Goal: Transaction & Acquisition: Purchase product/service

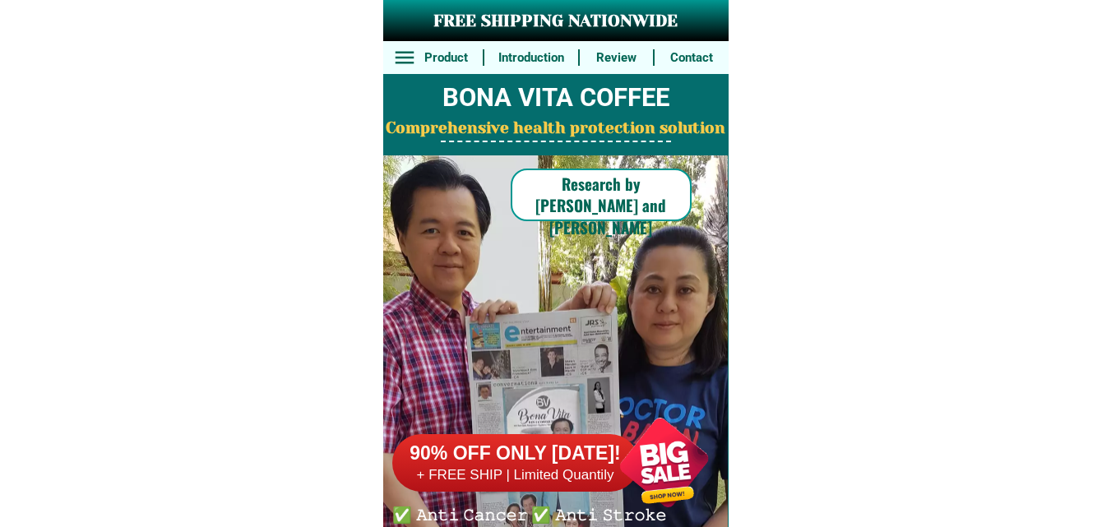
click at [655, 482] on div at bounding box center [663, 462] width 129 height 129
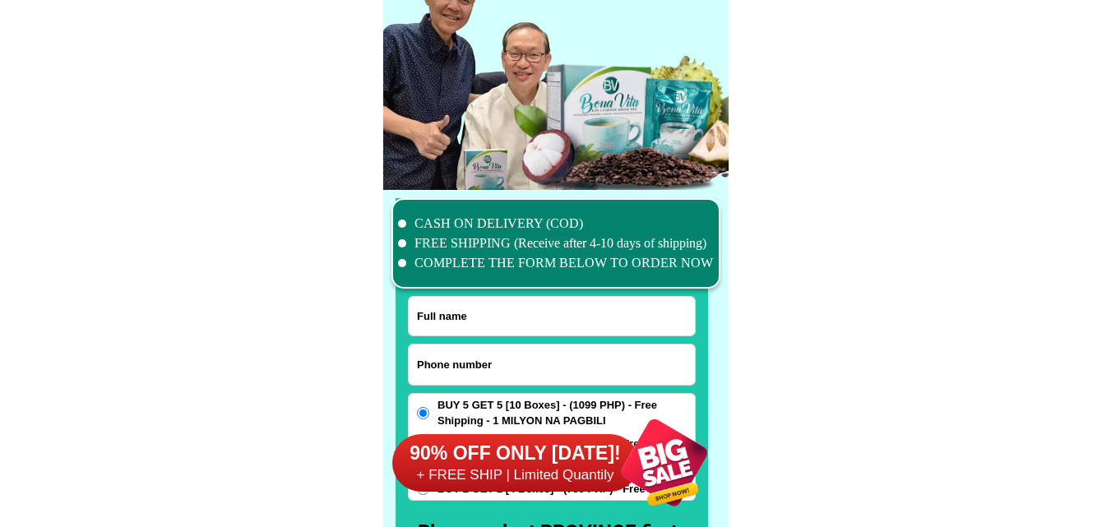
scroll to position [12779, 0]
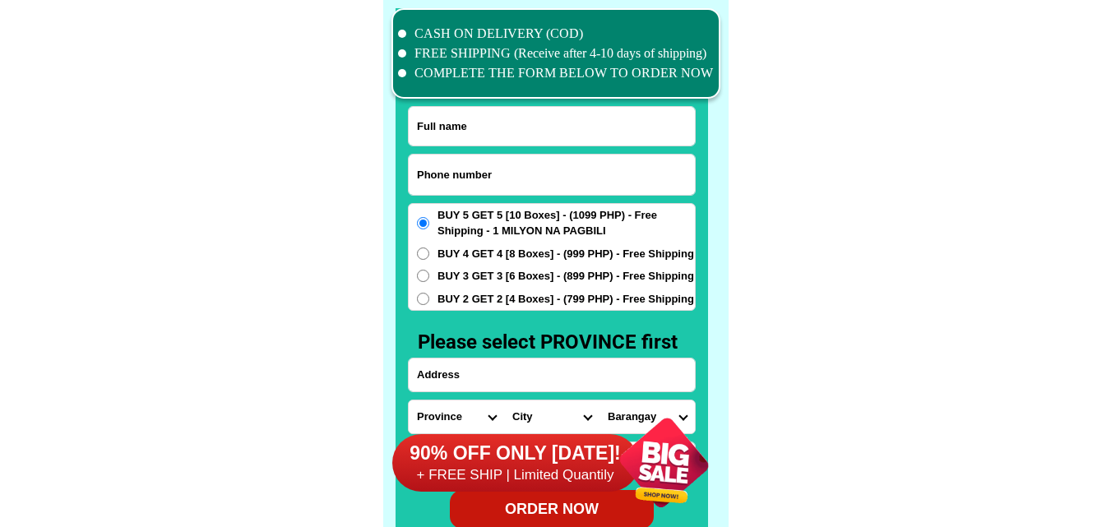
click at [554, 178] on input "Input phone_number" at bounding box center [552, 175] width 286 height 40
paste input "09367452513"
type input "09367452513"
click at [483, 134] on input "Input full_name" at bounding box center [552, 126] width 286 height 39
paste input "[PERSON_NAME]"
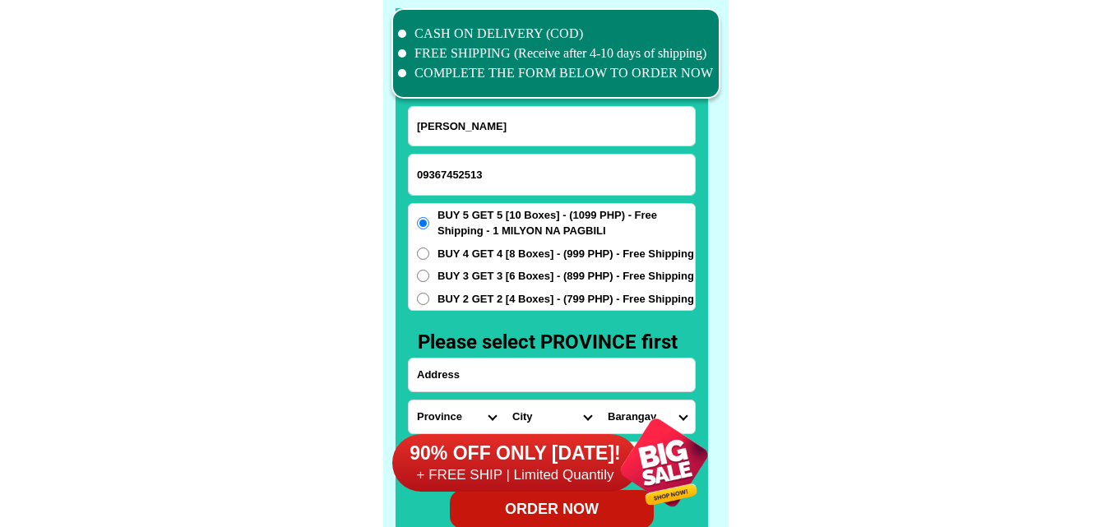
type input "[PERSON_NAME]"
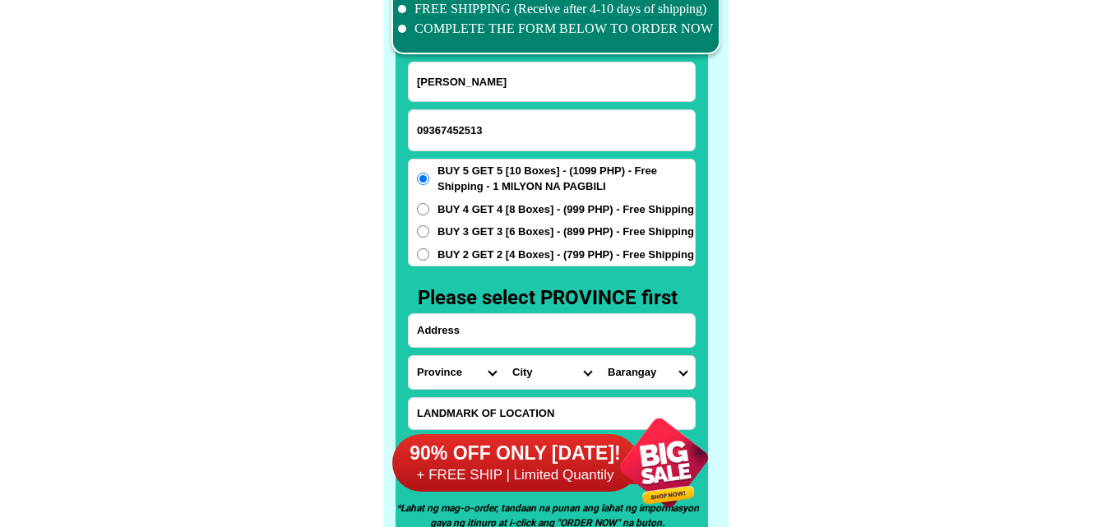
scroll to position [12861, 0]
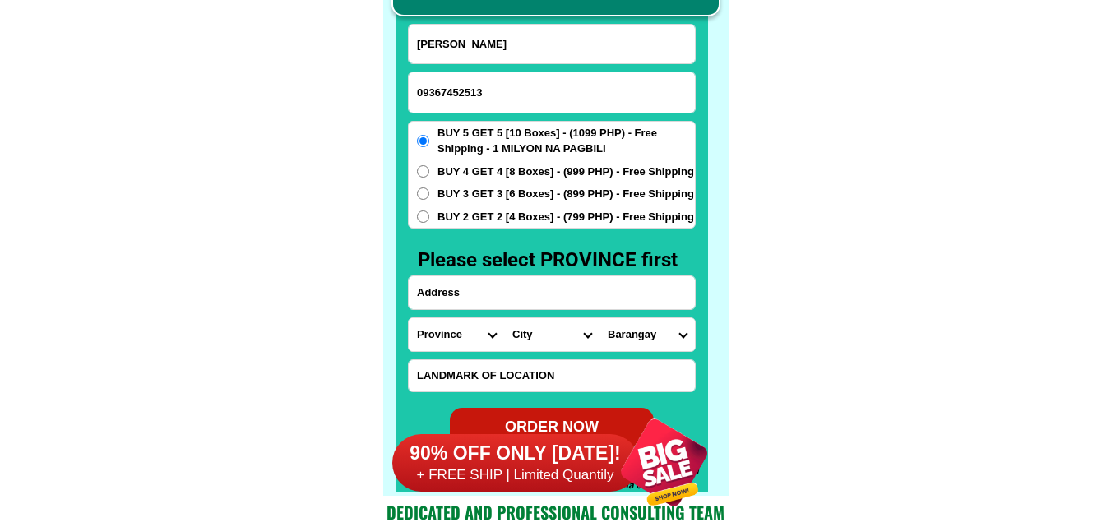
drag, startPoint x: 518, startPoint y: 283, endPoint x: 500, endPoint y: 289, distance: 19.0
click at [518, 283] on input "Input address" at bounding box center [552, 292] width 286 height 33
paste input "881 mt.view ,[GEOGRAPHIC_DATA],,[GEOGRAPHIC_DATA], [GEOGRAPHIC_DATA] 0936745251…"
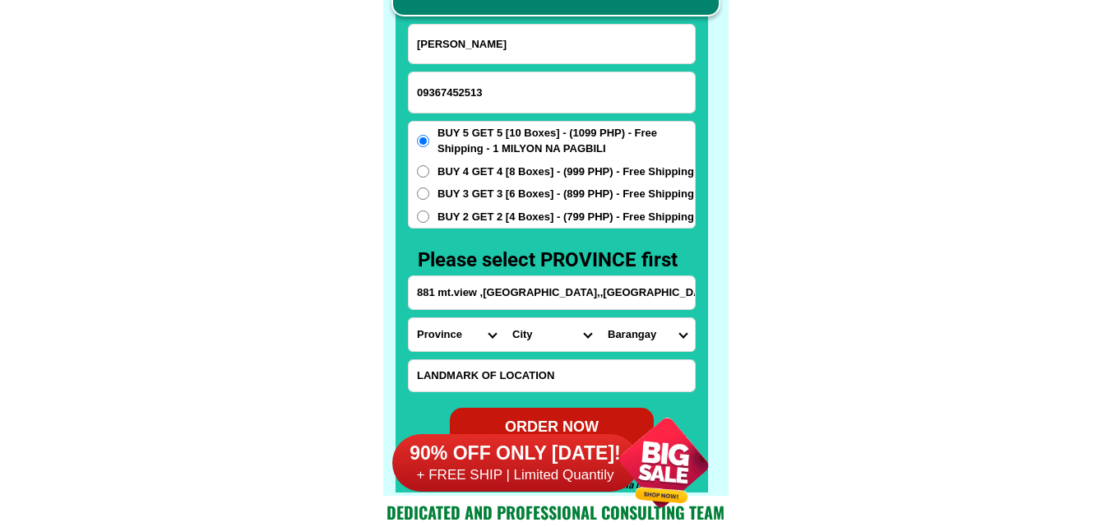
scroll to position [0, 187]
type input "881 mt.view ,[GEOGRAPHIC_DATA],,[GEOGRAPHIC_DATA], [GEOGRAPHIC_DATA] 0936745251…"
click at [455, 332] on select "Province [GEOGRAPHIC_DATA] [GEOGRAPHIC_DATA] [GEOGRAPHIC_DATA] [GEOGRAPHIC_DATA…" at bounding box center [456, 334] width 95 height 33
select select "63_779"
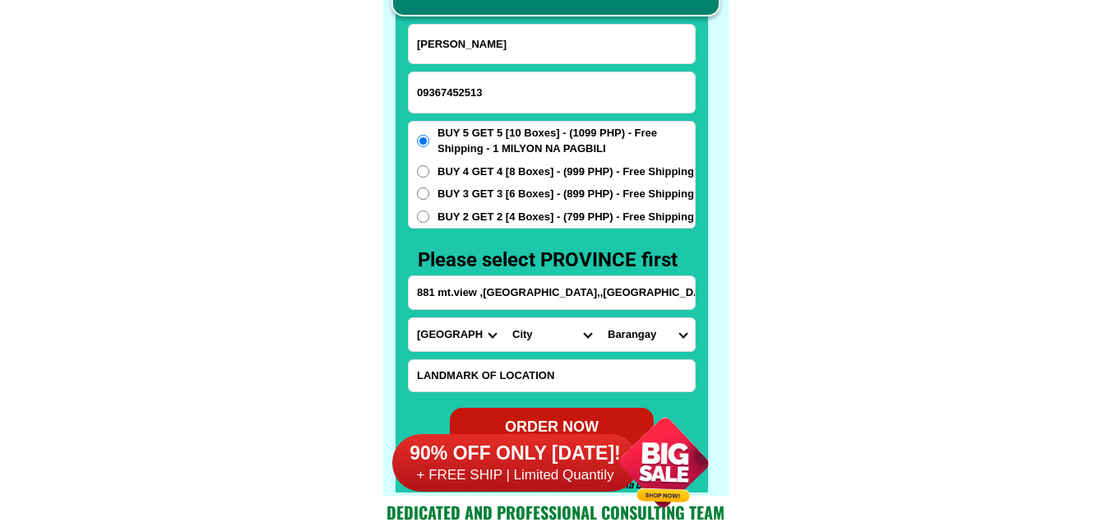
click at [409, 318] on select "Province [GEOGRAPHIC_DATA] [GEOGRAPHIC_DATA] [GEOGRAPHIC_DATA] [GEOGRAPHIC_DATA…" at bounding box center [456, 334] width 95 height 33
click at [531, 343] on select "City [GEOGRAPHIC_DATA]-city [GEOGRAPHIC_DATA] Arayat Bacolor [GEOGRAPHIC_DATA] …" at bounding box center [551, 334] width 95 height 33
select select "63_779942"
click at [504, 318] on select "City [GEOGRAPHIC_DATA]-city [GEOGRAPHIC_DATA] Arayat Bacolor [GEOGRAPHIC_DATA] …" at bounding box center [551, 334] width 95 height 33
click at [634, 350] on select "[GEOGRAPHIC_DATA] [GEOGRAPHIC_DATA] Batasan Buensuceso Candating [GEOGRAPHIC_DA…" at bounding box center [646, 334] width 95 height 33
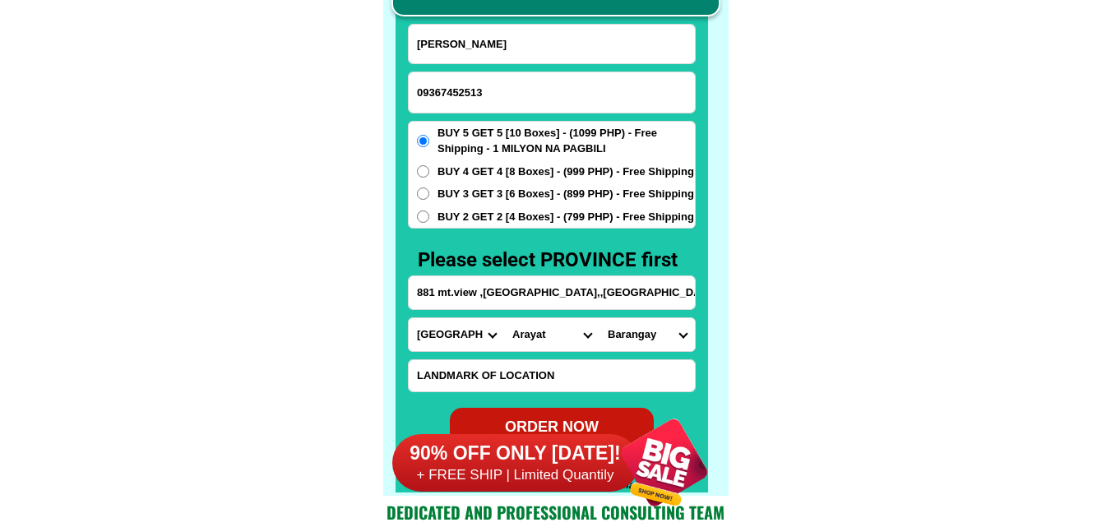
select select "63_77994255994"
click at [599, 318] on select "[GEOGRAPHIC_DATA] [GEOGRAPHIC_DATA] Batasan Buensuceso Candating [GEOGRAPHIC_DA…" at bounding box center [646, 334] width 95 height 33
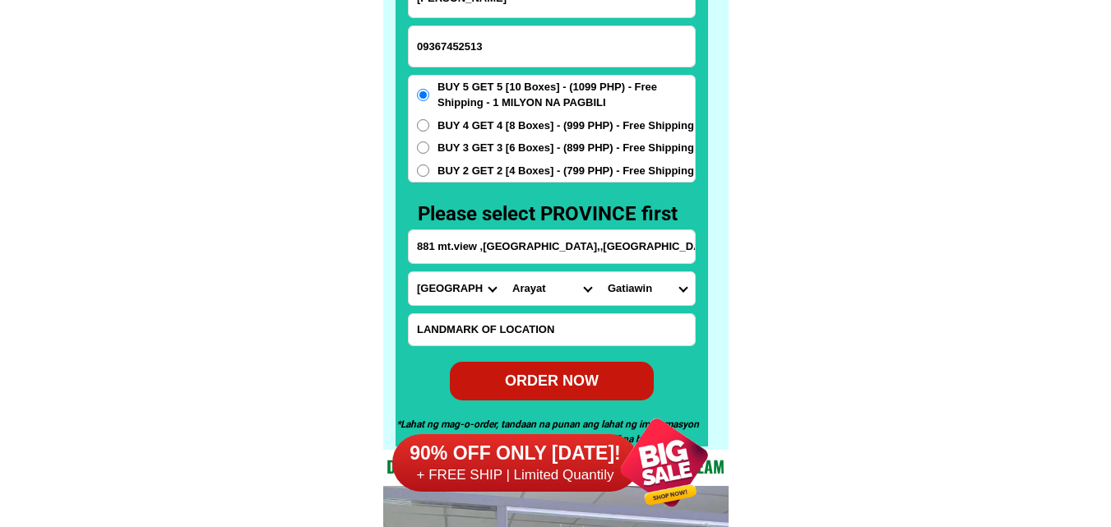
scroll to position [12944, 0]
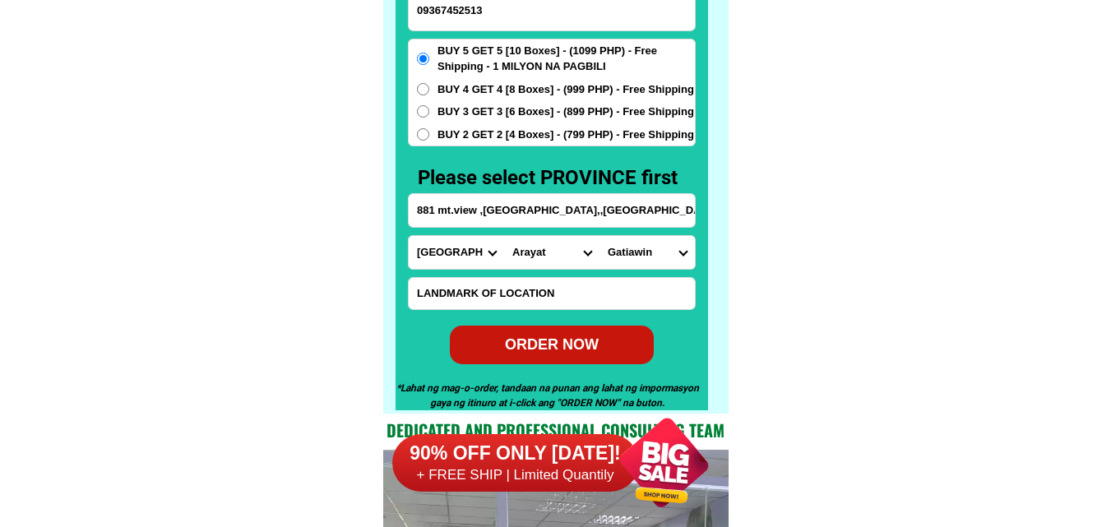
click at [558, 331] on div "ORDER NOW" at bounding box center [551, 345] width 211 height 40
radio input "true"
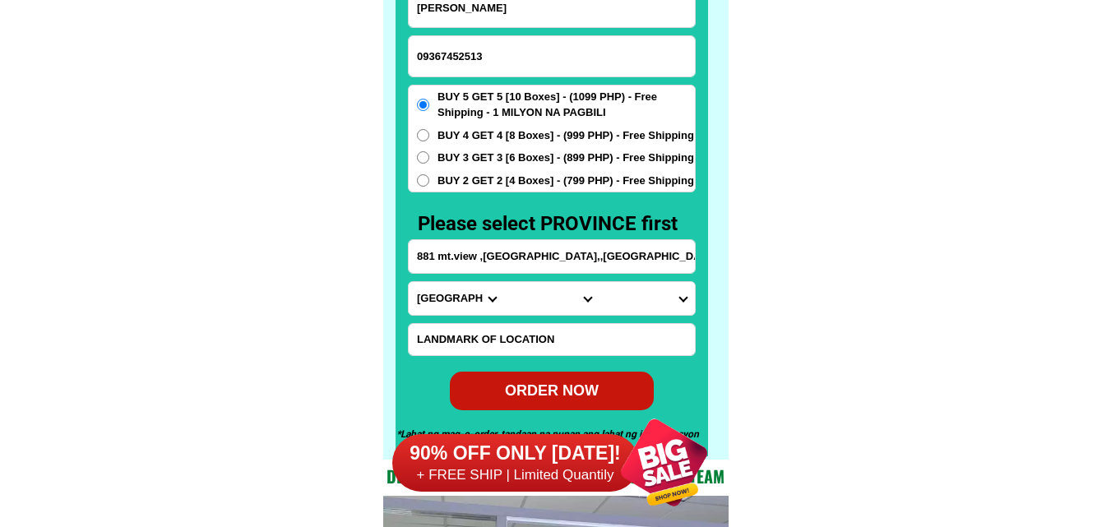
scroll to position [12861, 0]
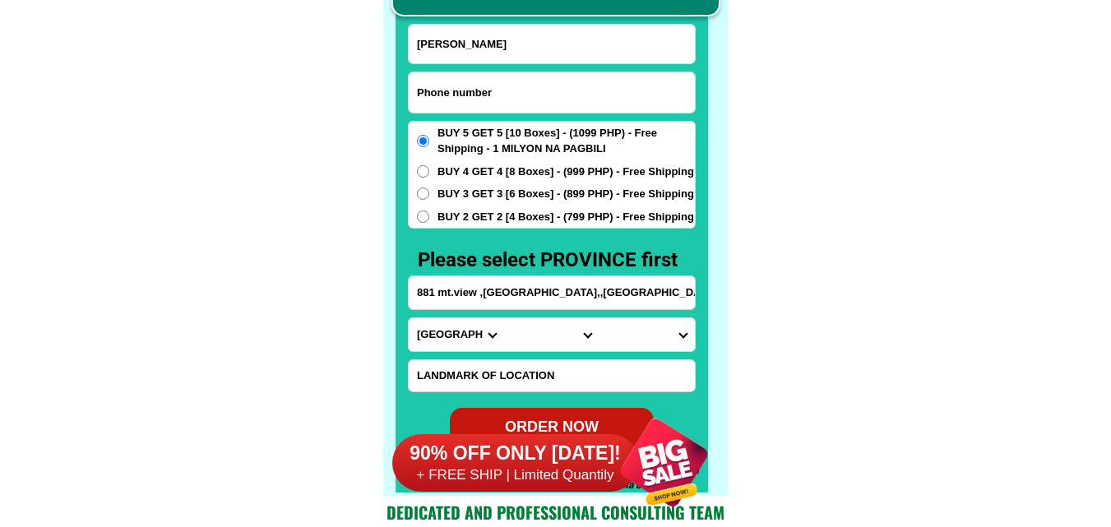
paste input "09071045077"
click at [479, 96] on input "Input phone_number" at bounding box center [552, 92] width 286 height 40
type input "09071045077"
paste input "758E f cayco dt dampaloc mla"
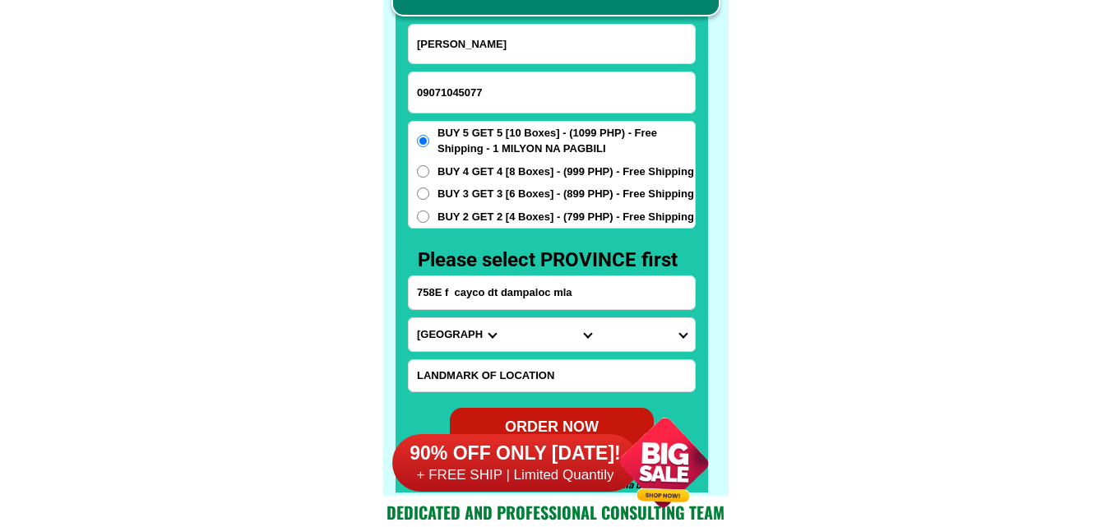
click at [568, 296] on input "758E f cayco dt dampaloc mla" at bounding box center [552, 292] width 286 height 33
type input "758E f cayco dt dampaloc mla"
click at [528, 43] on input "[PERSON_NAME]" at bounding box center [552, 44] width 286 height 39
paste input "[PERSON_NAME]"
type input "[PERSON_NAME]"
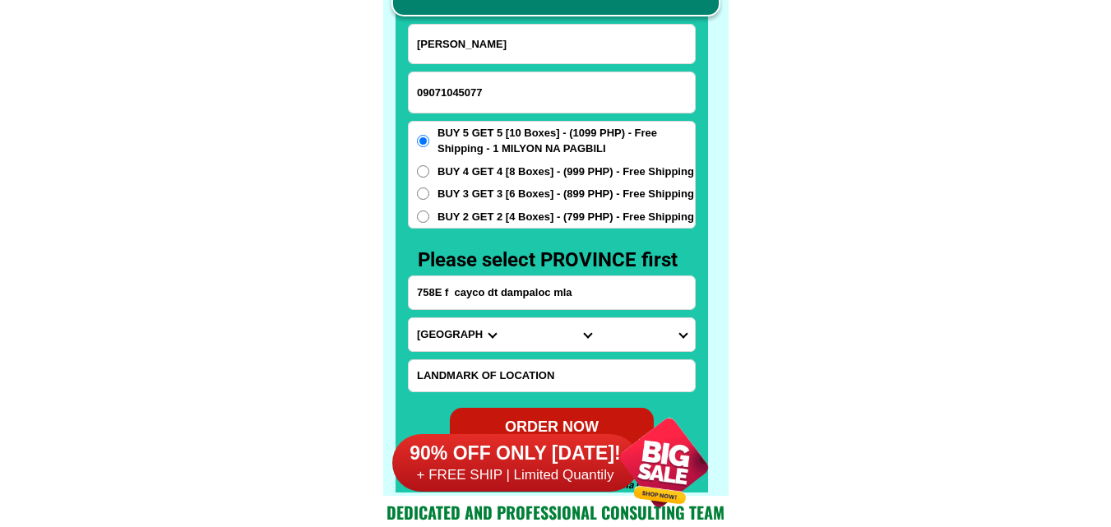
drag, startPoint x: 483, startPoint y: 309, endPoint x: 436, endPoint y: 332, distance: 52.9
click at [439, 332] on select "Province [GEOGRAPHIC_DATA] [GEOGRAPHIC_DATA] [GEOGRAPHIC_DATA] [GEOGRAPHIC_DATA…" at bounding box center [456, 334] width 95 height 33
select select "63_219"
click at [409, 318] on select "Province [GEOGRAPHIC_DATA] [GEOGRAPHIC_DATA] [GEOGRAPHIC_DATA] [GEOGRAPHIC_DATA…" at bounding box center [456, 334] width 95 height 33
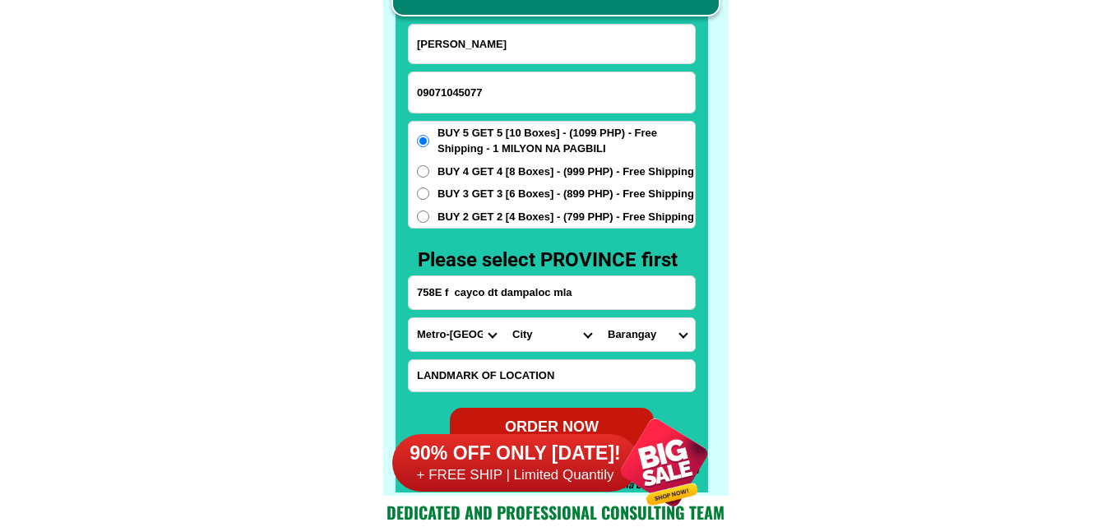
click at [537, 336] on select "City [GEOGRAPHIC_DATA] [GEOGRAPHIC_DATA] [GEOGRAPHIC_DATA] [GEOGRAPHIC_DATA]-ci…" at bounding box center [551, 334] width 95 height 33
select select "63_2194856"
click at [504, 318] on select "City [GEOGRAPHIC_DATA] [GEOGRAPHIC_DATA] [GEOGRAPHIC_DATA] [GEOGRAPHIC_DATA]-ci…" at bounding box center [551, 334] width 95 height 33
click at [651, 337] on select "[GEOGRAPHIC_DATA]" at bounding box center [646, 334] width 95 height 33
drag, startPoint x: 900, startPoint y: 262, endPoint x: 887, endPoint y: 256, distance: 14.4
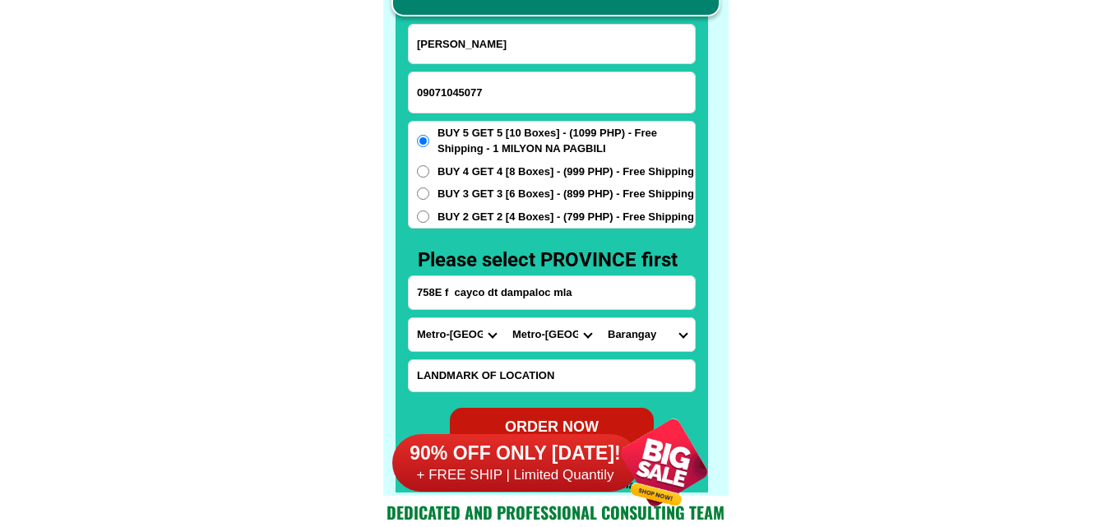
drag, startPoint x: 599, startPoint y: 303, endPoint x: 307, endPoint y: 298, distance: 291.9
click at [648, 339] on select "[GEOGRAPHIC_DATA]" at bounding box center [646, 334] width 95 height 33
click at [640, 328] on select "[GEOGRAPHIC_DATA]" at bounding box center [646, 334] width 95 height 33
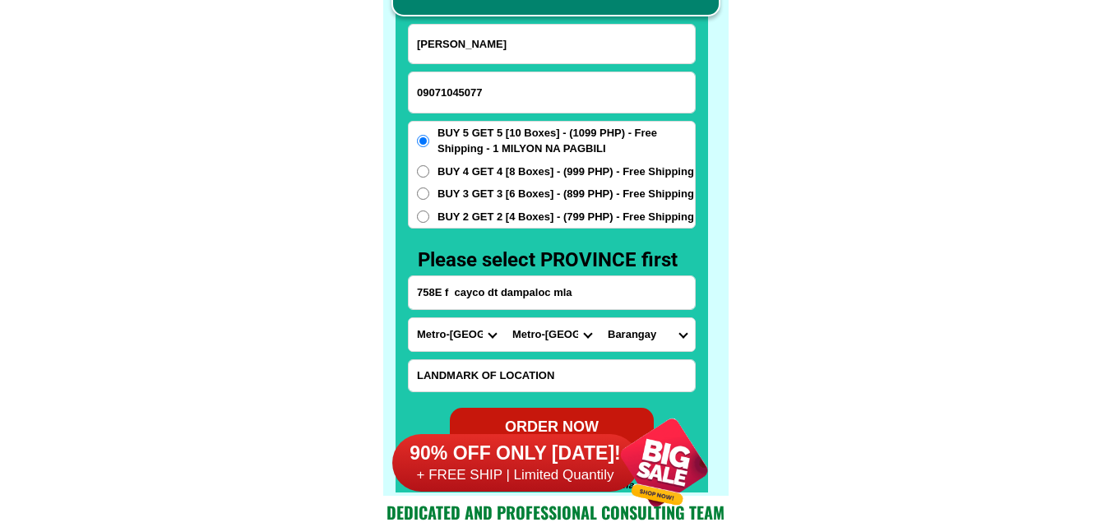
click at [662, 339] on select "[GEOGRAPHIC_DATA]" at bounding box center [646, 334] width 95 height 33
select select "63_21948565270"
click at [599, 318] on select "[GEOGRAPHIC_DATA]" at bounding box center [646, 334] width 95 height 33
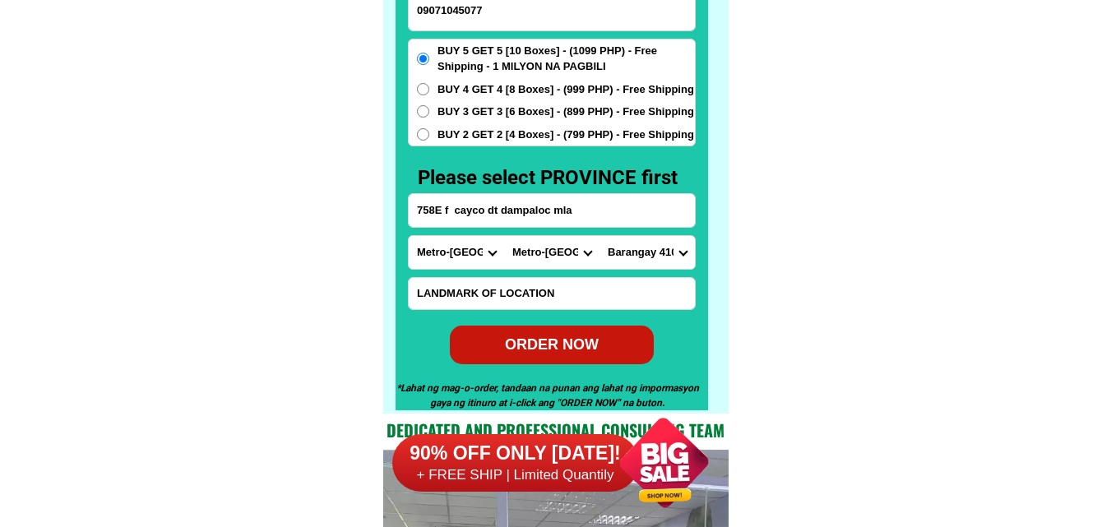
click at [580, 330] on div "ORDER NOW" at bounding box center [552, 344] width 215 height 40
radio input "true"
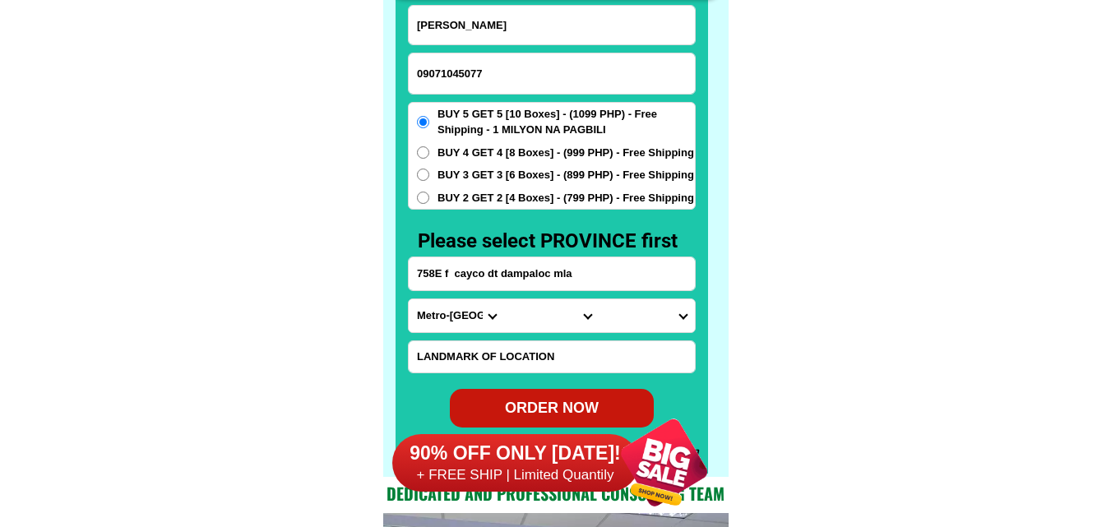
scroll to position [12861, 0]
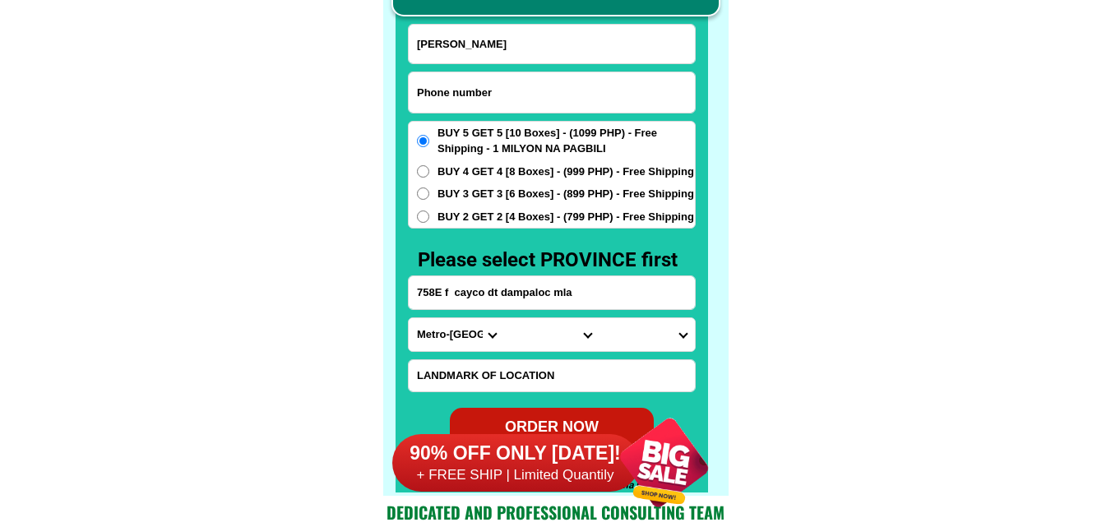
click at [546, 110] on input "Input phone_number" at bounding box center [552, 92] width 286 height 40
paste input "09532581757"
type input "09532581757"
drag, startPoint x: 481, startPoint y: 46, endPoint x: 401, endPoint y: 1, distance: 91.7
click at [481, 46] on input "Input full_name" at bounding box center [552, 44] width 286 height 39
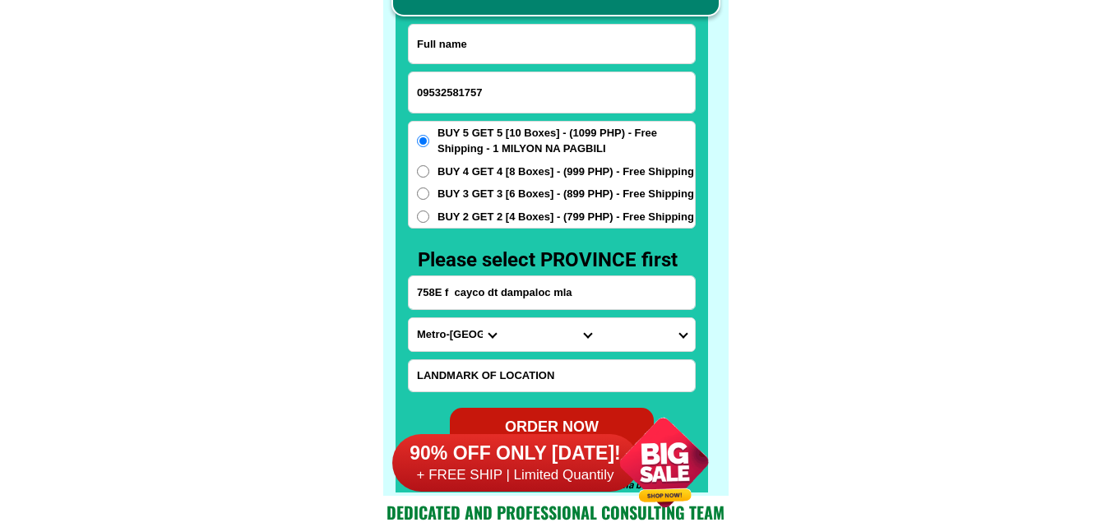
paste input "[PERSON_NAME]"
type input "[PERSON_NAME]"
paste input "barangay began Isabela city crocin dithacmen porok to 6 Isabela city basilan pr…"
drag, startPoint x: 506, startPoint y: 293, endPoint x: 504, endPoint y: 301, distance: 8.4
click at [506, 293] on input "Input address" at bounding box center [552, 292] width 286 height 33
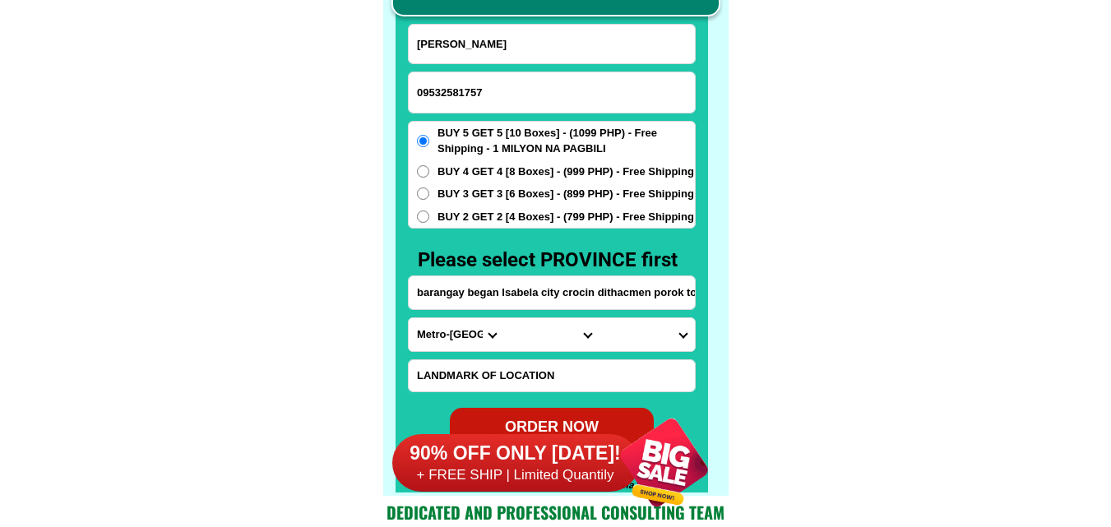
scroll to position [0, 160]
type input "barangay began Isabela city crocin dithacmen porok to 6 Isabela city basilan pr…"
click at [424, 330] on select "Province [GEOGRAPHIC_DATA] [GEOGRAPHIC_DATA] [GEOGRAPHIC_DATA] [GEOGRAPHIC_DATA…" at bounding box center [456, 334] width 95 height 33
select select "63_394"
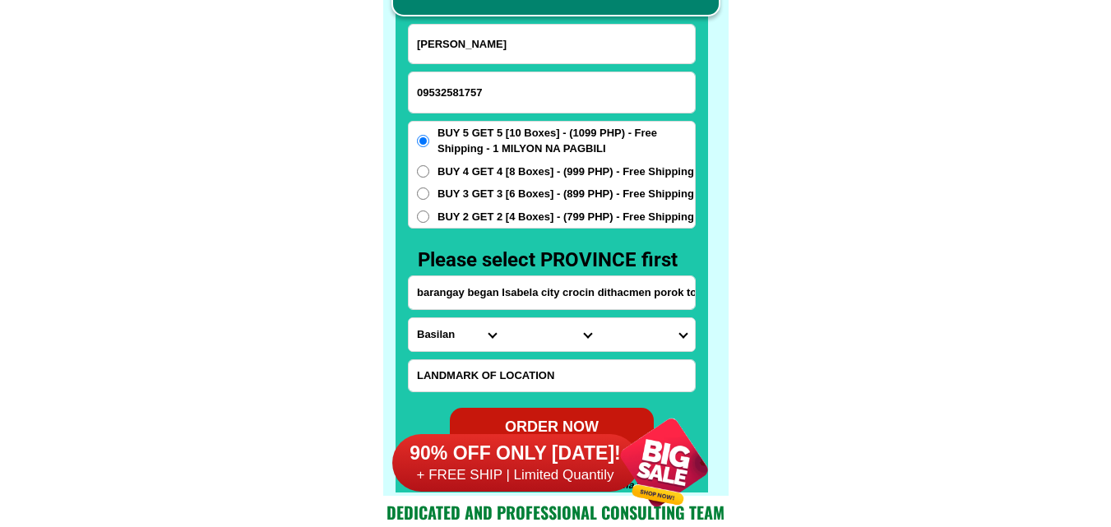
click at [409, 318] on select "Province [GEOGRAPHIC_DATA] [GEOGRAPHIC_DATA] [GEOGRAPHIC_DATA] [GEOGRAPHIC_DATA…" at bounding box center [456, 334] width 95 height 33
click at [524, 321] on select "City [PERSON_NAME] Basilan-[GEOGRAPHIC_DATA]-city [GEOGRAPHIC_DATA]-tuburan [GE…" at bounding box center [551, 334] width 95 height 33
select select "63_3944658"
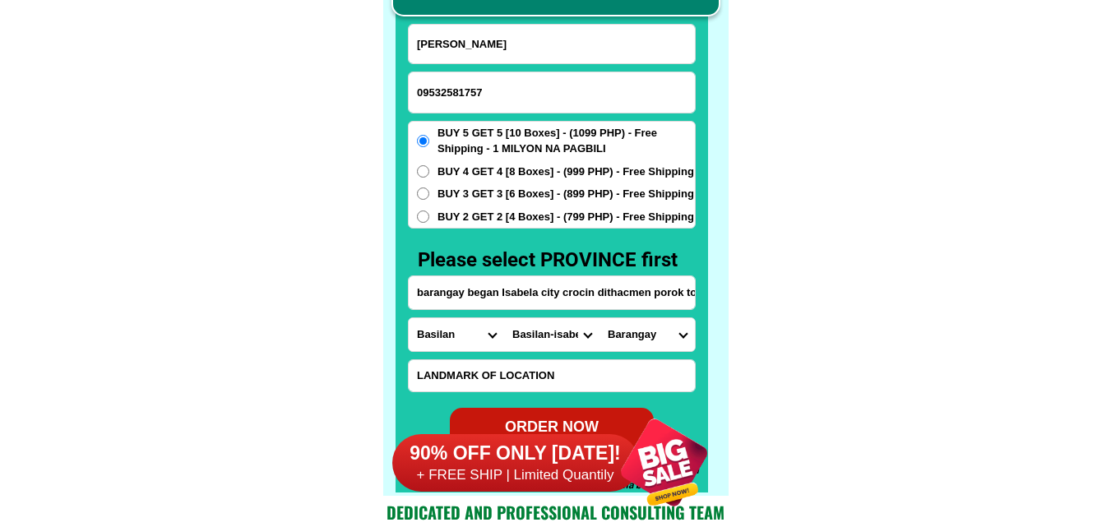
click at [504, 318] on select "City [PERSON_NAME] Basilan-[GEOGRAPHIC_DATA]-city [GEOGRAPHIC_DATA]-tuburan [GE…" at bounding box center [551, 334] width 95 height 33
click at [664, 293] on input "barangay began Isabela city crocin dithacmen porok to 6 Isabela city basilan pr…" at bounding box center [552, 292] width 286 height 33
click at [656, 337] on select "Barangay Aguada Balatanay Baluno Begang Binuangan Busay Cabunbata [PERSON_NAME]…" at bounding box center [646, 334] width 95 height 33
select select "63_39446588283"
click at [599, 318] on select "Barangay Aguada Balatanay Baluno Begang Binuangan Busay Cabunbata [PERSON_NAME]…" at bounding box center [646, 334] width 95 height 33
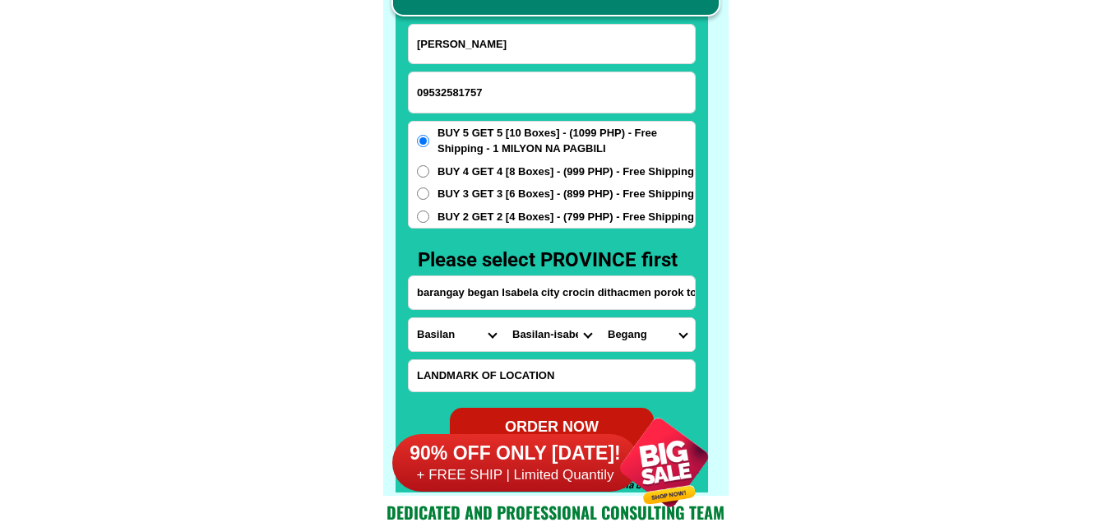
drag, startPoint x: 464, startPoint y: 203, endPoint x: 464, endPoint y: 224, distance: 20.6
click at [464, 204] on div "BUY 5 GET 5 [10 Boxes] - (1099 PHP) - Free Shipping - 1 MILYON NA PAGBILI BUY 4…" at bounding box center [552, 175] width 288 height 109
click at [464, 224] on div "BUY 5 GET 5 [10 Boxes] - (1099 PHP) - Free Shipping - 1 MILYON NA PAGBILI BUY 4…" at bounding box center [552, 175] width 288 height 109
click at [516, 215] on span "BUY 2 GET 2 [4 Boxes] - (799 PHP) - Free Shipping" at bounding box center [565, 217] width 256 height 16
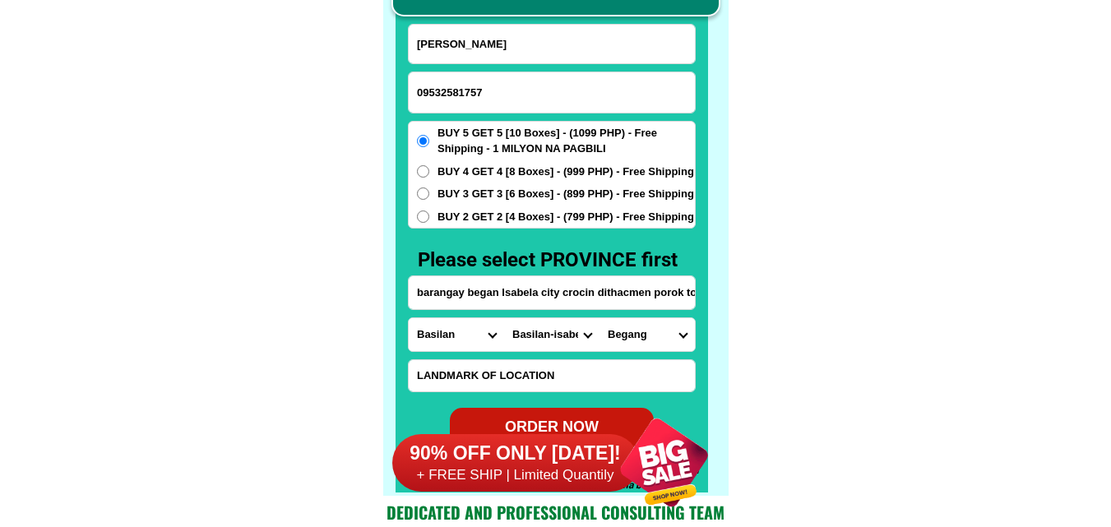
click at [429, 215] on input "BUY 2 GET 2 [4 Boxes] - (799 PHP) - Free Shipping" at bounding box center [423, 216] width 12 height 12
radio input "true"
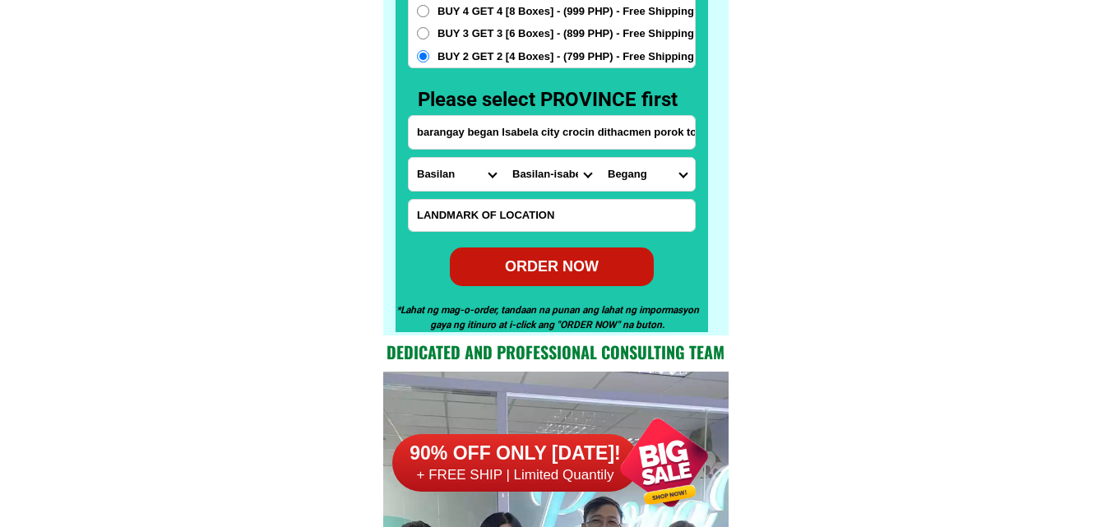
scroll to position [13026, 0]
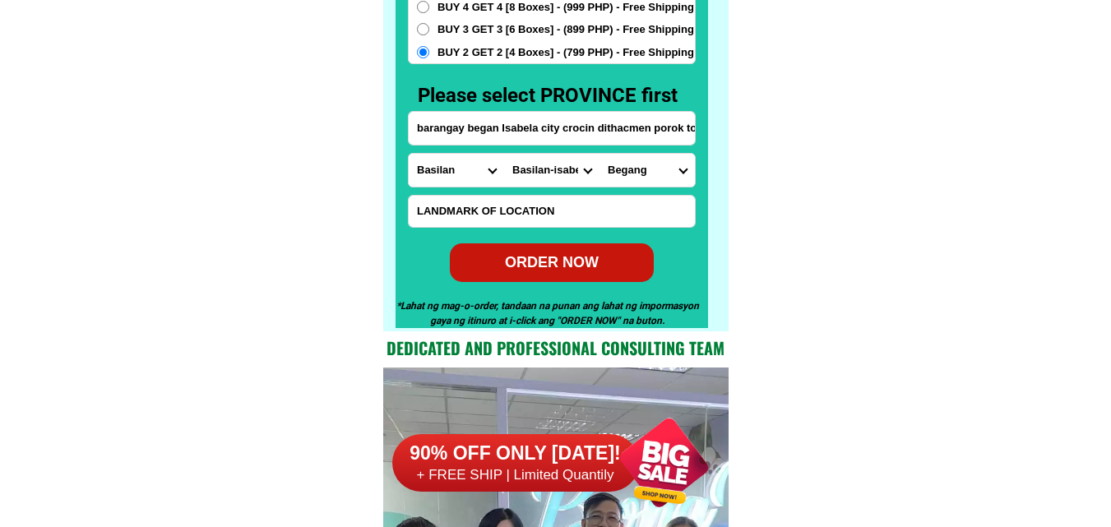
click at [524, 273] on div "ORDER NOW" at bounding box center [552, 263] width 204 height 22
type input "barangay began Isabela city crocin dithacmen porok to 6 Isabela city basilan pr…"
radio input "true"
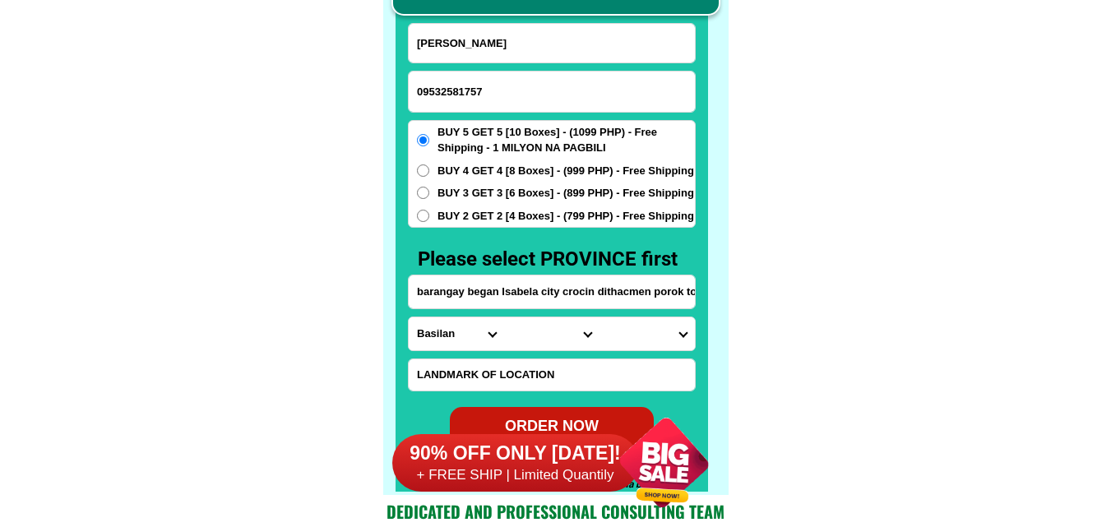
scroll to position [12861, 0]
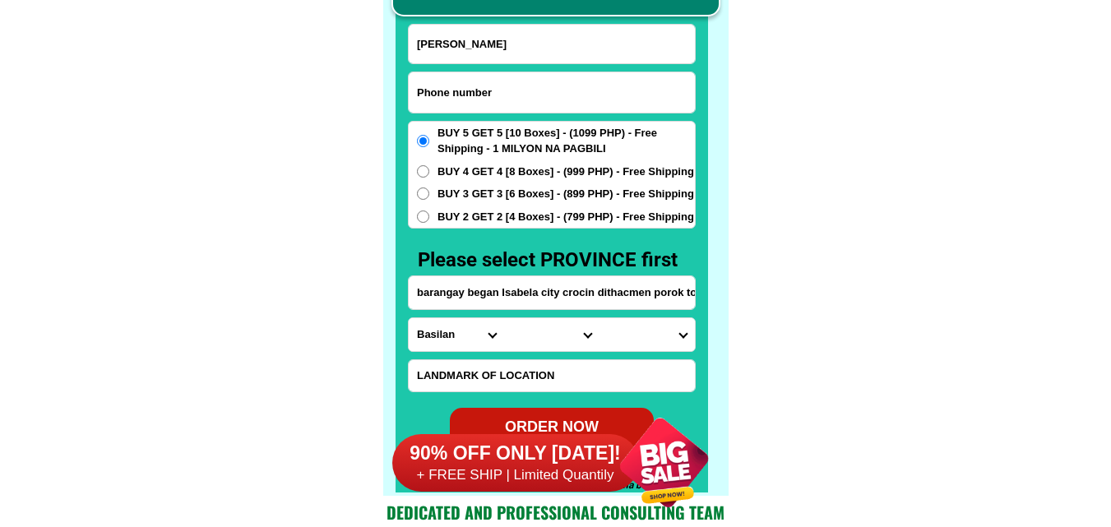
click at [460, 82] on input "Input phone_number" at bounding box center [552, 92] width 286 height 40
paste input "09457840775"
type input "09457840775"
click at [527, 38] on input "Input full_name" at bounding box center [552, 44] width 286 height 39
paste input "[PERSON_NAME]"
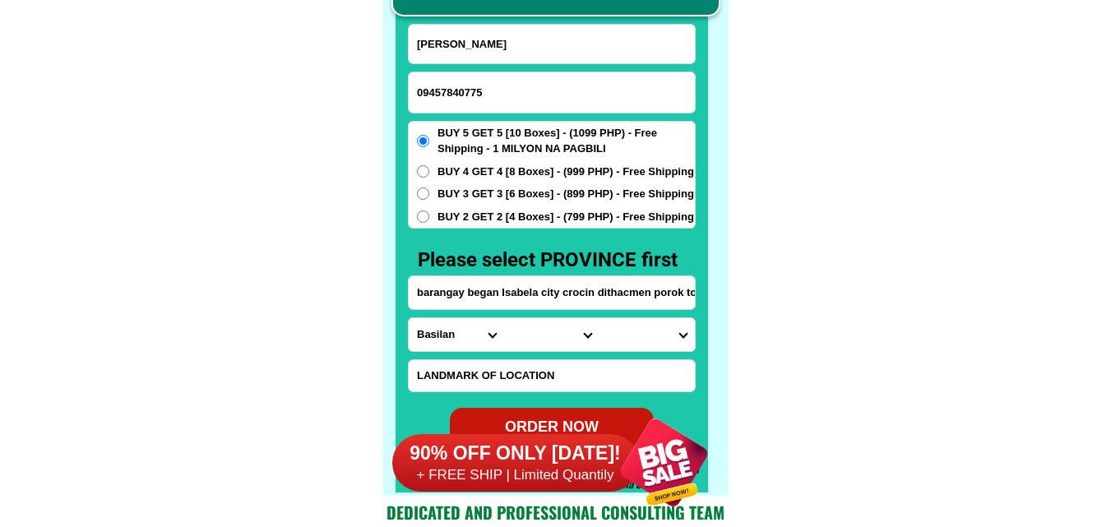
type input "[PERSON_NAME]"
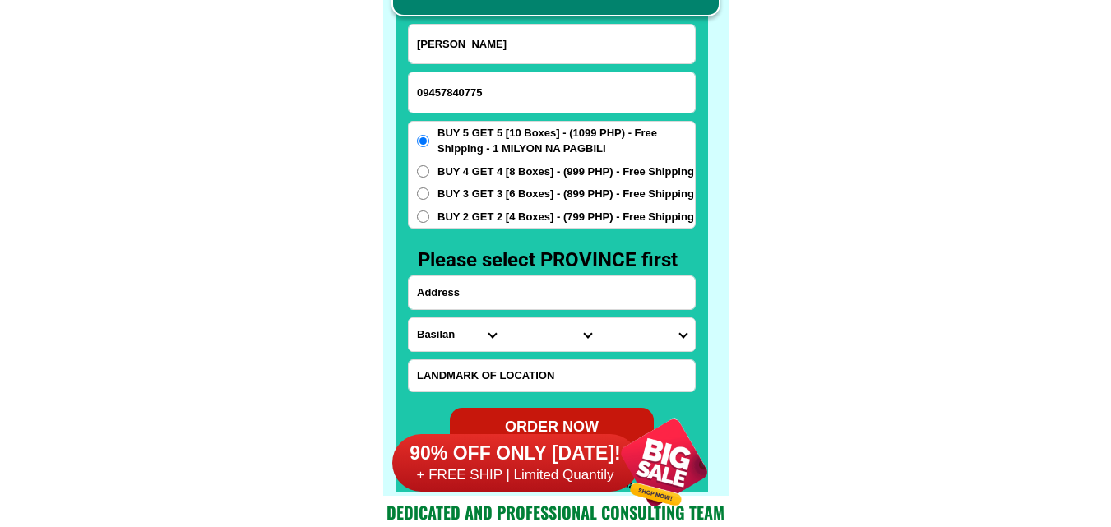
paste input "[GEOGRAPHIC_DATA] pob norte mayantoc tarlac"
click at [494, 286] on input "Input address" at bounding box center [552, 292] width 286 height 33
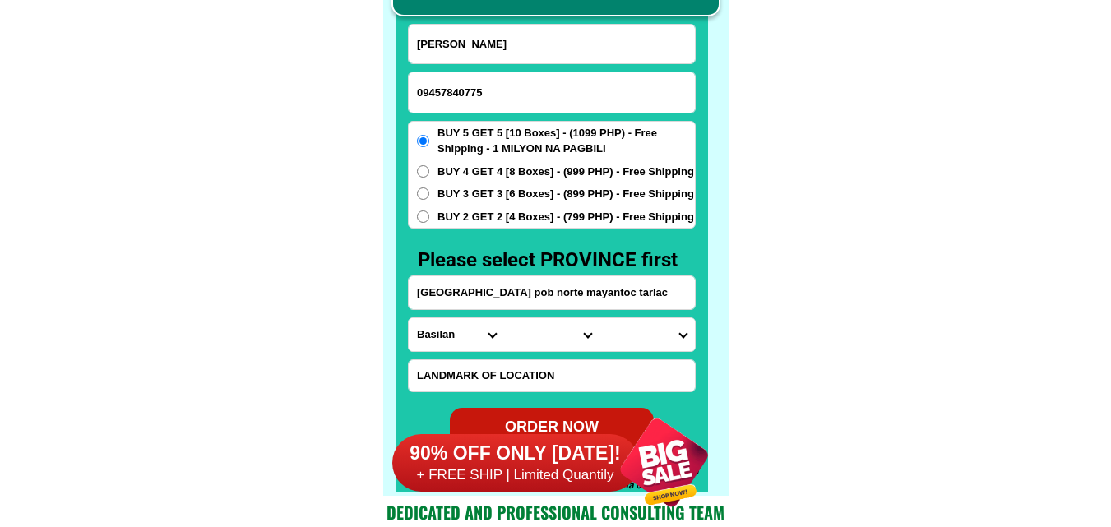
type input "[GEOGRAPHIC_DATA] pob norte mayantoc tarlac"
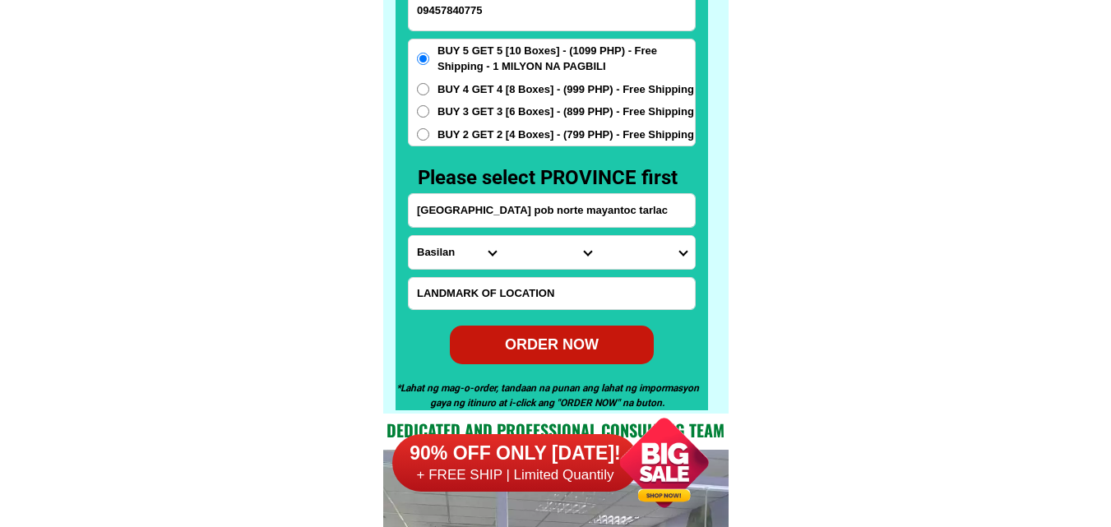
click at [553, 294] on input "Input LANDMARKOFLOCATION" at bounding box center [552, 293] width 286 height 31
paste input "landmark motorpol3by 3 i899 pesos0"
type input "landmark motorpol3by 3 i899 pesos0"
click at [529, 104] on span "BUY 3 GET 3 [6 Boxes] - (899 PHP) - Free Shipping" at bounding box center [565, 112] width 256 height 16
click at [429, 105] on input "BUY 3 GET 3 [6 Boxes] - (899 PHP) - Free Shipping" at bounding box center [423, 111] width 12 height 12
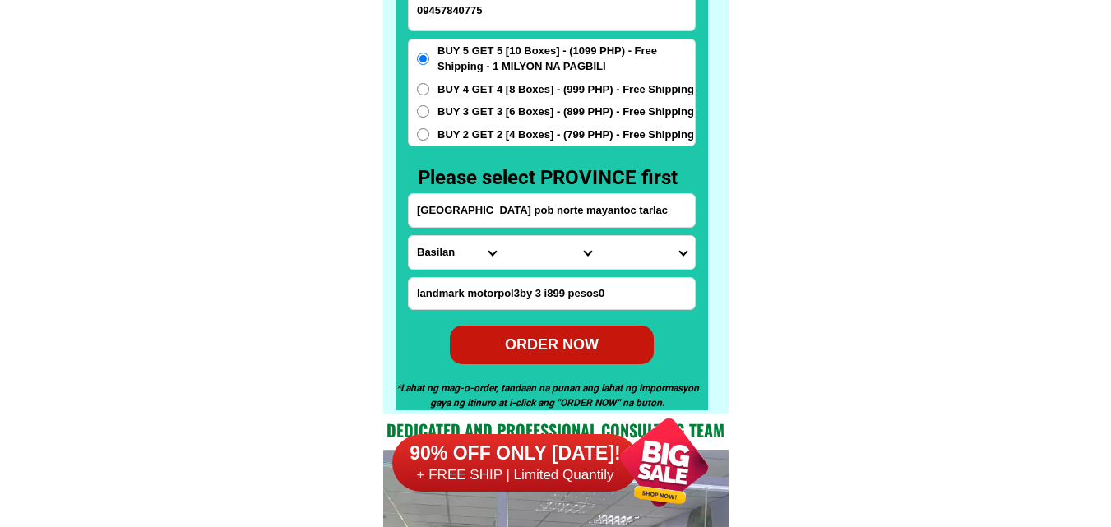
radio input "true"
click at [427, 232] on form "[PERSON_NAME] 09457840775 ORDER NOW [GEOGRAPHIC_DATA] pob norte [GEOGRAPHIC_DAT…" at bounding box center [552, 153] width 288 height 423
click at [426, 235] on div "Province [GEOGRAPHIC_DATA] [GEOGRAPHIC_DATA] [GEOGRAPHIC_DATA] [GEOGRAPHIC_DATA…" at bounding box center [552, 252] width 288 height 35
click at [427, 258] on select "Province [GEOGRAPHIC_DATA] [GEOGRAPHIC_DATA] [GEOGRAPHIC_DATA] [GEOGRAPHIC_DATA…" at bounding box center [456, 252] width 95 height 33
select select "63_225"
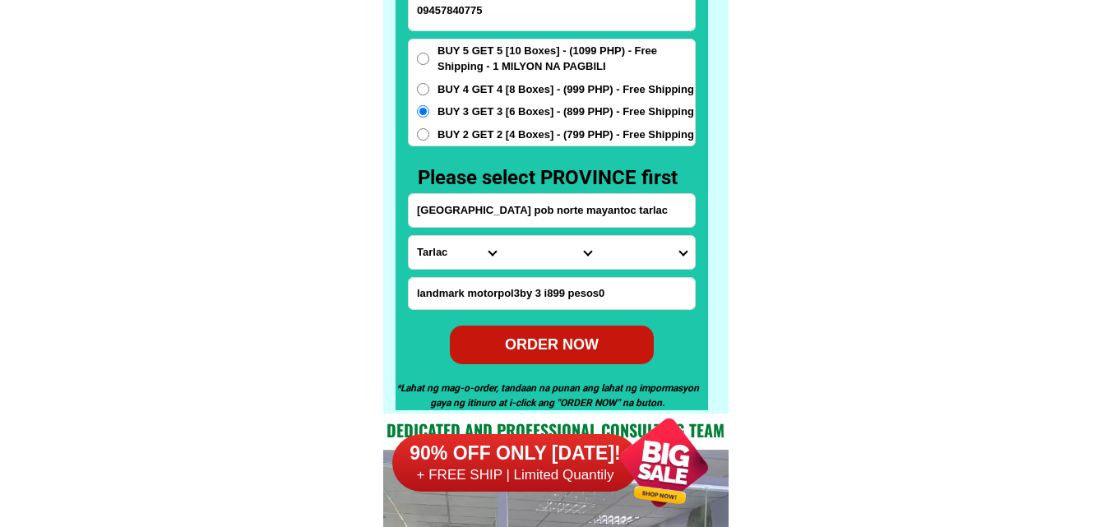
click at [409, 236] on select "Province [GEOGRAPHIC_DATA] [GEOGRAPHIC_DATA] [GEOGRAPHIC_DATA] [GEOGRAPHIC_DATA…" at bounding box center [456, 252] width 95 height 33
click at [543, 260] on select "City Anao Bamban Camiling Capas Gerona Mayantoc [PERSON_NAME] Paniqui [PERSON_N…" at bounding box center [551, 252] width 95 height 33
select select "63_2256120"
click at [504, 236] on select "City Anao Bamban Camiling Capas Gerona Mayantoc [PERSON_NAME] Paniqui [PERSON_N…" at bounding box center [551, 252] width 95 height 33
click at [633, 251] on select "Barangay Ambalingit Baybayaoas Bigbiga Binbinaca Calabtangan Caocaoayan Carabao…" at bounding box center [646, 252] width 95 height 33
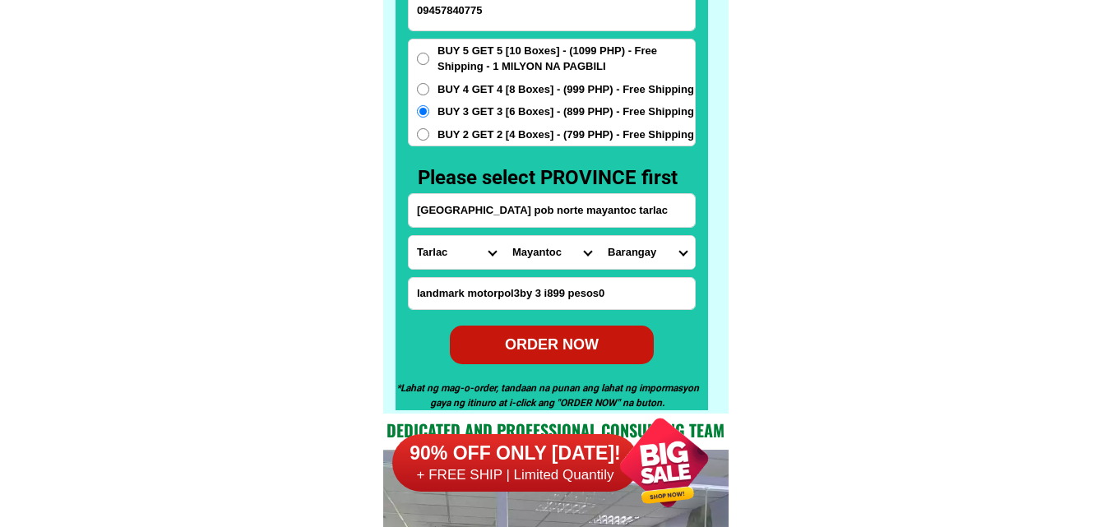
select select "63_22561206937"
click at [599, 236] on select "Barangay Ambalingit Baybayaoas Bigbiga Binbinaca Calabtangan Caocaoayan Carabao…" at bounding box center [646, 252] width 95 height 33
click at [569, 333] on div "ORDER NOW" at bounding box center [551, 344] width 205 height 22
radio input "true"
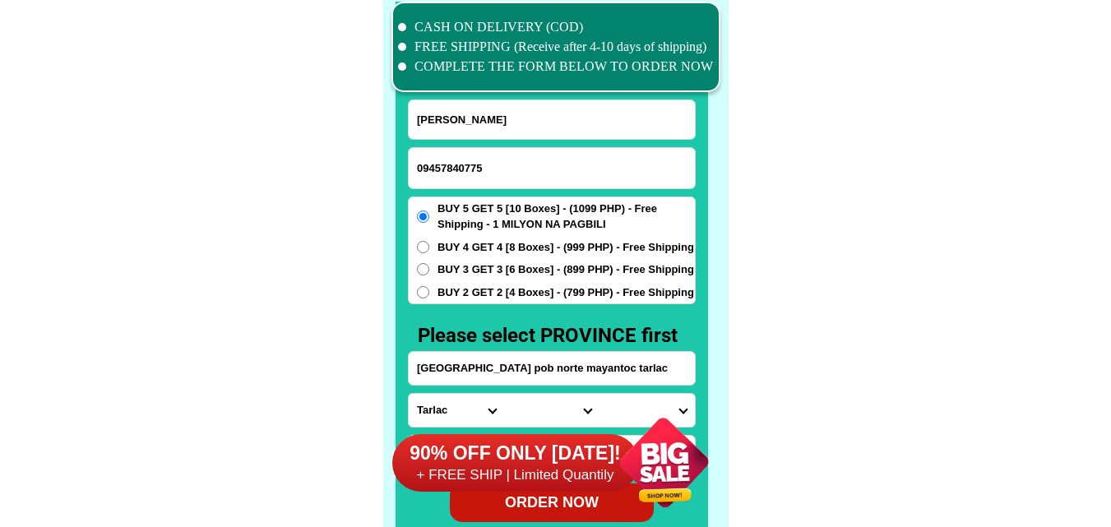
scroll to position [12779, 0]
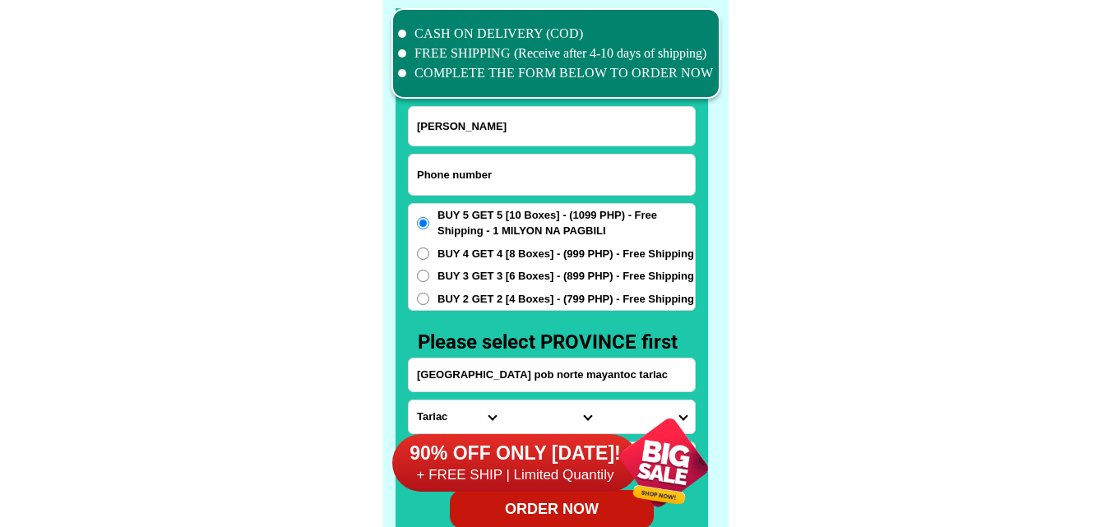
click at [465, 187] on input "Input phone_number" at bounding box center [552, 175] width 286 height 40
paste input "09654791721"
type input "09654791721"
drag, startPoint x: 511, startPoint y: 129, endPoint x: 410, endPoint y: 80, distance: 112.5
click at [509, 128] on input "Input full_name" at bounding box center [552, 126] width 286 height 39
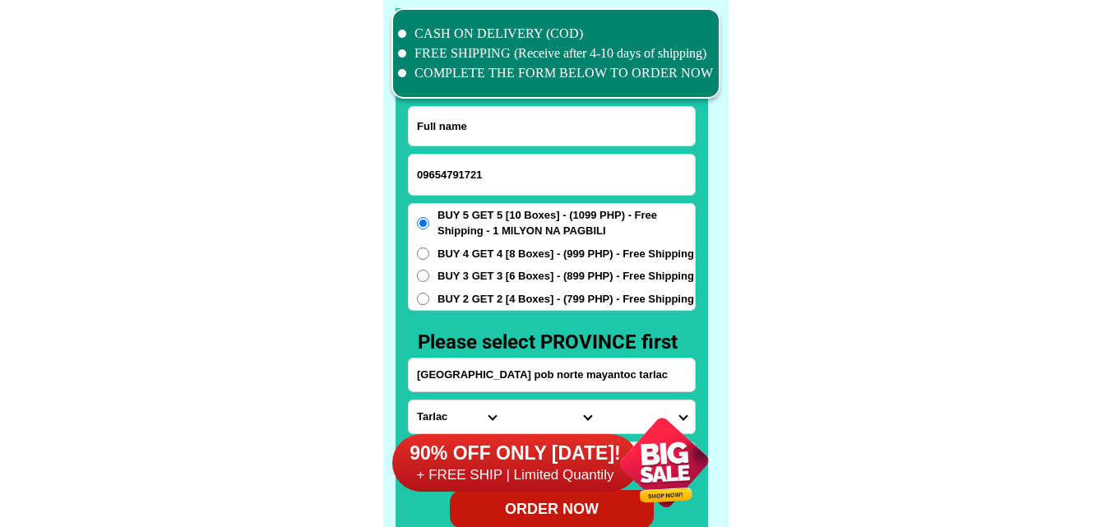
paste input "[PERSON_NAME]"
type input "[PERSON_NAME]"
click at [499, 363] on input "[GEOGRAPHIC_DATA] pob norte mayantoc tarlac" at bounding box center [552, 374] width 286 height 33
paste input "ddress [PERSON_NAME],Isabela"
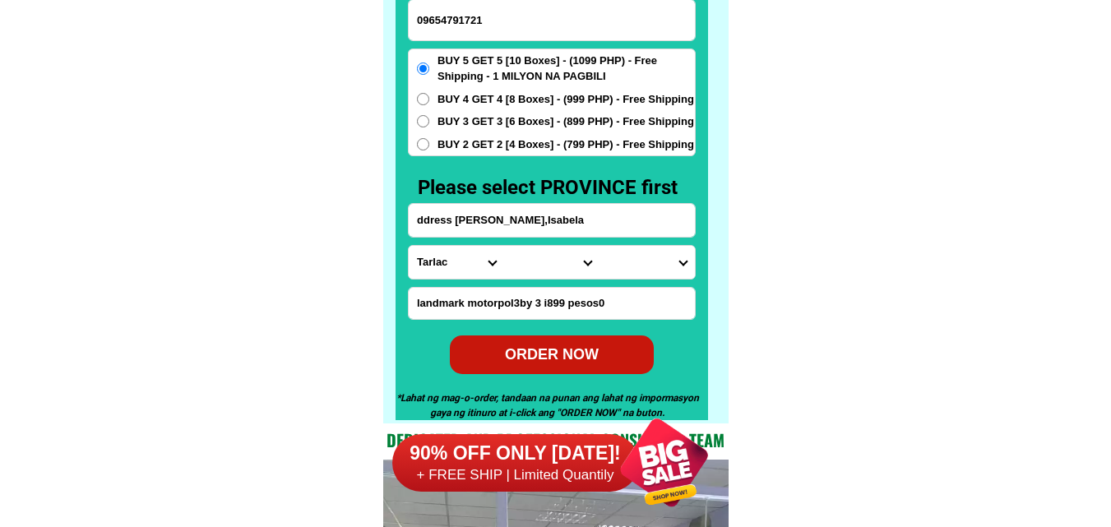
scroll to position [12944, 0]
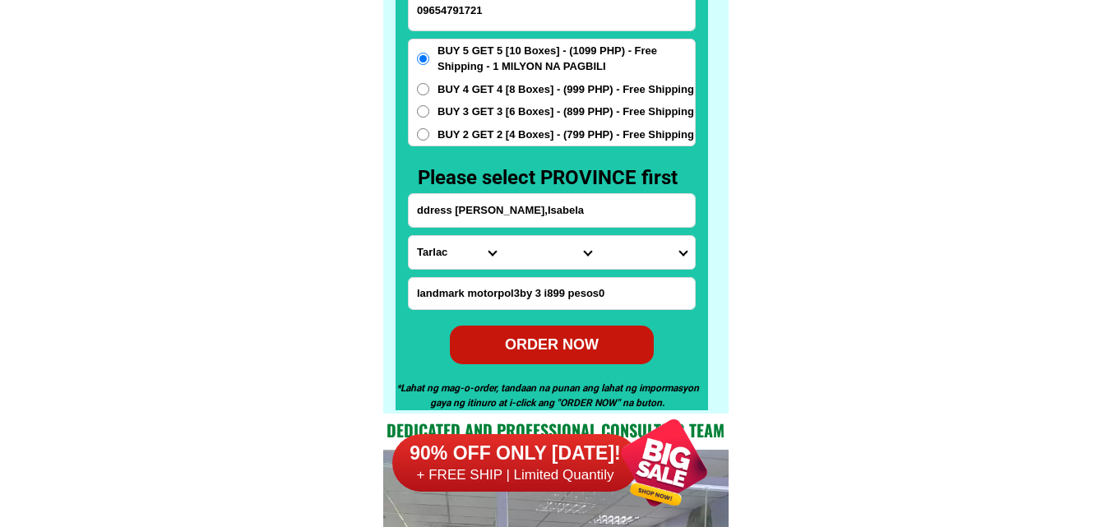
type input "ddress [PERSON_NAME],Isabela"
click at [446, 261] on select "Province [GEOGRAPHIC_DATA] [GEOGRAPHIC_DATA] [GEOGRAPHIC_DATA] [GEOGRAPHIC_DATA…" at bounding box center [456, 252] width 95 height 33
select select "63_305"
click at [409, 236] on select "Province [GEOGRAPHIC_DATA] [GEOGRAPHIC_DATA] [GEOGRAPHIC_DATA] [GEOGRAPHIC_DATA…" at bounding box center [456, 252] width 95 height 33
click at [532, 251] on select "City [GEOGRAPHIC_DATA] [PERSON_NAME]-city [GEOGRAPHIC_DATA] [PERSON_NAME] Echag…" at bounding box center [551, 252] width 95 height 33
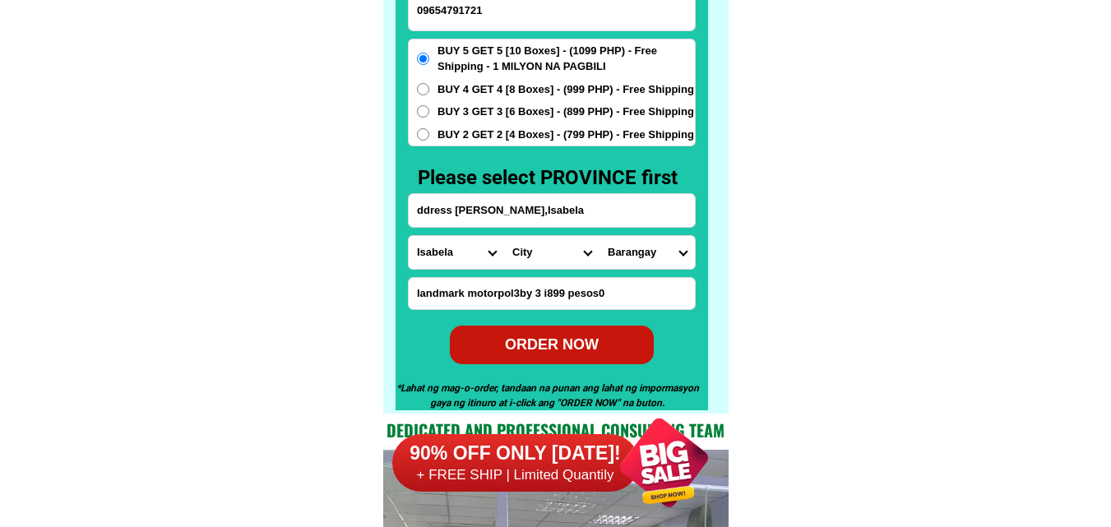
select select "63_3056336"
click at [504, 236] on select "City [GEOGRAPHIC_DATA] [PERSON_NAME]-city [GEOGRAPHIC_DATA] [PERSON_NAME] Echag…" at bounding box center [551, 252] width 95 height 33
click at [640, 250] on select "Barangay Abra Ambalatungan Balintocatoc Baluarte Bannawag norte [GEOGRAPHIC_DAT…" at bounding box center [646, 252] width 95 height 33
select select "63_30563365139"
click at [599, 236] on select "Barangay Abra Ambalatungan Balintocatoc Baluarte Bannawag norte [GEOGRAPHIC_DAT…" at bounding box center [646, 252] width 95 height 33
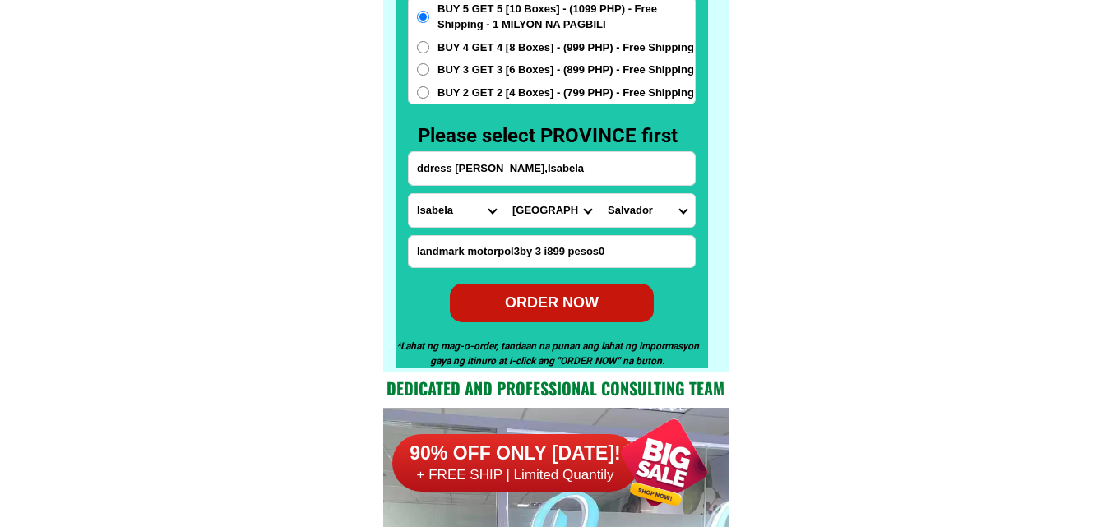
scroll to position [13026, 0]
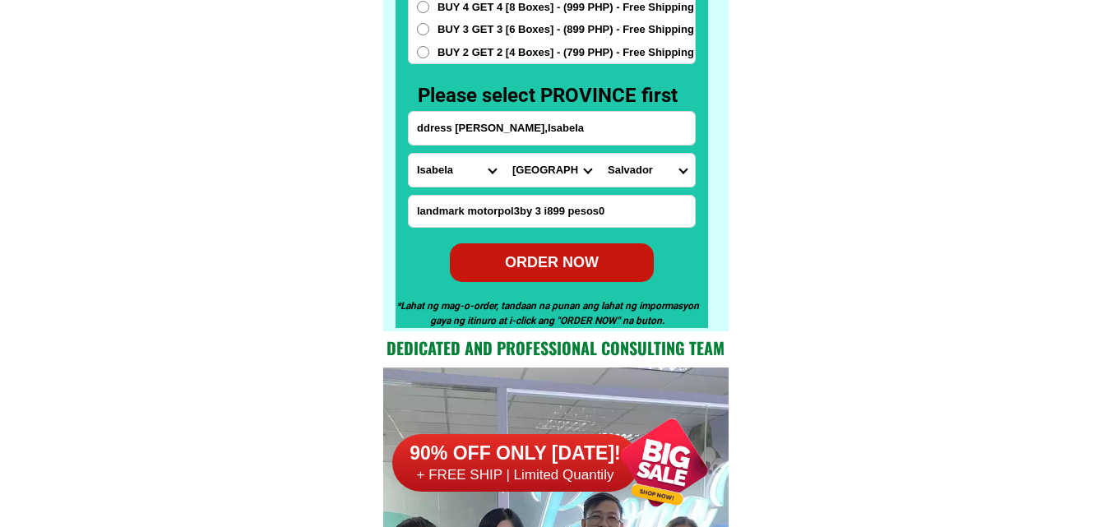
click at [571, 261] on div "ORDER NOW" at bounding box center [552, 263] width 204 height 22
radio input "true"
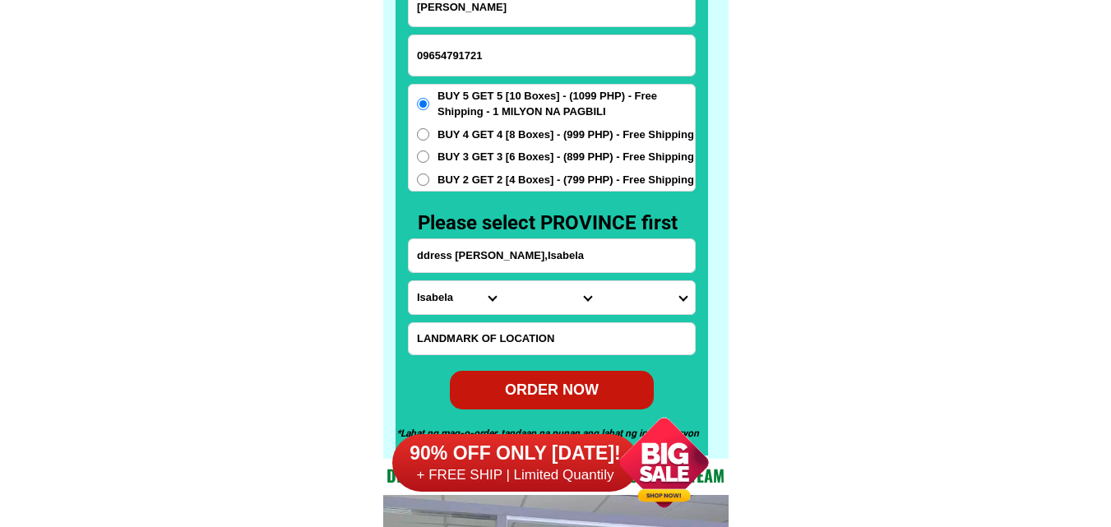
scroll to position [12861, 0]
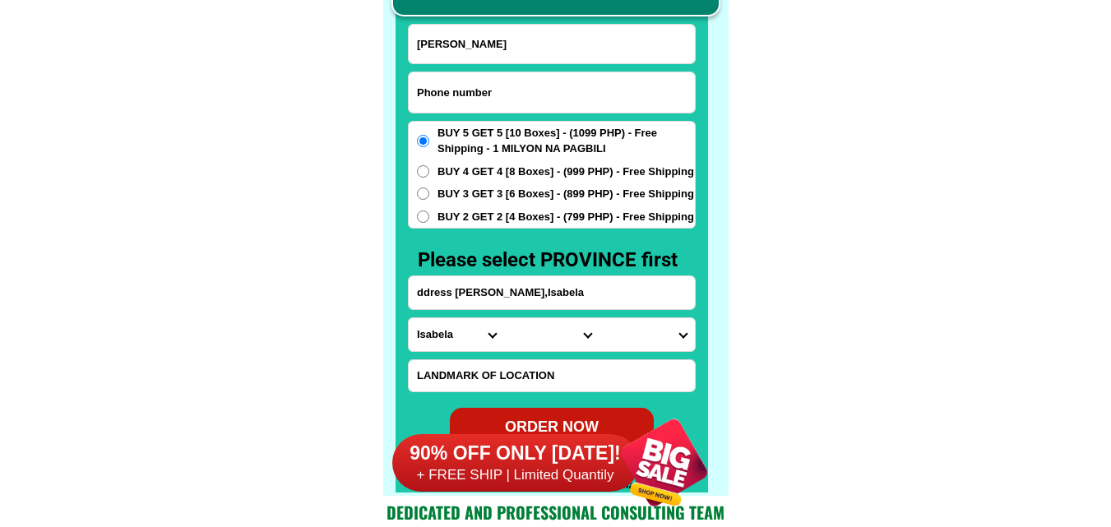
drag, startPoint x: 478, startPoint y: 87, endPoint x: 312, endPoint y: 2, distance: 186.8
click at [478, 87] on input "Input phone_number" at bounding box center [552, 92] width 286 height 40
paste input "09304552151"
type input "09304552151"
click at [498, 46] on input "Input full_name" at bounding box center [552, 44] width 286 height 39
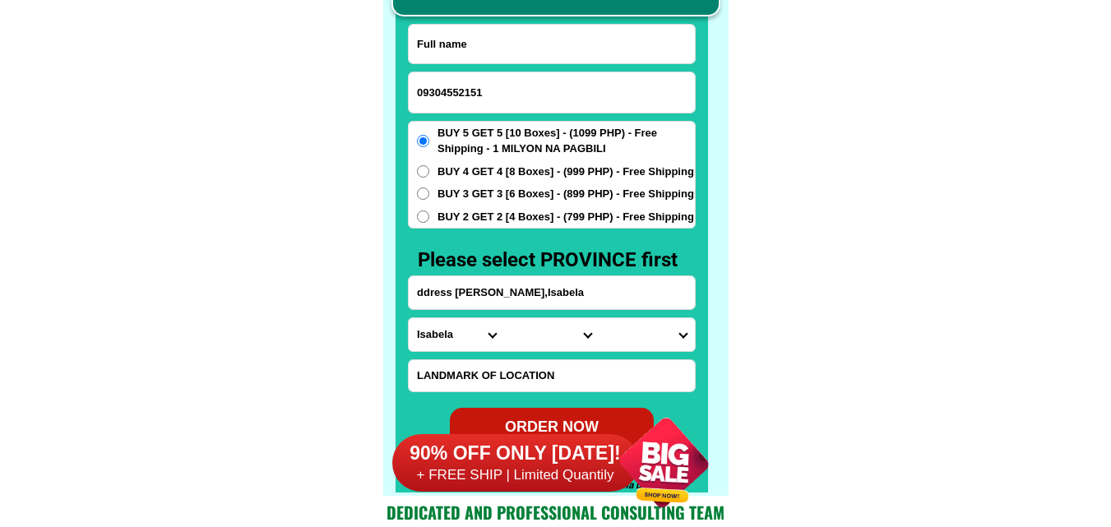
paste input "[PERSON_NAME] Agregado"
type input "[PERSON_NAME] Agregado"
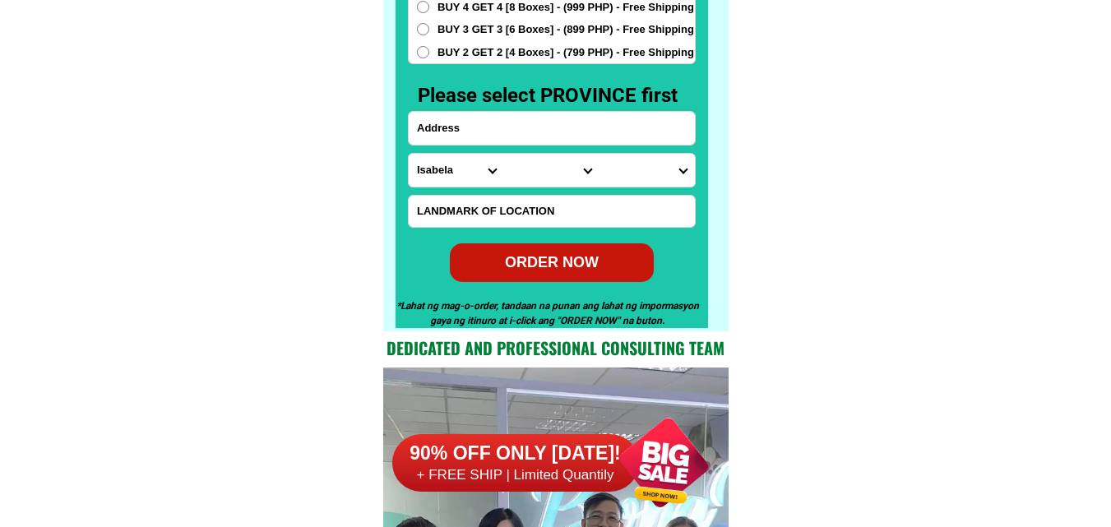
click at [479, 133] on input "Input address" at bounding box center [552, 128] width 286 height 33
paste input "My Address [PERSON_NAME] Agtabo,Passi ,City,[GEOGRAPHIC_DATA]"
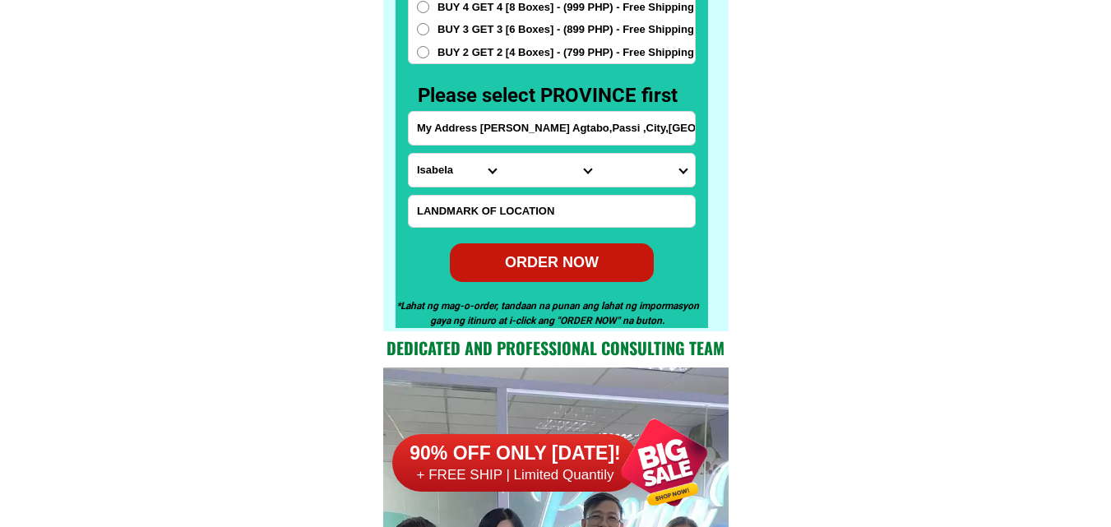
type input "My Address [PERSON_NAME] Agtabo,Passi ,City,[GEOGRAPHIC_DATA]"
click at [432, 164] on select "Province [GEOGRAPHIC_DATA] [GEOGRAPHIC_DATA] [GEOGRAPHIC_DATA] [GEOGRAPHIC_DATA…" at bounding box center [456, 170] width 95 height 33
select select "63_151"
click at [409, 154] on select "Province [GEOGRAPHIC_DATA] [GEOGRAPHIC_DATA] [GEOGRAPHIC_DATA] [GEOGRAPHIC_DATA…" at bounding box center [456, 170] width 95 height 33
click at [514, 175] on select "City [PERSON_NAME] [GEOGRAPHIC_DATA] [GEOGRAPHIC_DATA]-[GEOGRAPHIC_DATA]-viejo …" at bounding box center [551, 170] width 95 height 33
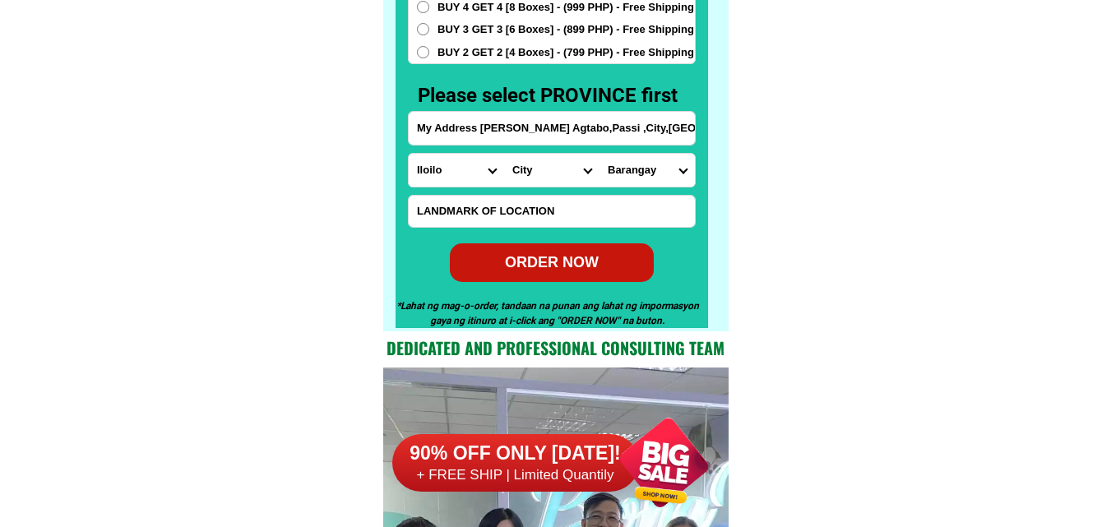
select select "63_1512306"
click at [504, 154] on select "City [PERSON_NAME] [GEOGRAPHIC_DATA] [GEOGRAPHIC_DATA]-[GEOGRAPHIC_DATA]-viejo …" at bounding box center [551, 170] width 95 height 33
click at [644, 173] on select "Barangay [GEOGRAPHIC_DATA] Agdayao Aglalana Agtabo Agtambo Alimono Arac Ayuyan …" at bounding box center [646, 170] width 95 height 33
select select "63_151230644266"
click at [599, 154] on select "Barangay [GEOGRAPHIC_DATA] Agdayao Aglalana Agtabo Agtambo Alimono Arac Ayuyan …" at bounding box center [646, 170] width 95 height 33
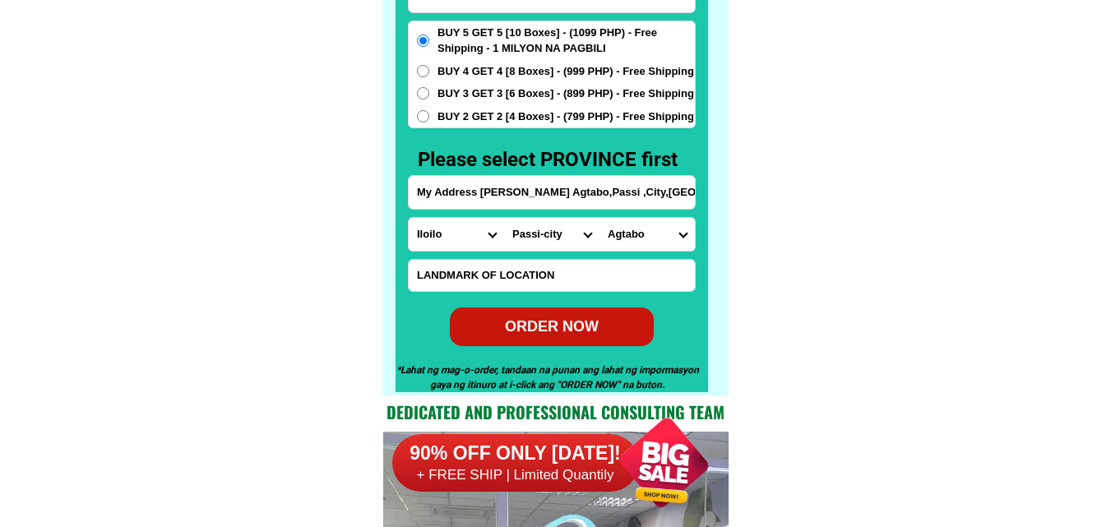
scroll to position [12944, 0]
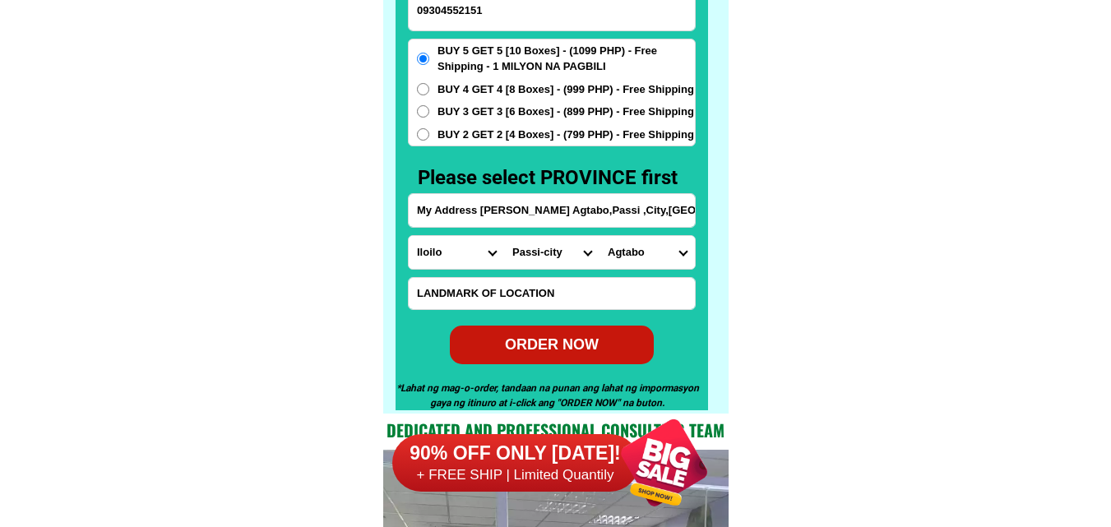
click at [458, 124] on div "BUY 5 GET 5 [10 Boxes] - (1099 PHP) - Free Shipping - 1 MILYON NA PAGBILI BUY 4…" at bounding box center [552, 93] width 288 height 109
click at [475, 111] on span "BUY 3 GET 3 [6 Boxes] - (899 PHP) - Free Shipping" at bounding box center [565, 112] width 256 height 16
click at [429, 111] on input "BUY 3 GET 3 [6 Boxes] - (899 PHP) - Free Shipping" at bounding box center [423, 111] width 12 height 12
click at [584, 340] on div "ORDER NOW" at bounding box center [552, 344] width 206 height 22
radio input "true"
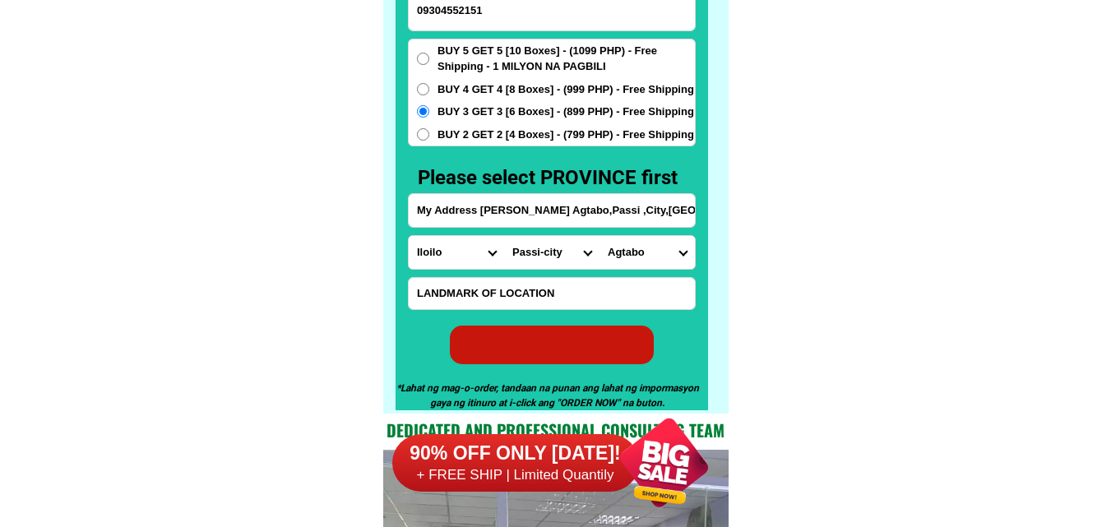
radio input "true"
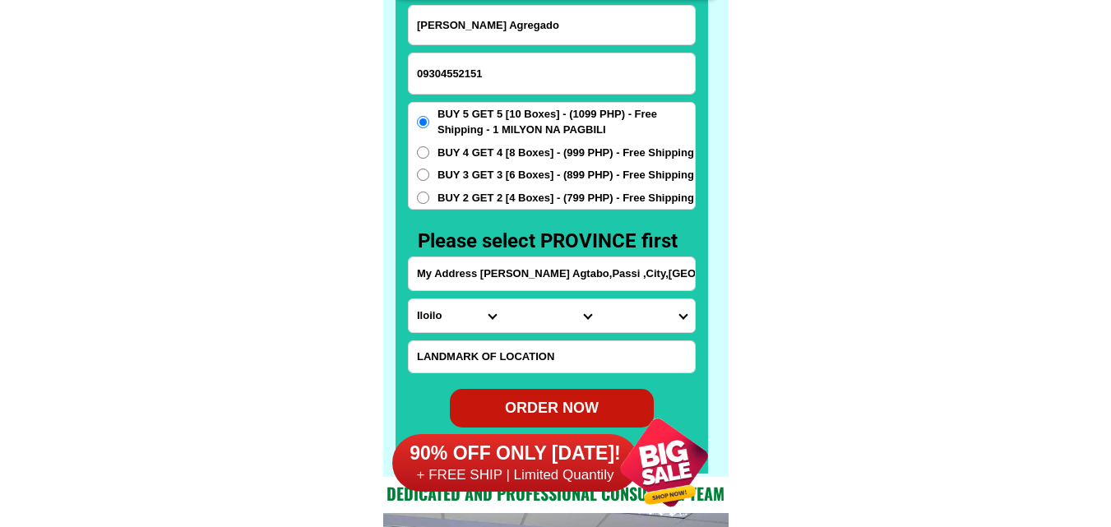
scroll to position [12861, 0]
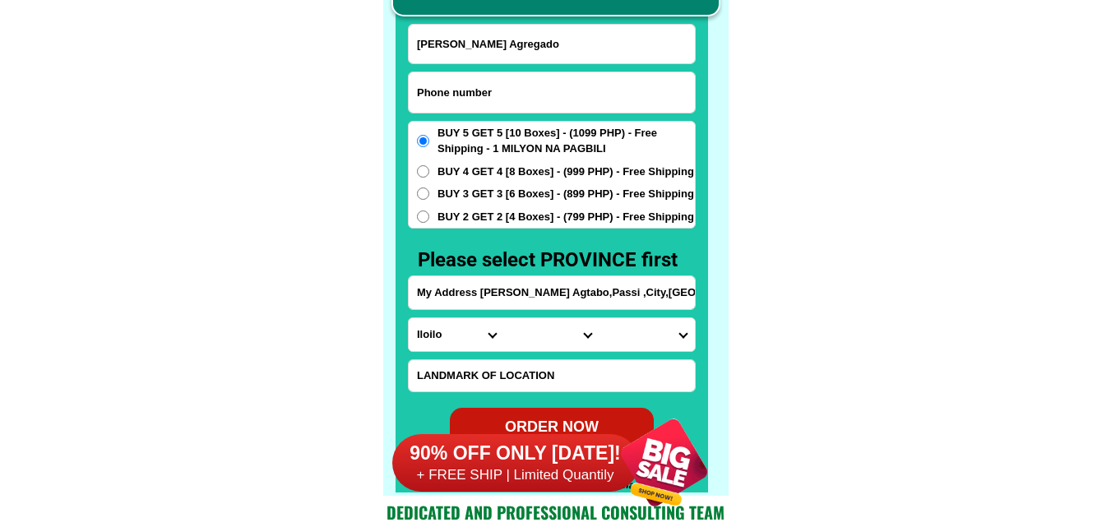
click at [453, 98] on input "Input phone_number" at bounding box center [552, 92] width 286 height 40
paste input "09519510338"
type input "09519510338"
click at [533, 50] on input "Input full_name" at bounding box center [552, 44] width 286 height 39
paste input "Ma [PERSON_NAME]"
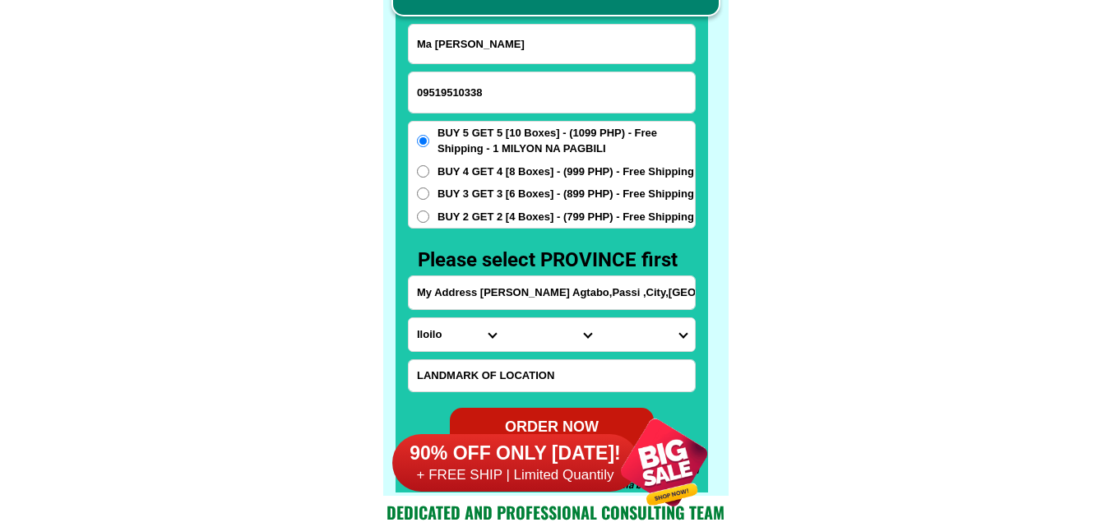
type input "Ma [PERSON_NAME]"
paste input "glesia Subd.Gamsat Brgy.1 Lucban Quezon.....Order.5box+5box free bona vita coff…"
click at [478, 287] on input "glesia Subd.Gamsat Brgy.1 Lucban Quezon.....Order.5box+5box free bona vita coff…" at bounding box center [552, 292] width 286 height 33
type input "glesia Subd.Gamsat Brgy.1 Lucban Quezon.....Order.5box+5box free bona vita coff…"
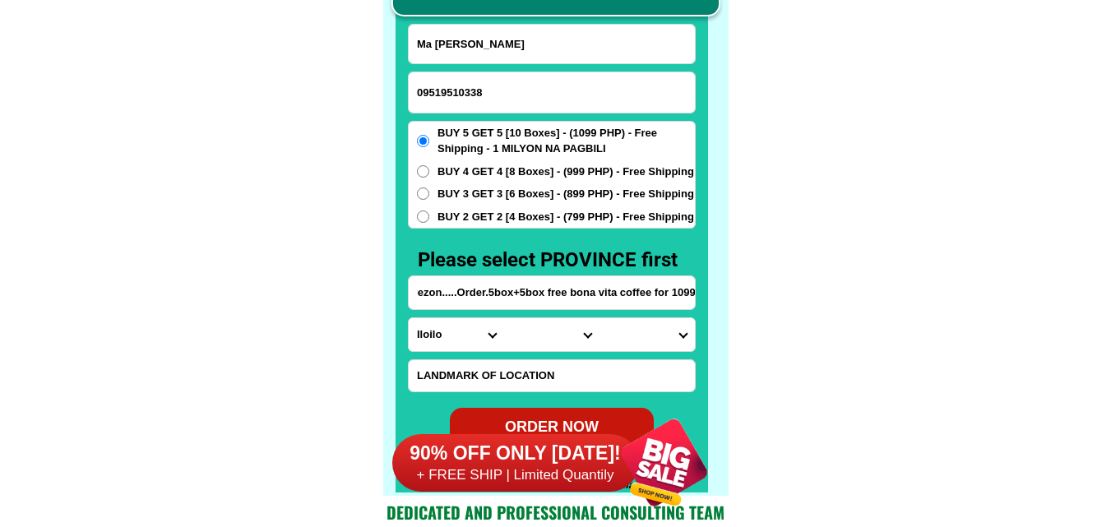
scroll to position [0, 0]
click at [727, 313] on div "CASH ON DELIVERY (COD) FREE SHIPPING (Receive after 4-10 days of shipping) COMP…" at bounding box center [555, 207] width 345 height 578
click at [430, 341] on select "Province [GEOGRAPHIC_DATA] [GEOGRAPHIC_DATA] [GEOGRAPHIC_DATA] [GEOGRAPHIC_DATA…" at bounding box center [456, 334] width 95 height 33
select select "63_397"
click at [409, 318] on select "Province [GEOGRAPHIC_DATA] [GEOGRAPHIC_DATA] [GEOGRAPHIC_DATA] [GEOGRAPHIC_DATA…" at bounding box center [456, 334] width 95 height 33
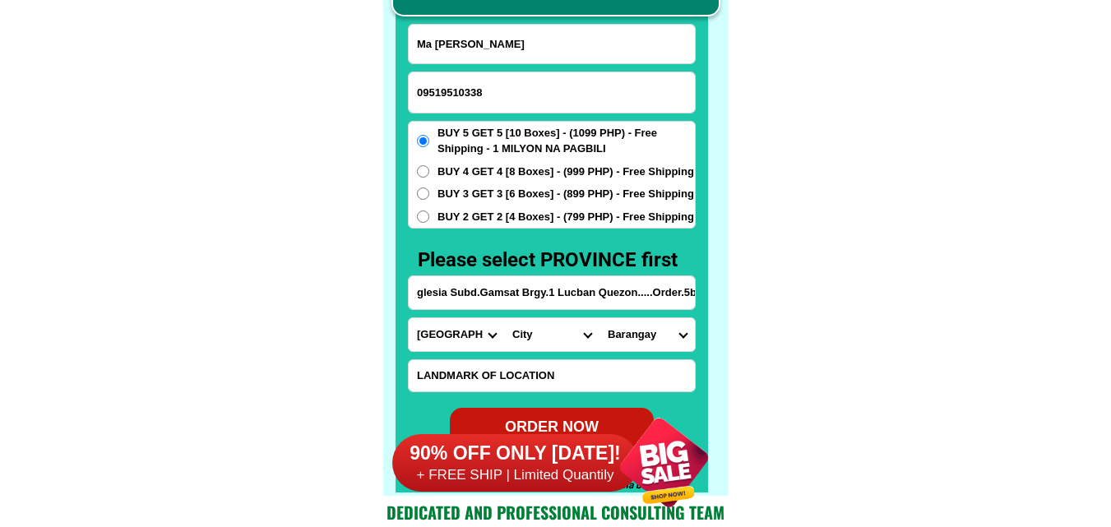
click at [524, 333] on select "City [GEOGRAPHIC_DATA] [GEOGRAPHIC_DATA] [GEOGRAPHIC_DATA] [GEOGRAPHIC_DATA] [G…" at bounding box center [551, 334] width 95 height 33
select select "63_3979107"
click at [504, 318] on select "City [GEOGRAPHIC_DATA] [GEOGRAPHIC_DATA] [GEOGRAPHIC_DATA] [GEOGRAPHIC_DATA] [G…" at bounding box center [551, 334] width 95 height 33
click at [638, 327] on select "Barangay Abang Aliliw Atulinao Ayuti Barangay 1 (pob.) Barangay 10 (pob.) Baran…" at bounding box center [646, 334] width 95 height 33
select select "63_3979107454"
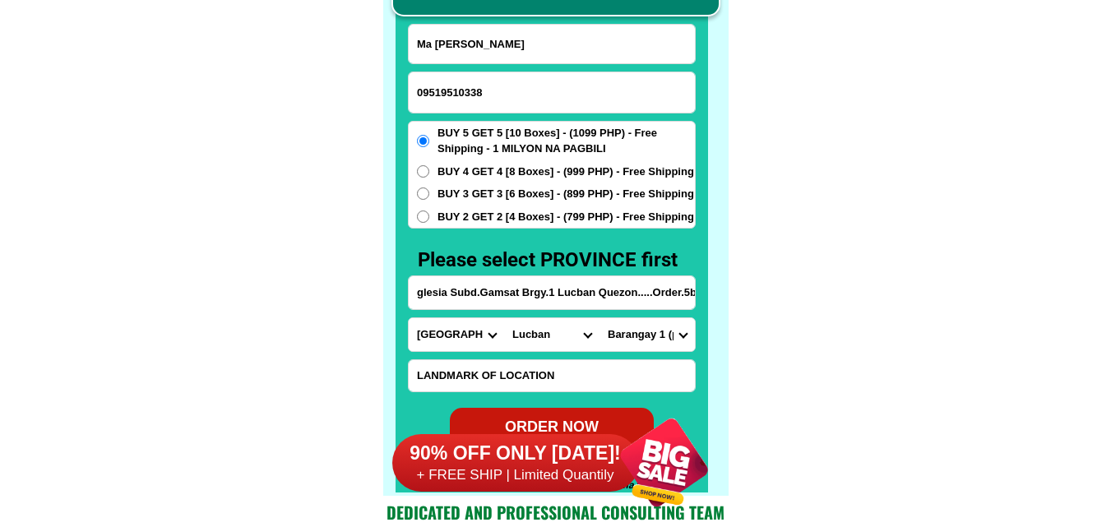
click at [599, 318] on select "Barangay Abang Aliliw Atulinao Ayuti Barangay 1 (pob.) Barangay 10 (pob.) Baran…" at bounding box center [646, 334] width 95 height 33
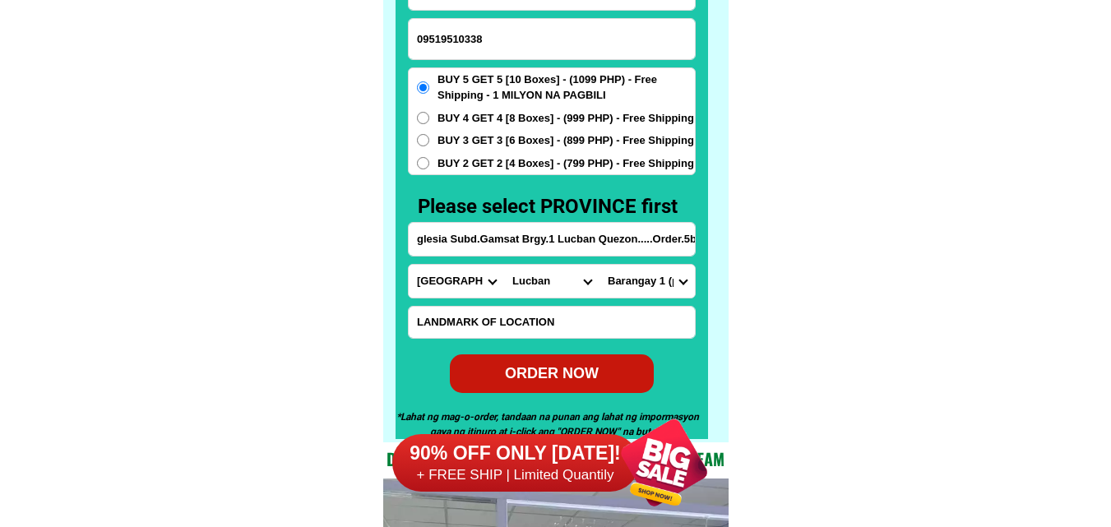
scroll to position [12944, 0]
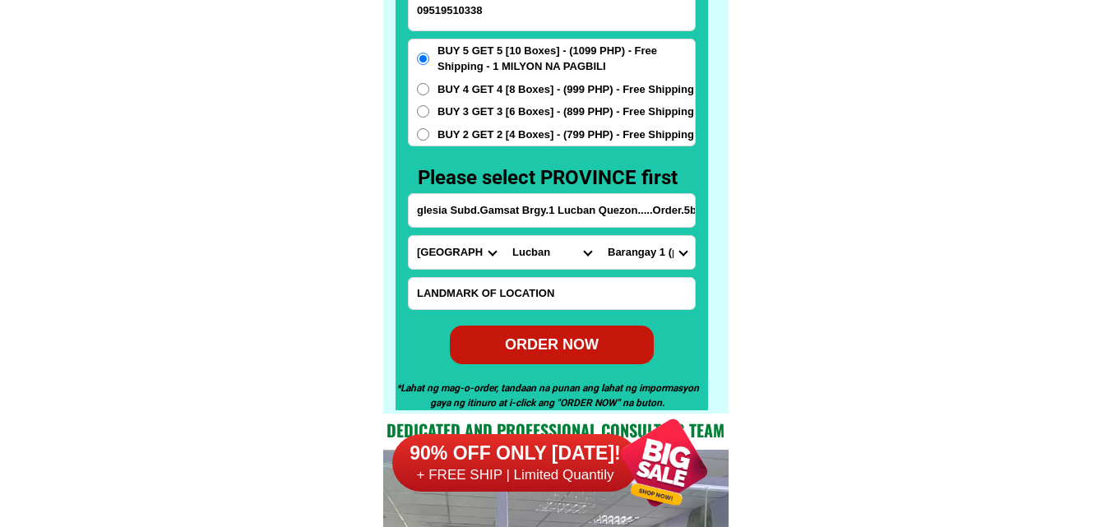
click at [551, 330] on div "ORDER NOW" at bounding box center [551, 344] width 210 height 39
radio input "true"
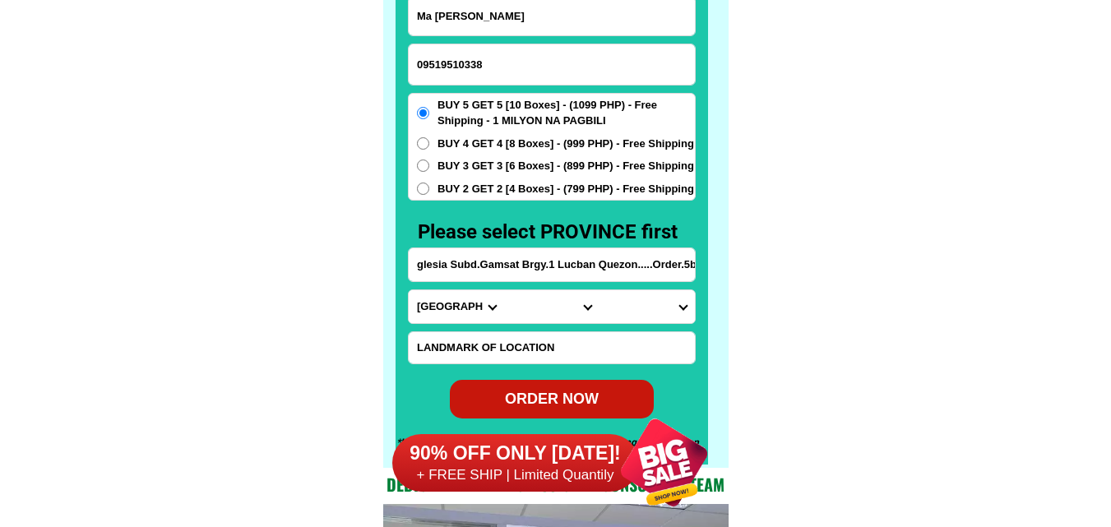
scroll to position [12779, 0]
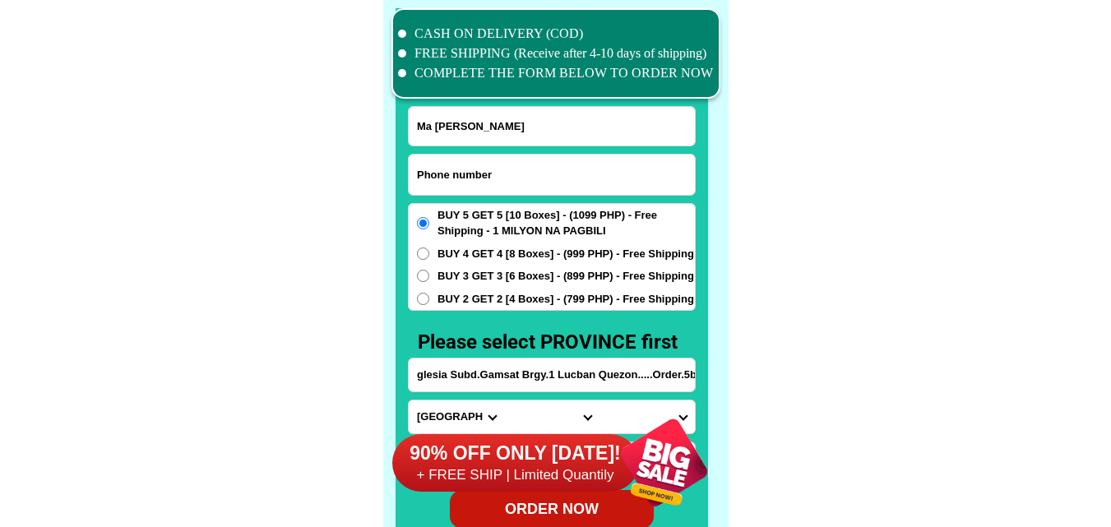
drag, startPoint x: 453, startPoint y: 176, endPoint x: 349, endPoint y: 88, distance: 136.5
click at [453, 176] on input "Input phone_number" at bounding box center [552, 175] width 286 height 40
paste input "09395107966"
type input "09395107966"
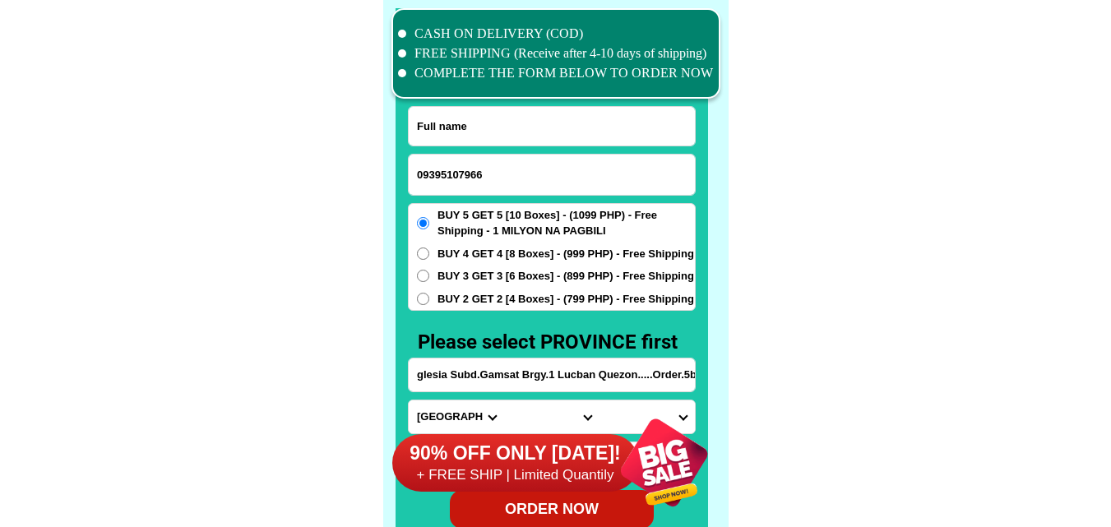
click at [497, 120] on input "Input full_name" at bounding box center [552, 126] width 286 height 39
paste input "[PERSON_NAME]"
type input "[PERSON_NAME]"
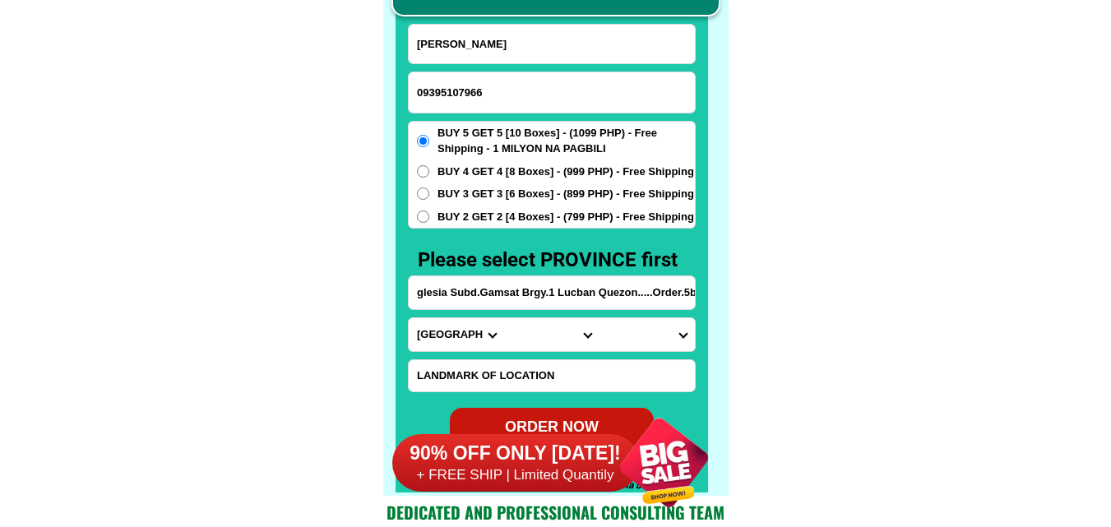
click at [470, 289] on input "glesia Subd.Gamsat Brgy.1 Lucban Quezon.....Order.5box+5box free bona vita coff…" at bounding box center [552, 292] width 286 height 33
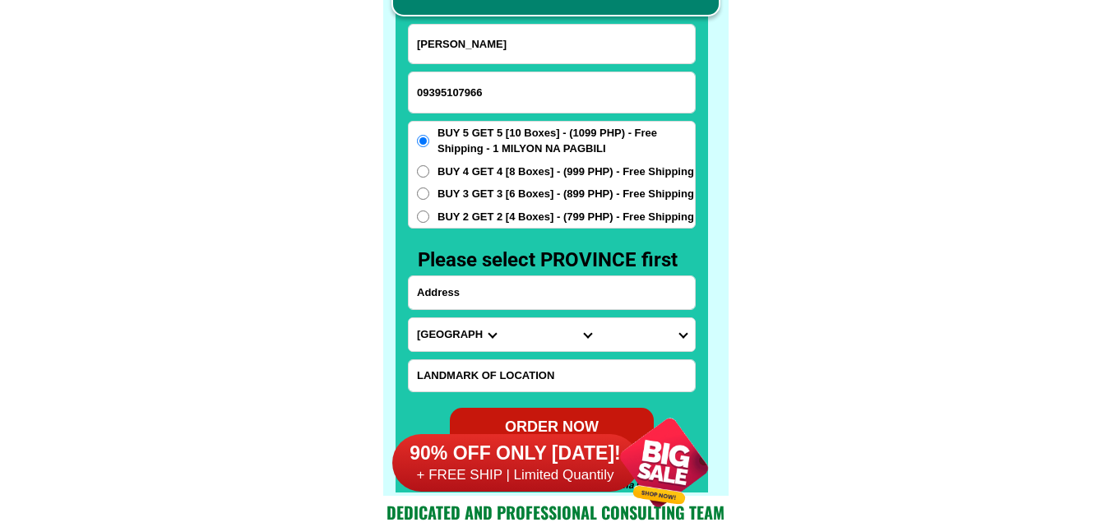
paste input "Wireless subangdaku mandaue city pront of [GEOGRAPHIC_DATA] pawnshop [PERSON_NA…"
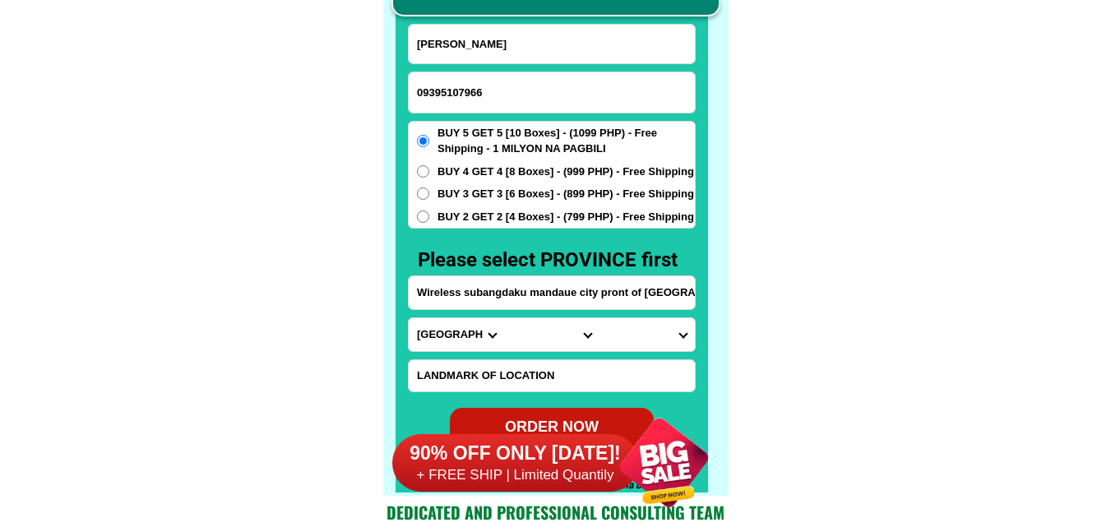
scroll to position [0, 185]
type input "Wireless subangdaku mandaue city pront of [GEOGRAPHIC_DATA] pawnshop [PERSON_NA…"
click at [436, 330] on select "Province [GEOGRAPHIC_DATA] [GEOGRAPHIC_DATA] [GEOGRAPHIC_DATA] [GEOGRAPHIC_DATA…" at bounding box center [456, 334] width 95 height 33
select select "63_8"
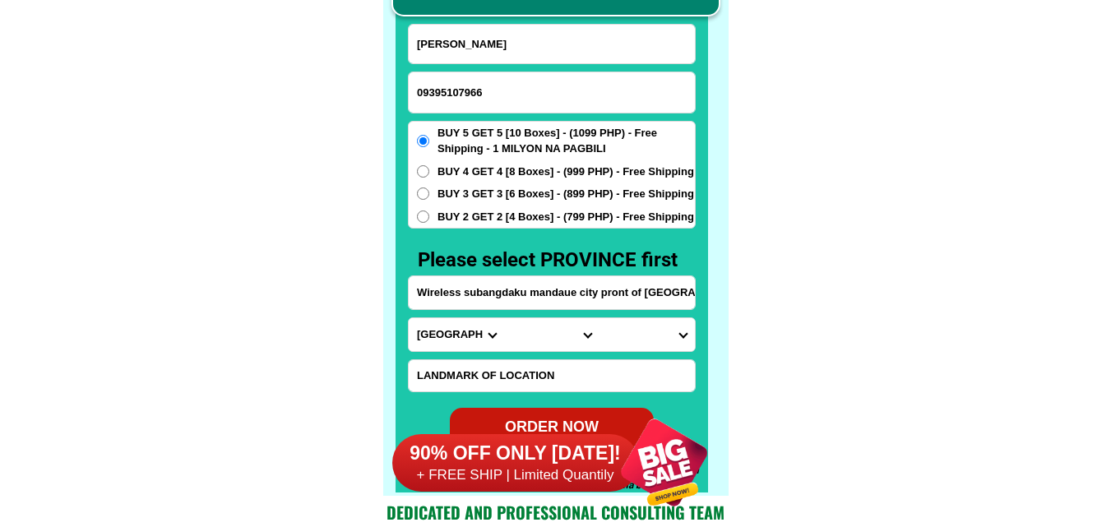
click at [409, 318] on select "Province [GEOGRAPHIC_DATA] [GEOGRAPHIC_DATA] [GEOGRAPHIC_DATA] [GEOGRAPHIC_DATA…" at bounding box center [456, 334] width 95 height 33
click at [534, 328] on select "City Alcoy [GEOGRAPHIC_DATA] [GEOGRAPHIC_DATA] [GEOGRAPHIC_DATA] [GEOGRAPHIC_DA…" at bounding box center [551, 334] width 95 height 33
select select "63_83413"
click at [504, 318] on select "City Alcoy [GEOGRAPHIC_DATA] [GEOGRAPHIC_DATA] [GEOGRAPHIC_DATA] [GEOGRAPHIC_DA…" at bounding box center [551, 334] width 95 height 33
click at [663, 323] on select "Barangay Alang-alang Bakilid Banilad [PERSON_NAME] Cabancalan Cambaro Canduman …" at bounding box center [646, 334] width 95 height 33
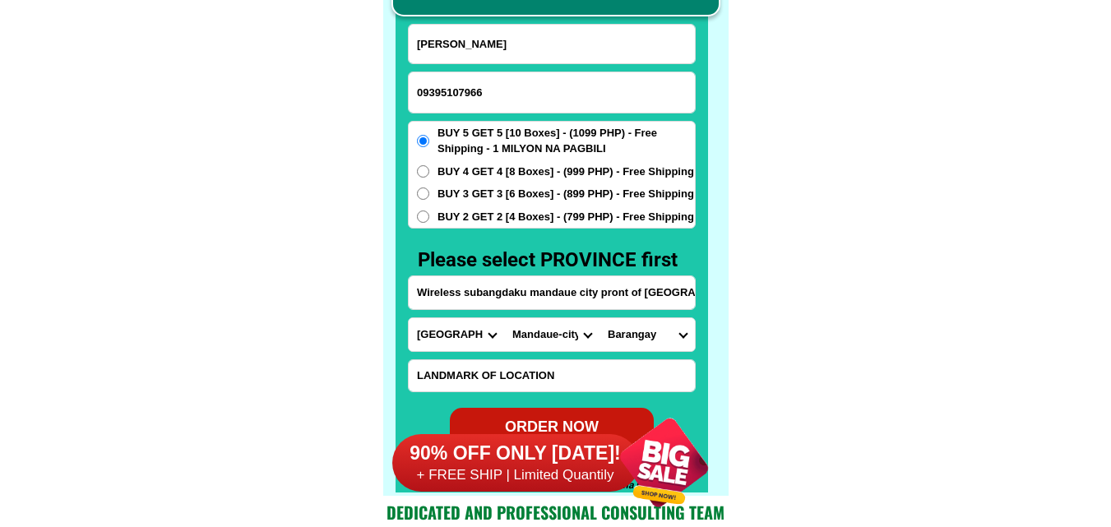
select select "63_834138802"
click at [599, 318] on select "Barangay Alang-alang Bakilid Banilad [PERSON_NAME] Cabancalan Cambaro Canduman …" at bounding box center [646, 334] width 95 height 33
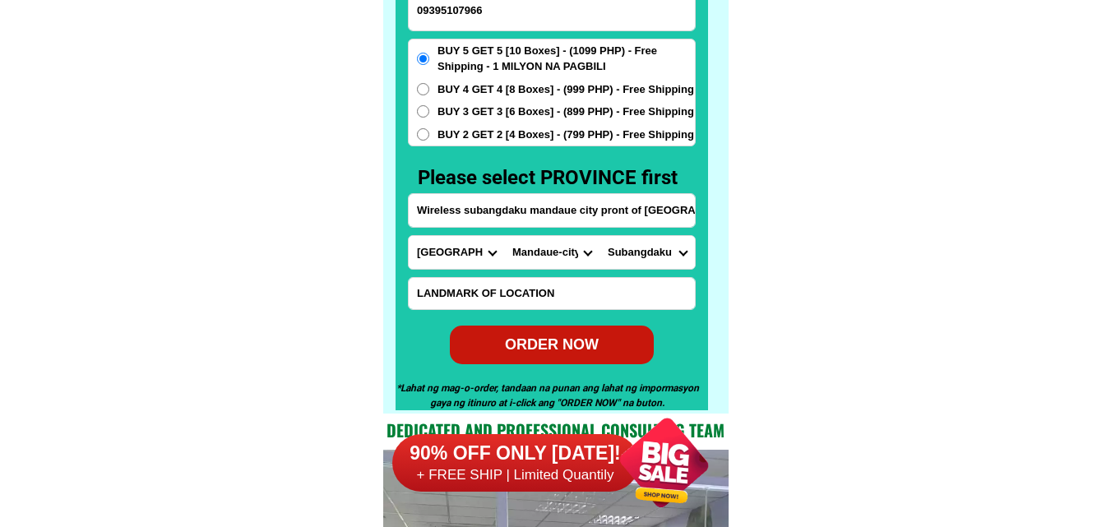
click at [557, 337] on div "ORDER NOW" at bounding box center [551, 344] width 221 height 24
type input "09395107966"
radio input "true"
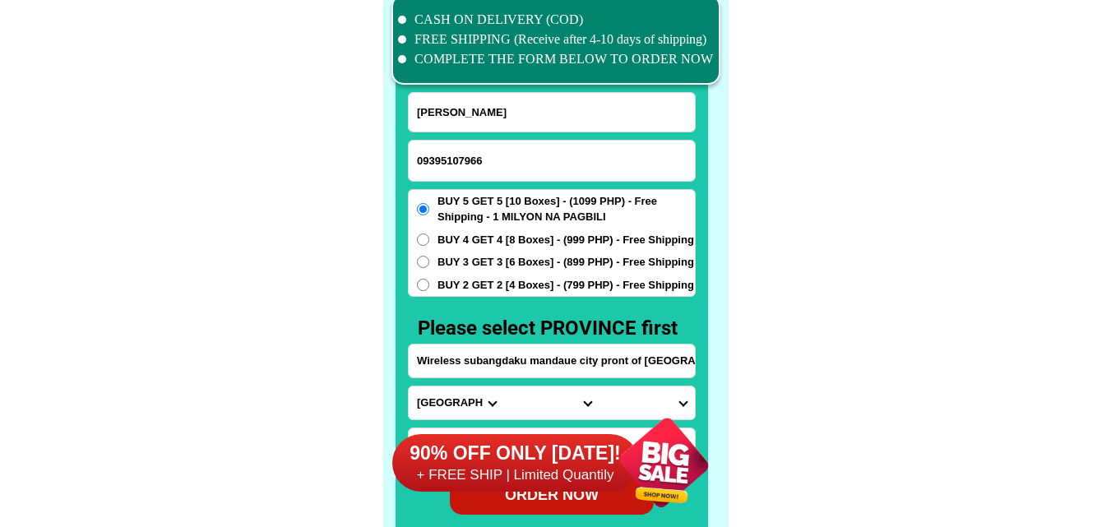
scroll to position [12779, 0]
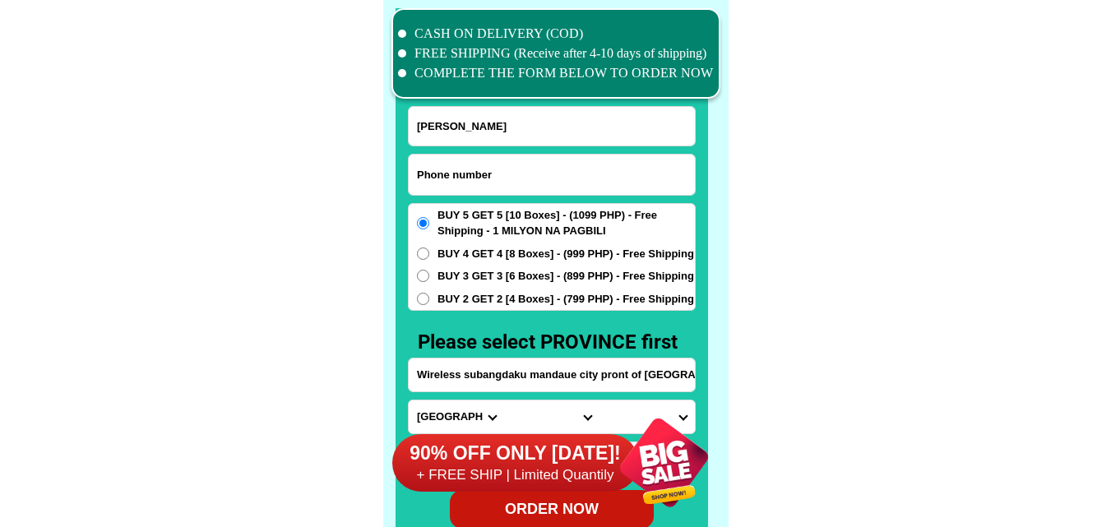
click at [507, 179] on input "Input phone_number" at bounding box center [552, 175] width 286 height 40
paste input "09758508178"
type input "09758508178"
click at [479, 119] on input "Input full_name" at bounding box center [552, 126] width 286 height 39
paste input "[PERSON_NAME]"
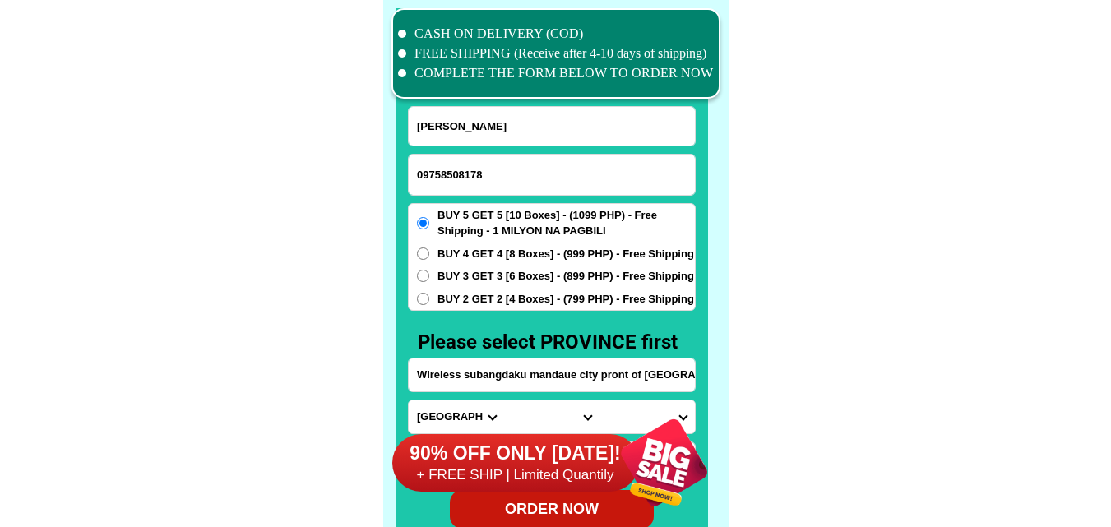
type input "[PERSON_NAME]"
drag, startPoint x: 479, startPoint y: 371, endPoint x: 479, endPoint y: 358, distance: 13.2
click at [479, 371] on input "Input address" at bounding box center [552, 374] width 286 height 33
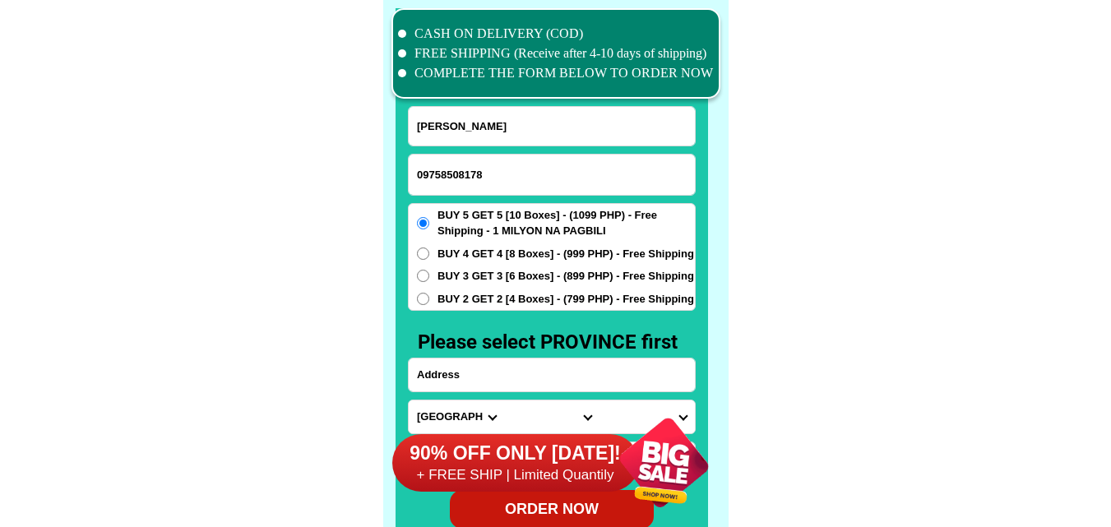
paste input "zone [STREET_ADDRESS][PERSON_NAME], Mercedes z"
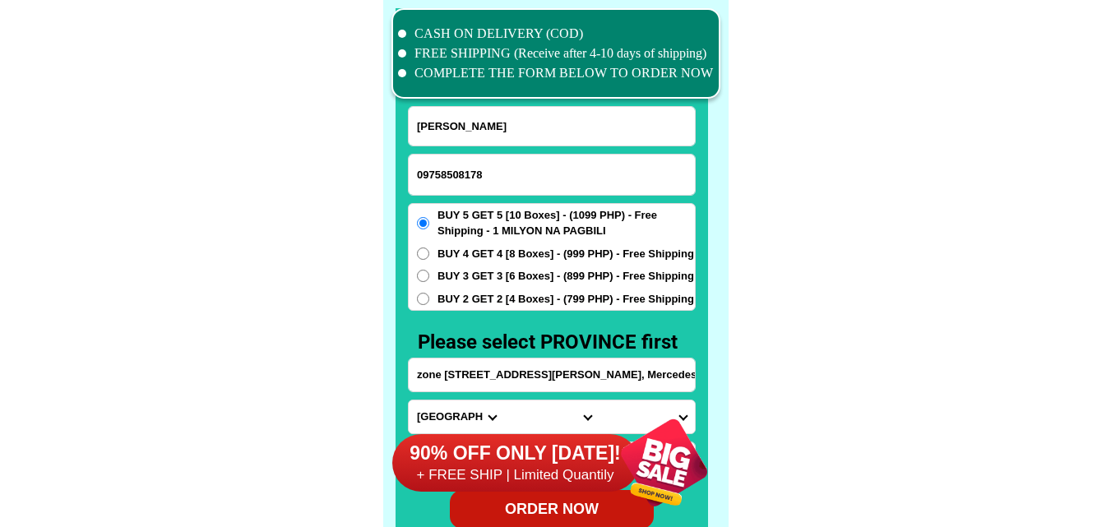
type input "zone [STREET_ADDRESS][PERSON_NAME], Mercedes z"
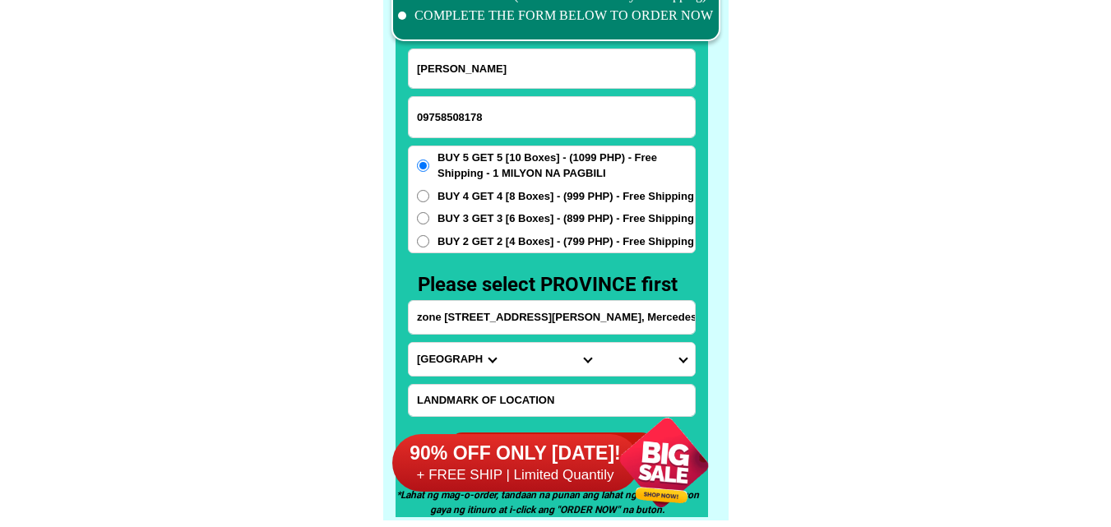
scroll to position [12861, 0]
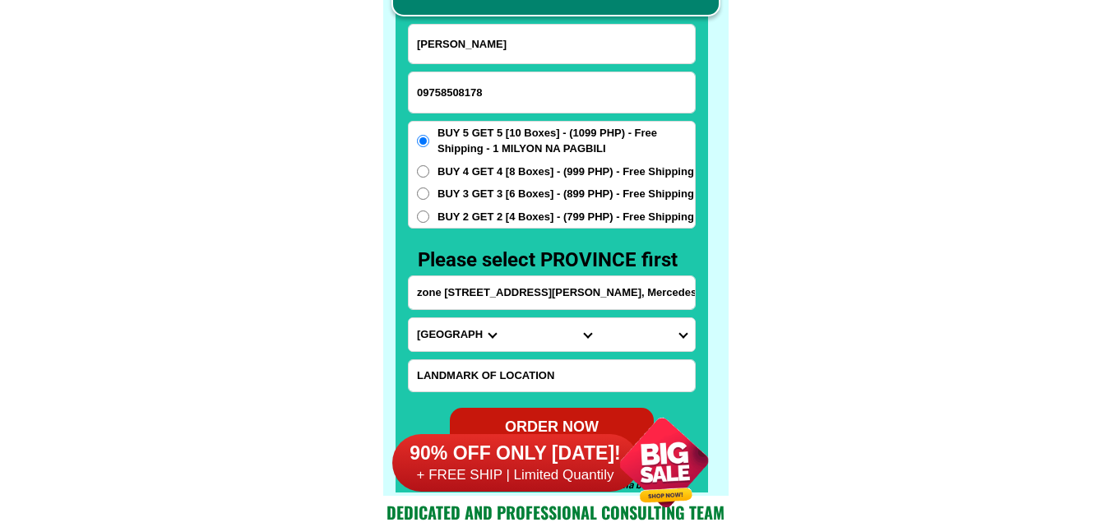
click at [454, 333] on select "Province [GEOGRAPHIC_DATA] [GEOGRAPHIC_DATA] [GEOGRAPHIC_DATA] [GEOGRAPHIC_DATA…" at bounding box center [456, 334] width 95 height 33
select select "63_427"
click at [409, 318] on select "Province [GEOGRAPHIC_DATA] [GEOGRAPHIC_DATA] [GEOGRAPHIC_DATA] [GEOGRAPHIC_DATA…" at bounding box center [456, 334] width 95 height 33
click at [524, 326] on select "City Bayog [GEOGRAPHIC_DATA] Dinas Dumalinao [GEOGRAPHIC_DATA] [GEOGRAPHIC_DATA…" at bounding box center [551, 334] width 95 height 33
select select "63_4274669"
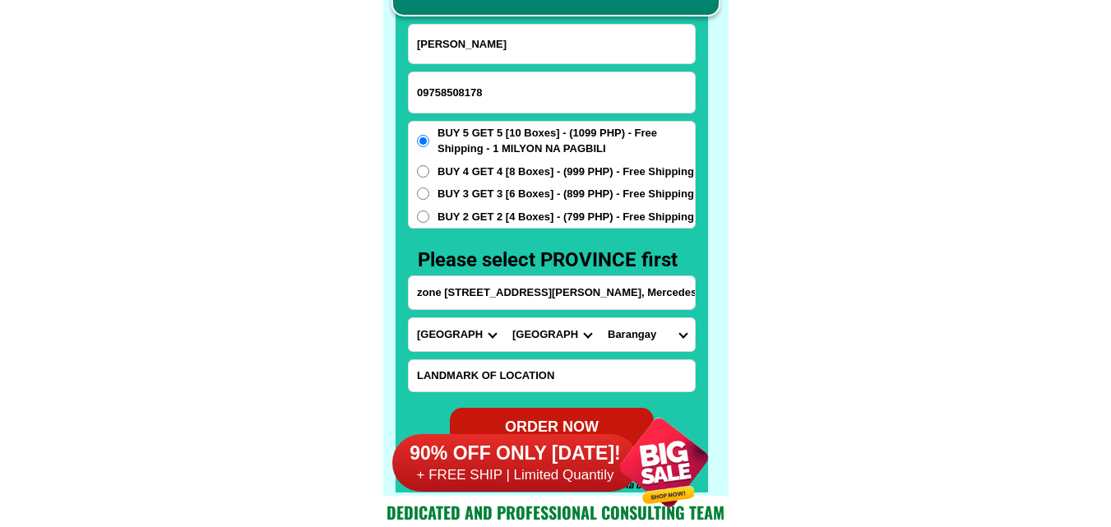
click at [504, 318] on select "City Bayog [GEOGRAPHIC_DATA] Dinas Dumalinao [GEOGRAPHIC_DATA] [GEOGRAPHIC_DATA…" at bounding box center [551, 334] width 95 height 33
click at [645, 333] on select "[GEOGRAPHIC_DATA][PERSON_NAME][GEOGRAPHIC_DATA] i (pob.) [GEOGRAPHIC_DATA] (pob…" at bounding box center [646, 334] width 95 height 33
select select "63_42746693974"
click at [599, 318] on select "[GEOGRAPHIC_DATA][PERSON_NAME][GEOGRAPHIC_DATA] i (pob.) [GEOGRAPHIC_DATA] (pob…" at bounding box center [646, 334] width 95 height 33
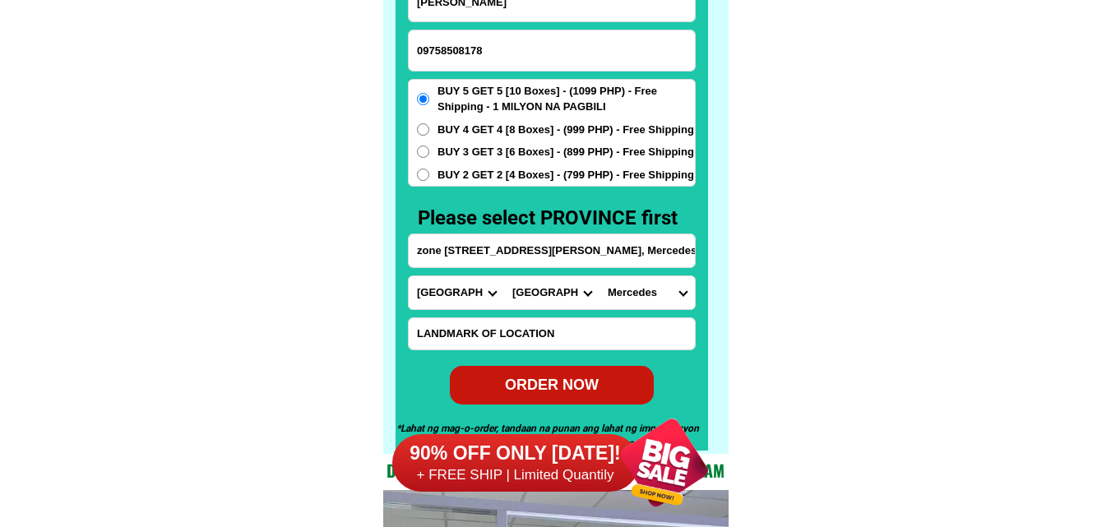
scroll to position [12944, 0]
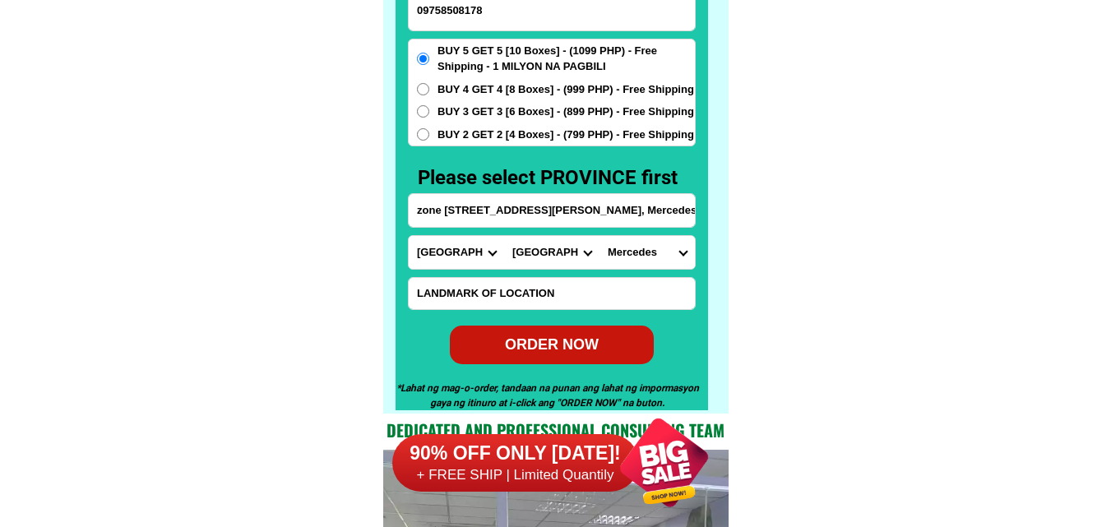
click at [574, 346] on div "ORDER NOW" at bounding box center [551, 345] width 219 height 24
radio input "true"
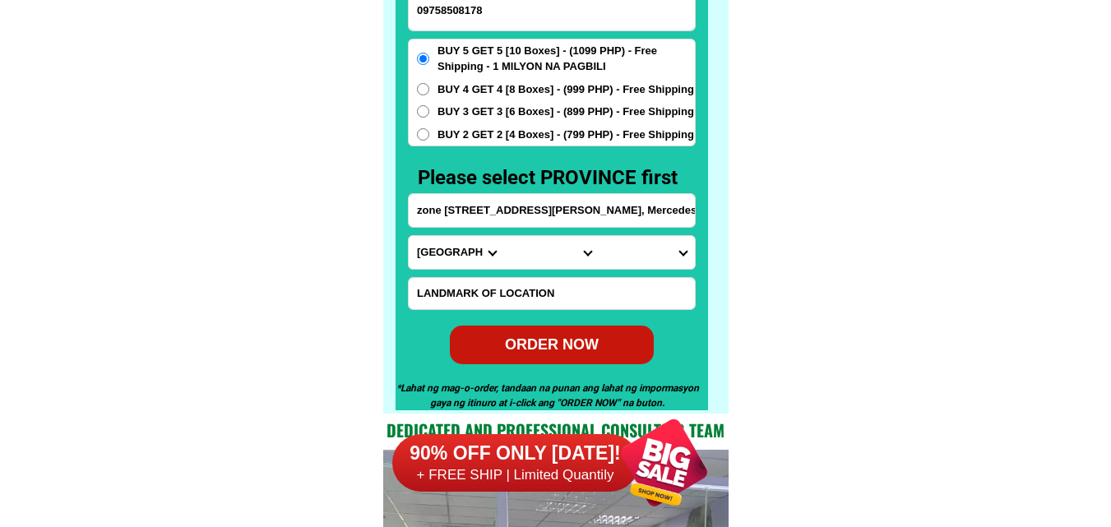
scroll to position [12861, 0]
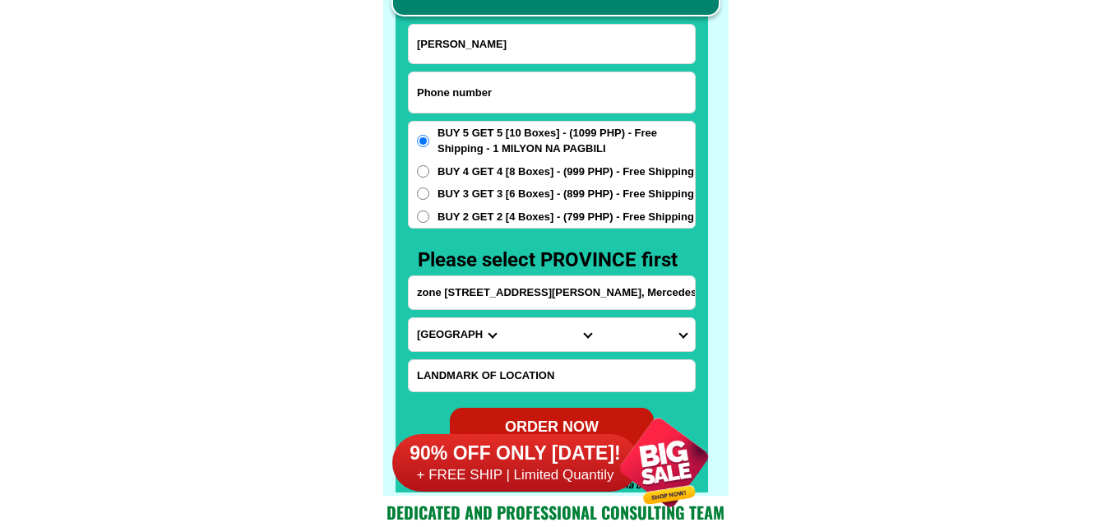
click at [473, 84] on input "Input phone_number" at bounding box center [552, 92] width 286 height 40
paste input "09754909295"
type input "09754909295"
click at [486, 67] on form "[PERSON_NAME] 09754909295 ORDER NOW zone 5 [PERSON_NAME][GEOGRAPHIC_DATA], [GEO…" at bounding box center [552, 235] width 288 height 423
click at [463, 36] on input "Input full_name" at bounding box center [552, 44] width 286 height 39
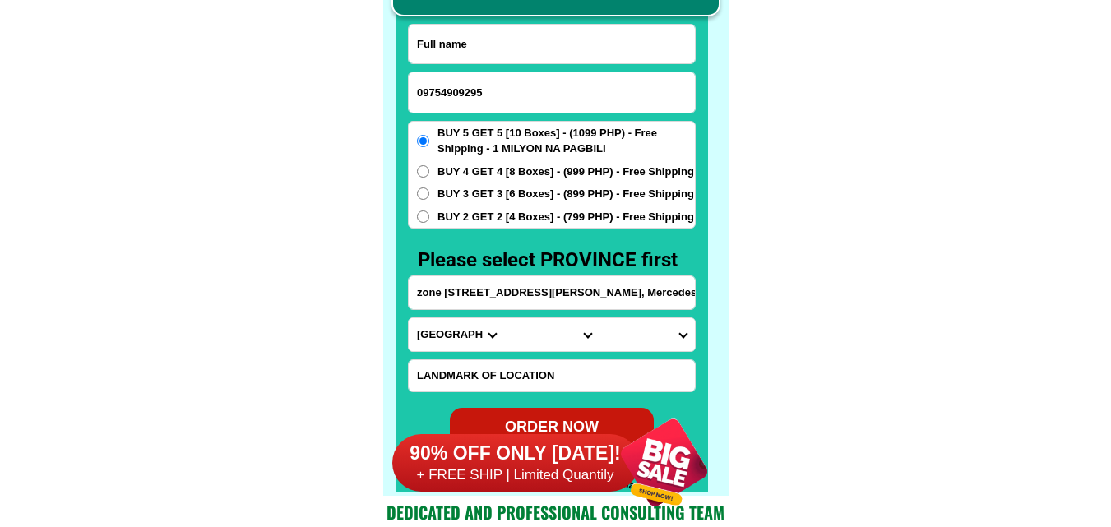
paste input "[PERSON_NAME] Lumigao [PERSON_NAME]"
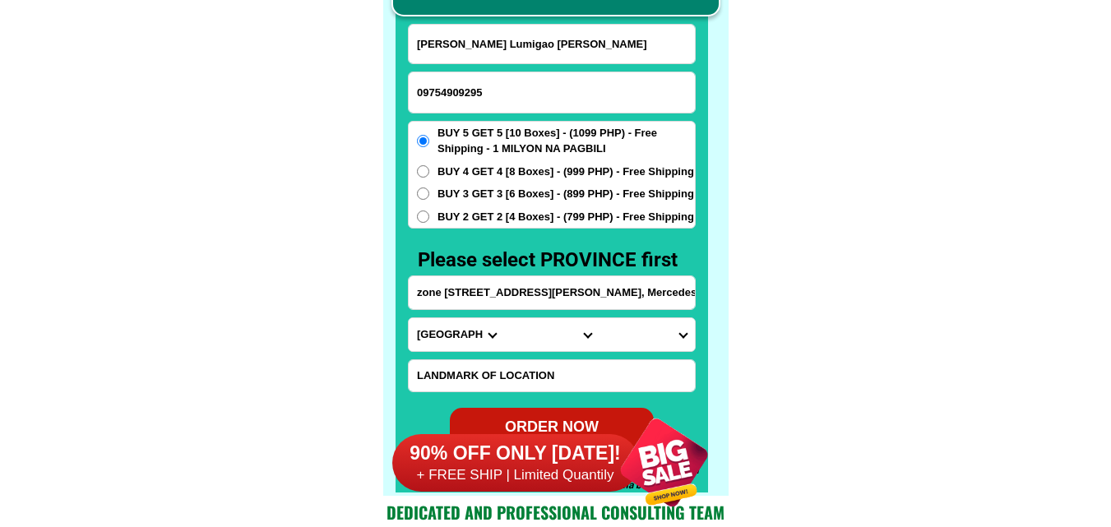
type input "[PERSON_NAME] Lumigao [PERSON_NAME]"
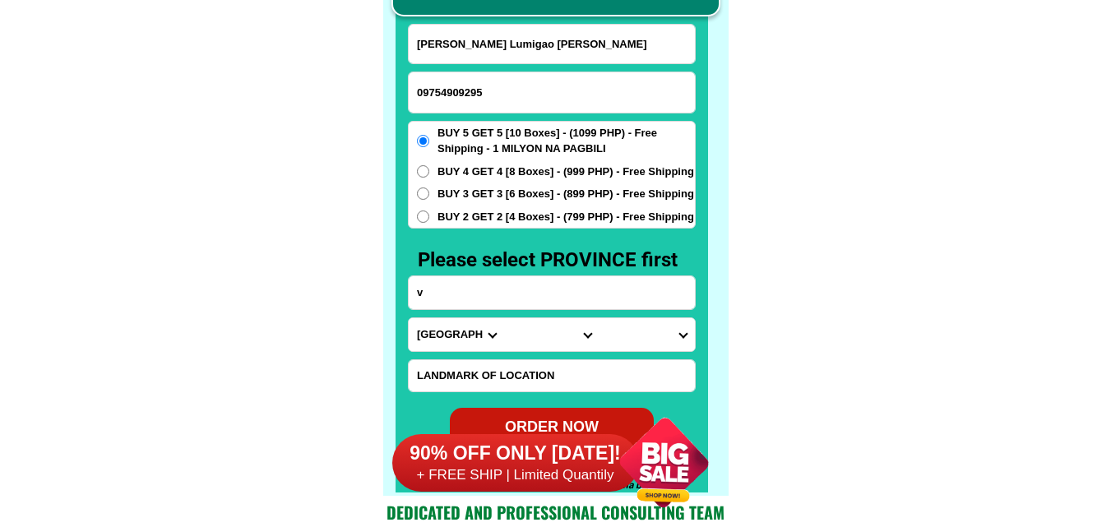
click at [508, 298] on input "v" at bounding box center [552, 292] width 286 height 33
paste input "salimbao sultan kudarat maguindanao San vecinte quias paris church mg order ako…"
type input "salimbao sultan kudarat maguindanao San vecinte quias paris church mg order ako…"
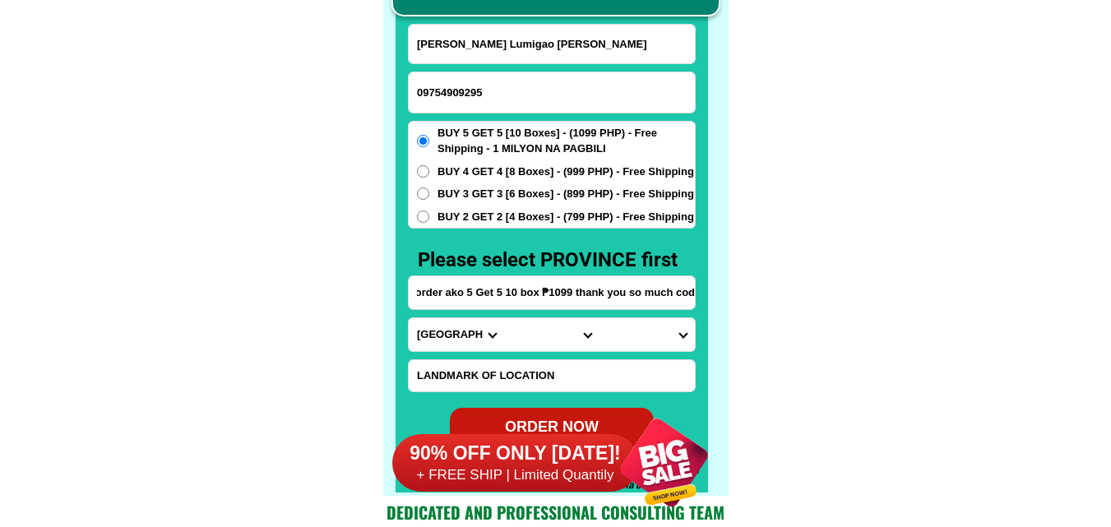
scroll to position [0, 0]
click at [672, 293] on input "salimbao sultan kudarat maguindanao San vecinte quias paris church mg order ako…" at bounding box center [552, 292] width 286 height 33
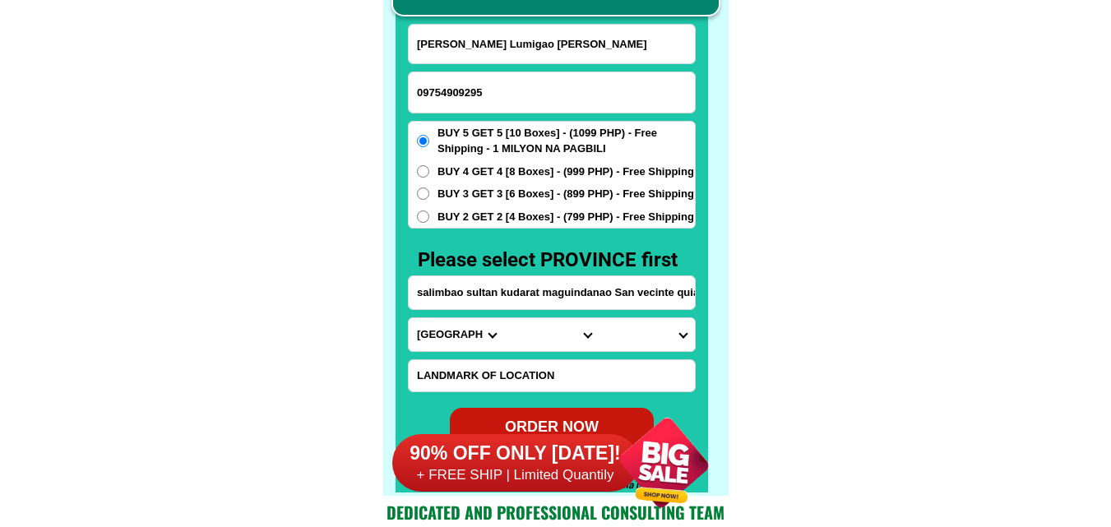
click at [447, 339] on select "Province [GEOGRAPHIC_DATA] [GEOGRAPHIC_DATA] [GEOGRAPHIC_DATA] [GEOGRAPHIC_DATA…" at bounding box center [456, 334] width 95 height 33
select select "63_189"
click at [409, 318] on select "Province [GEOGRAPHIC_DATA] [GEOGRAPHIC_DATA] [GEOGRAPHIC_DATA] [GEOGRAPHIC_DATA…" at bounding box center [456, 334] width 95 height 33
click at [528, 339] on select "City Bagumbayan Columbio Isulan Kalamansig Lambayong Lebak Lutayan Palimbang Pr…" at bounding box center [551, 334] width 95 height 33
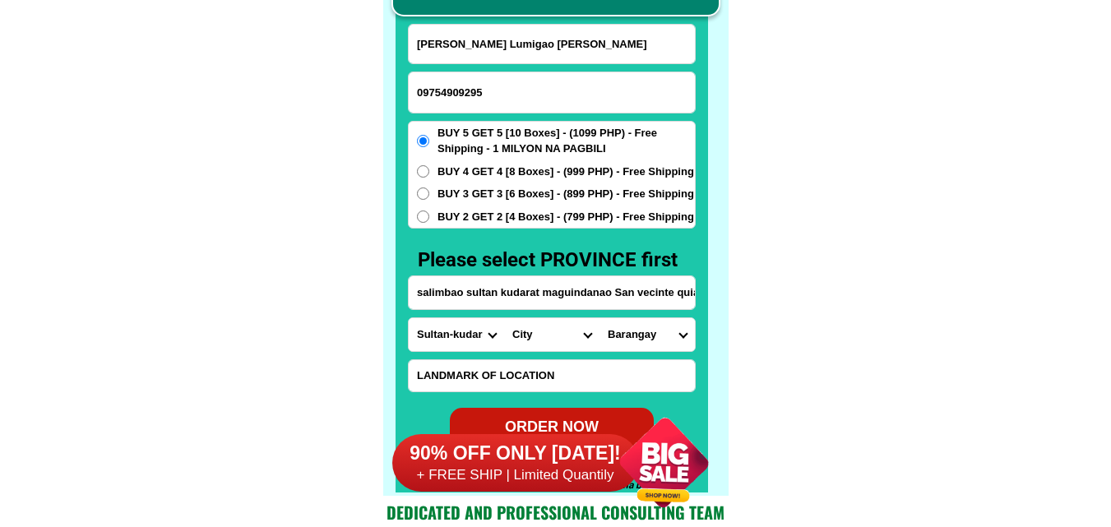
click at [568, 335] on select "City Bagumbayan Columbio Isulan Kalamansig Lambayong Lebak Lutayan Palimbang Pr…" at bounding box center [551, 334] width 95 height 33
select select "63_1892168"
click at [658, 298] on input "salimbao sultan kudarat maguindanao San vecinte quias paris church mg order ako…" at bounding box center [552, 292] width 286 height 33
drag, startPoint x: 518, startPoint y: 293, endPoint x: 178, endPoint y: 331, distance: 341.6
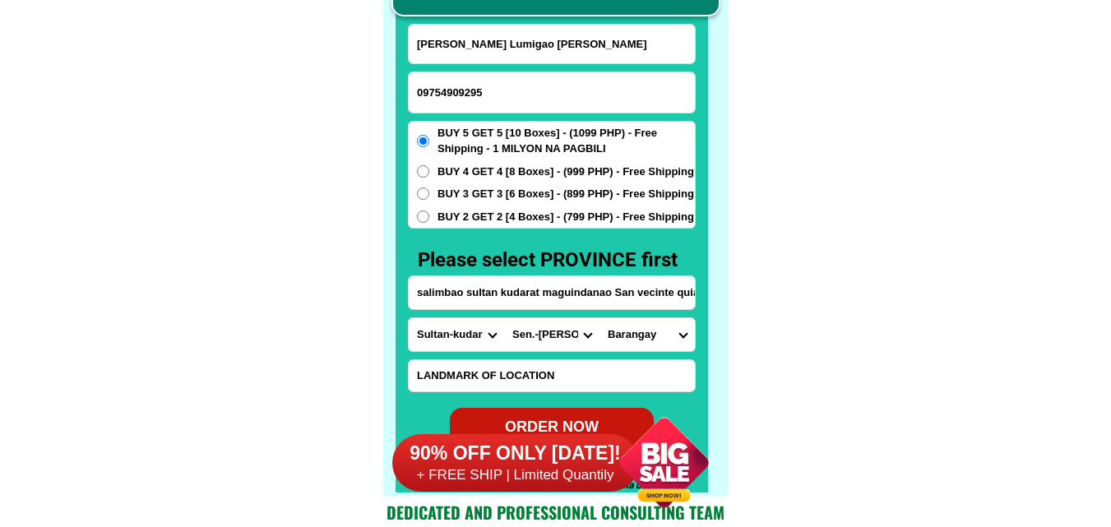
click at [471, 340] on select "Province [GEOGRAPHIC_DATA] [GEOGRAPHIC_DATA] [GEOGRAPHIC_DATA] [GEOGRAPHIC_DATA…" at bounding box center [456, 334] width 95 height 33
select select "63_516"
click at [409, 318] on select "Province [GEOGRAPHIC_DATA] [GEOGRAPHIC_DATA] [GEOGRAPHIC_DATA] [GEOGRAPHIC_DATA…" at bounding box center [456, 334] width 95 height 33
click at [538, 335] on select "City Ampatuan Barira Buldon Buluan [PERSON_NAME]-[PERSON_NAME]-anggal-midtimban…" at bounding box center [551, 334] width 95 height 33
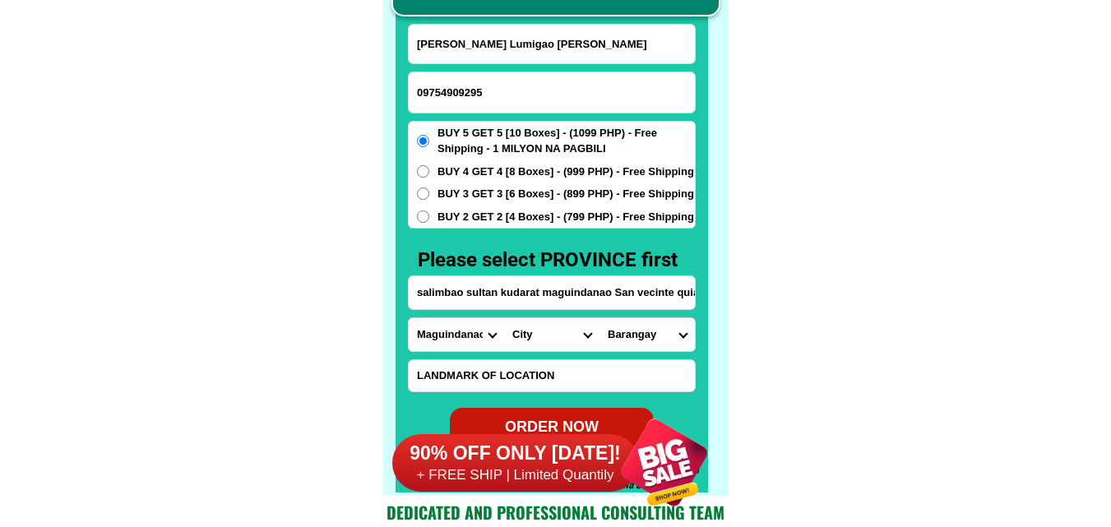
select select "63_5166381"
click at [504, 318] on select "City Ampatuan Barira Buldon Buluan [PERSON_NAME]-[PERSON_NAME]-anggal-midtimban…" at bounding box center [551, 334] width 95 height 33
click at [635, 330] on select "[GEOGRAPHIC_DATA] Banatin Banubo Bulalo Bulibod [PERSON_NAME][GEOGRAPHIC_DATA] …" at bounding box center [646, 334] width 95 height 33
select select "63_5166381234"
click at [599, 318] on select "[GEOGRAPHIC_DATA] Banatin Banubo Bulalo Bulibod [PERSON_NAME][GEOGRAPHIC_DATA] …" at bounding box center [646, 334] width 95 height 33
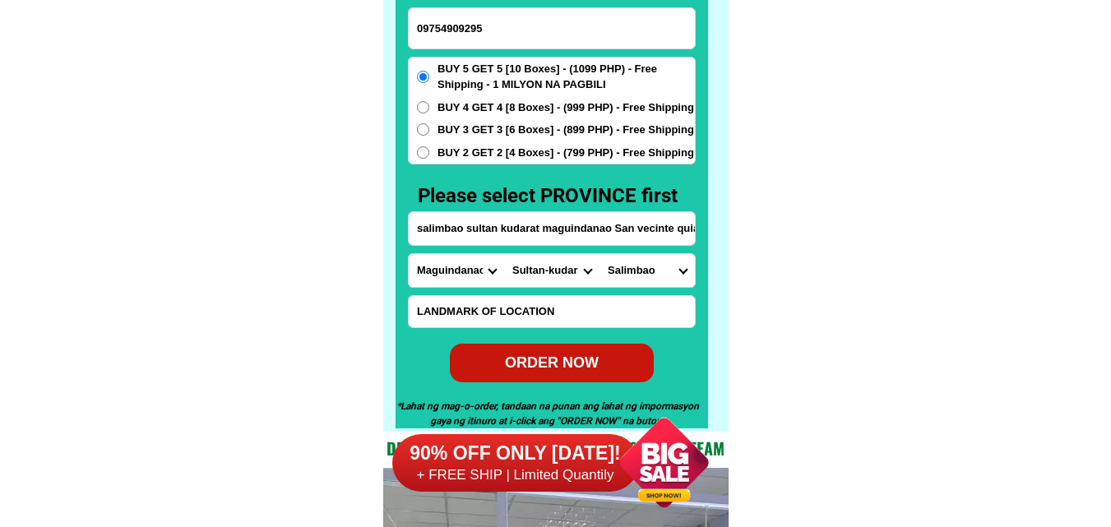
scroll to position [12944, 0]
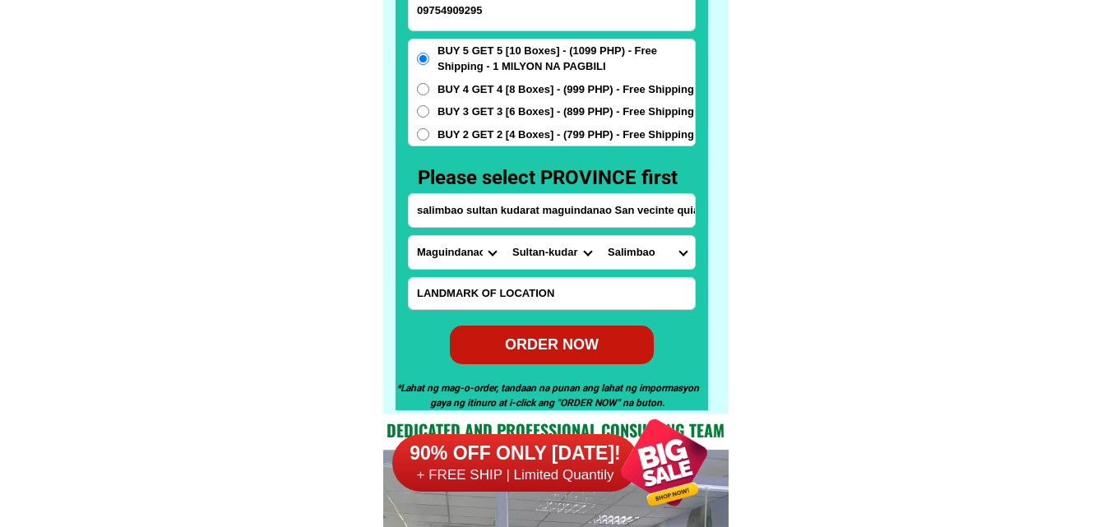
click at [549, 326] on div "ORDER NOW" at bounding box center [551, 344] width 207 height 39
radio input "true"
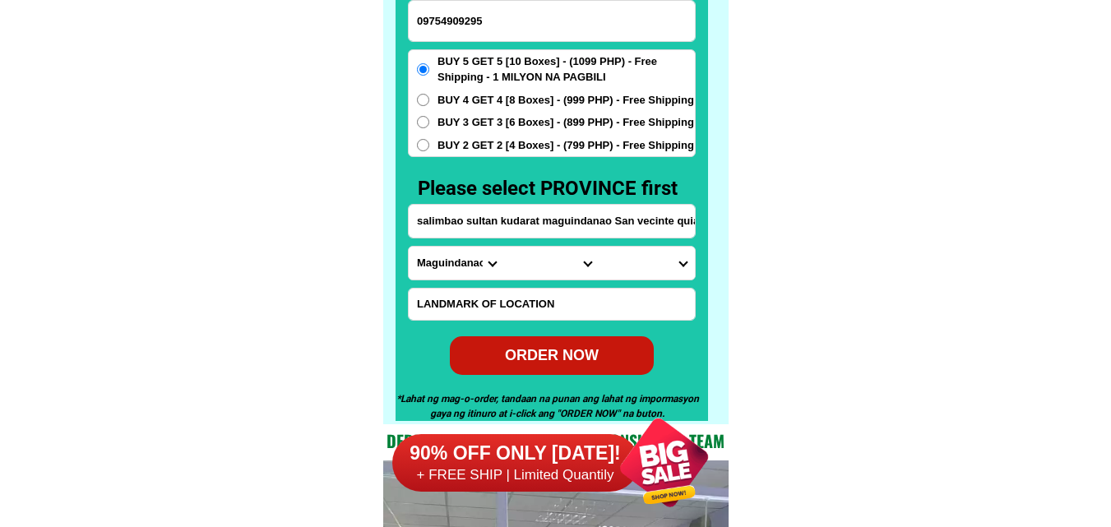
scroll to position [12861, 0]
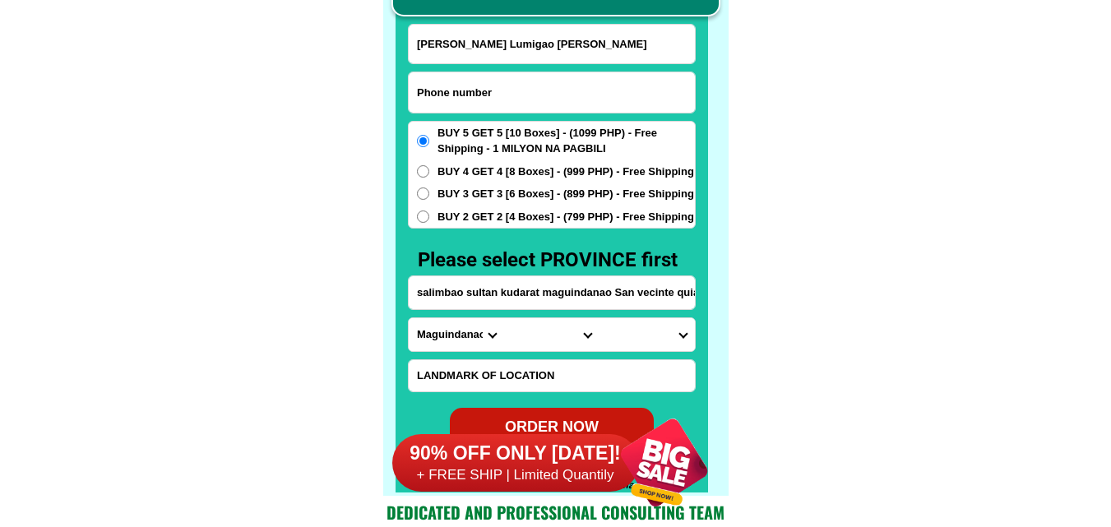
paste input "[PHONE_NUMBER]"
click at [531, 72] on input "[PHONE_NUMBER]" at bounding box center [552, 92] width 286 height 40
click at [469, 91] on input "[PHONE_NUMBER]" at bounding box center [552, 92] width 286 height 40
click at [467, 92] on input "[PHONE_NUMBER]" at bounding box center [552, 92] width 286 height 40
click at [444, 93] on input "0928-8285001" at bounding box center [552, 92] width 286 height 40
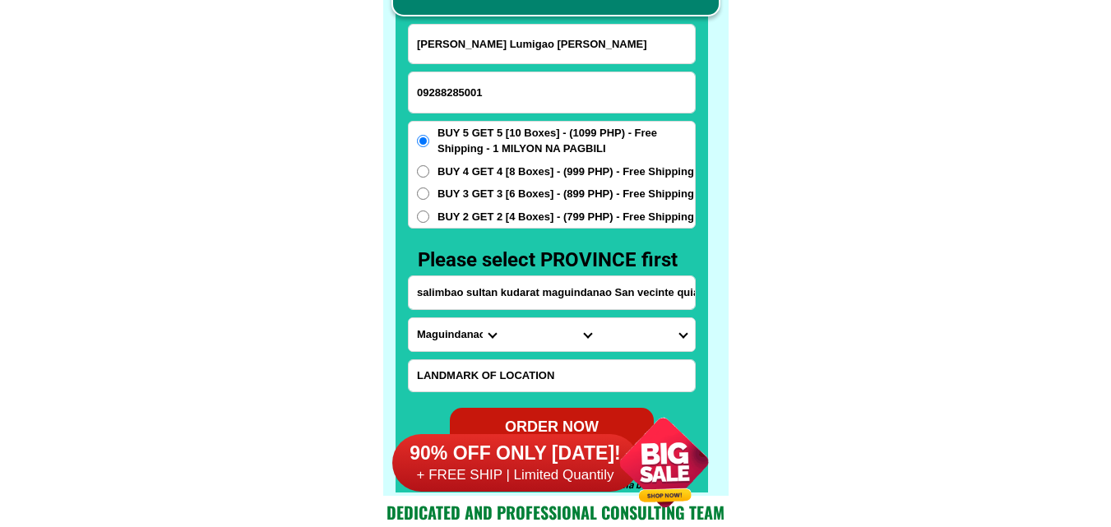
type input "09288285001"
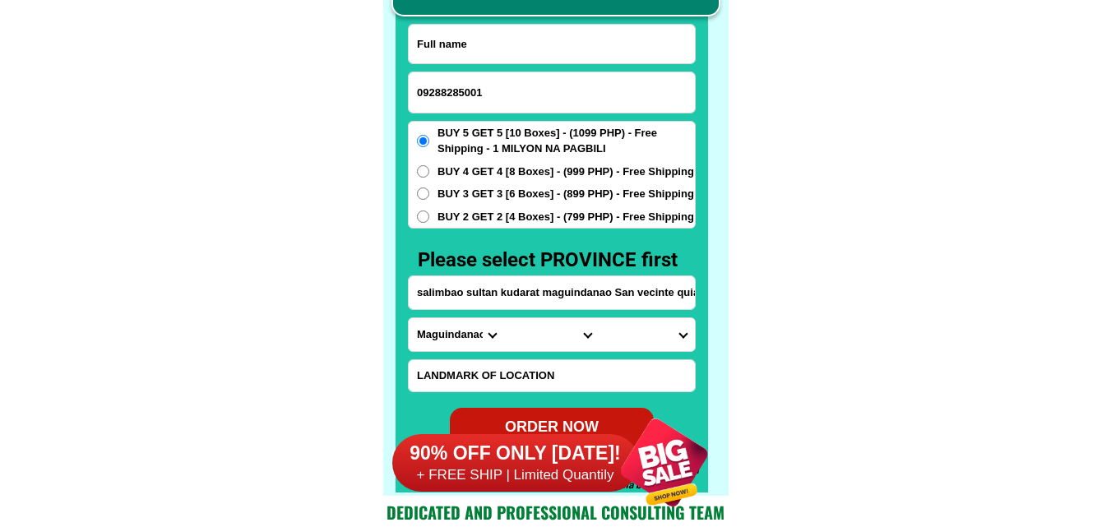
drag, startPoint x: 478, startPoint y: 51, endPoint x: 322, endPoint y: 0, distance: 164.3
click at [479, 51] on input "Input full_name" at bounding box center [552, 44] width 286 height 39
paste input "[PERSON_NAME]"
type input "[PERSON_NAME]"
paste input "Masla [GEOGRAPHIC_DATA]"
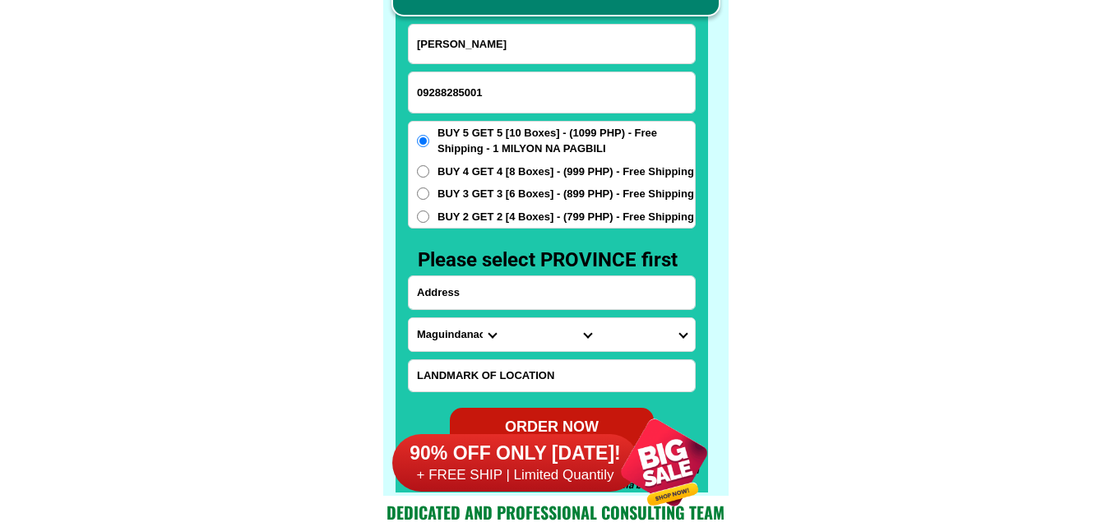
drag, startPoint x: 515, startPoint y: 298, endPoint x: 494, endPoint y: 7, distance: 292.6
click at [515, 298] on input "Input address" at bounding box center [552, 292] width 286 height 33
type input "Masla [GEOGRAPHIC_DATA]"
click at [445, 334] on select "Province [GEOGRAPHIC_DATA] [GEOGRAPHIC_DATA] [GEOGRAPHIC_DATA] [GEOGRAPHIC_DATA…" at bounding box center [456, 334] width 95 height 33
select select "63_464"
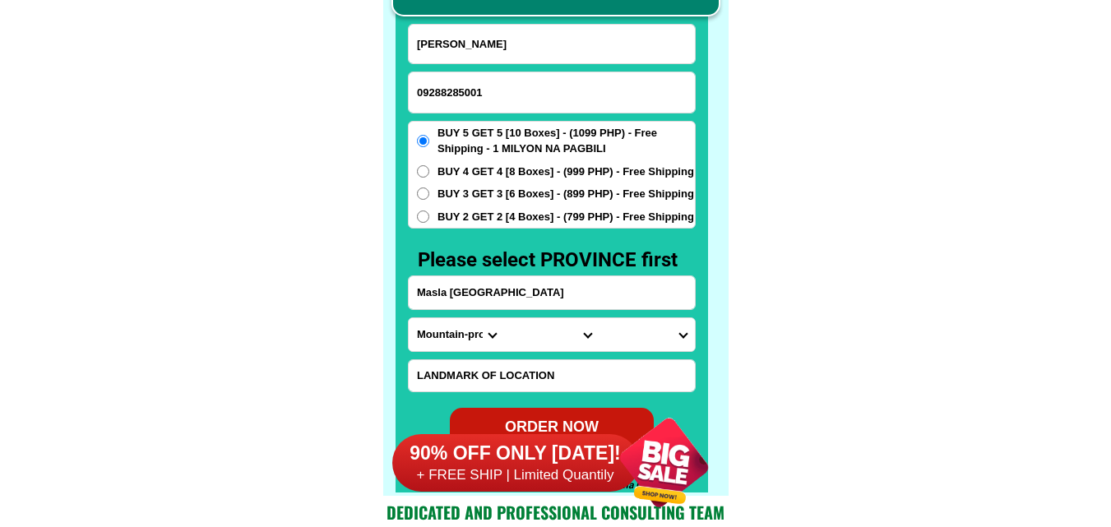
click at [409, 318] on select "Province [GEOGRAPHIC_DATA] [GEOGRAPHIC_DATA] [GEOGRAPHIC_DATA] [GEOGRAPHIC_DATA…" at bounding box center [456, 334] width 95 height 33
click at [525, 340] on select "City Barlig Bauko [GEOGRAPHIC_DATA]-province-[GEOGRAPHIC_DATA] [GEOGRAPHIC_DATA…" at bounding box center [551, 334] width 95 height 33
select select "63_4649659"
click at [504, 318] on select "City Barlig Bauko [GEOGRAPHIC_DATA]-province-[GEOGRAPHIC_DATA] [GEOGRAPHIC_DATA…" at bounding box center [551, 334] width 95 height 33
click at [645, 352] on form "[PERSON_NAME] 09288285001 ORDER NOW [GEOGRAPHIC_DATA] [GEOGRAPHIC_DATA] [GEOGRA…" at bounding box center [552, 235] width 288 height 423
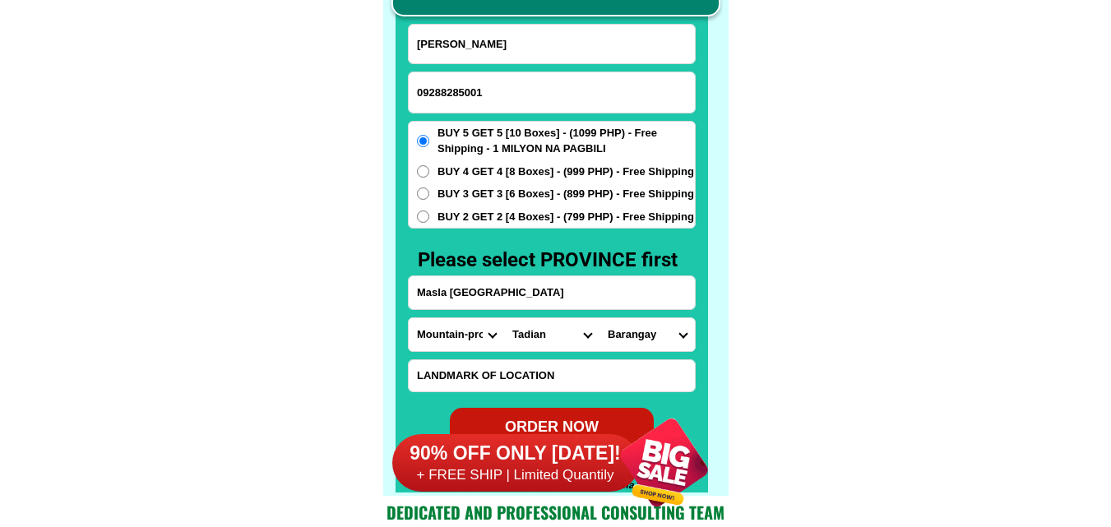
click at [665, 328] on select "Barangay Balaoa Banaao Bantey Batayan Bunga Cadad-anan Cagubatan Dacudac Duagan…" at bounding box center [646, 334] width 95 height 33
select select "63_46496591532"
click at [599, 318] on select "Barangay Balaoa Banaao Bantey Batayan Bunga Cadad-anan Cagubatan Dacudac Duagan…" at bounding box center [646, 334] width 95 height 33
drag, startPoint x: 436, startPoint y: 195, endPoint x: 516, endPoint y: 204, distance: 81.1
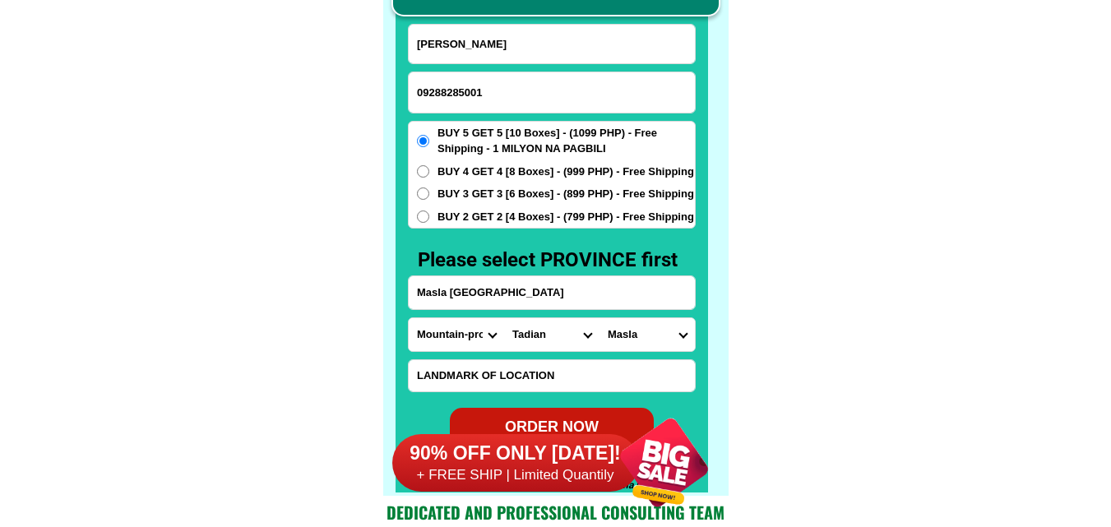
click at [437, 195] on label "BUY 3 GET 3 [6 Boxes] - (899 PHP) - Free Shipping" at bounding box center [552, 194] width 286 height 16
click at [429, 195] on input "BUY 3 GET 3 [6 Boxes] - (899 PHP) - Free Shipping" at bounding box center [423, 193] width 12 height 12
radio input "true"
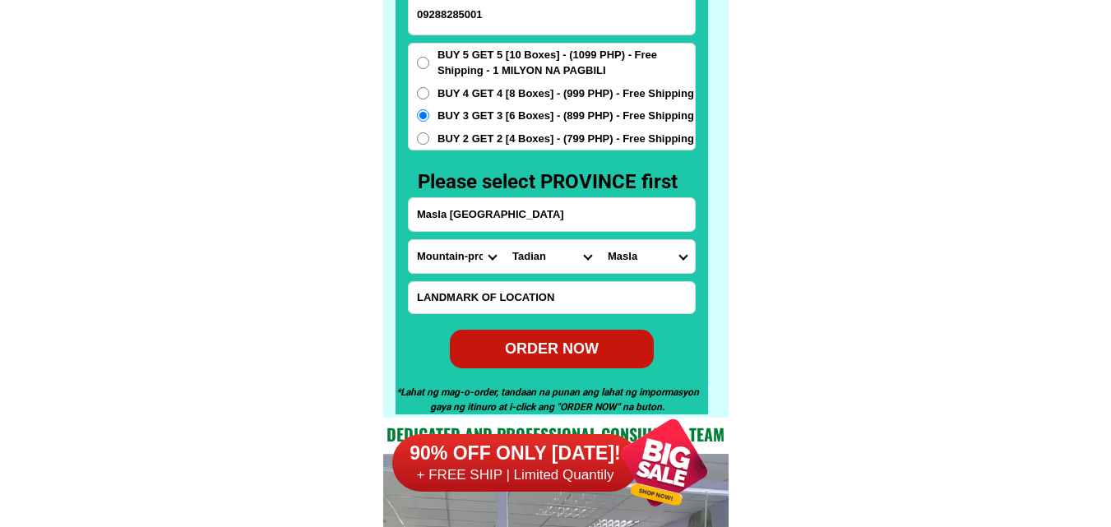
scroll to position [12944, 0]
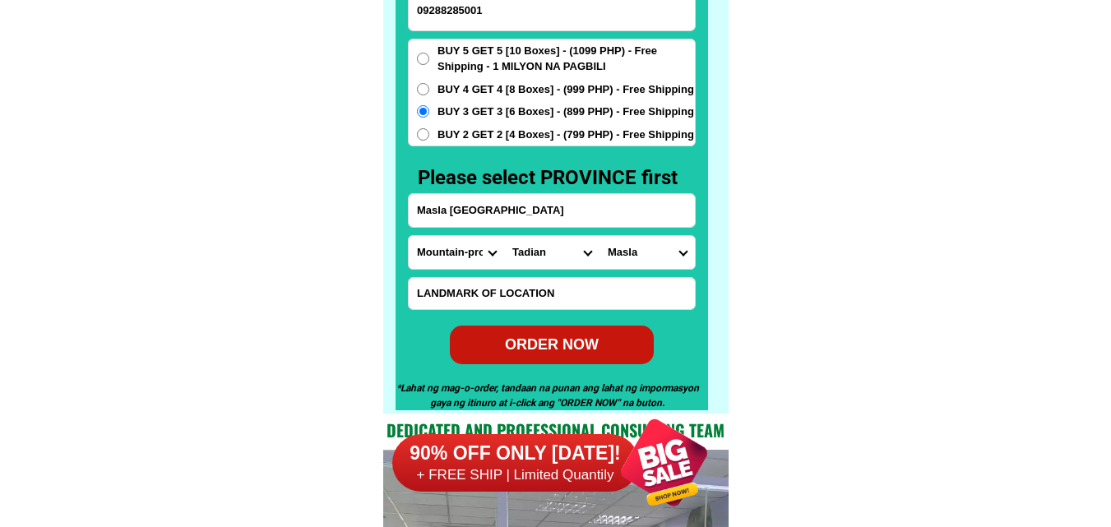
click at [598, 341] on div "ORDER NOW" at bounding box center [551, 344] width 207 height 22
type input "09288285001"
radio input "true"
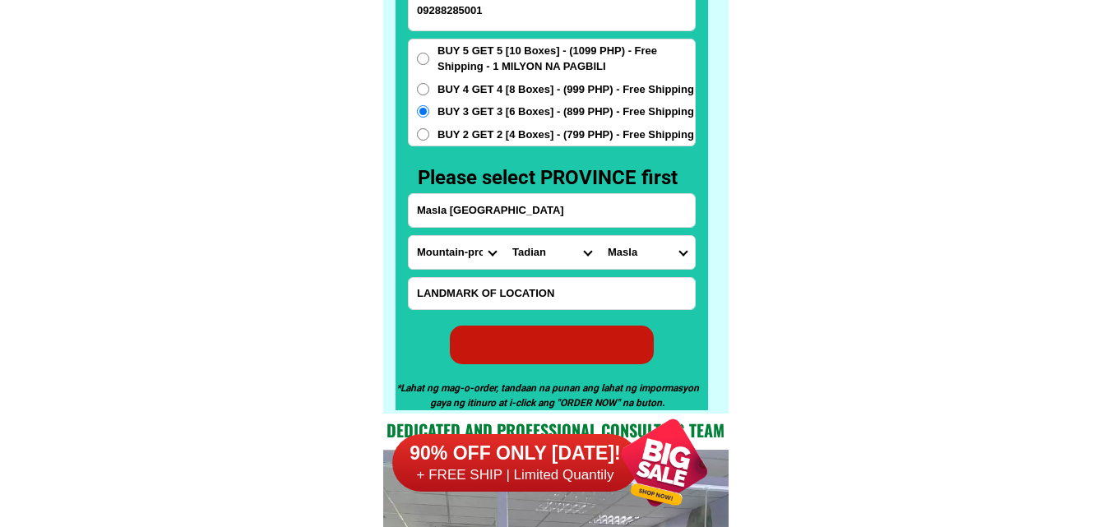
radio input "true"
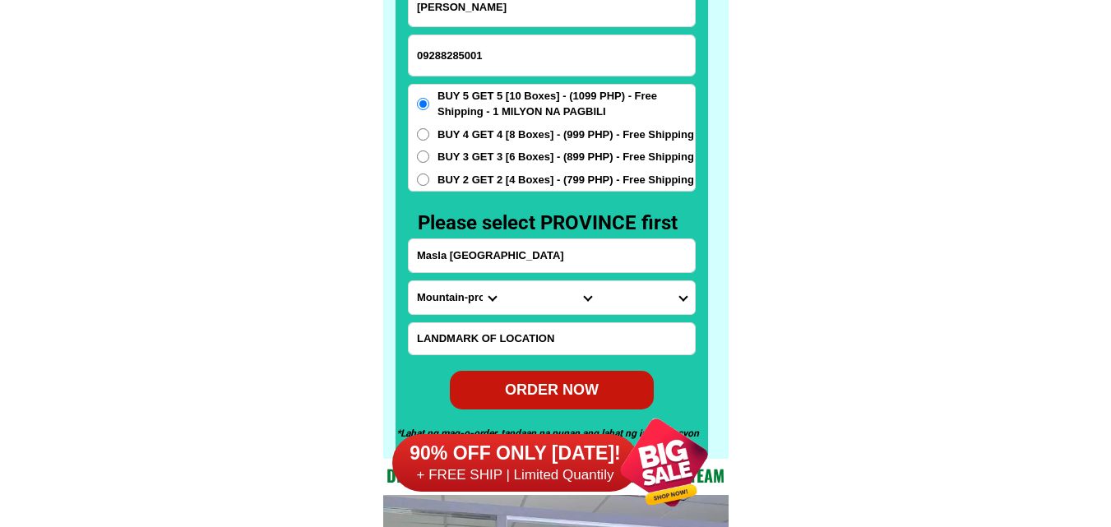
scroll to position [12861, 0]
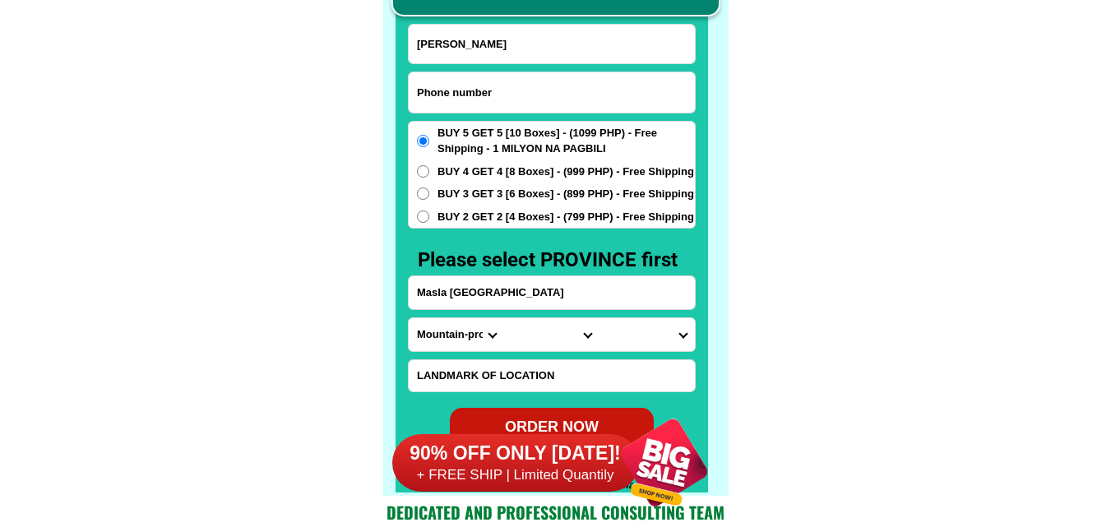
click at [497, 90] on input "Input phone_number" at bounding box center [552, 92] width 286 height 40
paste input "09109737765"
type input "09109737765"
drag, startPoint x: 523, startPoint y: 54, endPoint x: 481, endPoint y: 35, distance: 46.3
click at [523, 54] on input "Input full_name" at bounding box center [552, 44] width 286 height 39
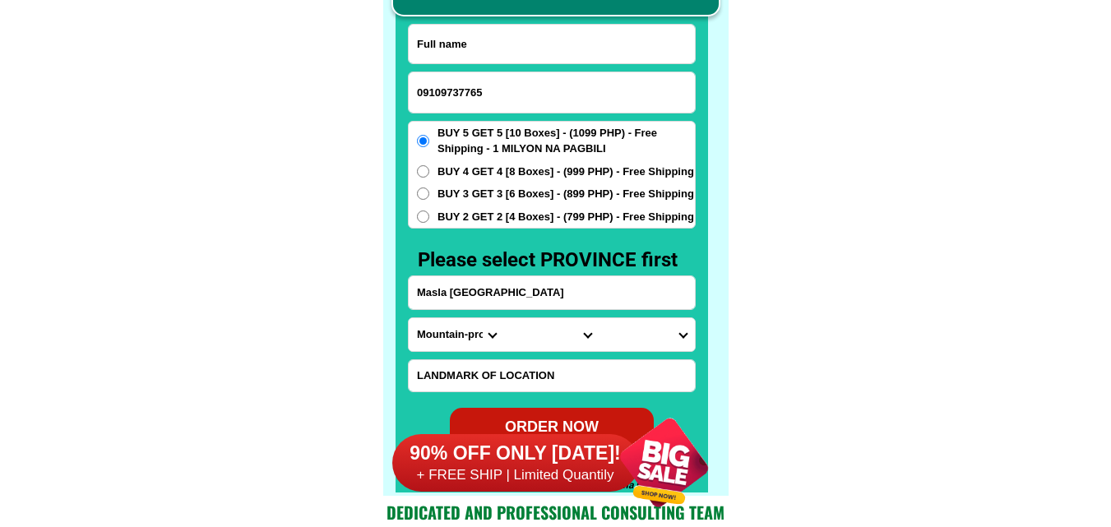
paste input "Enecita [PERSON_NAME]"
type input "Enecita [PERSON_NAME]"
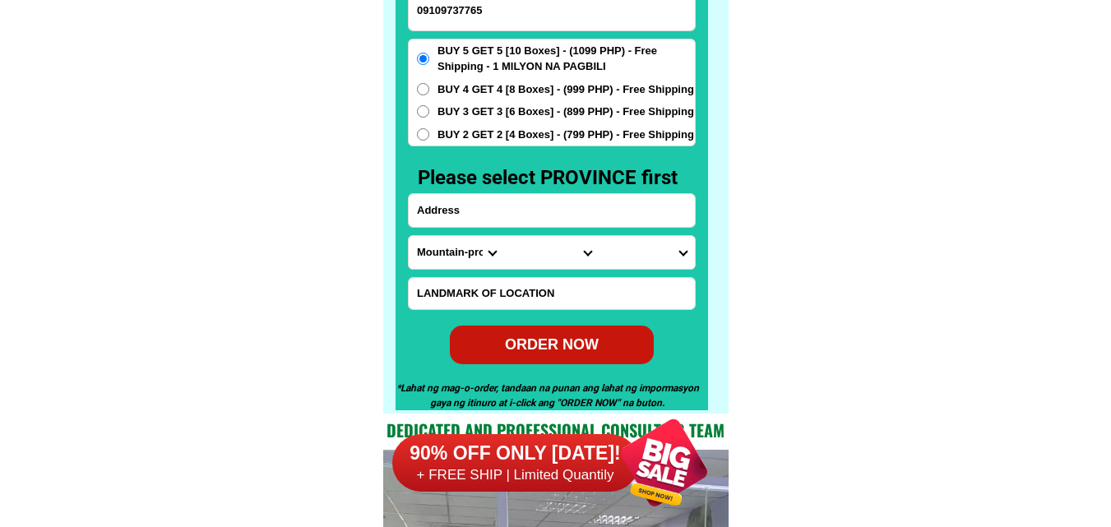
paste input "lower cuatro [PERSON_NAME] San [PERSON_NAME] cainta rezal"
click at [464, 209] on input "Input address" at bounding box center [552, 210] width 286 height 33
type input "lower cuatro [PERSON_NAME] San [PERSON_NAME] cainta rezal"
click at [432, 252] on select "Province [GEOGRAPHIC_DATA] [GEOGRAPHIC_DATA] [GEOGRAPHIC_DATA] [GEOGRAPHIC_DATA…" at bounding box center [456, 252] width 95 height 33
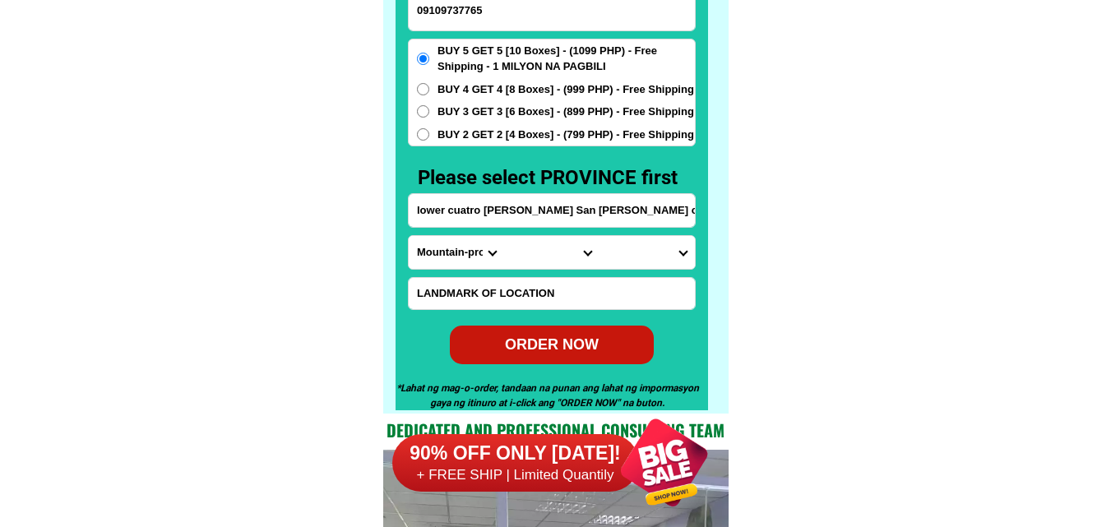
select select "63_993"
click at [409, 236] on select "Province [GEOGRAPHIC_DATA] [GEOGRAPHIC_DATA] [GEOGRAPHIC_DATA] [GEOGRAPHIC_DATA…" at bounding box center [456, 252] width 95 height 33
click at [527, 253] on select "City Angono Antipolo-city [GEOGRAPHIC_DATA] [GEOGRAPHIC_DATA] [GEOGRAPHIC_DATA]…" at bounding box center [551, 252] width 95 height 33
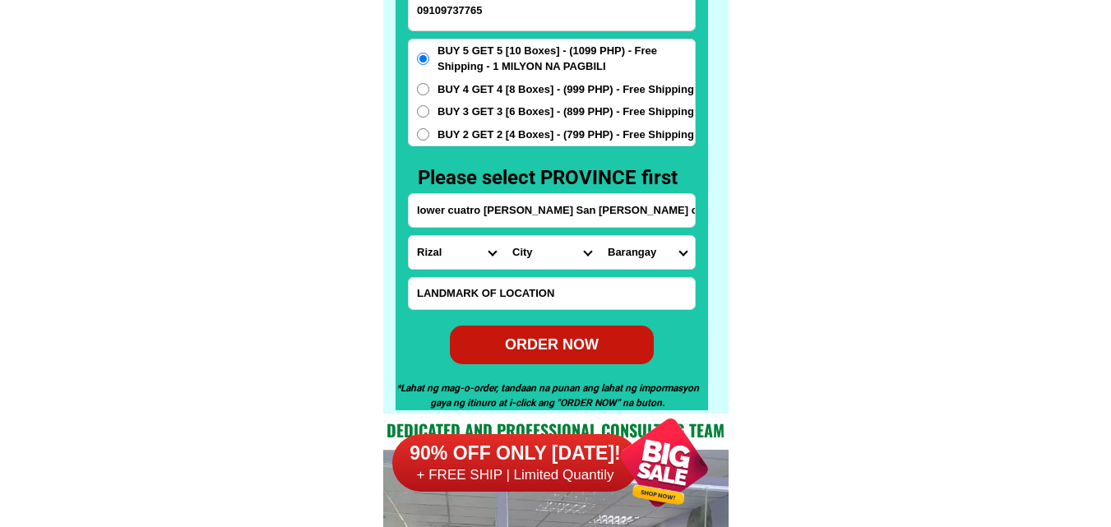
select select "63_9934004"
click at [504, 236] on select "City Angono Antipolo-city [GEOGRAPHIC_DATA] [GEOGRAPHIC_DATA] [GEOGRAPHIC_DATA]…" at bounding box center [551, 252] width 95 height 33
click at [637, 256] on select "[GEOGRAPHIC_DATA][PERSON_NAME] (pob.) [GEOGRAPHIC_DATA][PERSON_NAME] [GEOGRAPHI…" at bounding box center [646, 252] width 95 height 33
select select "63_99340045238"
click at [599, 236] on select "[GEOGRAPHIC_DATA][PERSON_NAME] (pob.) [GEOGRAPHIC_DATA][PERSON_NAME] [GEOGRAPHI…" at bounding box center [646, 252] width 95 height 33
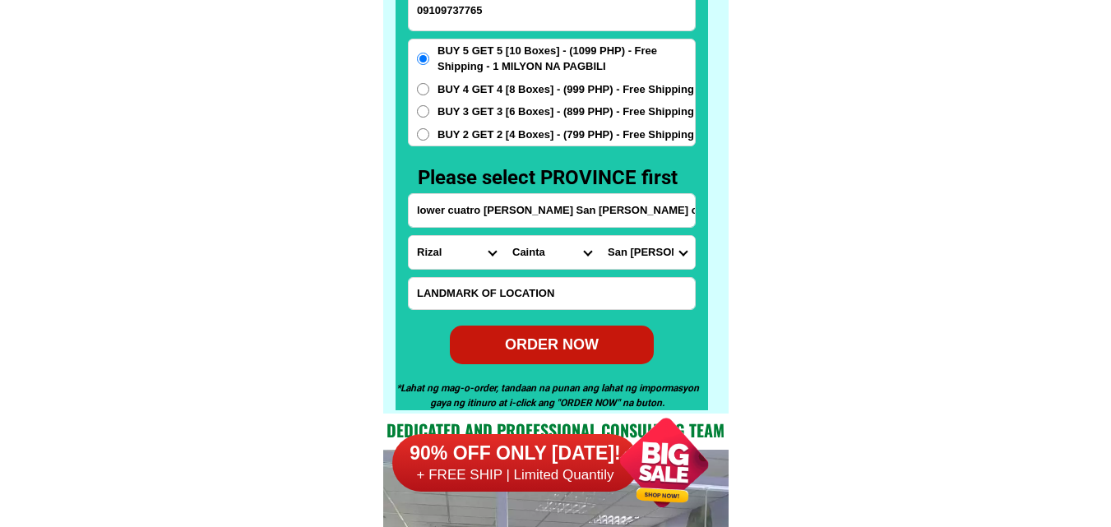
click at [561, 330] on div "ORDER NOW" at bounding box center [551, 344] width 215 height 41
radio input "true"
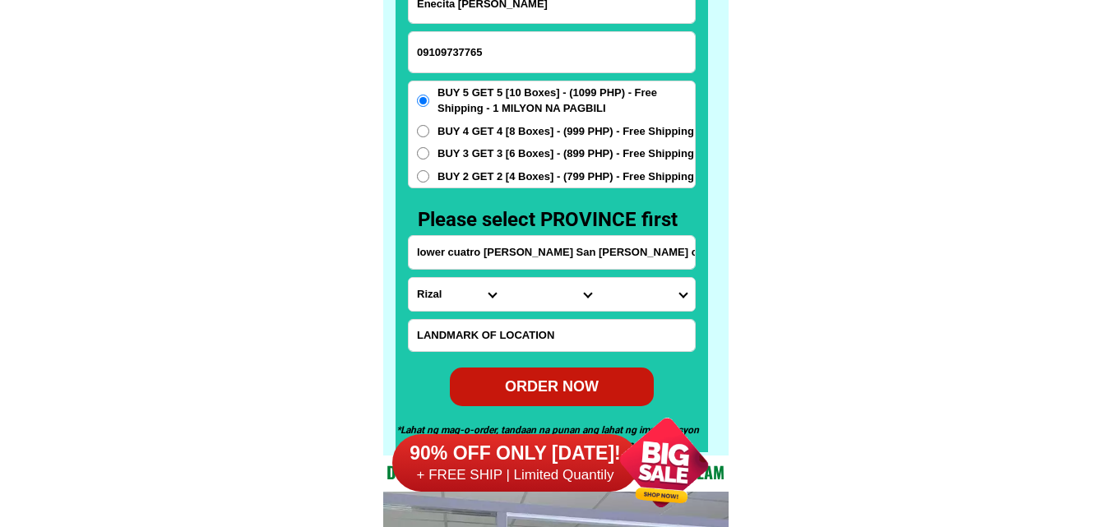
scroll to position [12861, 0]
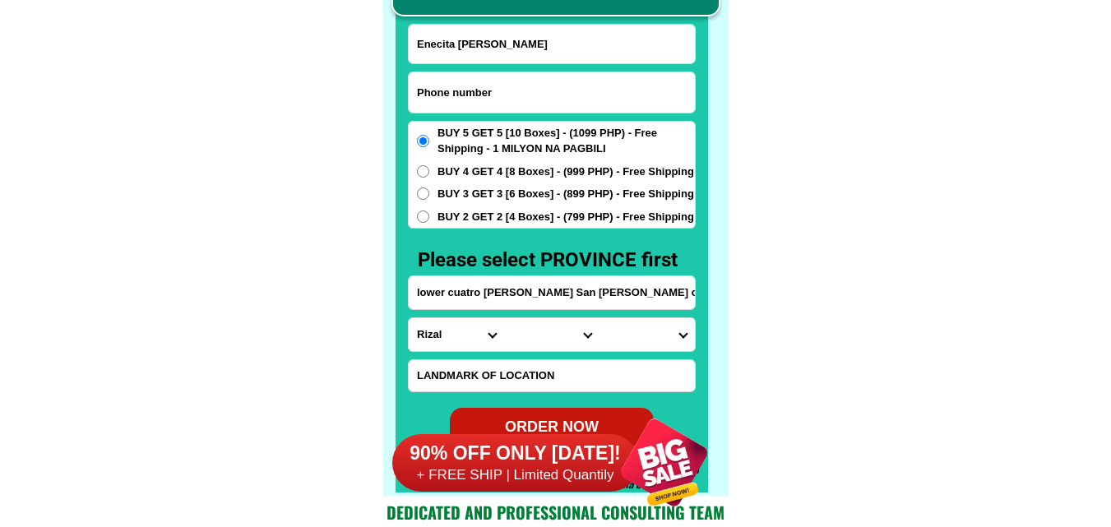
paste input "09098543550"
drag, startPoint x: 488, startPoint y: 101, endPoint x: 324, endPoint y: 25, distance: 181.3
click at [488, 101] on input "Input phone_number" at bounding box center [552, 92] width 286 height 40
type input "09098543550"
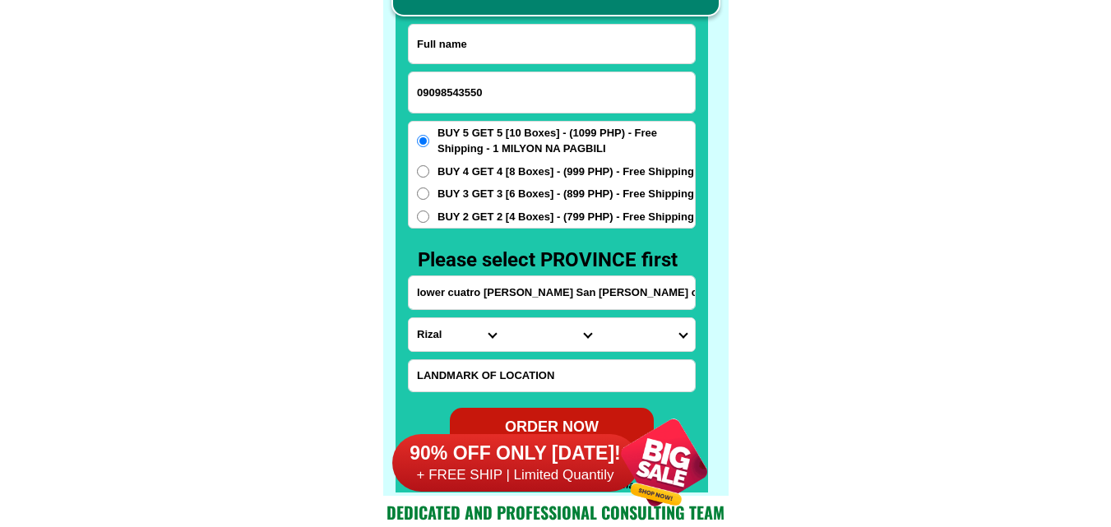
drag, startPoint x: 464, startPoint y: 56, endPoint x: 411, endPoint y: 38, distance: 56.4
click at [464, 56] on input "Input full_name" at bounding box center [552, 44] width 286 height 39
paste input "[PERSON_NAME]"
type input "[PERSON_NAME]"
paste input "[GEOGRAPHIC_DATA]"
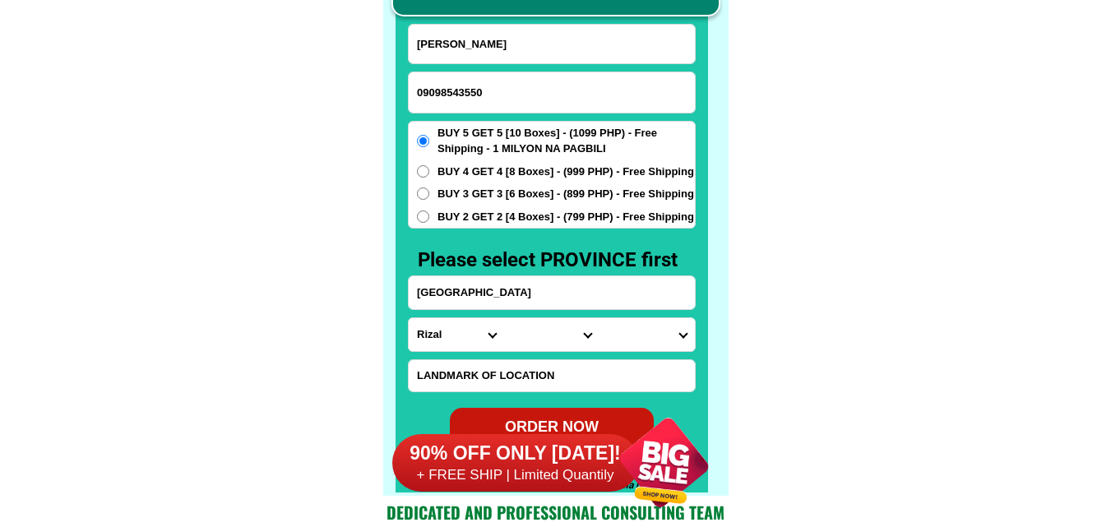
click at [506, 301] on input "[GEOGRAPHIC_DATA]" at bounding box center [552, 292] width 286 height 33
type input "[GEOGRAPHIC_DATA]"
click at [436, 327] on select "Province [GEOGRAPHIC_DATA] [GEOGRAPHIC_DATA] [GEOGRAPHIC_DATA] [GEOGRAPHIC_DATA…" at bounding box center [456, 334] width 95 height 33
select select "63_623"
click at [409, 318] on select "Province [GEOGRAPHIC_DATA] [GEOGRAPHIC_DATA] [GEOGRAPHIC_DATA] [GEOGRAPHIC_DATA…" at bounding box center [456, 334] width 95 height 33
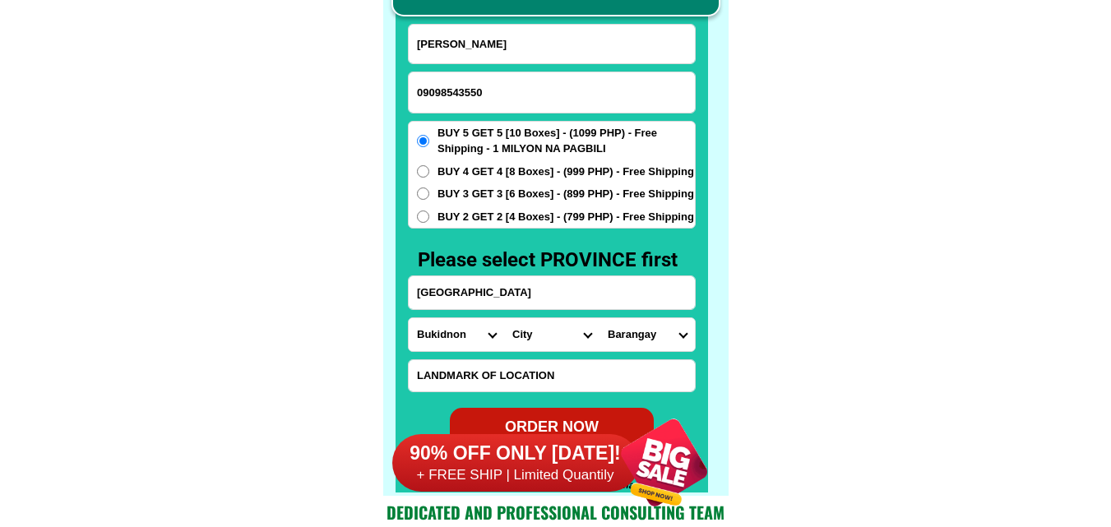
click at [540, 339] on select "City [GEOGRAPHIC_DATA]-[GEOGRAPHIC_DATA]-[GEOGRAPHIC_DATA]-[GEOGRAPHIC_DATA][PE…" at bounding box center [551, 334] width 95 height 33
select select "63_6237611"
click at [504, 318] on select "City [GEOGRAPHIC_DATA]-[GEOGRAPHIC_DATA]-[GEOGRAPHIC_DATA]-[GEOGRAPHIC_DATA][PE…" at bounding box center [551, 334] width 95 height 33
click at [650, 330] on select "Barangay Butong C-handumanan Cawayan Cebole [PERSON_NAME] [GEOGRAPHIC_DATA] [GE…" at bounding box center [646, 334] width 95 height 33
select select "63_62376112930"
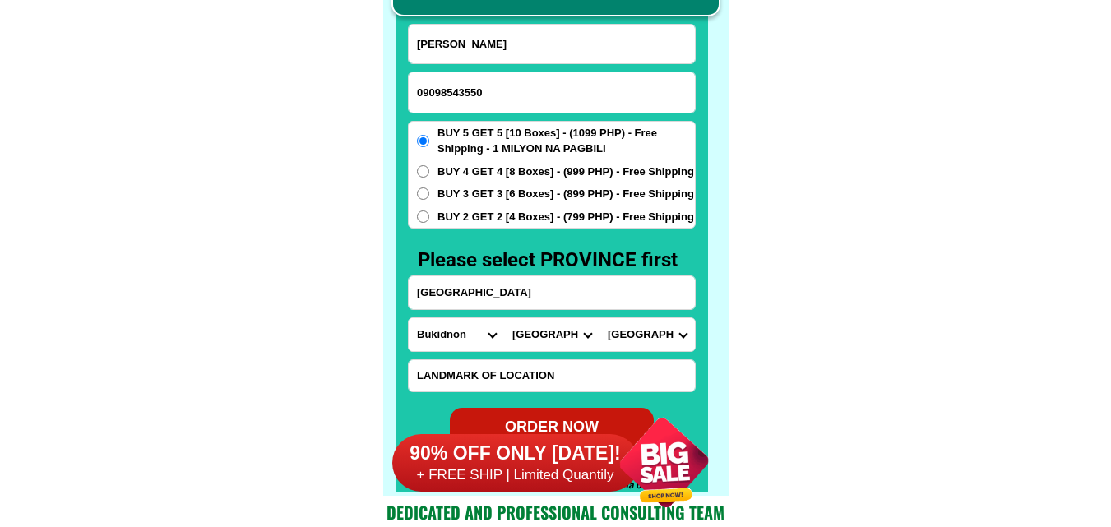
click at [599, 318] on select "Barangay Butong C-handumanan Cawayan Cebole [PERSON_NAME] [GEOGRAPHIC_DATA] [GE…" at bounding box center [646, 334] width 95 height 33
click at [491, 173] on span "BUY 4 GET 4 [8 Boxes] - (999 PHP) - Free Shipping" at bounding box center [565, 172] width 256 height 16
click at [429, 173] on input "BUY 4 GET 4 [8 Boxes] - (999 PHP) - Free Shipping" at bounding box center [423, 171] width 12 height 12
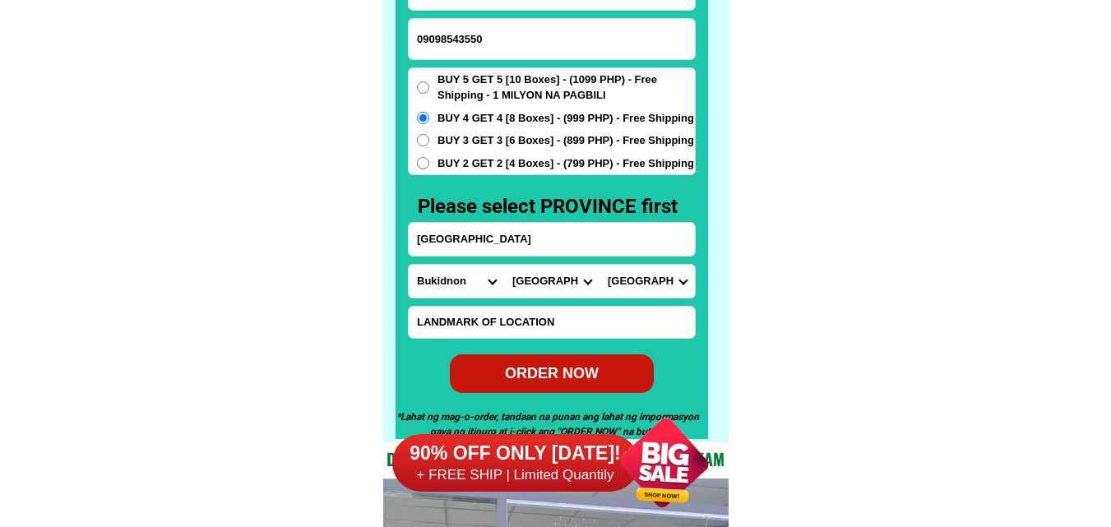
scroll to position [12944, 0]
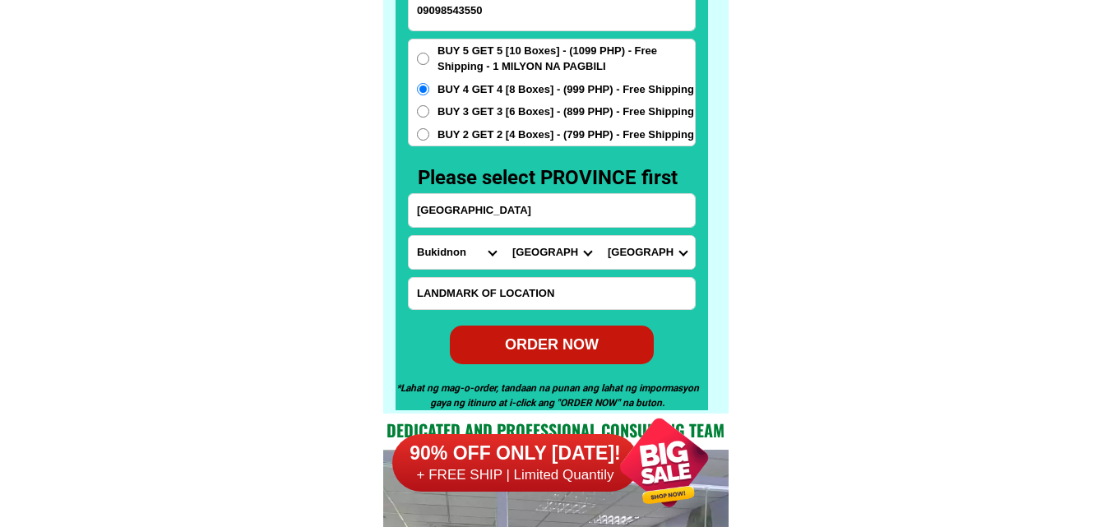
click at [583, 346] on div "ORDER NOW" at bounding box center [551, 344] width 207 height 22
radio input "true"
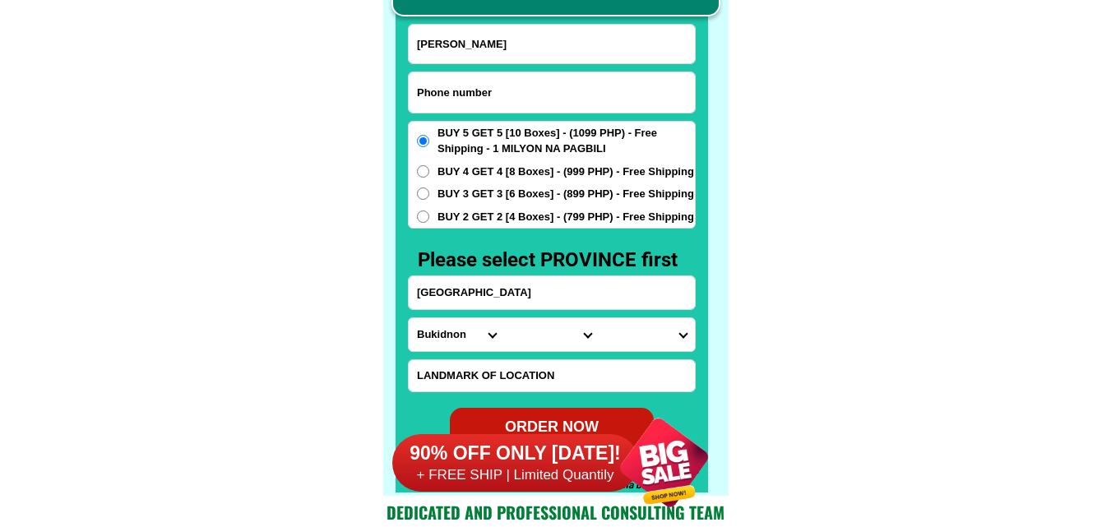
click at [505, 85] on input "Input phone_number" at bounding box center [552, 92] width 286 height 40
paste input "09165562151"
type input "09165562151"
click at [448, 38] on input "[PERSON_NAME]" at bounding box center [552, 44] width 286 height 39
paste input "[PERSON_NAME] Arteta"
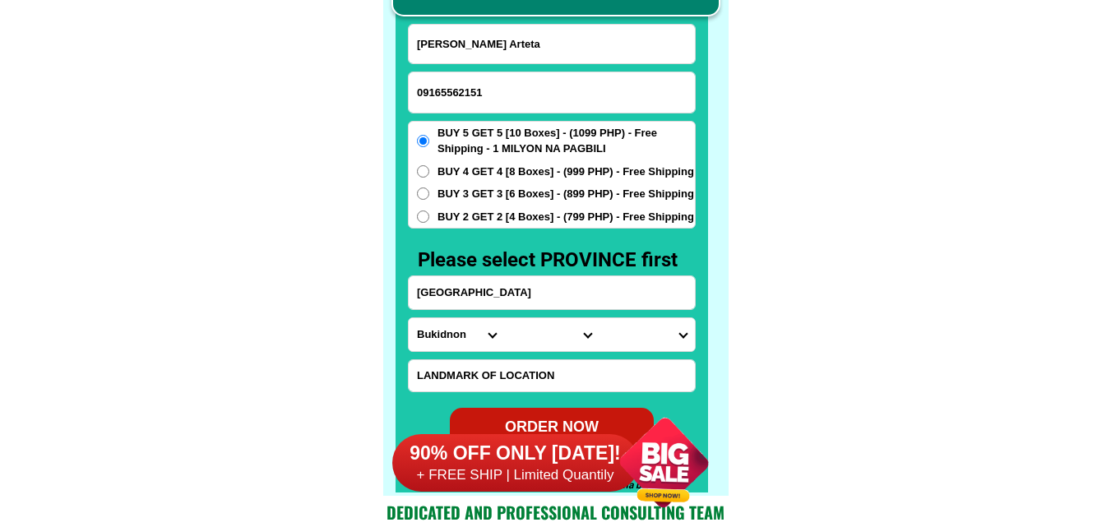
type input "[PERSON_NAME] Arteta"
click at [525, 295] on input "Input address" at bounding box center [552, 292] width 286 height 33
paste input "[STREET_ADDRESS]"
type input "[STREET_ADDRESS]"
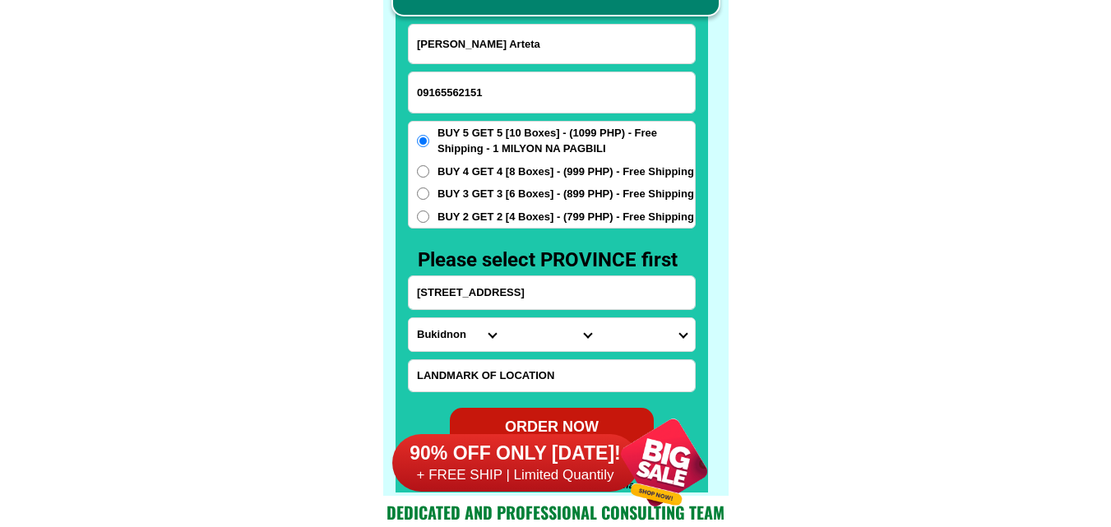
scroll to position [0, 0]
click at [452, 330] on select "Province [GEOGRAPHIC_DATA] [GEOGRAPHIC_DATA] [GEOGRAPHIC_DATA] [GEOGRAPHIC_DATA…" at bounding box center [456, 334] width 95 height 33
select select "63_219"
click at [409, 318] on select "Province [GEOGRAPHIC_DATA] [GEOGRAPHIC_DATA] [GEOGRAPHIC_DATA] [GEOGRAPHIC_DATA…" at bounding box center [456, 334] width 95 height 33
click at [534, 339] on select "City [GEOGRAPHIC_DATA] [GEOGRAPHIC_DATA] [GEOGRAPHIC_DATA] [GEOGRAPHIC_DATA]-ci…" at bounding box center [551, 334] width 95 height 33
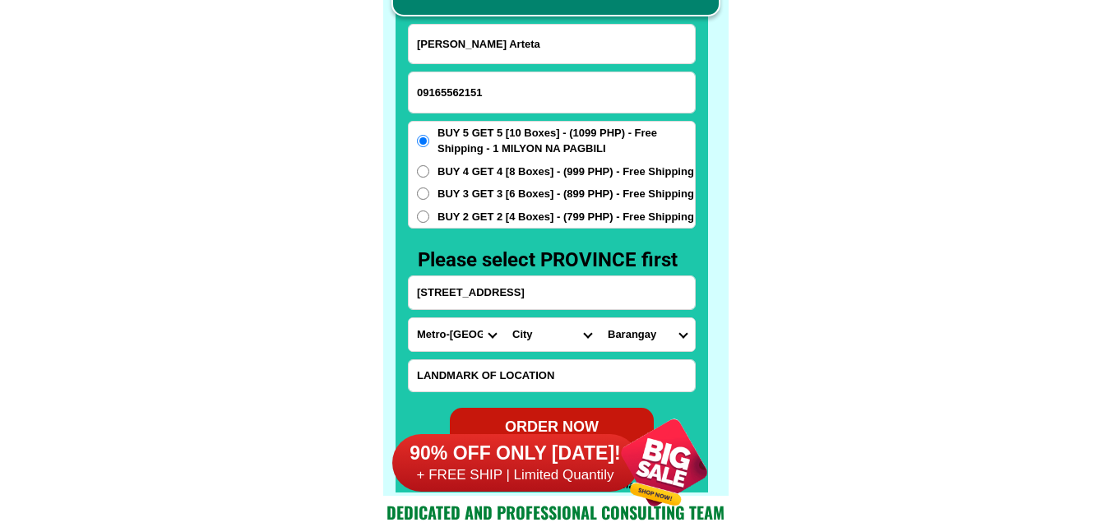
select select "63_2191611"
click at [504, 318] on select "City [GEOGRAPHIC_DATA] [GEOGRAPHIC_DATA] [GEOGRAPHIC_DATA] [GEOGRAPHIC_DATA]-ci…" at bounding box center [551, 334] width 95 height 33
click at [623, 300] on input "[STREET_ADDRESS]" at bounding box center [552, 292] width 286 height 33
click at [636, 336] on select "[GEOGRAPHIC_DATA][PERSON_NAME][GEOGRAPHIC_DATA] [GEOGRAPHIC_DATA] [GEOGRAPHIC_D…" at bounding box center [646, 334] width 95 height 33
select select "63_21916112887"
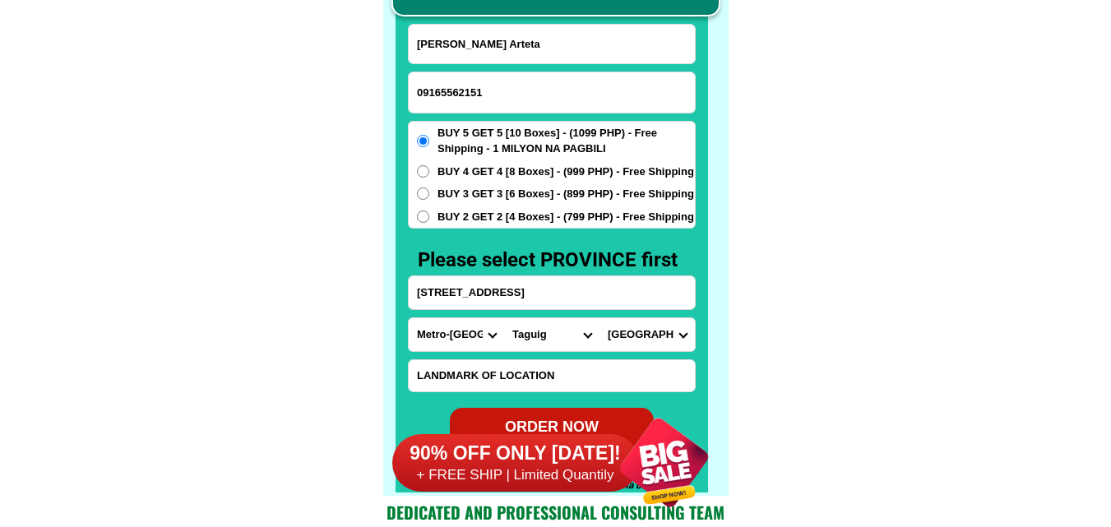
click at [599, 318] on select "[GEOGRAPHIC_DATA][PERSON_NAME][GEOGRAPHIC_DATA] [GEOGRAPHIC_DATA] [GEOGRAPHIC_D…" at bounding box center [646, 334] width 95 height 33
click at [626, 289] on input "[STREET_ADDRESS]" at bounding box center [552, 292] width 286 height 33
drag, startPoint x: 559, startPoint y: 228, endPoint x: 566, endPoint y: 233, distance: 8.9
click at [561, 228] on div "BUY 5 GET 5 [10 Boxes] - (1099 PHP) - Free Shipping - 1 MILYON NA PAGBILI BUY 4…" at bounding box center [552, 175] width 288 height 109
click at [510, 217] on span "BUY 2 GET 2 [4 Boxes] - (799 PHP) - Free Shipping" at bounding box center [565, 217] width 256 height 16
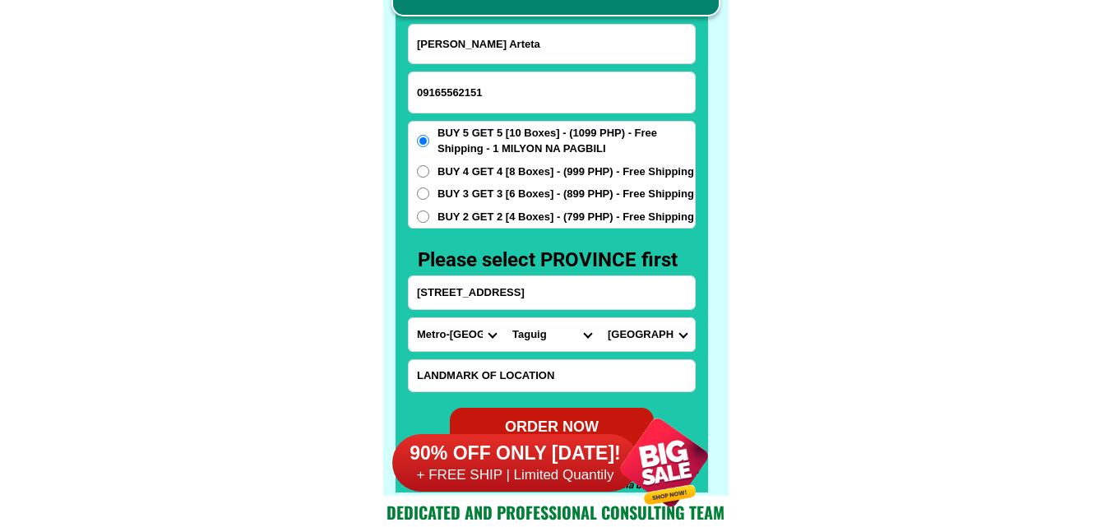
click at [429, 217] on input "BUY 2 GET 2 [4 Boxes] - (799 PHP) - Free Shipping" at bounding box center [423, 216] width 12 height 12
radio input "true"
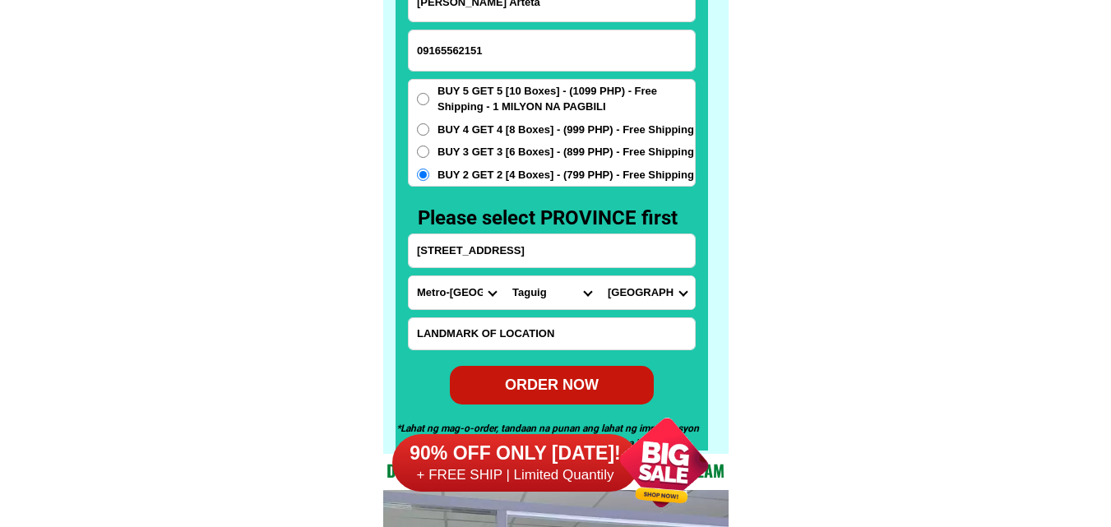
scroll to position [12944, 0]
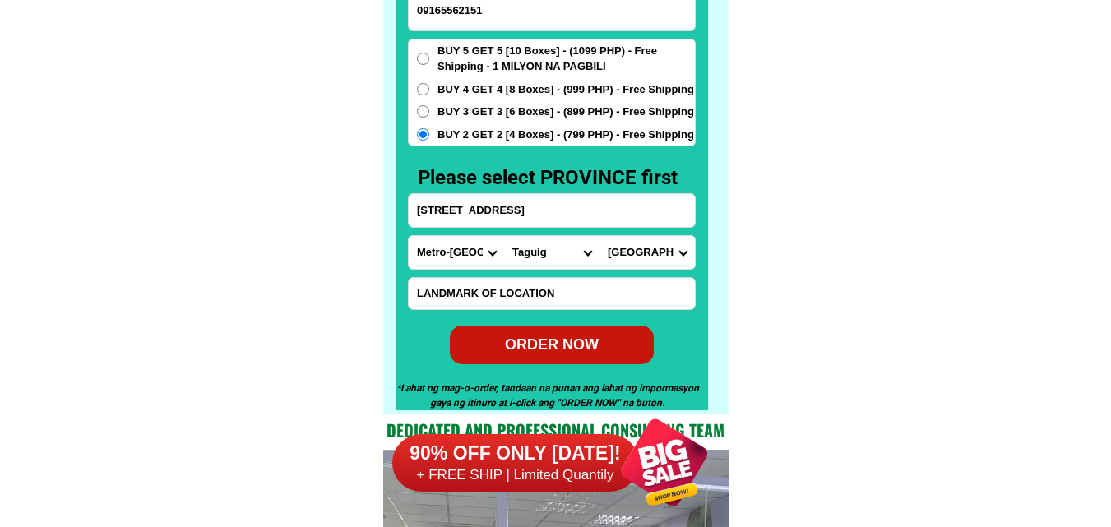
click at [576, 344] on div "ORDER NOW" at bounding box center [551, 344] width 208 height 23
type input "[STREET_ADDRESS]"
radio input "true"
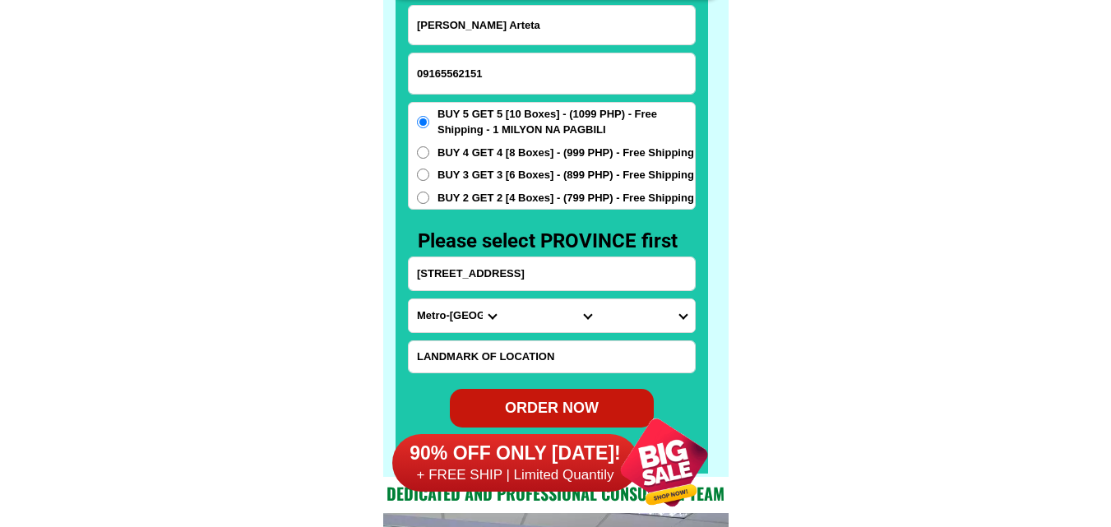
scroll to position [12861, 0]
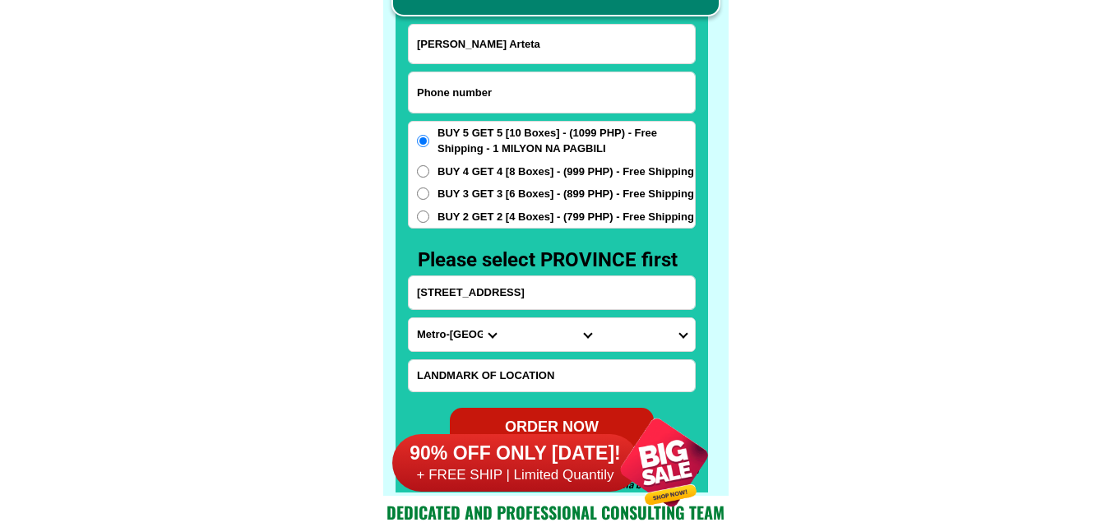
drag, startPoint x: 454, startPoint y: 102, endPoint x: 293, endPoint y: 19, distance: 181.3
click at [454, 101] on input "Input phone_number" at bounding box center [552, 92] width 286 height 40
paste input "09913605694"
type input "09913605694"
click at [459, 48] on input "[PERSON_NAME] Arteta" at bounding box center [552, 44] width 286 height 39
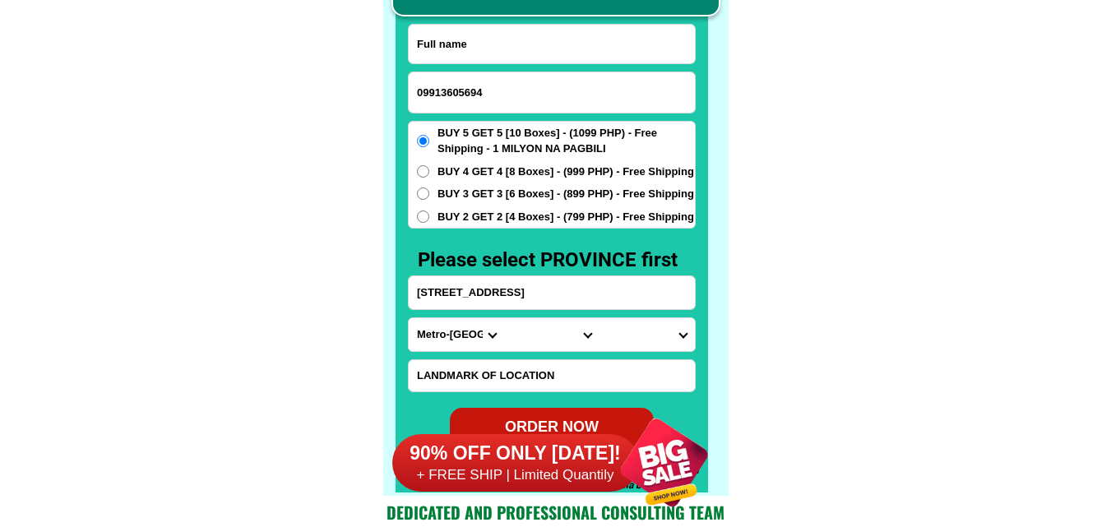
paste input "[PERSON_NAME]"
type input "[PERSON_NAME]"
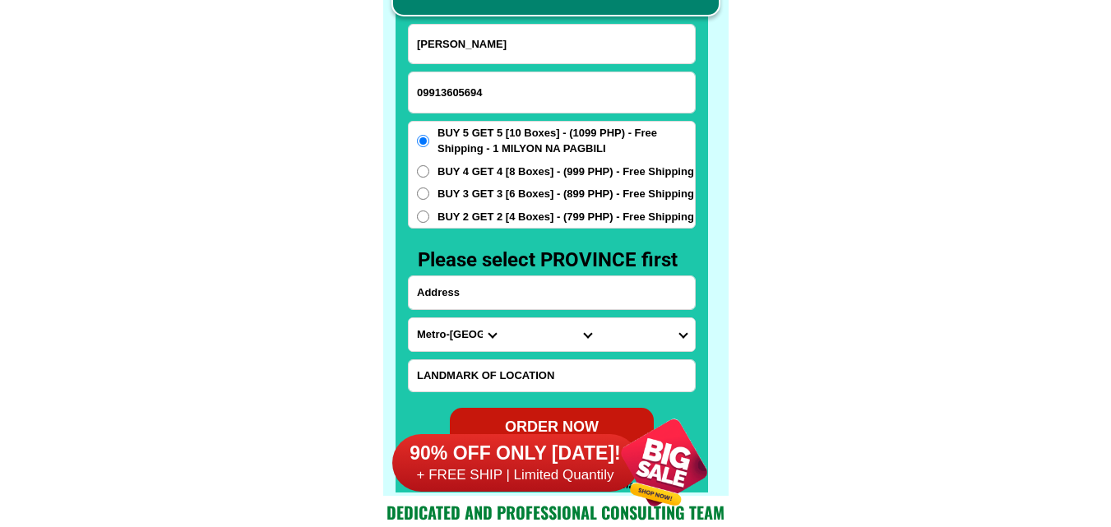
click at [464, 283] on input "Input address" at bounding box center [552, 292] width 286 height 33
paste input "BLISS LIBERTAD BUTUAN CITY [GEOGRAPHIC_DATA]"
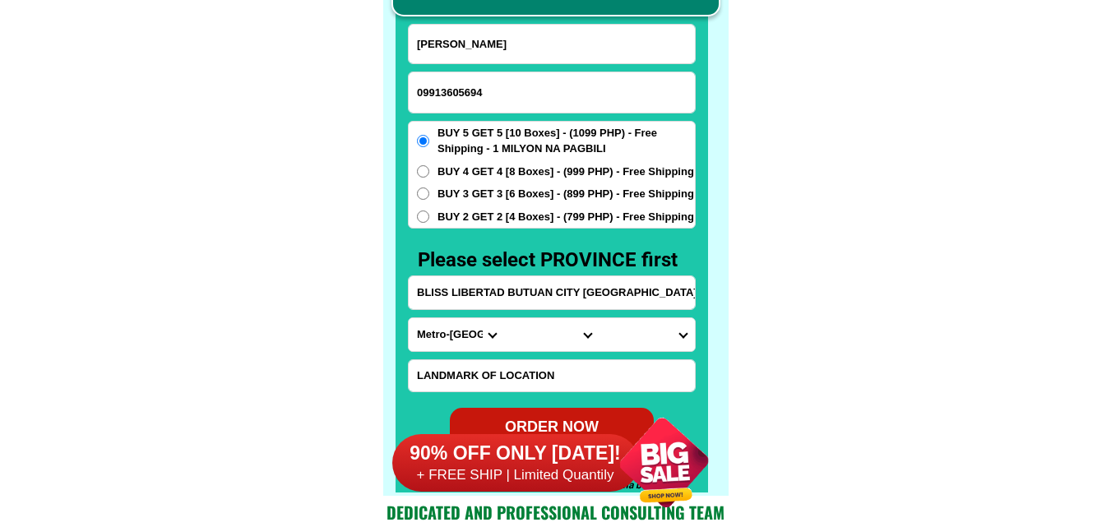
type input "BLISS LIBERTAD BUTUAN CITY [GEOGRAPHIC_DATA]"
click at [446, 344] on select "Province [GEOGRAPHIC_DATA] [GEOGRAPHIC_DATA] [GEOGRAPHIC_DATA] [GEOGRAPHIC_DATA…" at bounding box center [456, 334] width 95 height 33
select select "63_513"
click at [409, 318] on select "Province [GEOGRAPHIC_DATA] [GEOGRAPHIC_DATA] [GEOGRAPHIC_DATA] [GEOGRAPHIC_DATA…" at bounding box center [456, 334] width 95 height 33
click at [548, 340] on select "City [GEOGRAPHIC_DATA]-[GEOGRAPHIC_DATA] [GEOGRAPHIC_DATA]-[PERSON_NAME] [GEOGR…" at bounding box center [551, 334] width 95 height 33
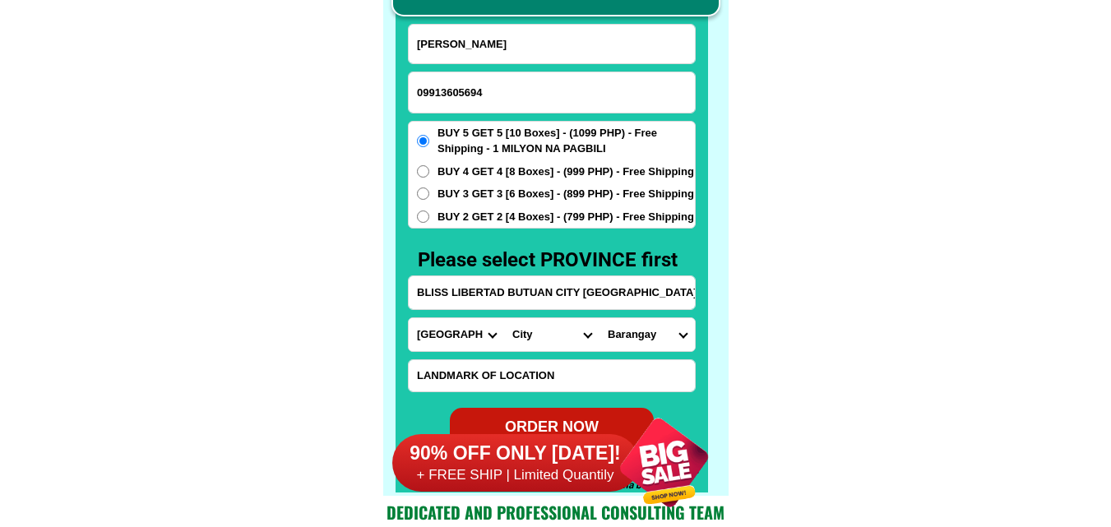
select select "63_5131995"
click at [504, 318] on select "City [GEOGRAPHIC_DATA]-[GEOGRAPHIC_DATA] [GEOGRAPHIC_DATA]-[PERSON_NAME] [GEOGR…" at bounding box center [551, 334] width 95 height 33
click at [658, 354] on form "[PERSON_NAME] 09913605694 ORDER NOW [GEOGRAPHIC_DATA] [GEOGRAPHIC_DATA] [GEOGRA…" at bounding box center [552, 235] width 288 height 423
click at [663, 334] on select "Barangay Agao pob. (bgy. 3) [GEOGRAPHIC_DATA][PERSON_NAME] Ampayon Anticala [GE…" at bounding box center [646, 334] width 95 height 33
select select "63_51319958112"
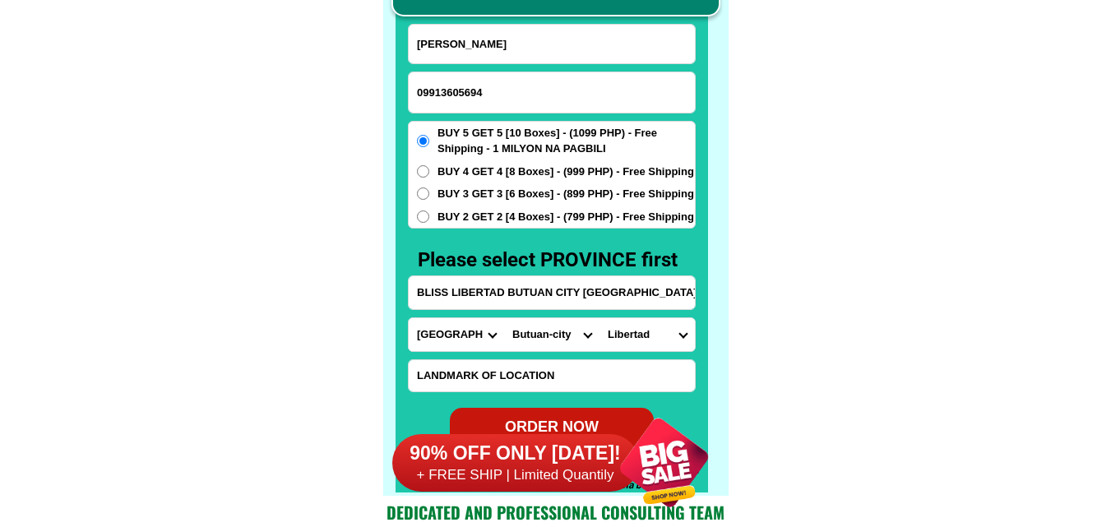
click at [599, 318] on select "Barangay Agao pob. (bgy. 3) [GEOGRAPHIC_DATA][PERSON_NAME] Ampayon Anticala [GE…" at bounding box center [646, 334] width 95 height 33
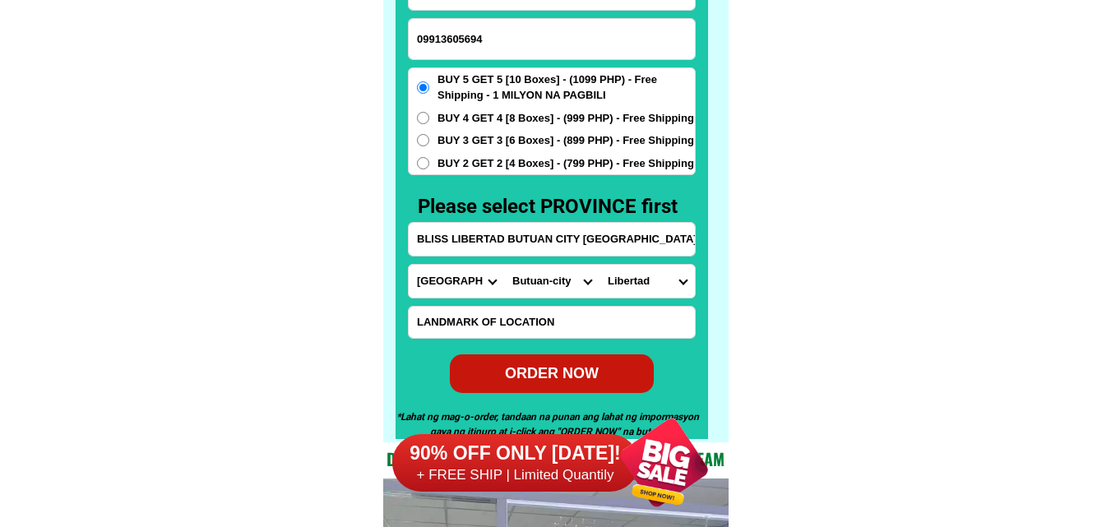
scroll to position [12944, 0]
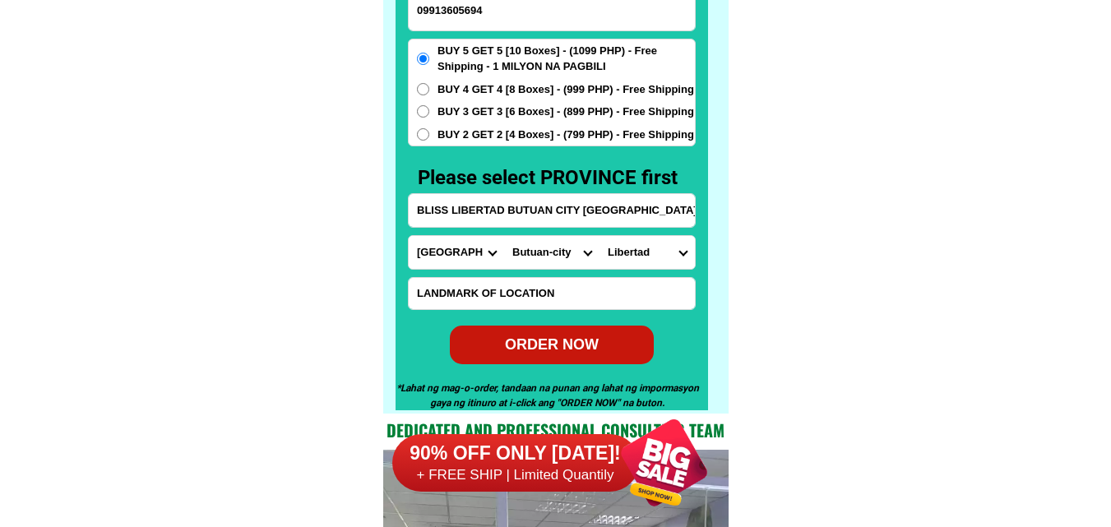
click at [543, 354] on div "ORDER NOW" at bounding box center [551, 344] width 205 height 22
radio input "true"
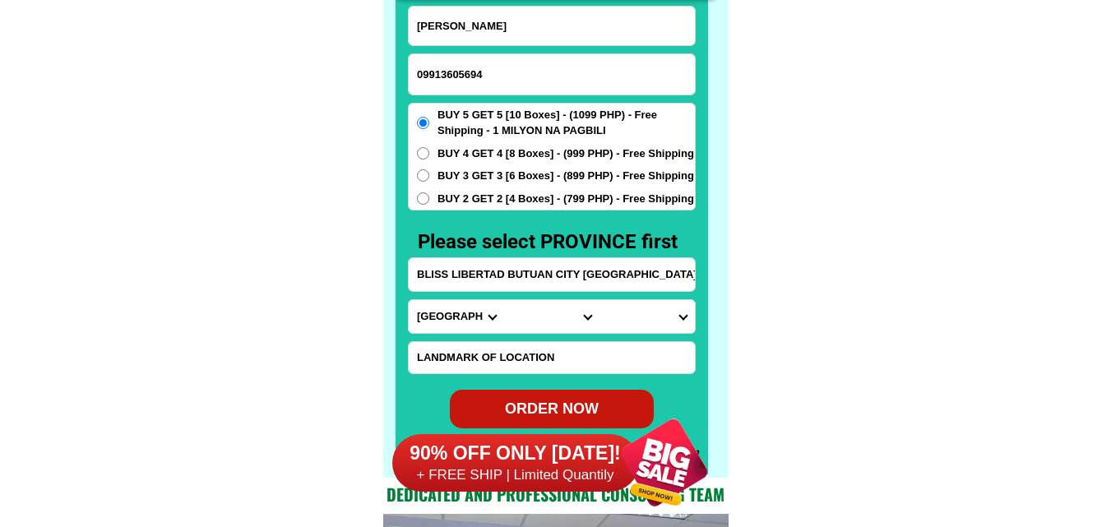
scroll to position [12861, 0]
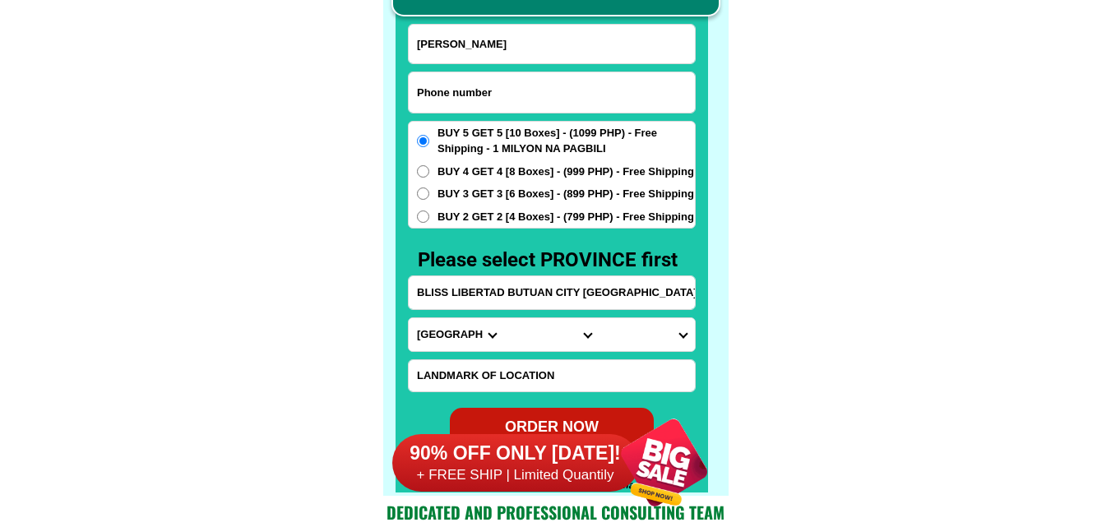
click at [452, 86] on input "Input phone_number" at bounding box center [552, 92] width 286 height 40
paste input "09109208727"
type input "09109208727"
paste input "[PERSON_NAME] Cabagong [PERSON_NAME]"
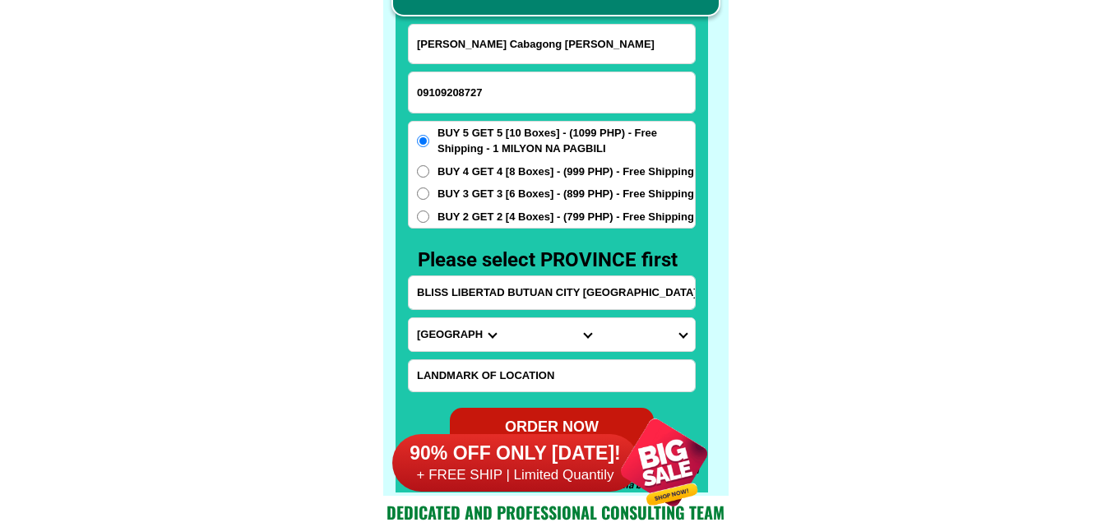
click at [551, 48] on input "[PERSON_NAME] Cabagong [PERSON_NAME]" at bounding box center [552, 44] width 286 height 39
type input "[PERSON_NAME] Cabagong [PERSON_NAME]"
click at [450, 297] on input "Input address" at bounding box center [552, 292] width 286 height 33
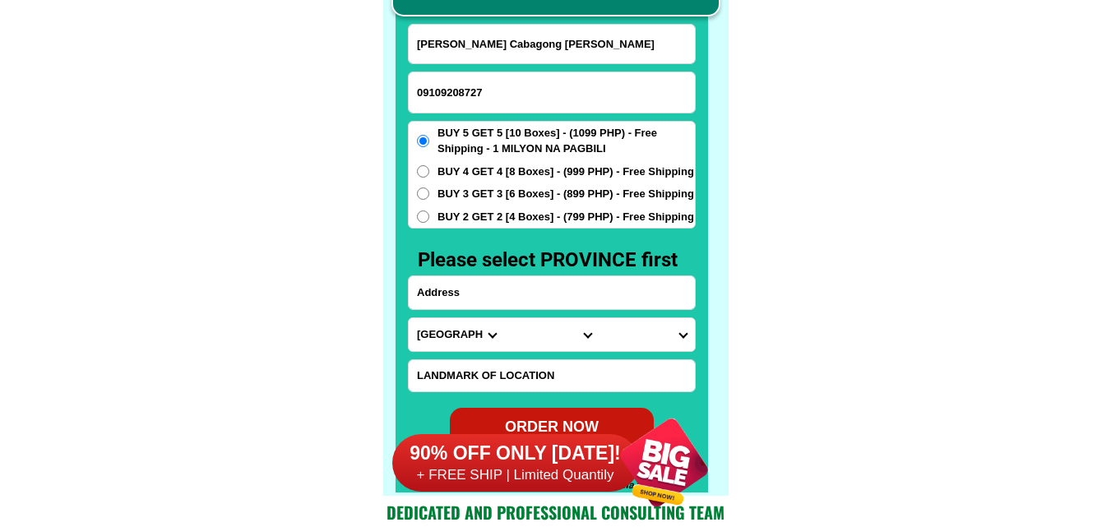
paste input "Purok 3 [PERSON_NAME] Surigao Del Sur Cp"
type input "Purok 3 [PERSON_NAME] Surigao Del Sur Cp"
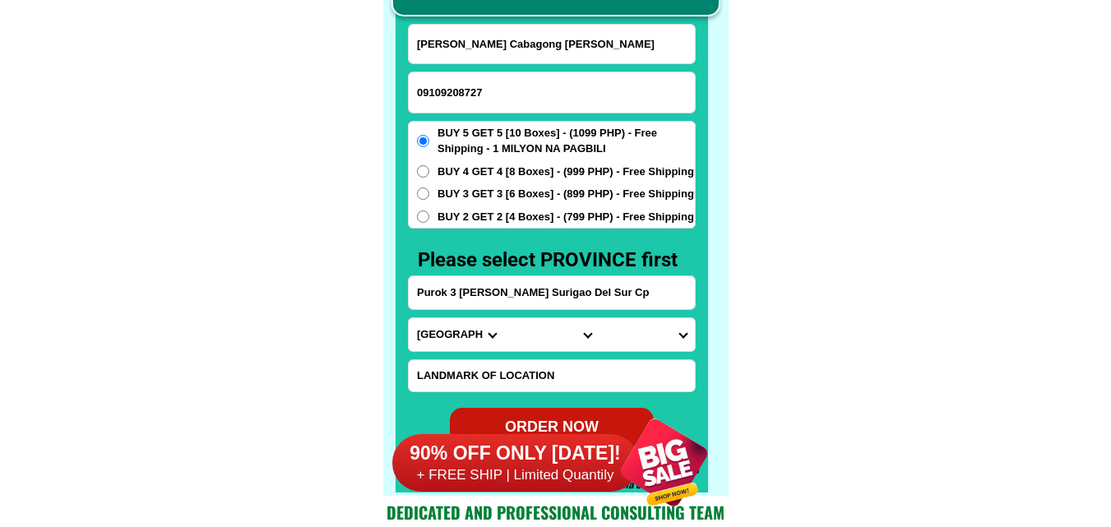
click at [448, 346] on select "Province [GEOGRAPHIC_DATA] [GEOGRAPHIC_DATA] [GEOGRAPHIC_DATA] [GEOGRAPHIC_DATA…" at bounding box center [456, 334] width 95 height 33
select select "63_115"
click at [409, 318] on select "Province [GEOGRAPHIC_DATA] [GEOGRAPHIC_DATA] [GEOGRAPHIC_DATA] [GEOGRAPHIC_DATA…" at bounding box center [456, 334] width 95 height 33
click at [528, 344] on select "City [GEOGRAPHIC_DATA] Bislig-city [GEOGRAPHIC_DATA] Carrascal Hinatuan [PERSON…" at bounding box center [551, 334] width 95 height 33
select select "63_115659"
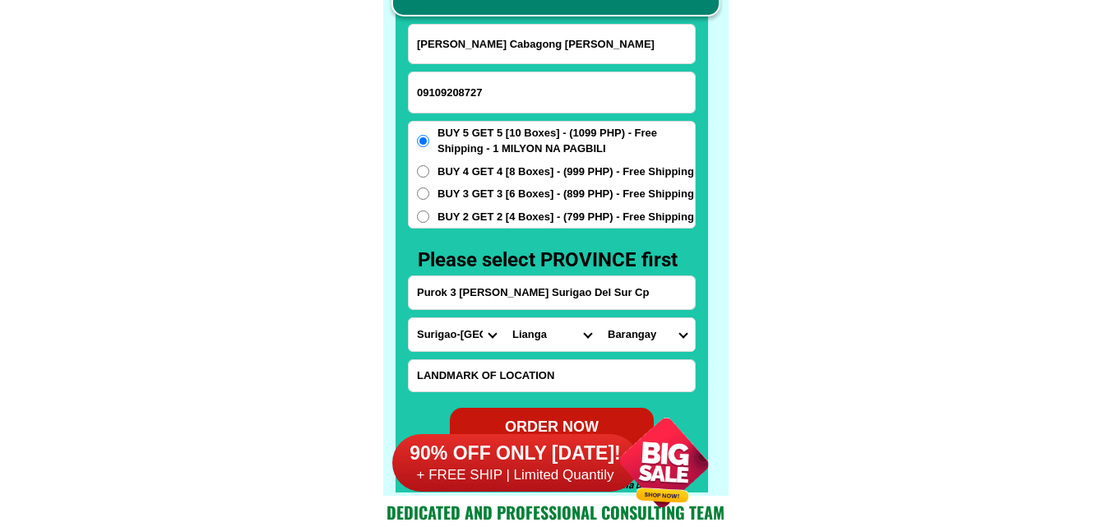
click at [504, 318] on select "City [GEOGRAPHIC_DATA] Bislig-city [GEOGRAPHIC_DATA] Carrascal Hinatuan [PERSON…" at bounding box center [551, 334] width 95 height 33
click at [641, 341] on select "Barangay Anibongan Ban-as Banahao Baucawe Diatagon Ganayon Liatimco [GEOGRAPHIC…" at bounding box center [646, 334] width 95 height 33
select select "63_1156596895"
click at [599, 318] on select "Barangay Anibongan Ban-as Banahao Baucawe Diatagon Ganayon Liatimco [GEOGRAPHIC…" at bounding box center [646, 334] width 95 height 33
drag, startPoint x: 820, startPoint y: 229, endPoint x: 616, endPoint y: 188, distance: 207.8
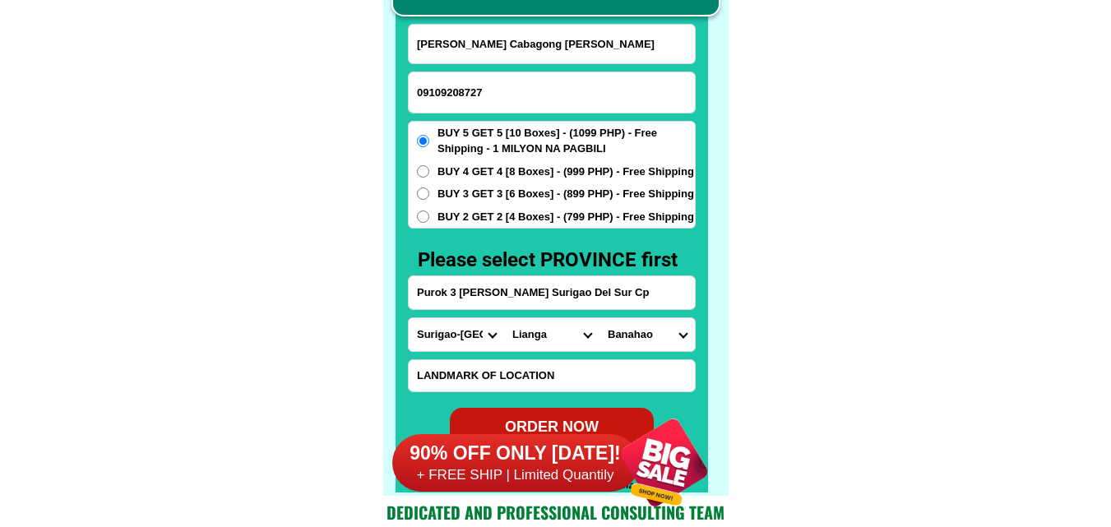
click at [497, 191] on span "BUY 3 GET 3 [6 Boxes] - (899 PHP) - Free Shipping" at bounding box center [565, 194] width 256 height 16
click at [429, 191] on input "BUY 3 GET 3 [6 Boxes] - (899 PHP) - Free Shipping" at bounding box center [423, 193] width 12 height 12
radio input "true"
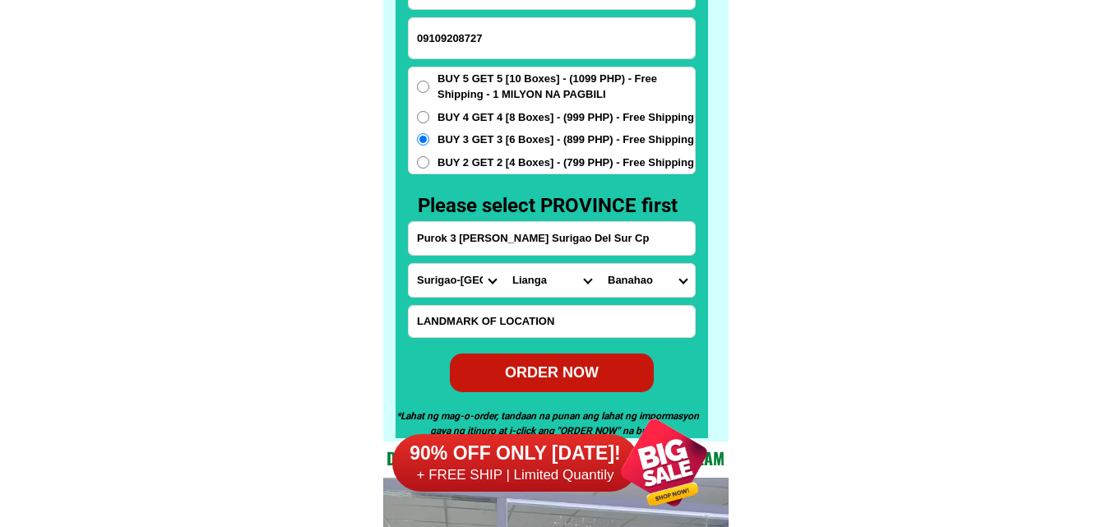
scroll to position [12944, 0]
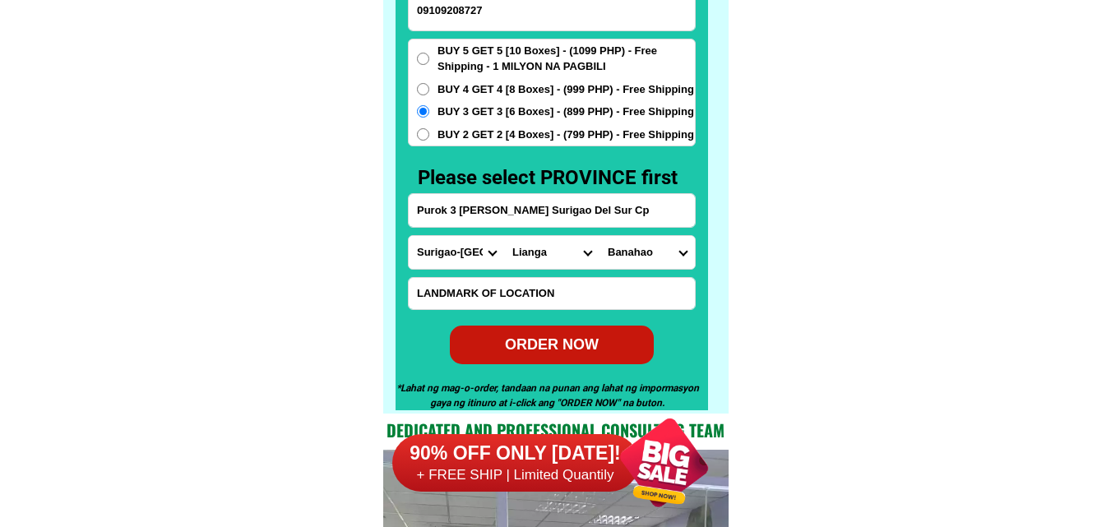
click at [580, 337] on div "ORDER NOW" at bounding box center [551, 344] width 213 height 23
type input "Purok 3 [PERSON_NAME] Surigao Del Sur Cp"
radio input "true"
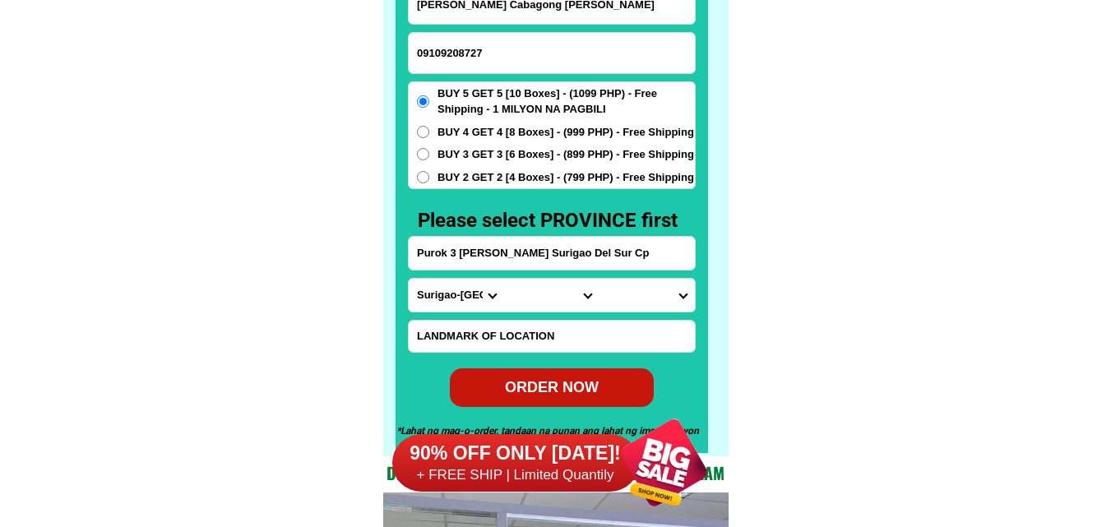
scroll to position [12861, 0]
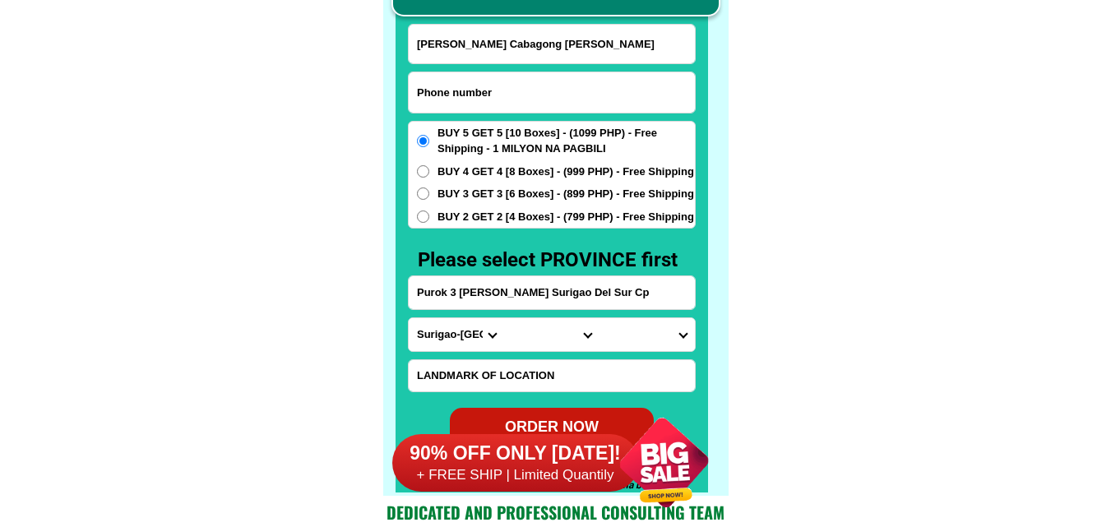
click at [451, 87] on input "Input phone_number" at bounding box center [552, 92] width 286 height 40
paste input ",0950 441 5983"
drag, startPoint x: 421, startPoint y: 99, endPoint x: 438, endPoint y: 88, distance: 20.3
click at [404, 94] on div "CASH ON DELIVERY (COD) FREE SHIPPING (Receive after 4-10 days of shipping) COMP…" at bounding box center [555, 207] width 345 height 578
click at [441, 91] on input "0950 441 5983" at bounding box center [552, 92] width 286 height 40
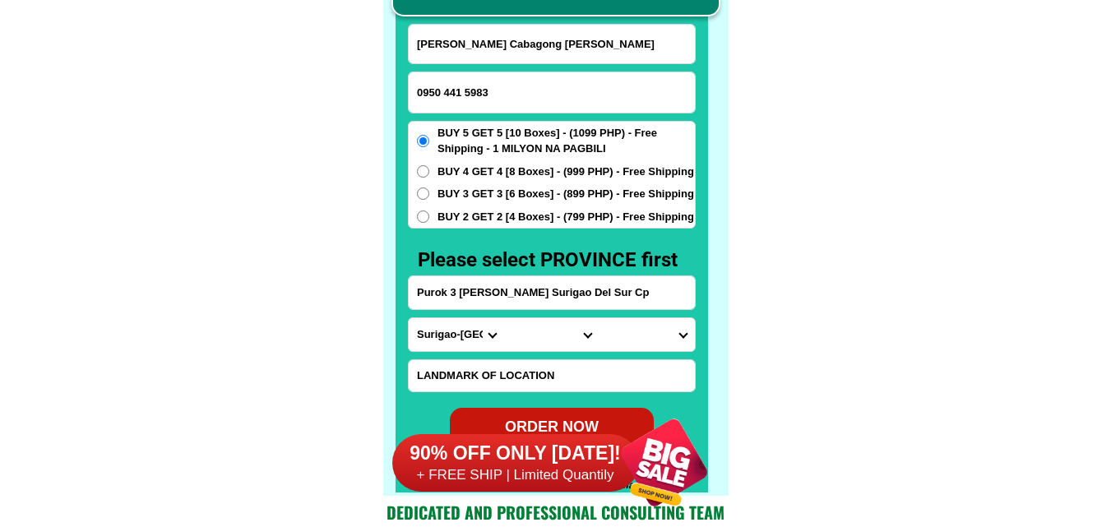
click at [445, 92] on input "0950 441 5983" at bounding box center [552, 92] width 286 height 40
click at [464, 89] on input "0950441 5983" at bounding box center [552, 92] width 286 height 40
type input "09504415983"
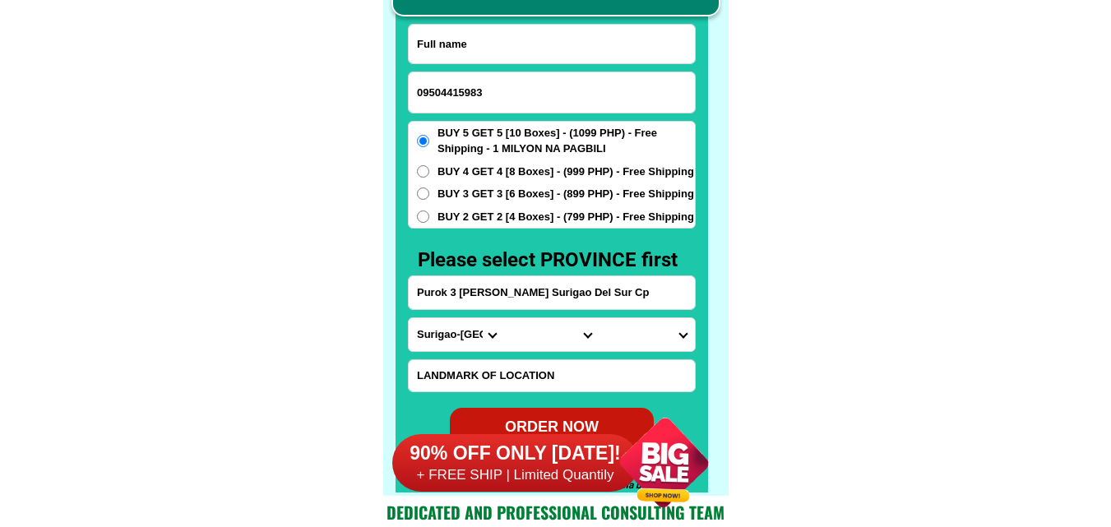
paste input ",0950 441 5983"
click at [519, 48] on input "Input full_name" at bounding box center [552, 44] width 286 height 39
paste input "[PERSON_NAME]"
type input "[PERSON_NAME]"
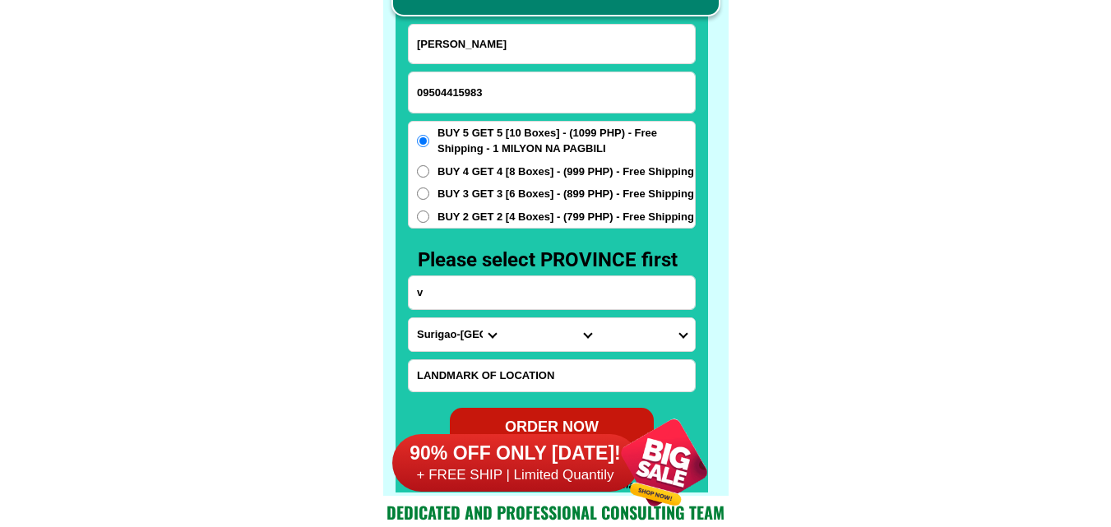
click at [479, 298] on input "v" at bounding box center [552, 292] width 286 height 33
paste input "address, 044 [GEOGRAPHIC_DATA][PERSON_NAME] [GEOGRAPHIC_DATA][PERSON_NAME] 1 ra…"
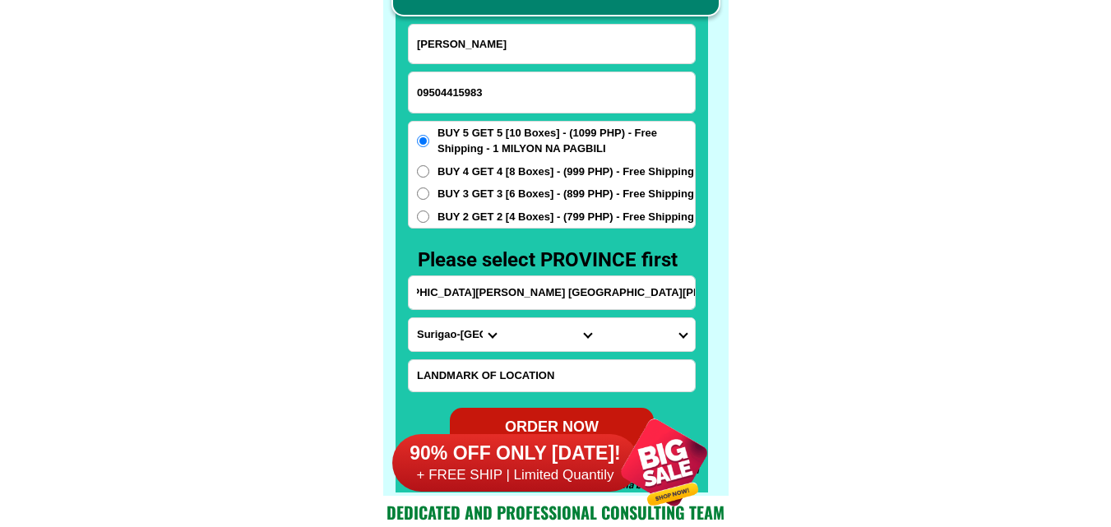
type input "address, 044 [GEOGRAPHIC_DATA][PERSON_NAME] [GEOGRAPHIC_DATA][PERSON_NAME] 1 ra…"
click at [464, 330] on select "Province [GEOGRAPHIC_DATA] [GEOGRAPHIC_DATA] [GEOGRAPHIC_DATA] [GEOGRAPHIC_DATA…" at bounding box center [456, 334] width 95 height 33
select select "63_993"
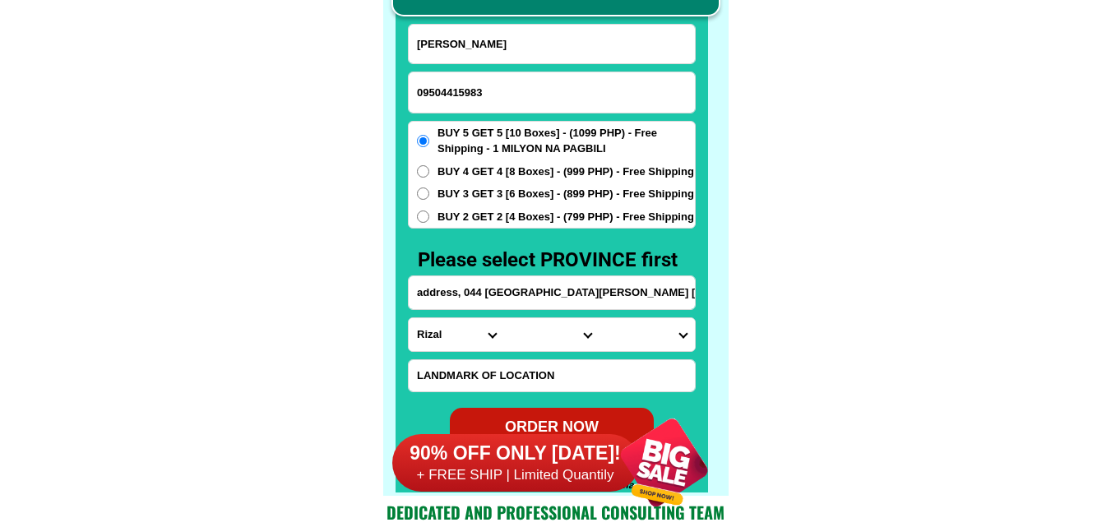
click at [409, 318] on select "Province [GEOGRAPHIC_DATA] [GEOGRAPHIC_DATA] [GEOGRAPHIC_DATA] [GEOGRAPHIC_DATA…" at bounding box center [456, 334] width 95 height 33
click at [517, 335] on select "City Angono Antipolo-city [GEOGRAPHIC_DATA] [GEOGRAPHIC_DATA] [GEOGRAPHIC_DATA]…" at bounding box center [551, 334] width 95 height 33
click at [504, 318] on select "City Angono Antipolo-city [GEOGRAPHIC_DATA] [GEOGRAPHIC_DATA] [GEOGRAPHIC_DATA]…" at bounding box center [551, 334] width 95 height 33
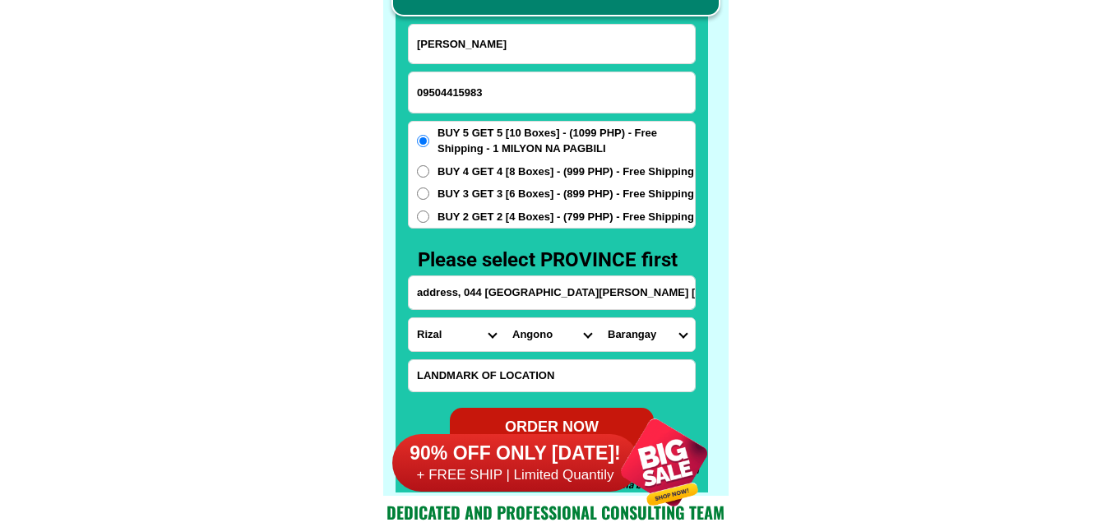
click at [558, 55] on input "[PERSON_NAME]" at bounding box center [552, 44] width 286 height 39
drag, startPoint x: 533, startPoint y: 344, endPoint x: 545, endPoint y: 323, distance: 24.3
click at [533, 344] on select "City Angono Antipolo-city [GEOGRAPHIC_DATA] [GEOGRAPHIC_DATA] [GEOGRAPHIC_DATA]…" at bounding box center [551, 334] width 95 height 33
select select "63_993568"
click at [504, 318] on select "City Angono Antipolo-city [GEOGRAPHIC_DATA] [GEOGRAPHIC_DATA] [GEOGRAPHIC_DATA]…" at bounding box center [551, 334] width 95 height 33
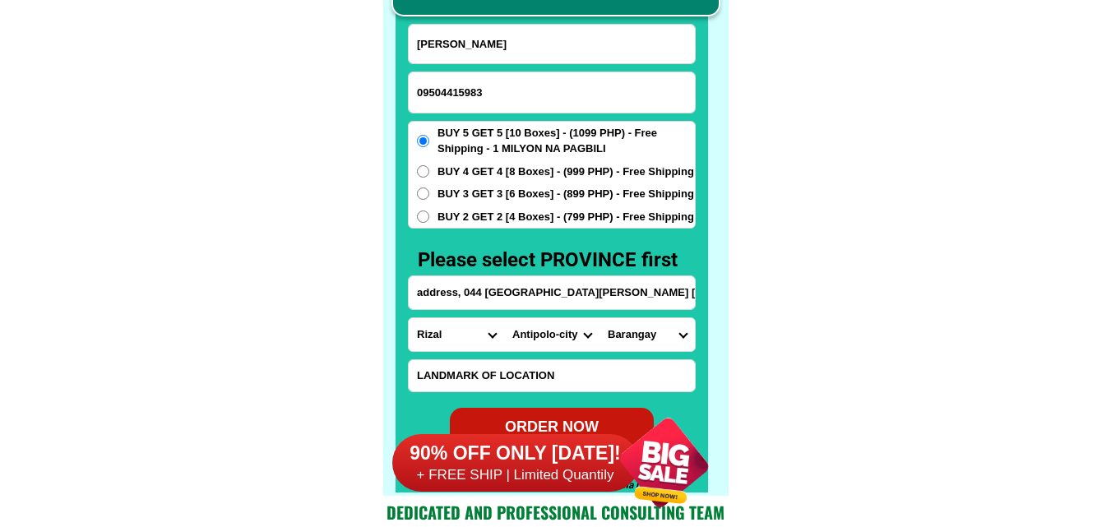
click at [630, 345] on select "[GEOGRAPHIC_DATA] nayon [GEOGRAPHIC_DATA] [GEOGRAPHIC_DATA] [GEOGRAPHIC_DATA] D…" at bounding box center [646, 334] width 95 height 33
select select "63_9935684579"
click at [599, 318] on select "[GEOGRAPHIC_DATA] nayon [GEOGRAPHIC_DATA] [GEOGRAPHIC_DATA] [GEOGRAPHIC_DATA] D…" at bounding box center [646, 334] width 95 height 33
drag, startPoint x: 858, startPoint y: 307, endPoint x: 476, endPoint y: 3, distance: 488.5
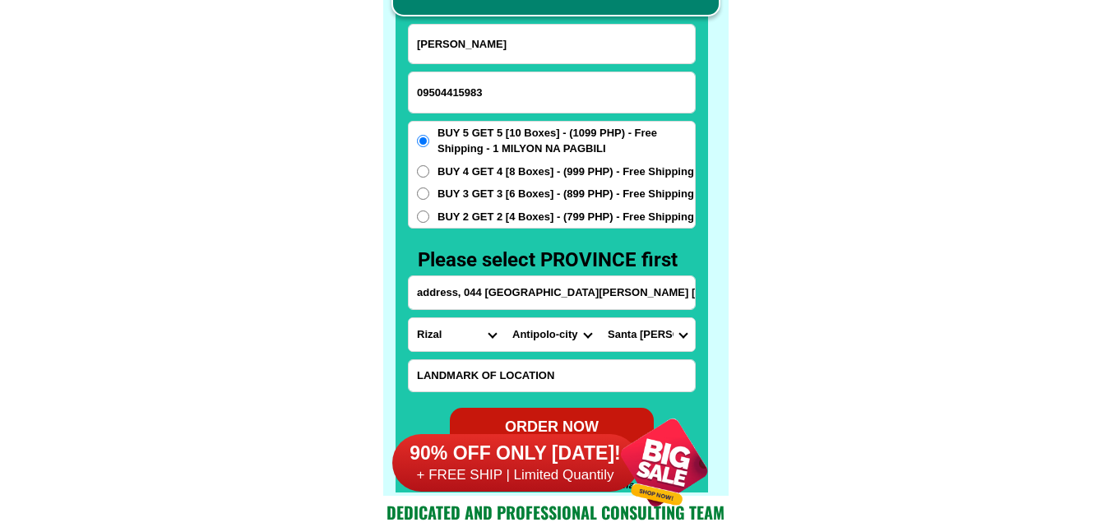
click at [506, 215] on span "BUY 2 GET 2 [4 Boxes] - (799 PHP) - Free Shipping" at bounding box center [565, 217] width 256 height 16
click at [429, 215] on input "BUY 2 GET 2 [4 Boxes] - (799 PHP) - Free Shipping" at bounding box center [423, 216] width 12 height 12
radio input "true"
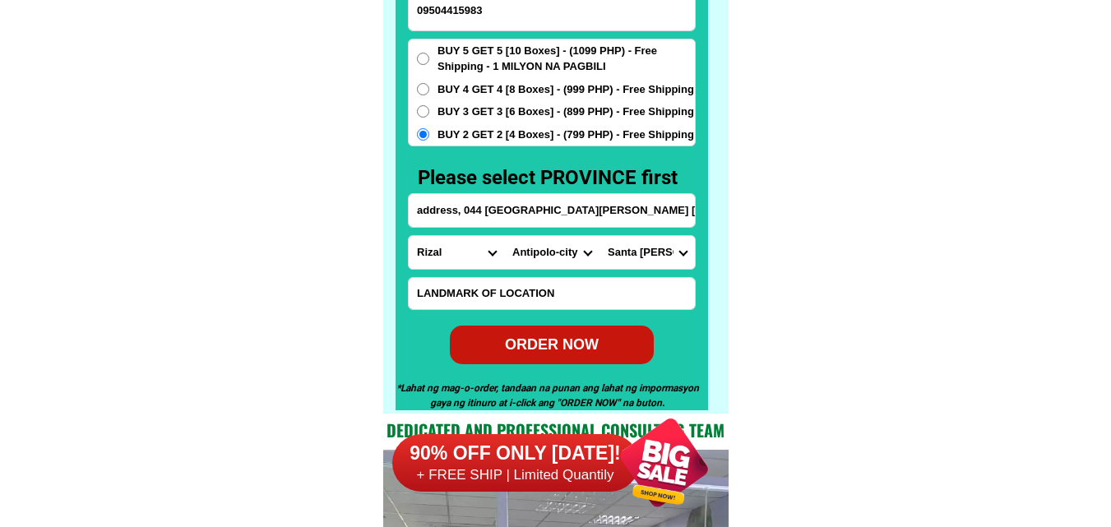
click at [538, 344] on div "ORDER NOW" at bounding box center [552, 344] width 204 height 22
type input "address, 044 [GEOGRAPHIC_DATA][PERSON_NAME] [GEOGRAPHIC_DATA][PERSON_NAME] 1 ra…"
radio input "true"
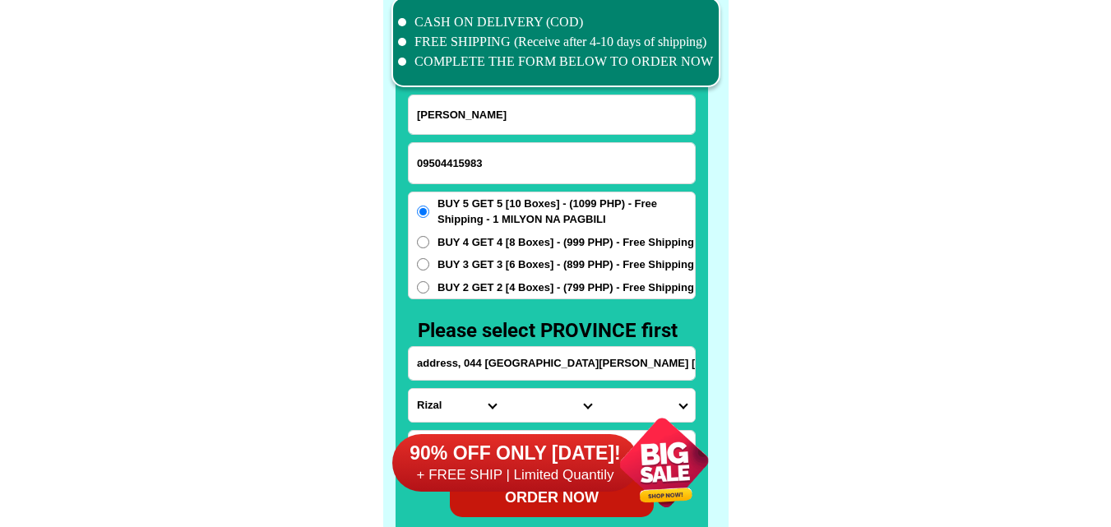
scroll to position [12779, 0]
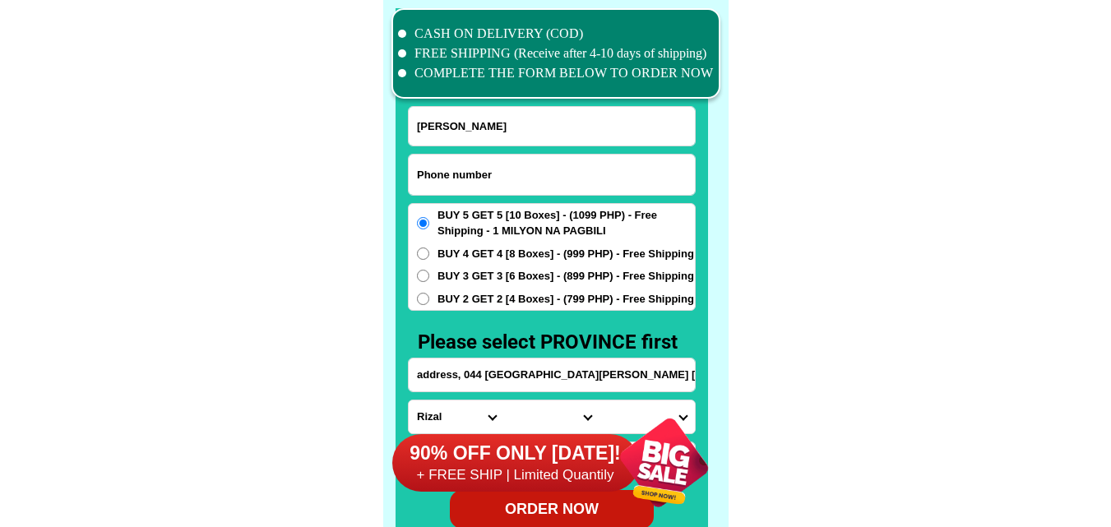
drag, startPoint x: 459, startPoint y: 164, endPoint x: 449, endPoint y: 158, distance: 11.4
click at [458, 164] on input "Input phone_number" at bounding box center [552, 175] width 286 height 40
paste input "09056231208"
type input "09056231208"
click at [499, 132] on input "[PERSON_NAME]" at bounding box center [552, 126] width 286 height 39
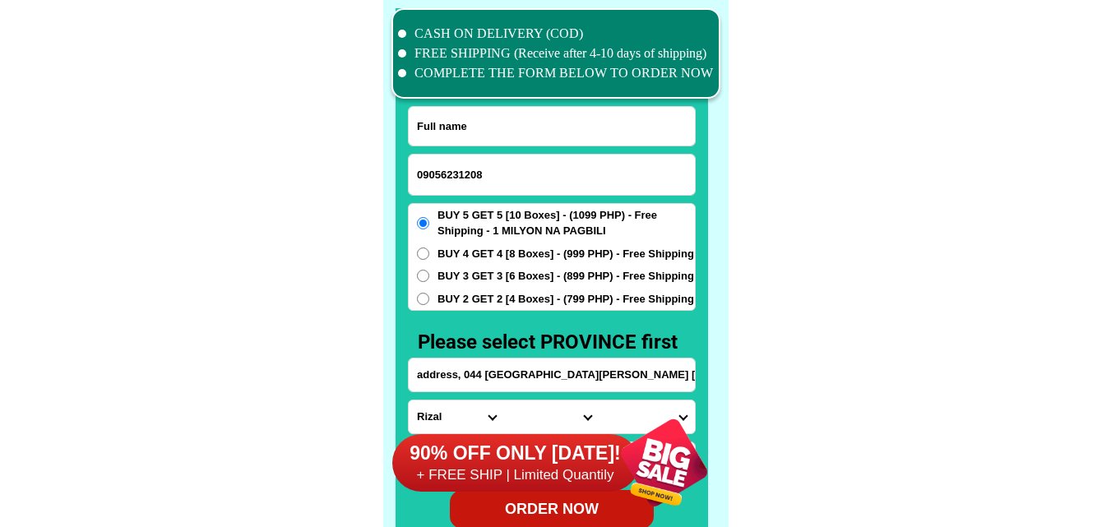
paste input "[PERSON_NAME]"
type input "[PERSON_NAME]"
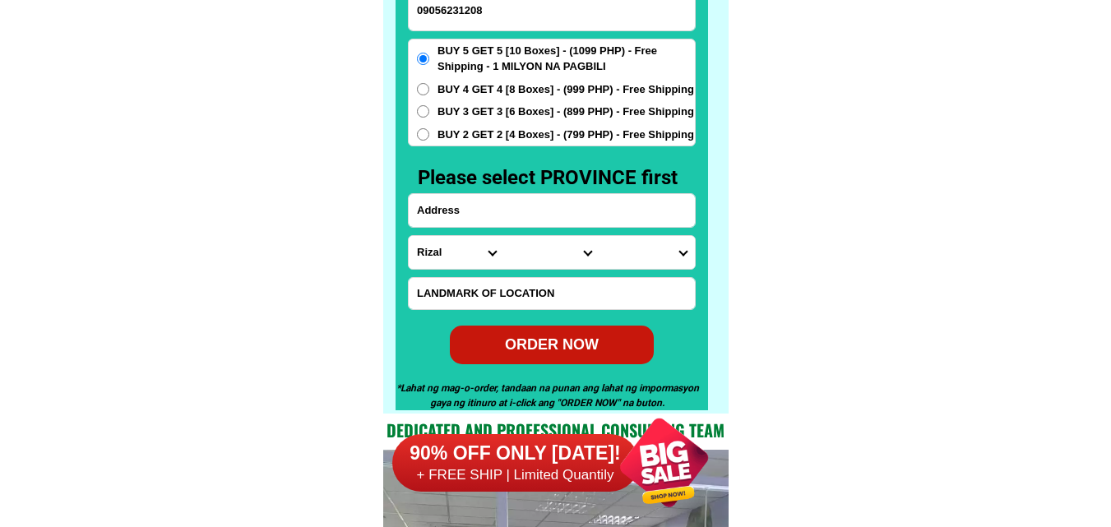
click at [535, 210] on input "Input address" at bounding box center [552, 210] width 286 height 33
paste input "porok Bagong bohayBalangasan destrec pagadiançity [PERSON_NAME]"
type input "porok Bagong bohayBalangasan destrec pagadiançity [PERSON_NAME]"
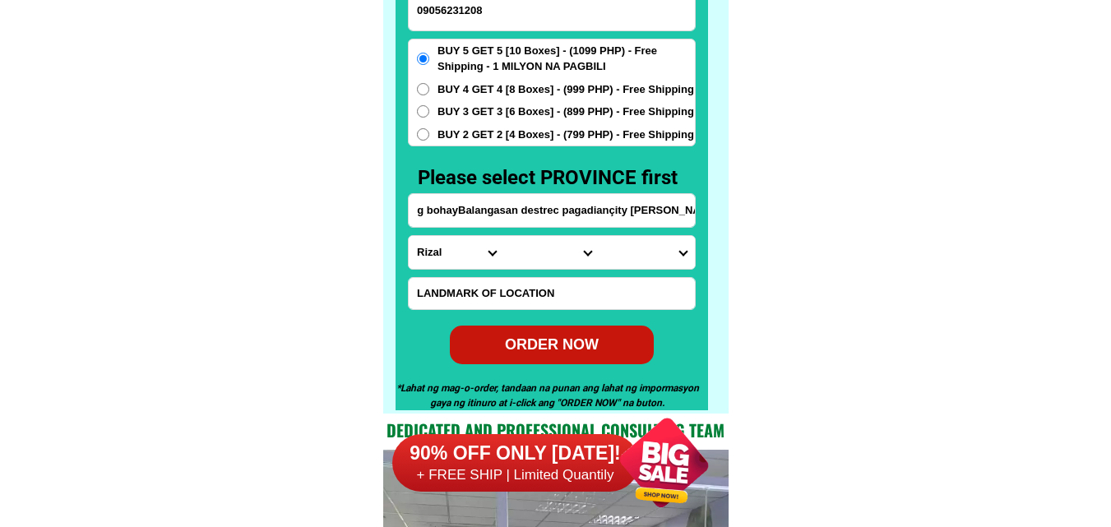
scroll to position [0, 0]
click at [448, 256] on select "Province [GEOGRAPHIC_DATA] [GEOGRAPHIC_DATA] [GEOGRAPHIC_DATA] [GEOGRAPHIC_DATA…" at bounding box center [456, 252] width 95 height 33
select select "63_427"
click at [409, 236] on select "Province [GEOGRAPHIC_DATA] [GEOGRAPHIC_DATA] [GEOGRAPHIC_DATA] [GEOGRAPHIC_DATA…" at bounding box center [456, 252] width 95 height 33
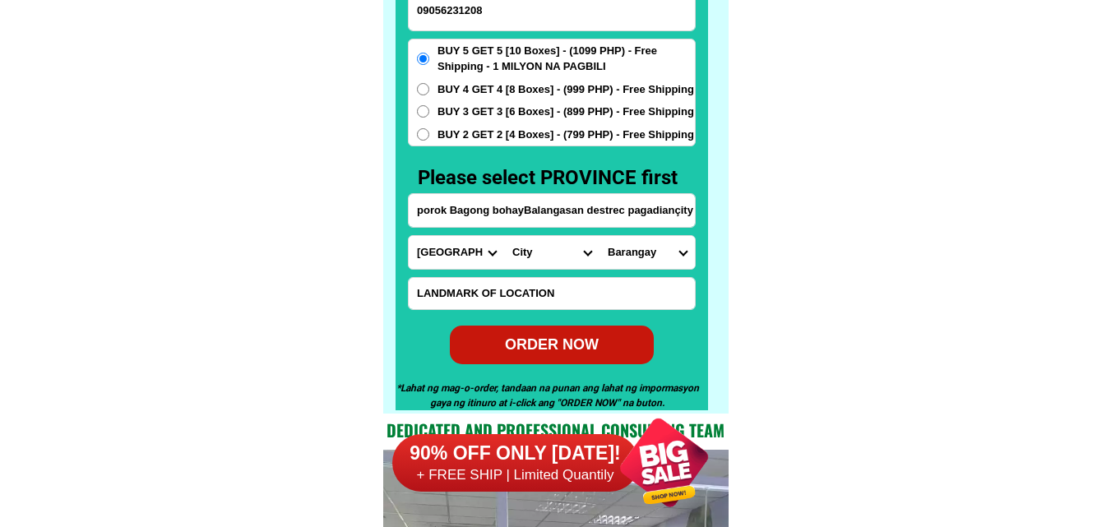
click at [526, 257] on select "City Bayog [GEOGRAPHIC_DATA] Dinas Dumalinao [GEOGRAPHIC_DATA] [GEOGRAPHIC_DATA…" at bounding box center [551, 252] width 95 height 33
select select "63_4271825"
click at [504, 236] on select "City Bayog [GEOGRAPHIC_DATA] Dinas Dumalinao [GEOGRAPHIC_DATA] [GEOGRAPHIC_DATA…" at bounding box center [551, 252] width 95 height 33
click at [643, 243] on select "Barangay Alegria Balangasan (pob.) Balintawak Baloyboan Banale Bogo Bomba Buena…" at bounding box center [646, 252] width 95 height 33
select select "63_42718255766"
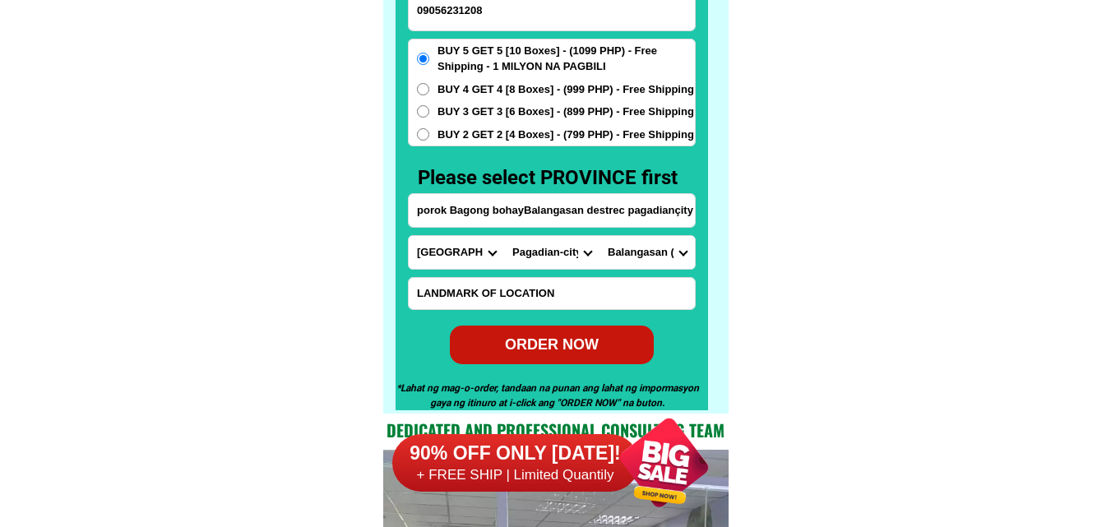
click at [599, 236] on select "Barangay Alegria Balangasan (pob.) Balintawak Baloyboan Banale Bogo Bomba Buena…" at bounding box center [646, 252] width 95 height 33
click at [494, 90] on span "BUY 4 GET 4 [8 Boxes] - (999 PHP) - Free Shipping" at bounding box center [565, 89] width 256 height 16
click at [429, 90] on input "BUY 4 GET 4 [8 Boxes] - (999 PHP) - Free Shipping" at bounding box center [423, 89] width 12 height 12
click at [582, 346] on div "ORDER NOW" at bounding box center [552, 344] width 204 height 22
radio input "true"
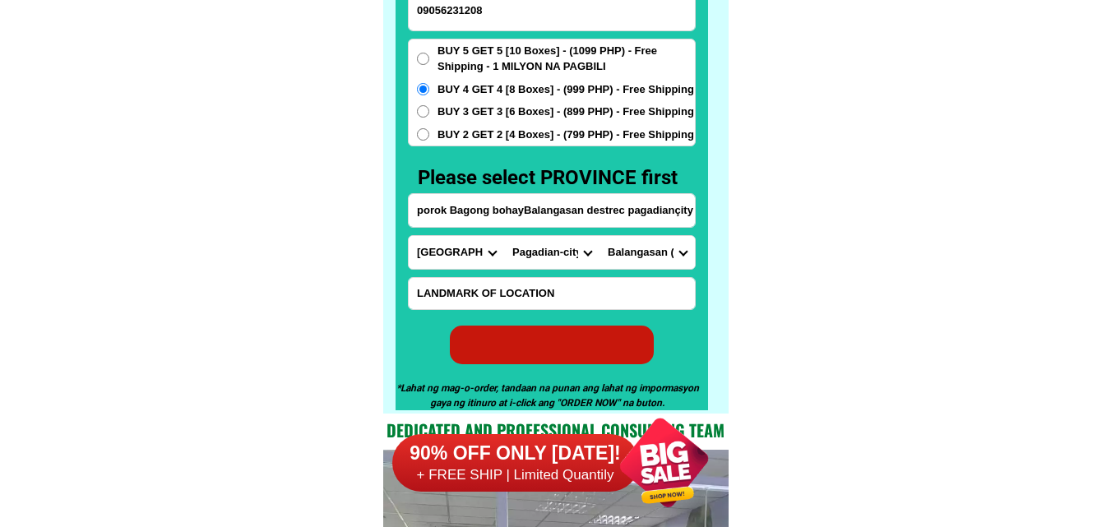
radio input "true"
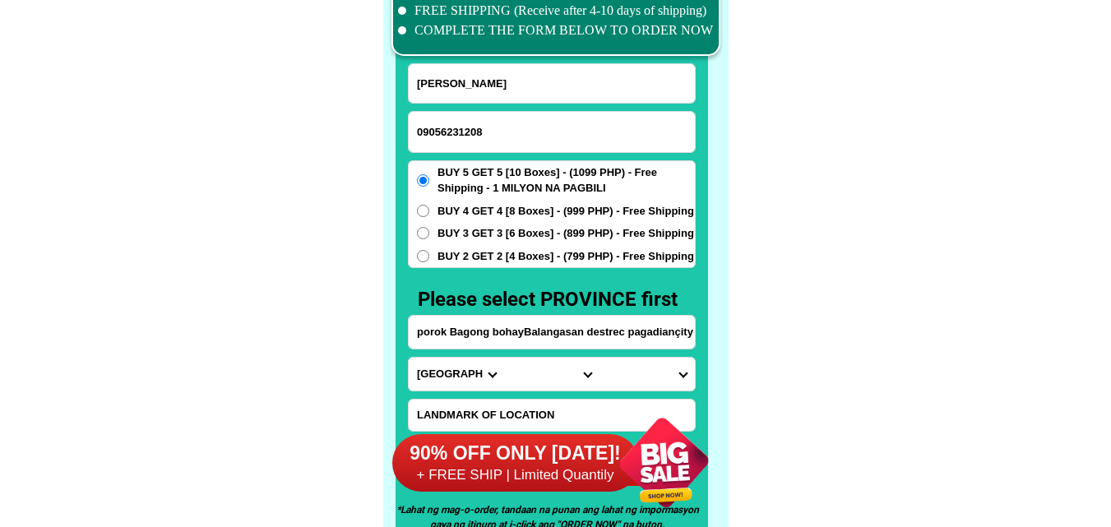
scroll to position [12779, 0]
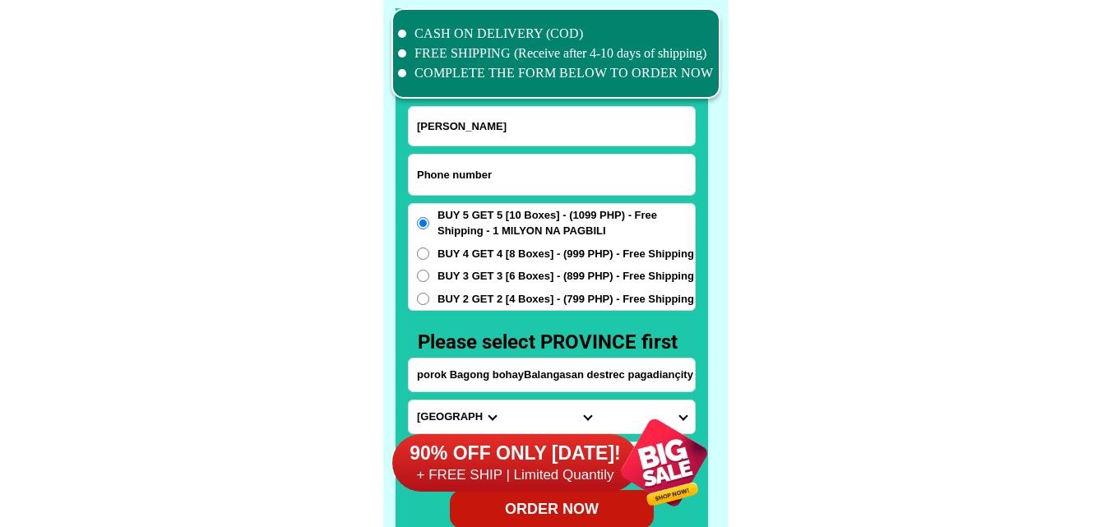
click at [441, 189] on input "Input phone_number" at bounding box center [552, 175] width 286 height 40
paste input "09657720779"
type input "09657720779"
drag, startPoint x: 473, startPoint y: 130, endPoint x: 273, endPoint y: 19, distance: 228.5
click at [469, 130] on input "[PERSON_NAME]" at bounding box center [552, 126] width 286 height 39
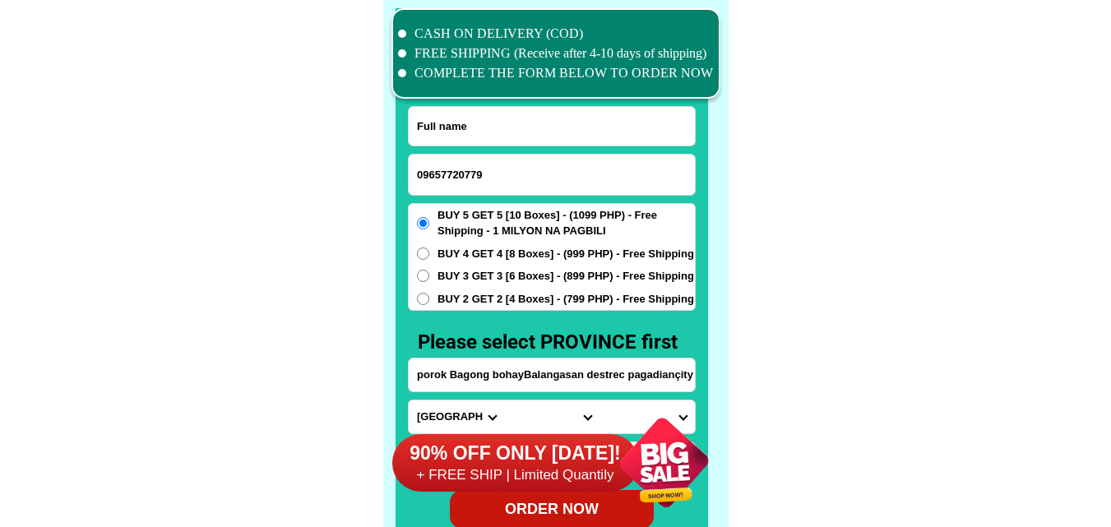
paste input "[PERSON_NAME]"
type input "[PERSON_NAME]"
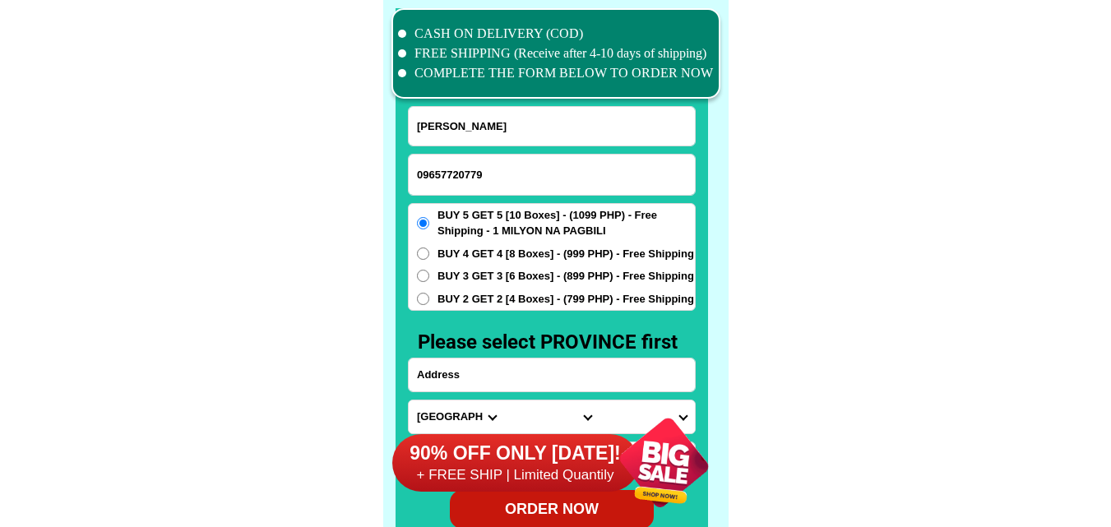
paste input "Black [STREET_ADDRESS][PERSON_NAME][PERSON_NAME]"
drag, startPoint x: 460, startPoint y: 375, endPoint x: 459, endPoint y: 362, distance: 13.3
click at [460, 376] on input "Input address" at bounding box center [552, 374] width 286 height 33
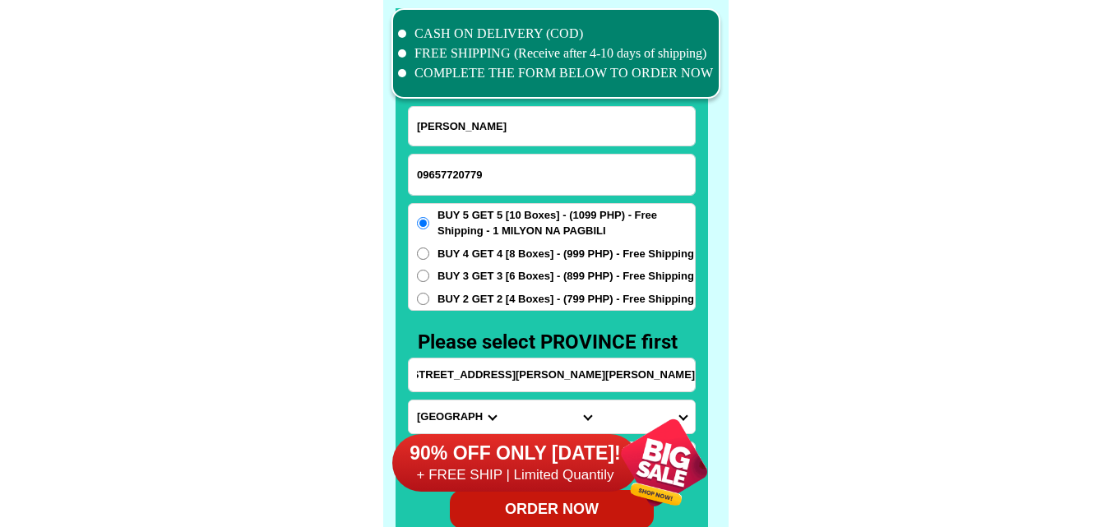
type input "Black [STREET_ADDRESS][PERSON_NAME][PERSON_NAME]"
click at [470, 289] on div "BUY 5 GET 5 [10 Boxes] - (1099 PHP) - Free Shipping - 1 MILYON NA PAGBILI BUY 4…" at bounding box center [552, 257] width 288 height 109
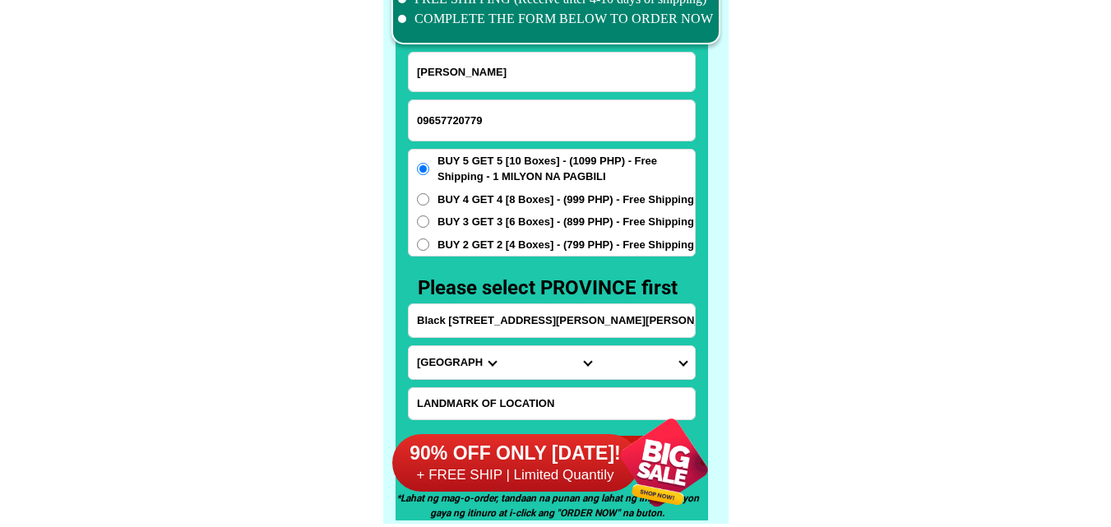
scroll to position [12861, 0]
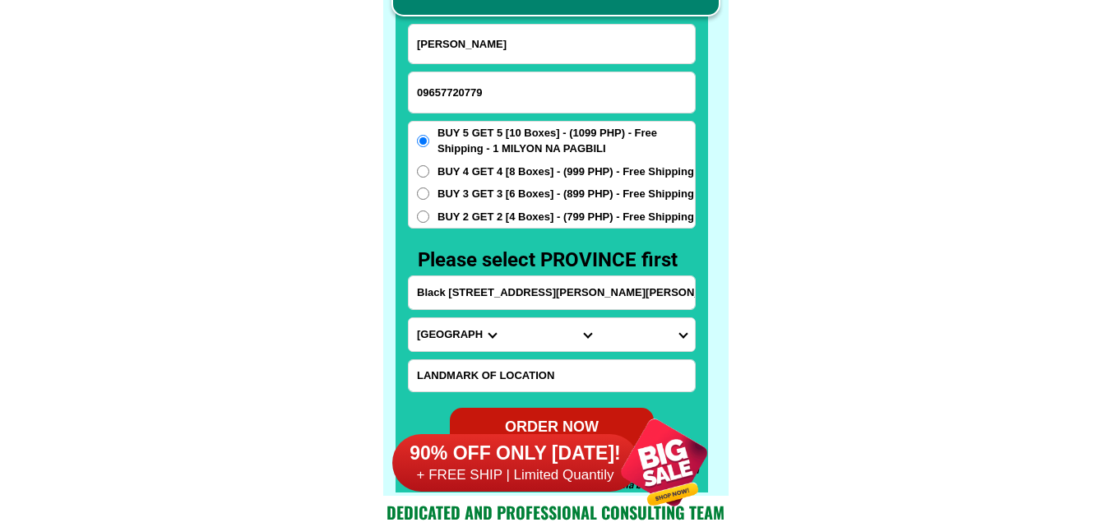
click at [484, 210] on span "BUY 2 GET 2 [4 Boxes] - (799 PHP) - Free Shipping" at bounding box center [565, 217] width 256 height 16
click at [429, 210] on input "BUY 2 GET 2 [4 Boxes] - (799 PHP) - Free Shipping" at bounding box center [423, 216] width 12 height 12
radio input "true"
click at [428, 336] on select "Province [GEOGRAPHIC_DATA] [GEOGRAPHIC_DATA] [GEOGRAPHIC_DATA] [GEOGRAPHIC_DATA…" at bounding box center [456, 334] width 95 height 33
select select "63_761"
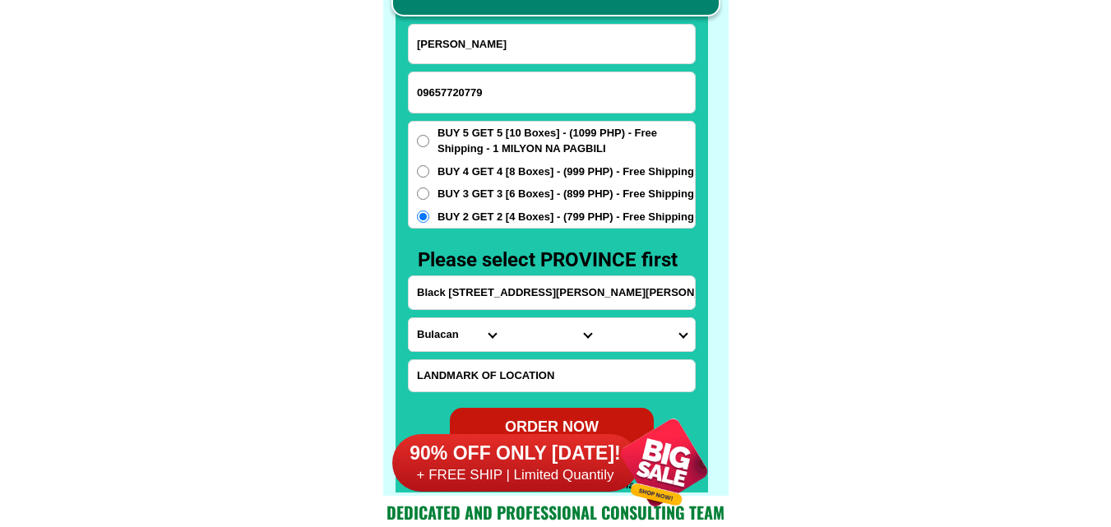
click at [409, 318] on select "Province [GEOGRAPHIC_DATA] [GEOGRAPHIC_DATA] [GEOGRAPHIC_DATA] [GEOGRAPHIC_DATA…" at bounding box center [456, 334] width 95 height 33
click at [621, 308] on input "Black [STREET_ADDRESS][PERSON_NAME][PERSON_NAME]" at bounding box center [552, 292] width 286 height 33
click at [566, 341] on select "City Angat Balagtas [GEOGRAPHIC_DATA] [GEOGRAPHIC_DATA] [GEOGRAPHIC_DATA] [GEOG…" at bounding box center [551, 334] width 95 height 33
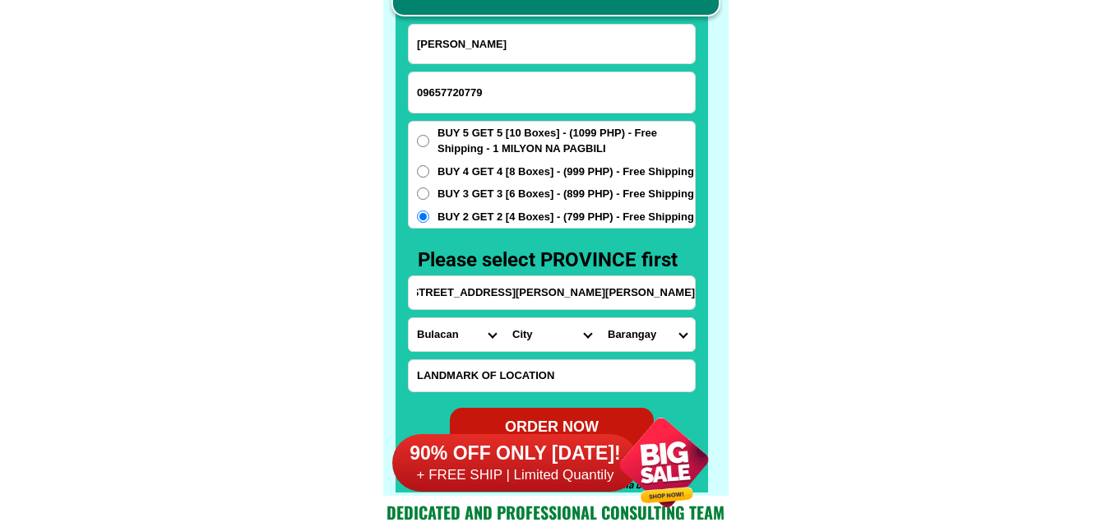
scroll to position [0, 0]
select select "63_7612018"
click at [504, 318] on select "City Angat Balagtas [GEOGRAPHIC_DATA] [GEOGRAPHIC_DATA] [GEOGRAPHIC_DATA] [GEOG…" at bounding box center [551, 334] width 95 height 33
click at [663, 297] on input "Black [STREET_ADDRESS][PERSON_NAME][PERSON_NAME]" at bounding box center [552, 292] width 286 height 33
click at [640, 339] on select "Barangay Assumption Bagong buhay Bagong buhay ii Bagong buhay iii [GEOGRAPHIC_D…" at bounding box center [646, 334] width 95 height 33
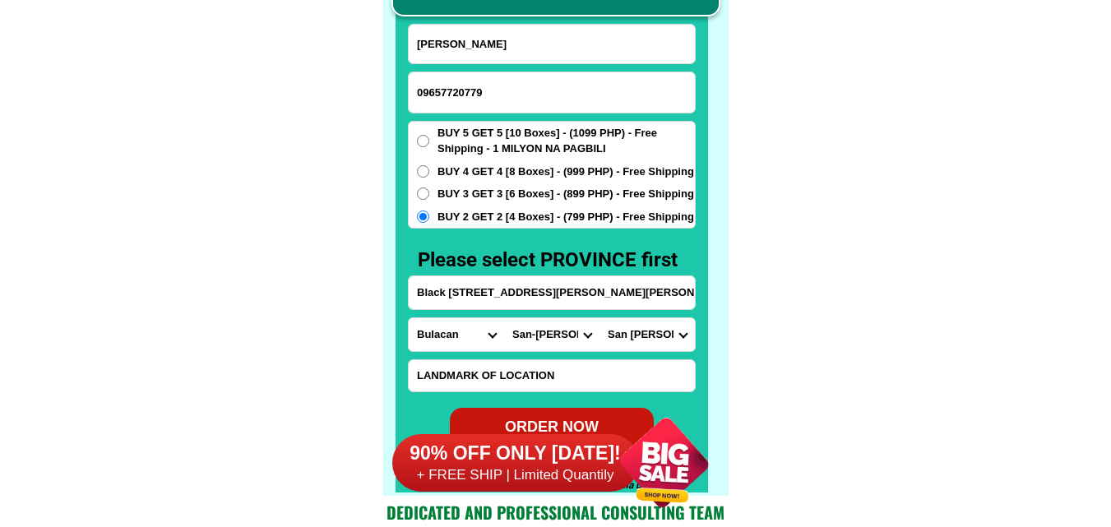
click at [599, 318] on select "Barangay Assumption Bagong buhay Bagong buhay ii Bagong buhay iii [GEOGRAPHIC_D…" at bounding box center [646, 334] width 95 height 33
drag, startPoint x: 645, startPoint y: 330, endPoint x: 646, endPoint y: 321, distance: 9.1
click at [645, 330] on select "Barangay Assumption Bagong buhay Bagong buhay ii Bagong buhay iii [GEOGRAPHIC_D…" at bounding box center [646, 334] width 95 height 33
select select "63_76120187822"
click at [599, 318] on select "Barangay Assumption Bagong buhay Bagong buhay ii Bagong buhay iii [GEOGRAPHIC_D…" at bounding box center [646, 334] width 95 height 33
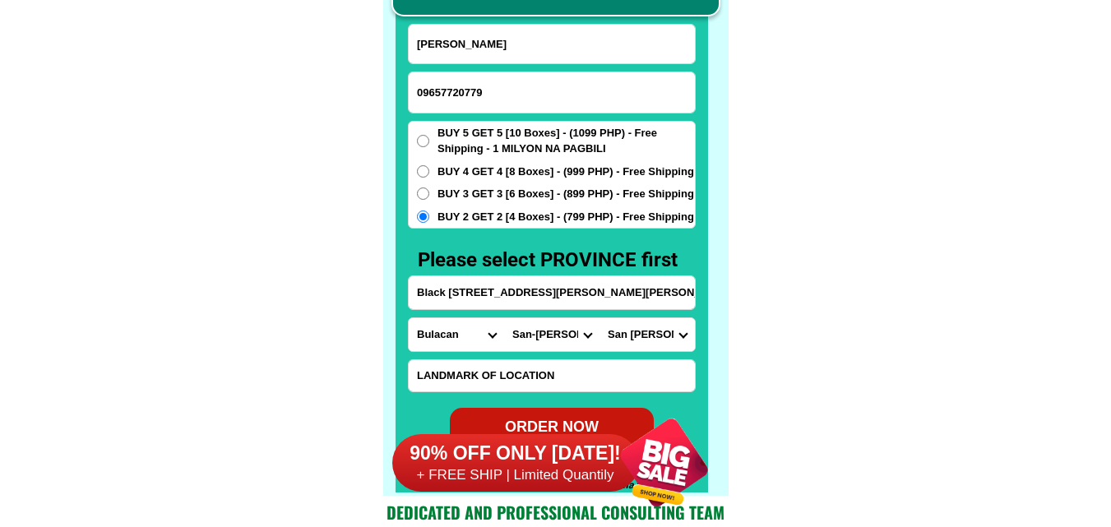
scroll to position [12944, 0]
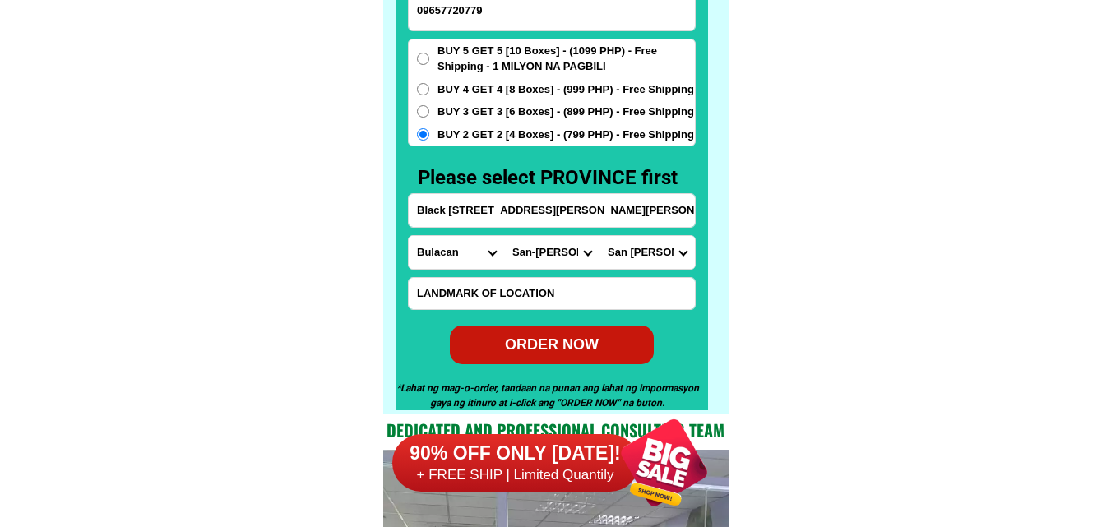
click at [556, 339] on div "ORDER NOW" at bounding box center [551, 344] width 205 height 22
type input "09657720779"
radio input "true"
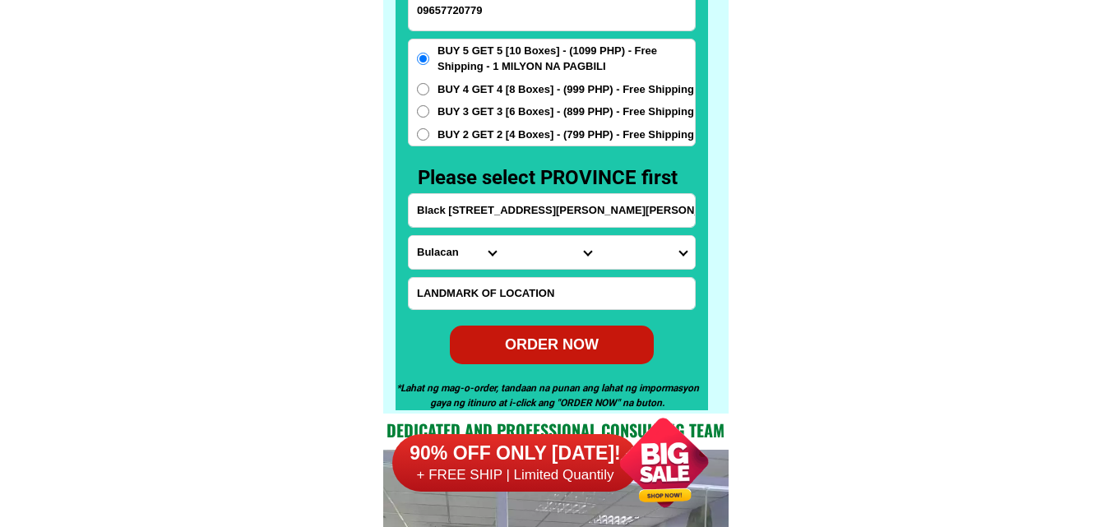
drag, startPoint x: 957, startPoint y: 237, endPoint x: 940, endPoint y: 235, distance: 16.5
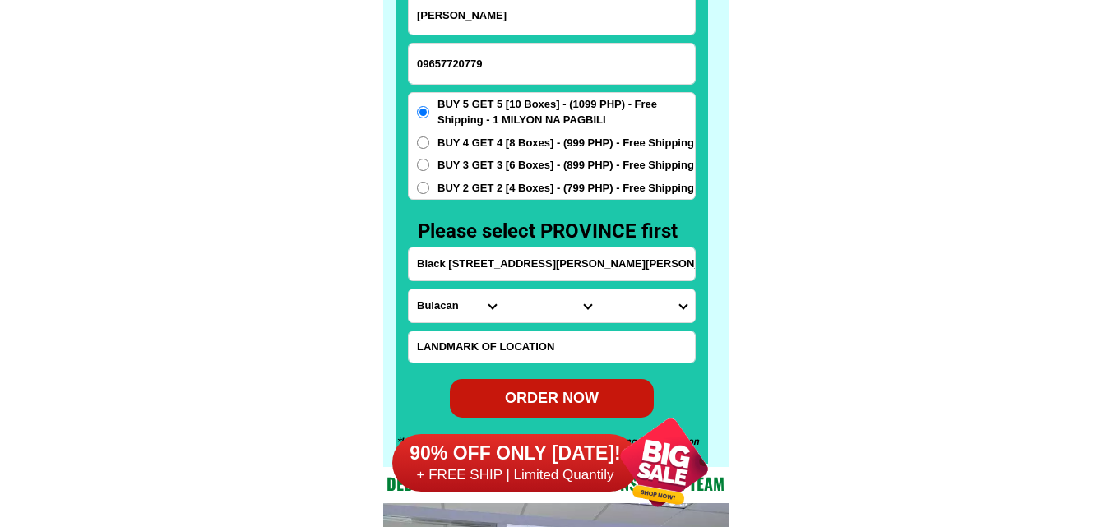
scroll to position [12861, 0]
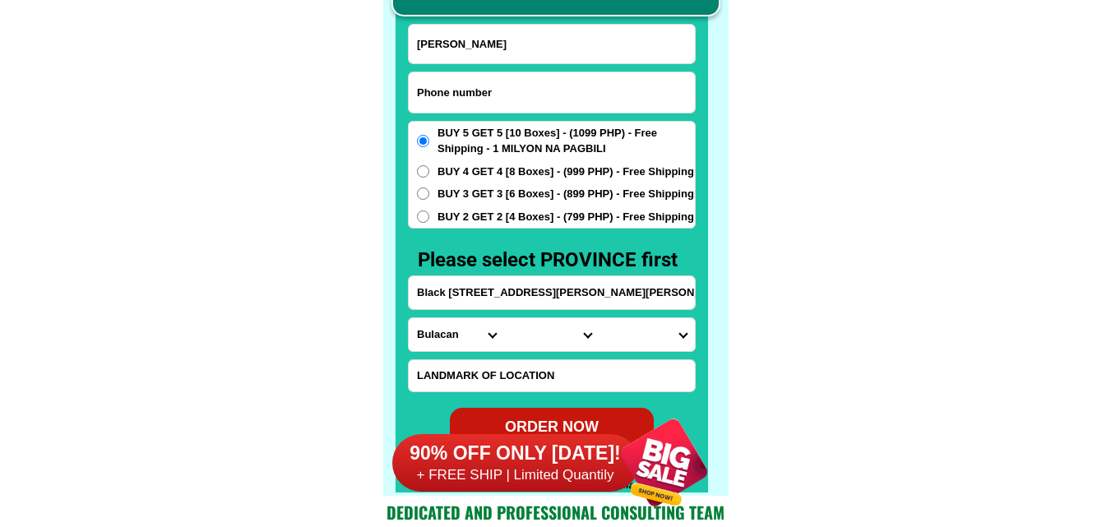
paste input "09261597242"
click at [515, 89] on input "09261597242" at bounding box center [552, 92] width 286 height 40
type input "09261597242"
drag, startPoint x: 533, startPoint y: 49, endPoint x: 507, endPoint y: 44, distance: 26.1
click at [533, 49] on input "Input full_name" at bounding box center [552, 44] width 286 height 39
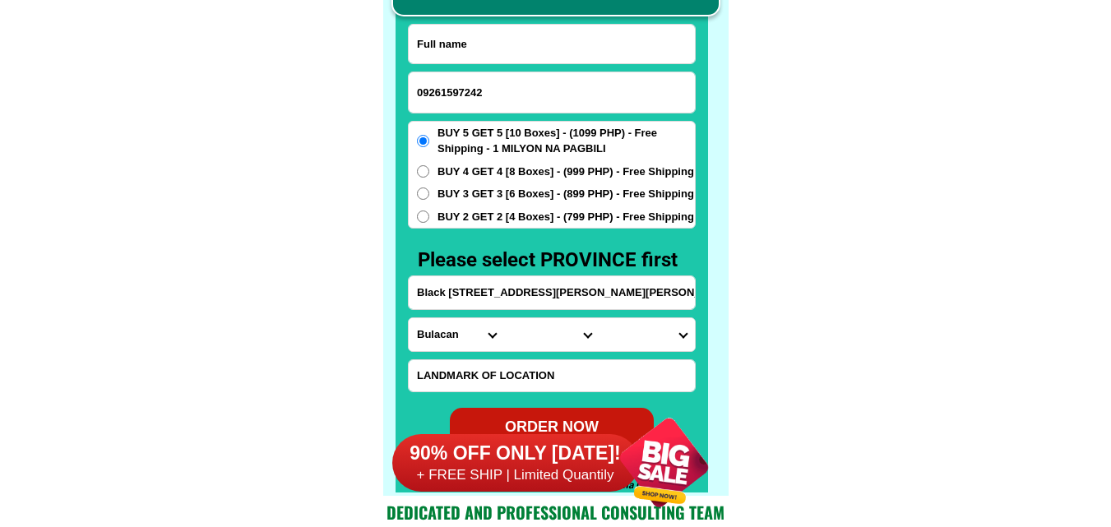
paste input "[PERSON_NAME] Bohol"
type input "[PERSON_NAME] Bohol"
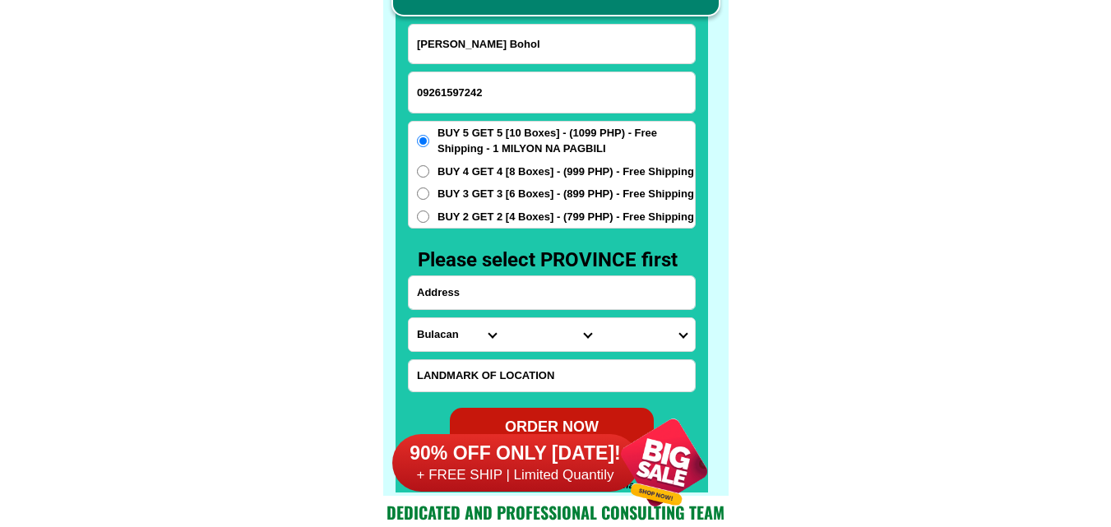
paste input "landmark of location: Purok 1 Brgy Aguit-itan, new covered court Promo: Buy 5 G…"
click at [493, 293] on input "Input address" at bounding box center [552, 292] width 286 height 33
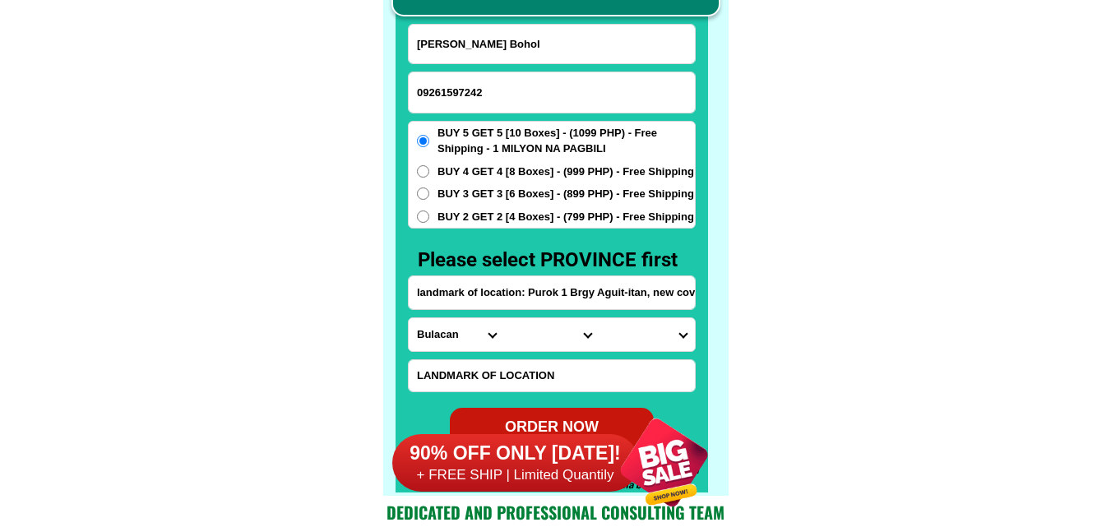
scroll to position [0, 279]
type input "landmark of location: Purok 1 Brgy Aguit-itan, new covered court Promo: Buy 5 G…"
click at [652, 291] on input "landmark of location: Purok 1 Brgy Aguit-itan, new covered court Promo: Buy 5 G…" at bounding box center [552, 292] width 286 height 33
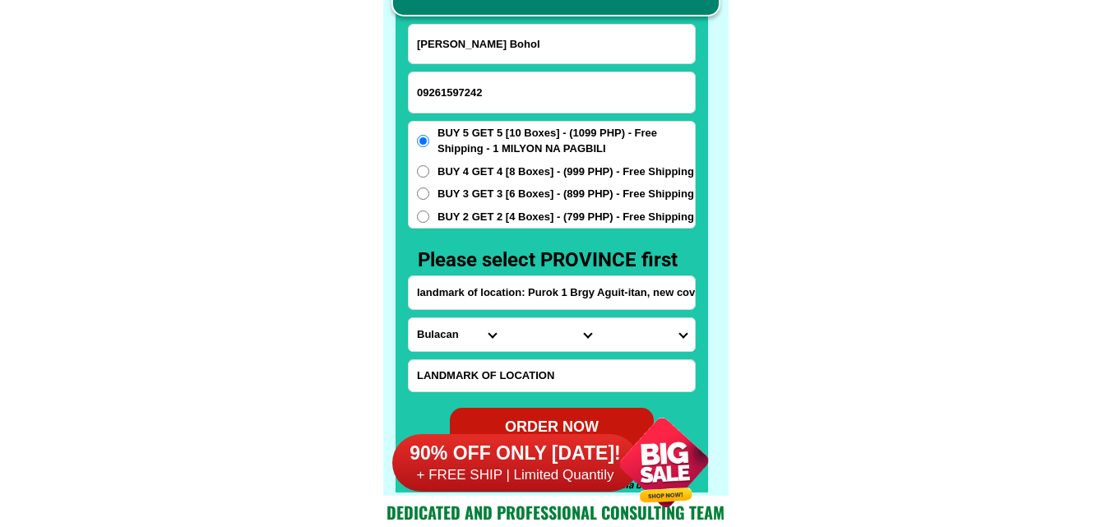
drag, startPoint x: 595, startPoint y: 289, endPoint x: 163, endPoint y: 317, distance: 433.3
click at [446, 335] on select "Province [GEOGRAPHIC_DATA] [GEOGRAPHIC_DATA] [GEOGRAPHIC_DATA] [GEOGRAPHIC_DATA…" at bounding box center [456, 334] width 95 height 33
select select "63_791"
click at [409, 318] on select "Province [GEOGRAPHIC_DATA] [GEOGRAPHIC_DATA] [GEOGRAPHIC_DATA] [GEOGRAPHIC_DATA…" at bounding box center [456, 334] width 95 height 33
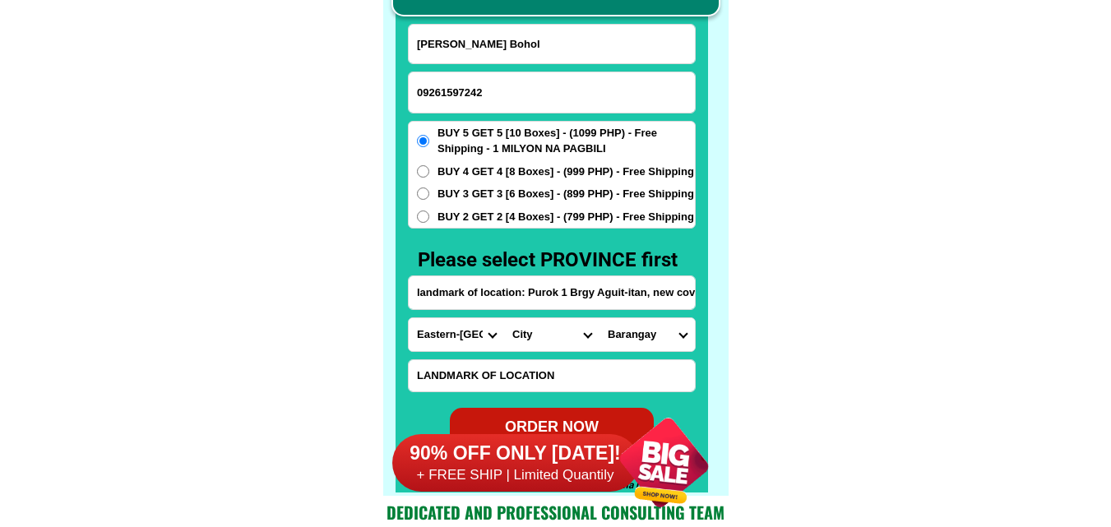
click at [557, 356] on form "Godelia Salubre Bohol 09261597242 ORDER NOW landmark of location: [GEOGRAPHIC_D…" at bounding box center [552, 235] width 288 height 423
click at [550, 338] on select "City Arteche Balangiga Balangkayan Borongan-city Can-[GEOGRAPHIC_DATA] Eastern-…" at bounding box center [551, 334] width 95 height 33
select select "63_791602"
click at [469, 337] on select "Province [GEOGRAPHIC_DATA] [GEOGRAPHIC_DATA] [GEOGRAPHIC_DATA] [GEOGRAPHIC_DATA…" at bounding box center [456, 334] width 95 height 33
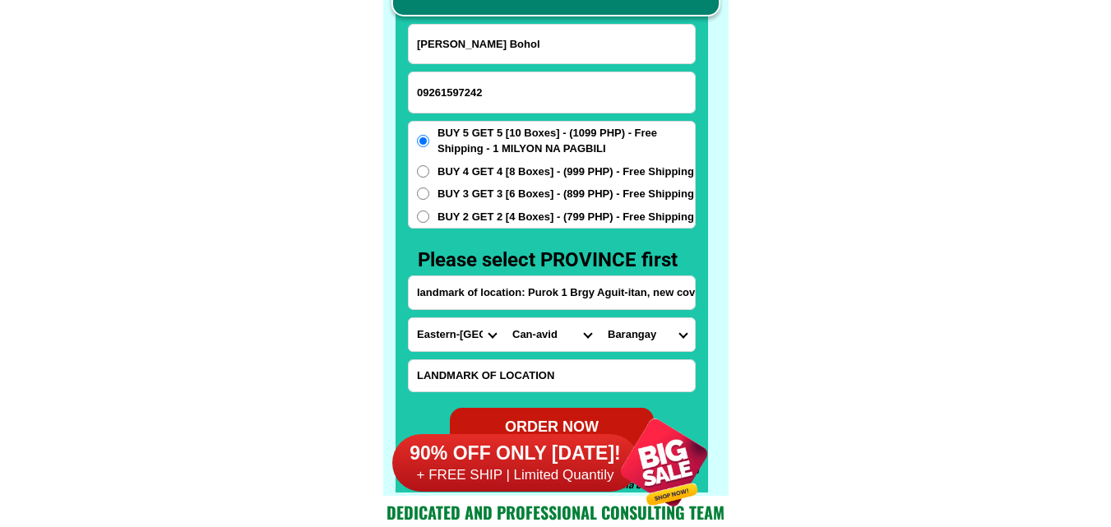
click at [469, 337] on select "Province [GEOGRAPHIC_DATA] [GEOGRAPHIC_DATA] [GEOGRAPHIC_DATA] [GEOGRAPHIC_DATA…" at bounding box center [456, 334] width 95 height 33
select select "63_575"
click at [409, 318] on select "Province [GEOGRAPHIC_DATA] [GEOGRAPHIC_DATA] [GEOGRAPHIC_DATA] [GEOGRAPHIC_DATA…" at bounding box center [456, 334] width 95 height 33
click at [533, 335] on select "City [PERSON_NAME] [PERSON_NAME] Gamay Laoang [GEOGRAPHIC_DATA] [GEOGRAPHIC_DAT…" at bounding box center [551, 334] width 95 height 33
select select "63_5757267"
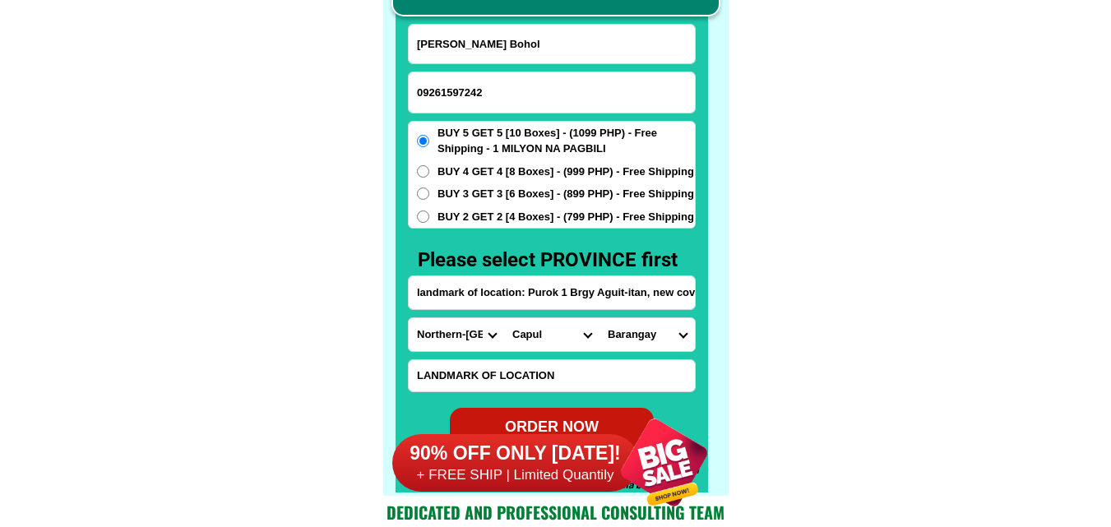
drag, startPoint x: 0, startPoint y: 241, endPoint x: 12, endPoint y: 232, distance: 14.6
click at [529, 322] on select "City [PERSON_NAME] [PERSON_NAME] Gamay Laoang [GEOGRAPHIC_DATA] [GEOGRAPHIC_DAT…" at bounding box center [551, 334] width 95 height 33
click at [463, 327] on select "Province [GEOGRAPHIC_DATA] [GEOGRAPHIC_DATA] [GEOGRAPHIC_DATA] [GEOGRAPHIC_DATA…" at bounding box center [456, 334] width 95 height 33
select select "63_600"
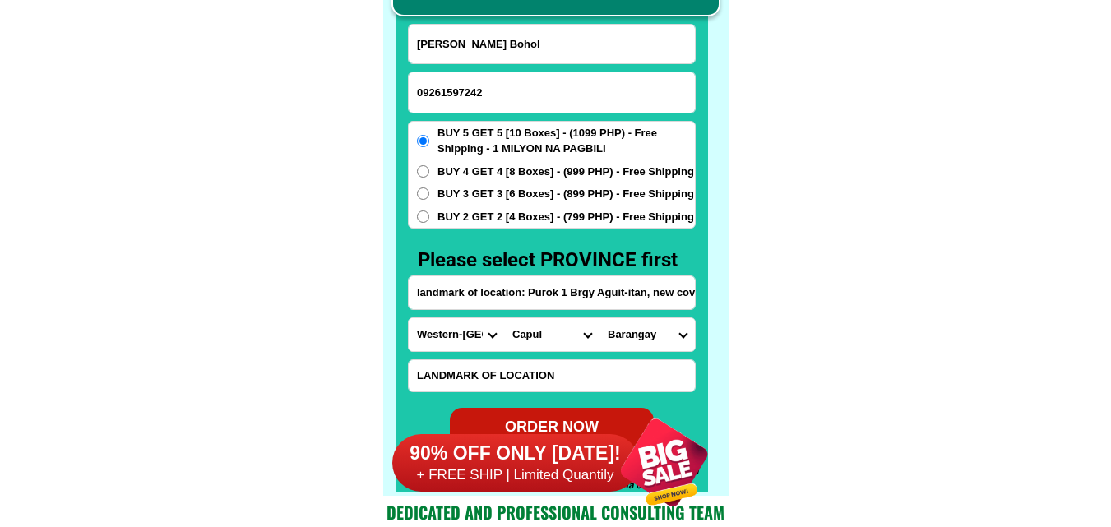
click at [409, 318] on select "Province [GEOGRAPHIC_DATA] [GEOGRAPHIC_DATA] [GEOGRAPHIC_DATA] [GEOGRAPHIC_DATA…" at bounding box center [456, 334] width 95 height 33
click at [533, 341] on select "City [GEOGRAPHIC_DATA][PERSON_NAME] [GEOGRAPHIC_DATA]-city [GEOGRAPHIC_DATA] [G…" at bounding box center [551, 334] width 95 height 33
select select "63_6004931"
click at [504, 318] on select "City [GEOGRAPHIC_DATA][PERSON_NAME] [GEOGRAPHIC_DATA]-city [GEOGRAPHIC_DATA] [G…" at bounding box center [551, 334] width 95 height 33
click at [655, 338] on select "Barangay [PERSON_NAME] Aguit-itan (pob.) Alibaba Amampacang Anislag [GEOGRAPHIC…" at bounding box center [646, 334] width 95 height 33
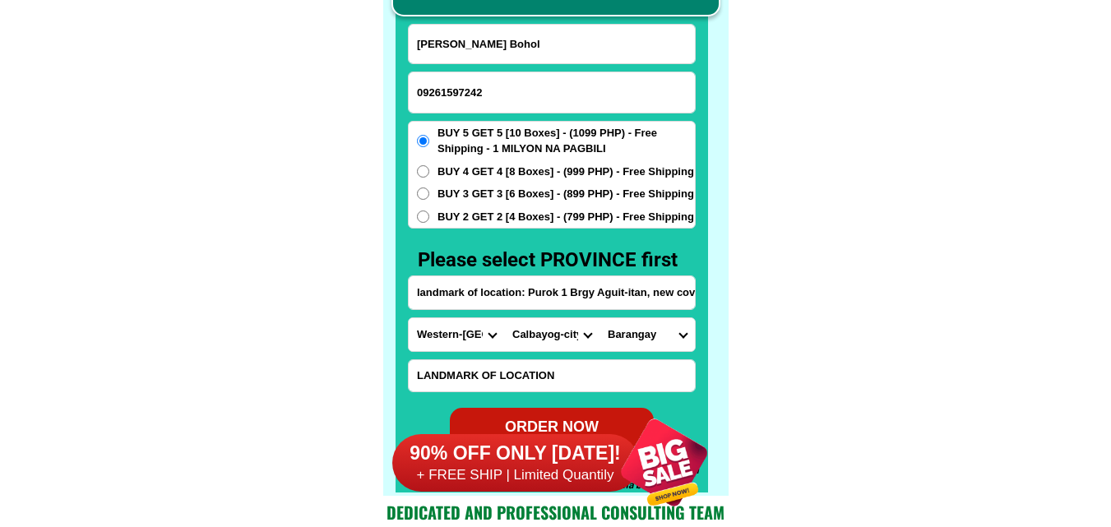
select select "63_60049318448"
click at [599, 318] on select "Barangay [PERSON_NAME] Aguit-itan (pob.) Alibaba Amampacang Anislag [GEOGRAPHIC…" at bounding box center [646, 334] width 95 height 33
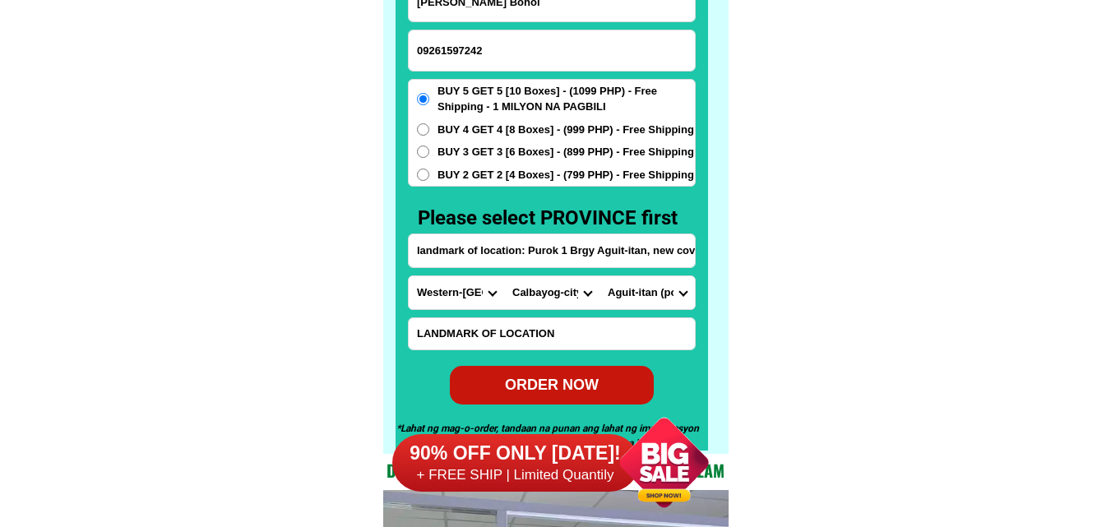
scroll to position [12944, 0]
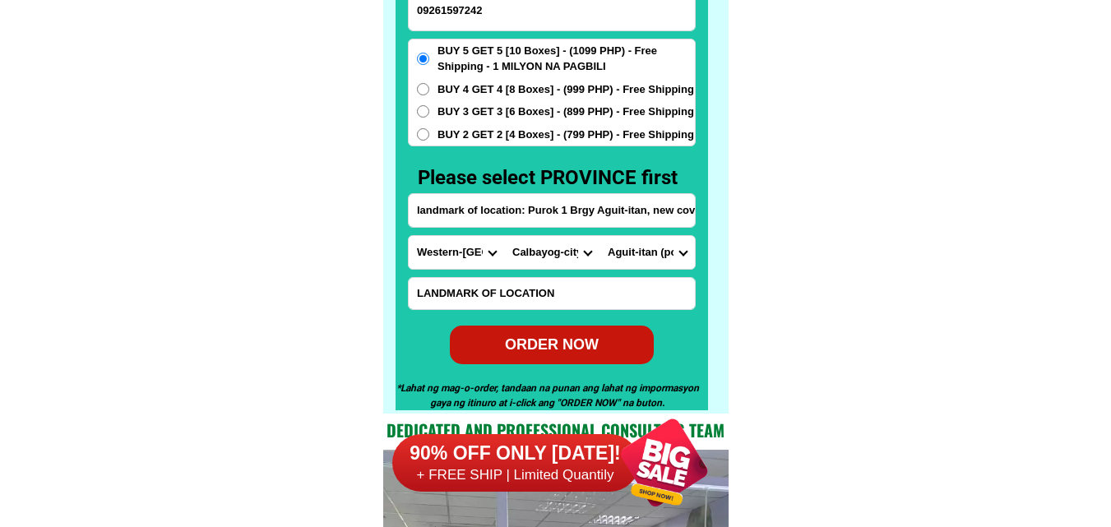
click at [555, 342] on div "ORDER NOW" at bounding box center [552, 344] width 204 height 22
type input "09261597242"
radio input "true"
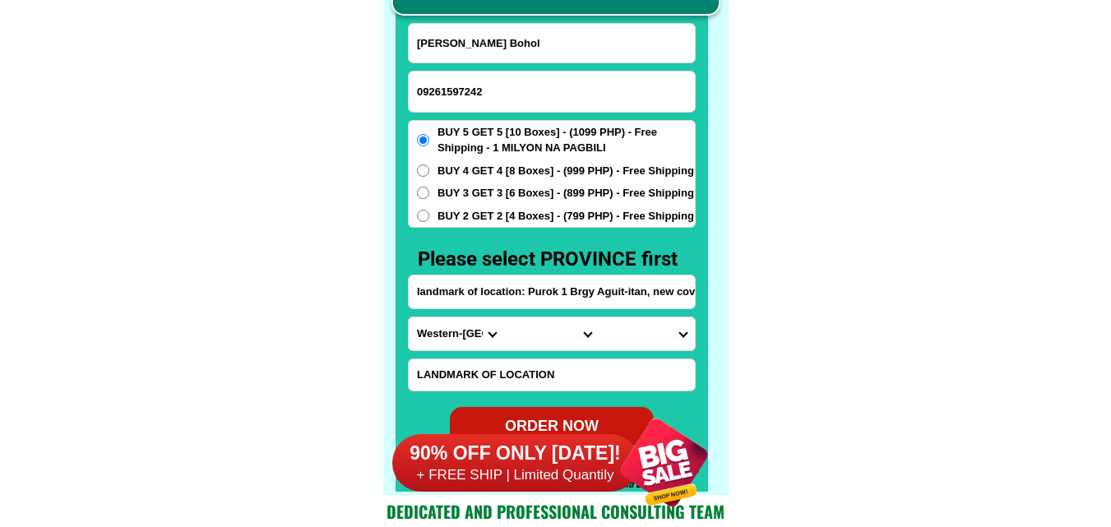
scroll to position [12861, 0]
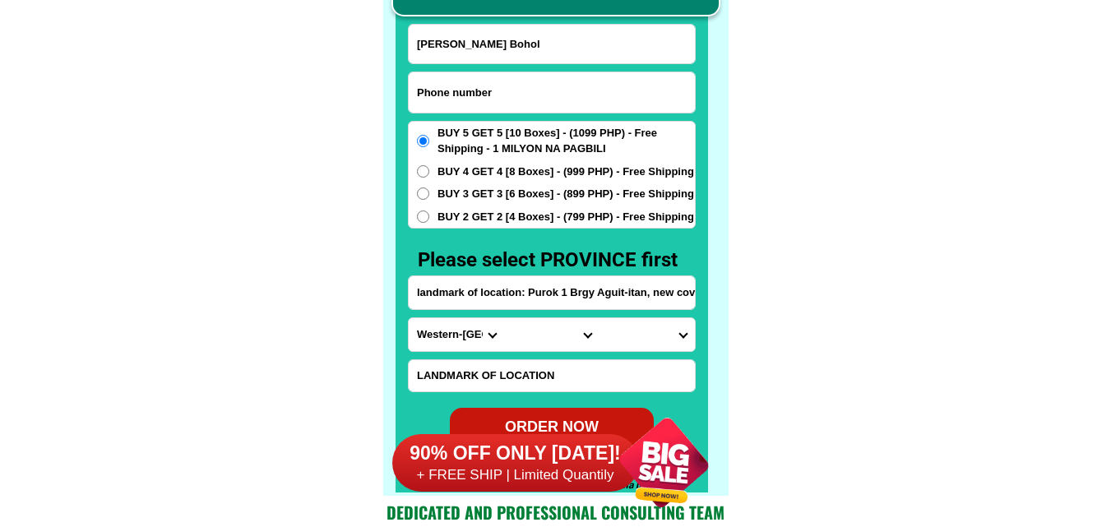
paste input "09264312063"
drag, startPoint x: 473, startPoint y: 95, endPoint x: 321, endPoint y: 12, distance: 173.7
click at [473, 95] on input "09264312063" at bounding box center [552, 92] width 286 height 40
type input "09264312063"
click at [507, 37] on input "Input full_name" at bounding box center [552, 44] width 286 height 39
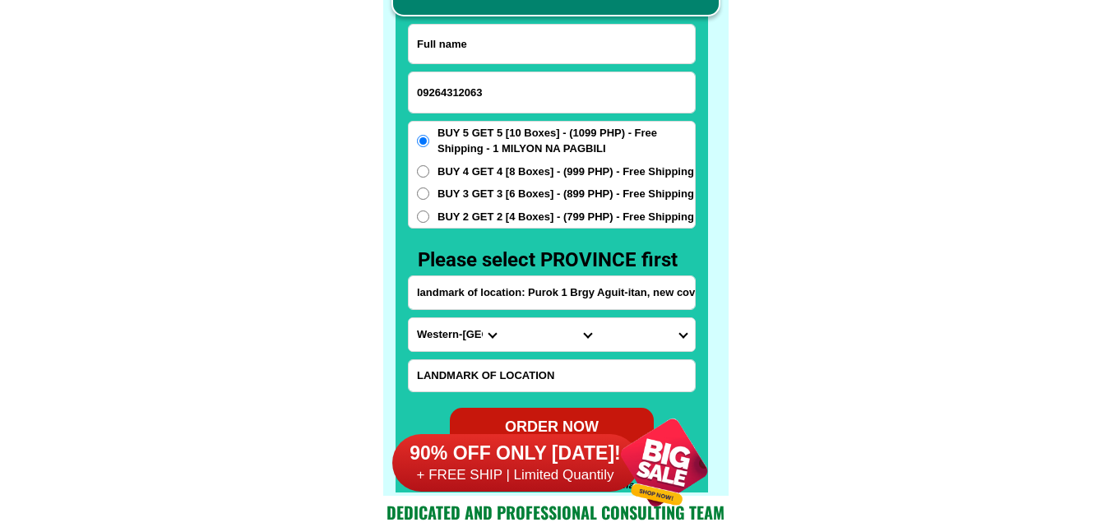
paste input "Leliosa Paloma"
type input "Leliosa Paloma"
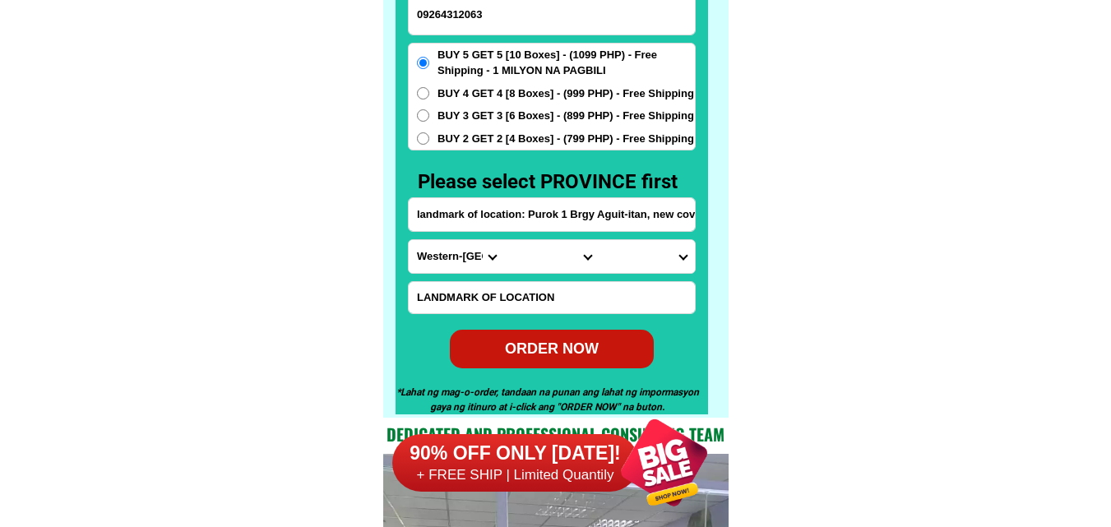
scroll to position [12944, 0]
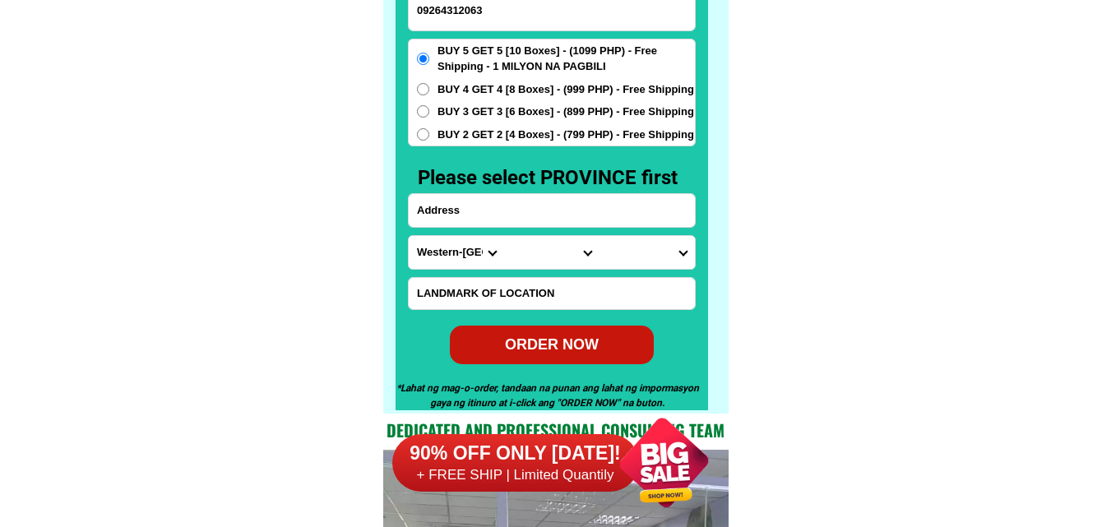
click at [461, 221] on input "Input address" at bounding box center [552, 210] width 286 height 33
paste input "P-4 Poblacion Binuangan Misamis [GEOGRAPHIC_DATA] Near by [GEOGRAPHIC_DATA] [GE…"
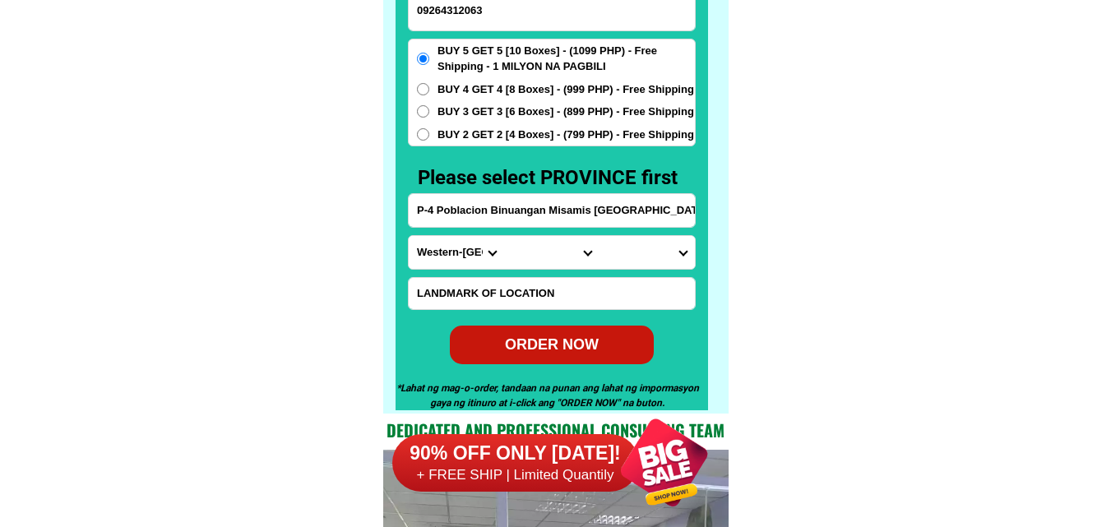
scroll to position [0, 196]
type input "P-4 Poblacion Binuangan Misamis [GEOGRAPHIC_DATA] Near by [GEOGRAPHIC_DATA] [GE…"
click at [434, 256] on select "Province [GEOGRAPHIC_DATA] [GEOGRAPHIC_DATA] [GEOGRAPHIC_DATA] [GEOGRAPHIC_DATA…" at bounding box center [456, 252] width 95 height 33
select select "63_386"
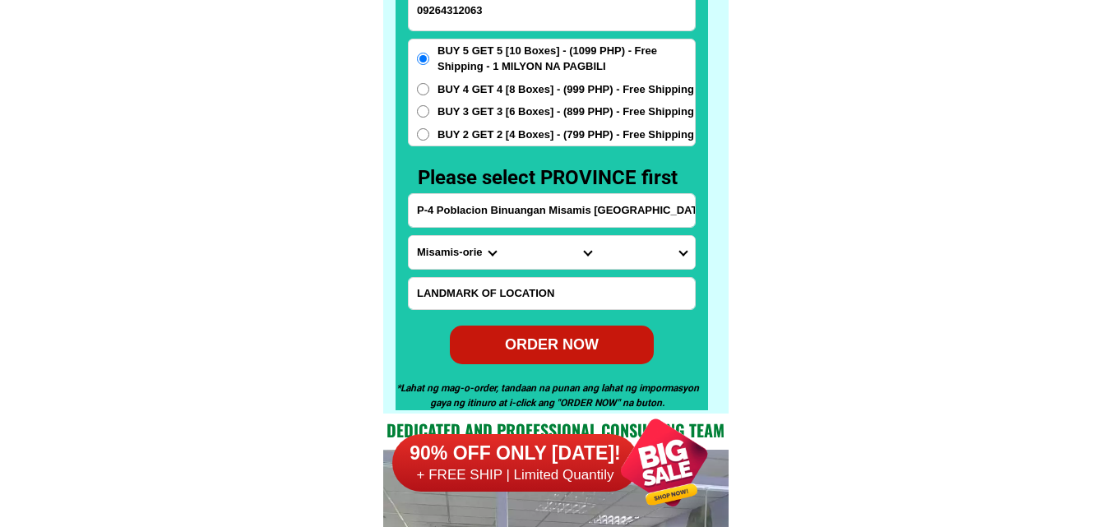
click at [409, 236] on select "Province [GEOGRAPHIC_DATA] [GEOGRAPHIC_DATA] [GEOGRAPHIC_DATA] [GEOGRAPHIC_DATA…" at bounding box center [456, 252] width 95 height 33
click at [622, 214] on input "P-4 Poblacion Binuangan Misamis [GEOGRAPHIC_DATA] Near by [GEOGRAPHIC_DATA] [GE…" at bounding box center [552, 210] width 286 height 33
click at [543, 256] on select "City Alubijid [GEOGRAPHIC_DATA] [GEOGRAPHIC_DATA] [GEOGRAPHIC_DATA] [GEOGRAPHIC…" at bounding box center [551, 252] width 95 height 33
select select "63_3867347"
click at [504, 236] on select "City Alubijid [GEOGRAPHIC_DATA] [GEOGRAPHIC_DATA] [GEOGRAPHIC_DATA] [GEOGRAPHIC…" at bounding box center [551, 252] width 95 height 33
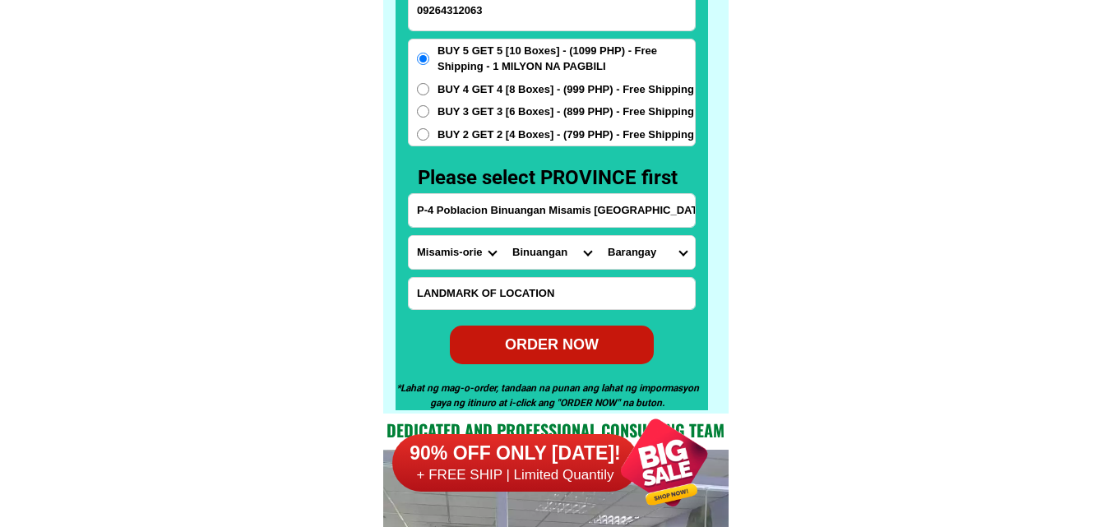
click at [627, 250] on select "Barangay Dampias Kitamban Kitambis Mabini Mosangot [GEOGRAPHIC_DATA] [GEOGRAPHI…" at bounding box center [646, 252] width 95 height 33
select select "63_38673474249"
click at [599, 236] on select "Barangay Dampias Kitamban Kitambis Mabini Mosangot [GEOGRAPHIC_DATA] [GEOGRAPHI…" at bounding box center [646, 252] width 95 height 33
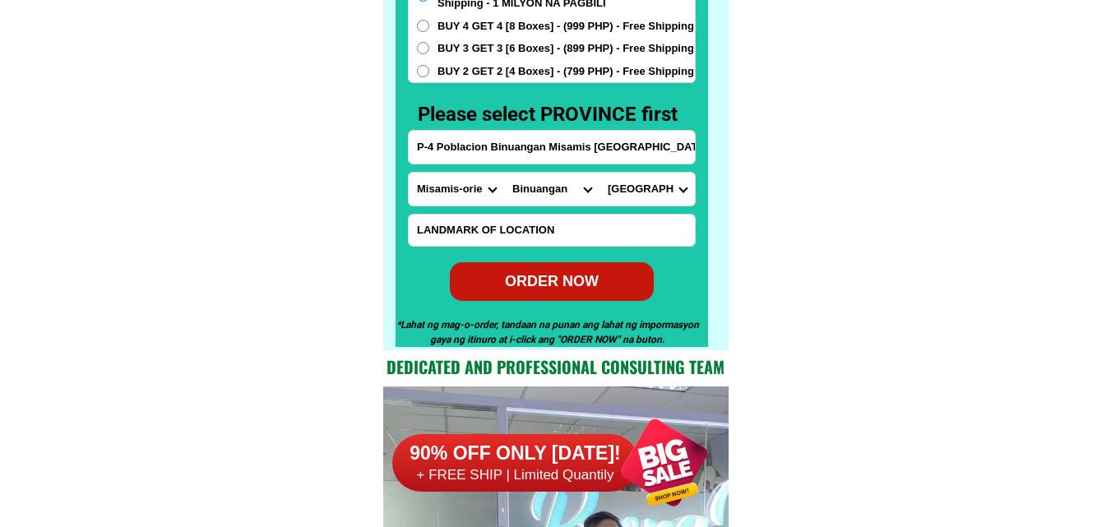
scroll to position [13026, 0]
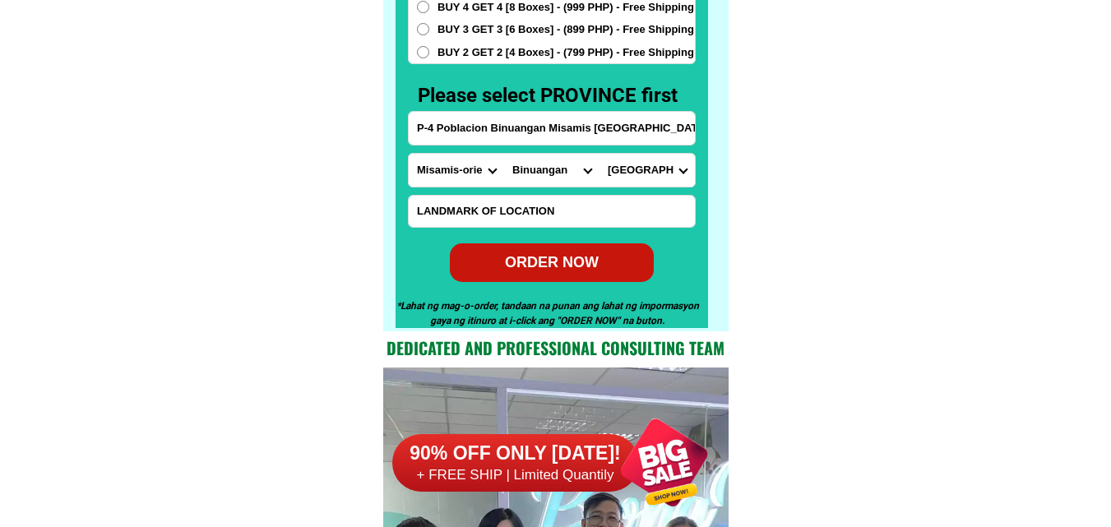
click at [561, 241] on form "Leliosa Paloma 09264312063 ORDER NOW P-4 [GEOGRAPHIC_DATA] [GEOGRAPHIC_DATA] [G…" at bounding box center [552, 70] width 288 height 423
click at [568, 264] on div "ORDER NOW" at bounding box center [552, 262] width 210 height 23
radio input "true"
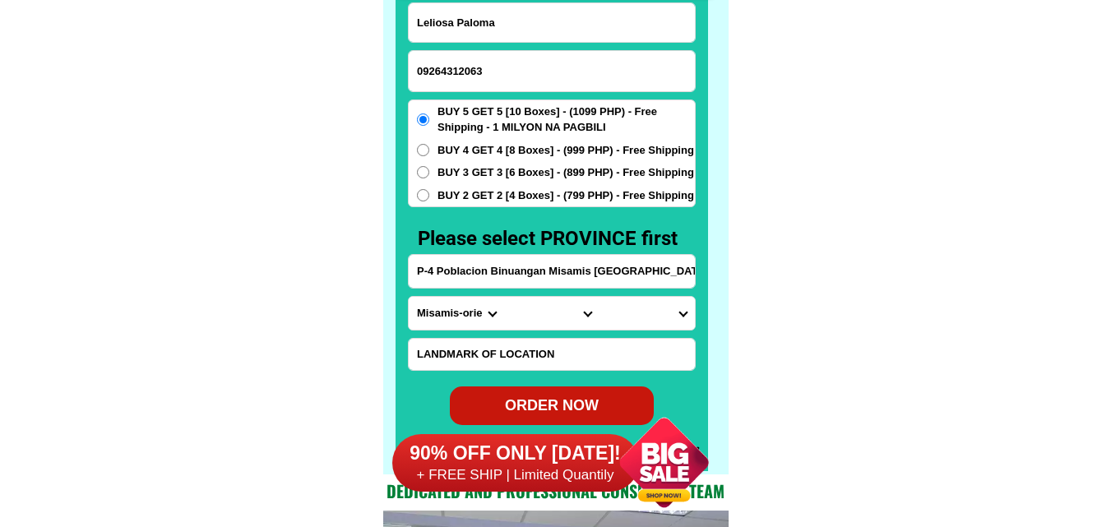
scroll to position [12861, 0]
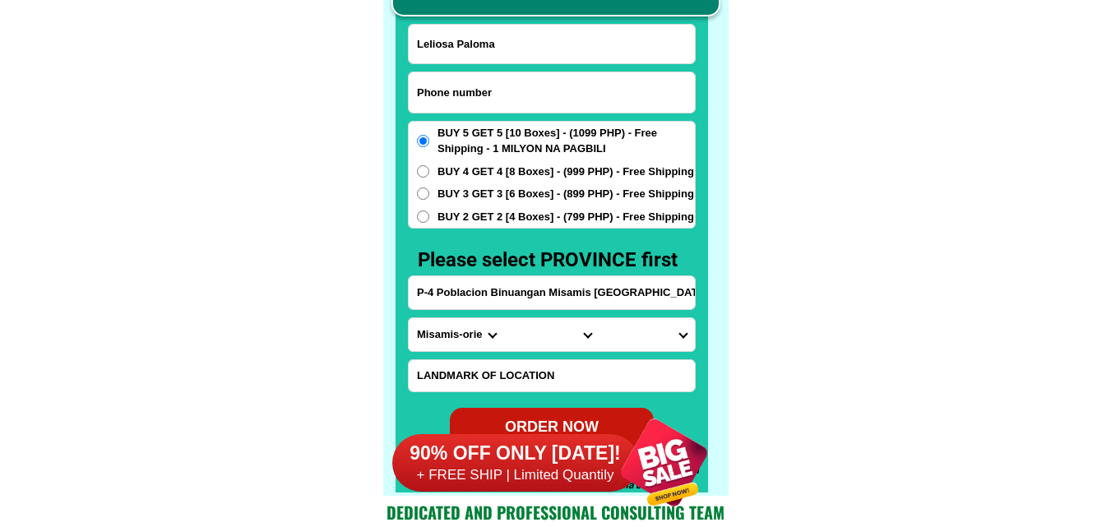
click at [464, 81] on input "Input phone_number" at bounding box center [552, 92] width 286 height 40
paste input "09683262652"
type input "09683262652"
click at [520, 41] on input "Leliosa Paloma" at bounding box center [552, 44] width 286 height 39
paste input "[PERSON_NAME]"
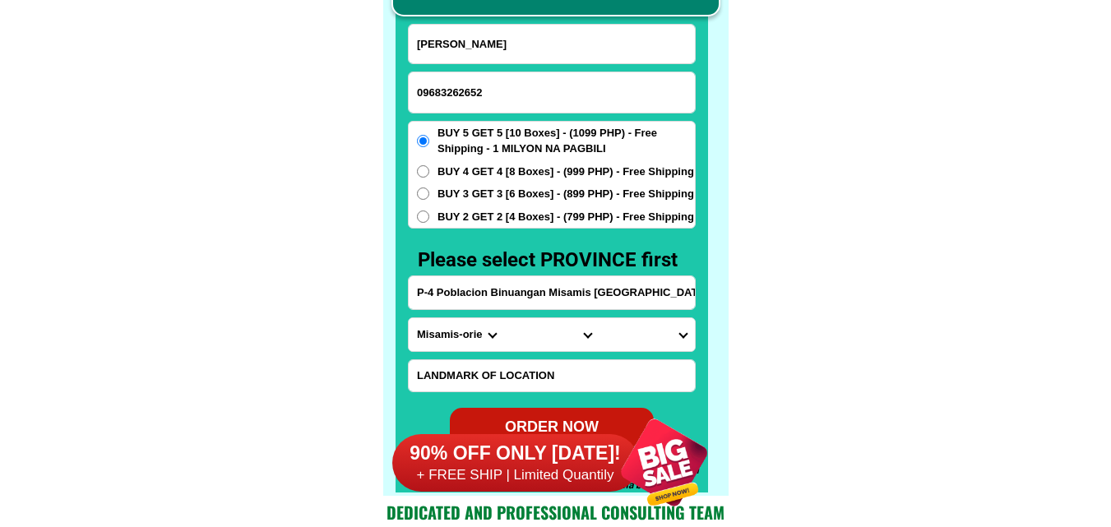
type input "[PERSON_NAME]"
drag, startPoint x: 525, startPoint y: 300, endPoint x: 501, endPoint y: 241, distance: 63.8
click at [525, 299] on input "Input address" at bounding box center [552, 292] width 286 height 33
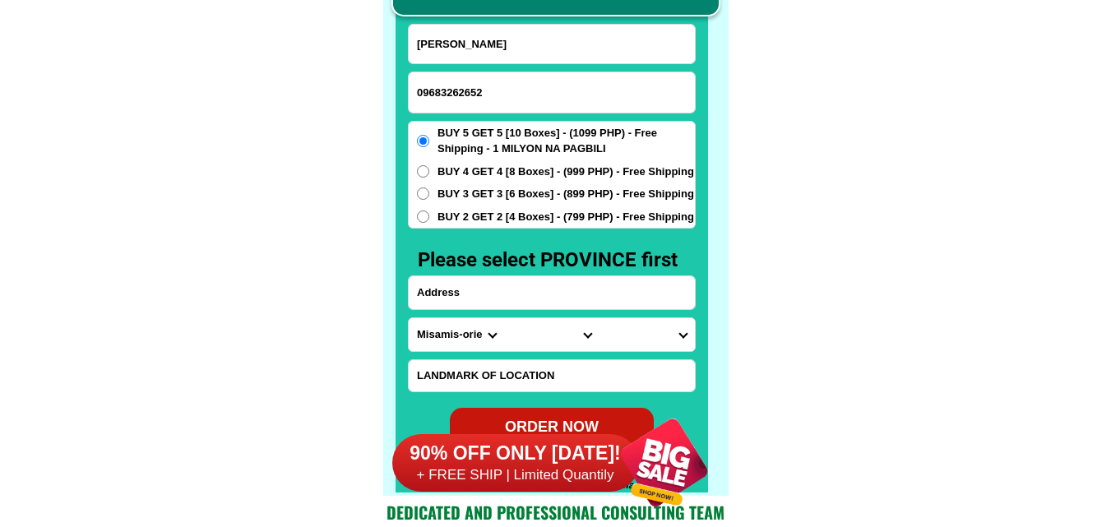
paste input "address phase 4 brgy ipil 1 blk 75 lot 1 bulihan silang cavite governor drive h…"
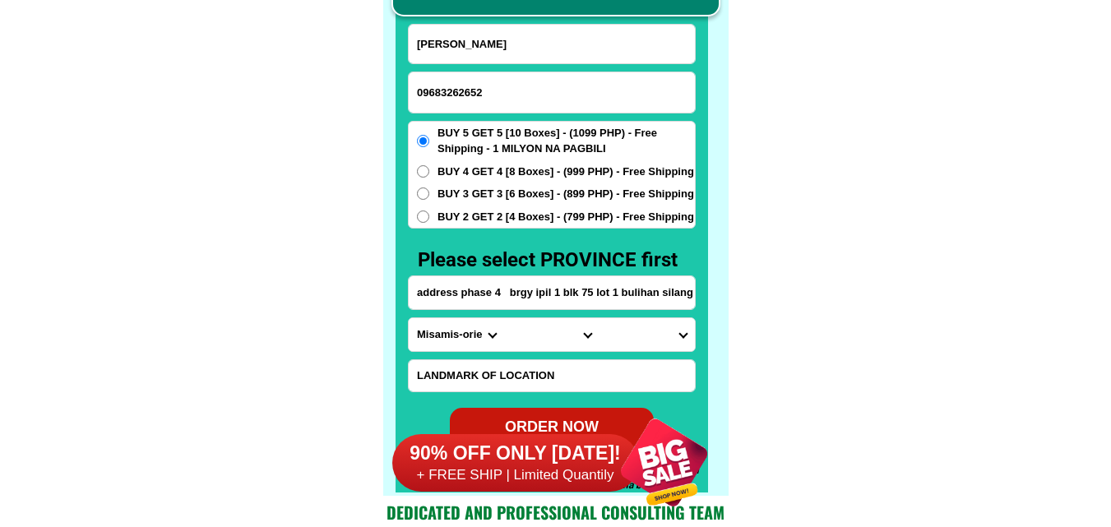
scroll to position [0, 370]
type input "address phase 4 brgy ipil 1 blk 75 lot 1 bulihan silang cavite governor drive h…"
click at [487, 205] on div "BUY 5 GET 5 [10 Boxes] - (1099 PHP) - Free Shipping - 1 MILYON NA PAGBILI BUY 4…" at bounding box center [552, 175] width 288 height 109
click at [472, 221] on span "BUY 2 GET 2 [4 Boxes] - (799 PHP) - Free Shipping" at bounding box center [565, 217] width 256 height 16
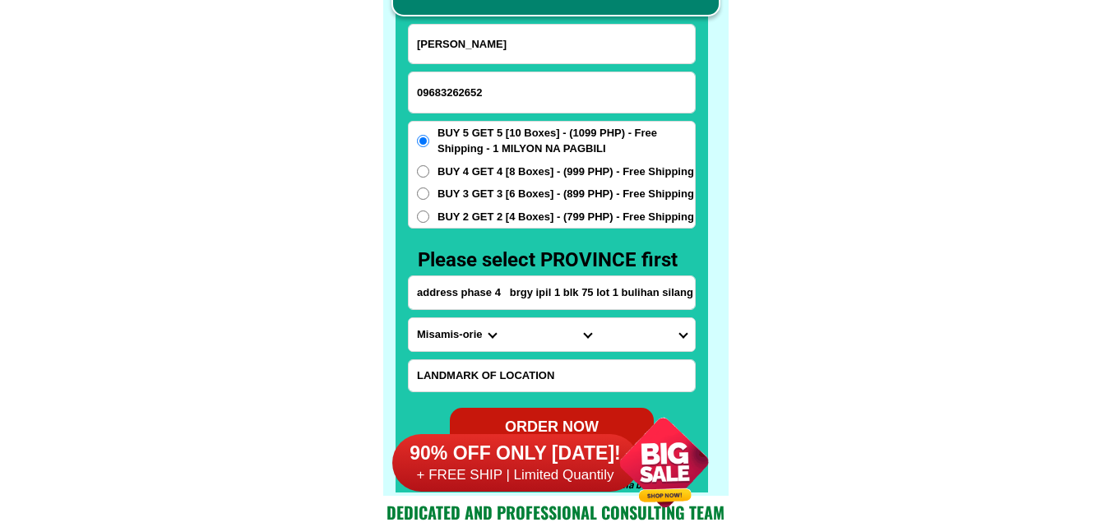
click at [429, 221] on input "BUY 2 GET 2 [4 Boxes] - (799 PHP) - Free Shipping" at bounding box center [423, 216] width 12 height 12
radio input "true"
click at [417, 135] on input "BUY 5 GET 5 [10 Boxes] - (1099 PHP) - Free Shipping - 1 MILYON NA PAGBILI" at bounding box center [423, 141] width 12 height 12
radio input "true"
click at [501, 210] on span "BUY 2 GET 2 [4 Boxes] - (799 PHP) - Free Shipping" at bounding box center [565, 217] width 256 height 16
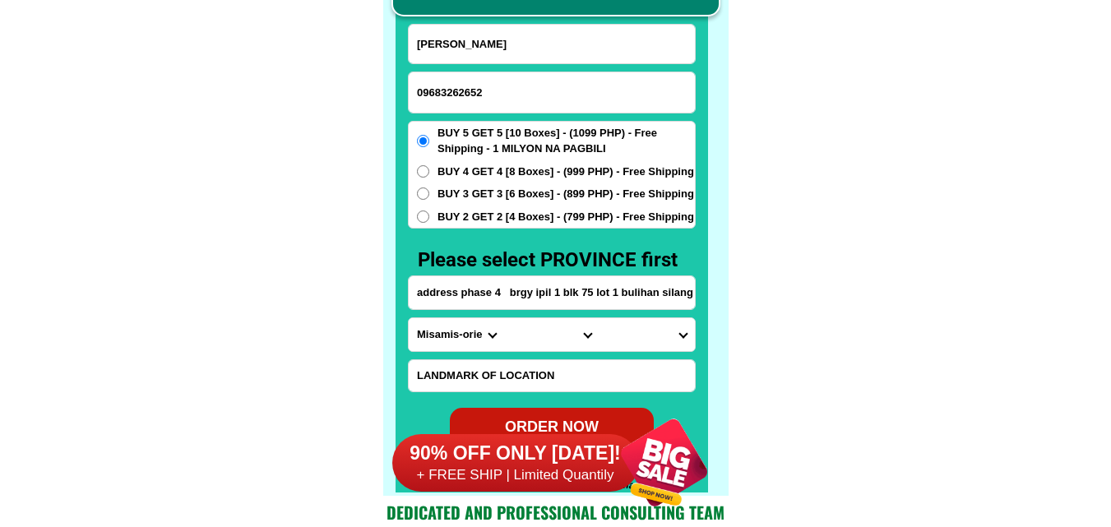
click at [429, 210] on input "BUY 2 GET 2 [4 Boxes] - (799 PHP) - Free Shipping" at bounding box center [423, 216] width 12 height 12
radio input "true"
click at [567, 279] on input "address phase 4 brgy ipil 1 blk 75 lot 1 bulihan silang cavite governor drive h…" at bounding box center [552, 292] width 286 height 33
click at [455, 342] on select "Province [GEOGRAPHIC_DATA] [GEOGRAPHIC_DATA] [GEOGRAPHIC_DATA] [GEOGRAPHIC_DATA…" at bounding box center [456, 334] width 95 height 33
select select "63_826"
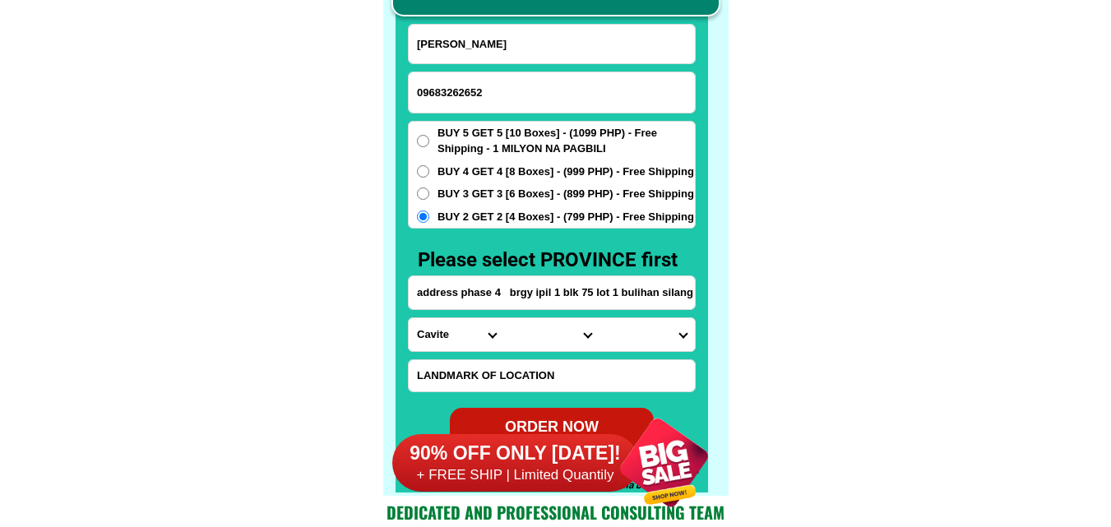
click at [409, 318] on select "Province [GEOGRAPHIC_DATA] [GEOGRAPHIC_DATA] [GEOGRAPHIC_DATA] [GEOGRAPHIC_DATA…" at bounding box center [456, 334] width 95 height 33
click at [536, 353] on form "[PERSON_NAME] Naviamos 09683262652 ORDER NOW address phase 4 brgy ipil 1 blk 75…" at bounding box center [552, 235] width 288 height 423
click at [536, 343] on select "City [PERSON_NAME] [PERSON_NAME] [GEOGRAPHIC_DATA]-city [GEOGRAPHIC_DATA]-[GEOG…" at bounding box center [551, 334] width 95 height 33
select select "63_8266329"
click at [504, 318] on select "City [PERSON_NAME] [PERSON_NAME] [GEOGRAPHIC_DATA]-city [GEOGRAPHIC_DATA]-[GEOG…" at bounding box center [551, 334] width 95 height 33
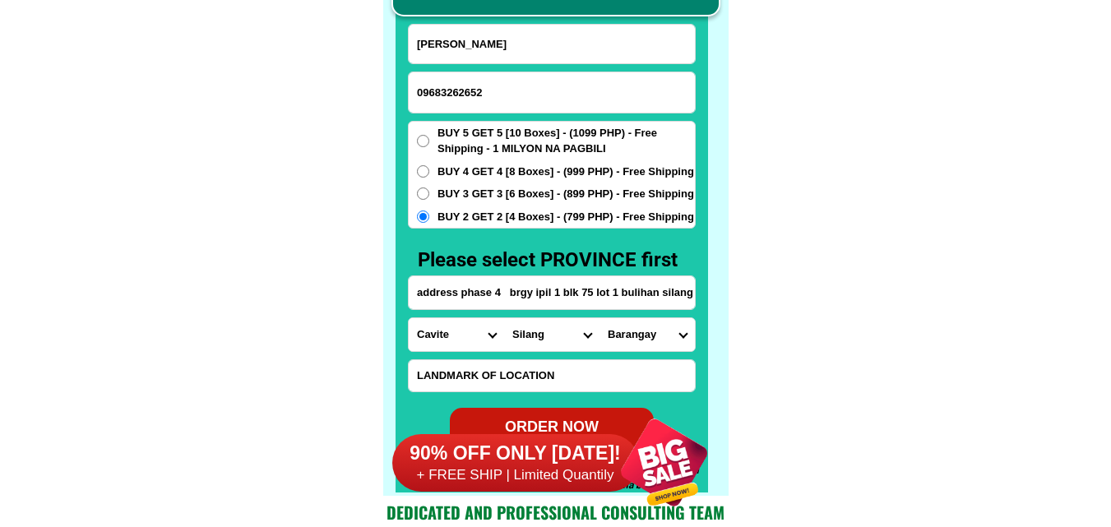
click at [630, 334] on select "Barangay Acacia Adlas Anahaw i Anahaw ii Balite i Balite ii Balubad Banaba Bara…" at bounding box center [646, 334] width 95 height 33
select select "63_82663298087"
click at [599, 318] on select "Barangay Acacia Adlas Anahaw i Anahaw ii Balite i Balite ii Balubad Banaba Bara…" at bounding box center [646, 334] width 95 height 33
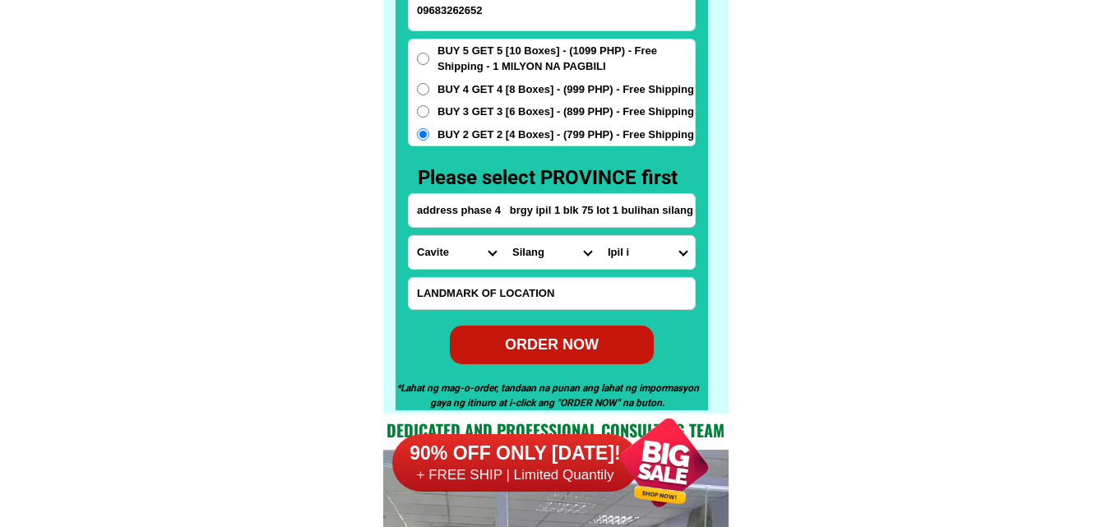
drag, startPoint x: 568, startPoint y: 335, endPoint x: 579, endPoint y: 335, distance: 10.7
click at [569, 335] on div "ORDER NOW" at bounding box center [551, 345] width 215 height 24
type input "09683262652"
radio input "true"
